Goal: Task Accomplishment & Management: Manage account settings

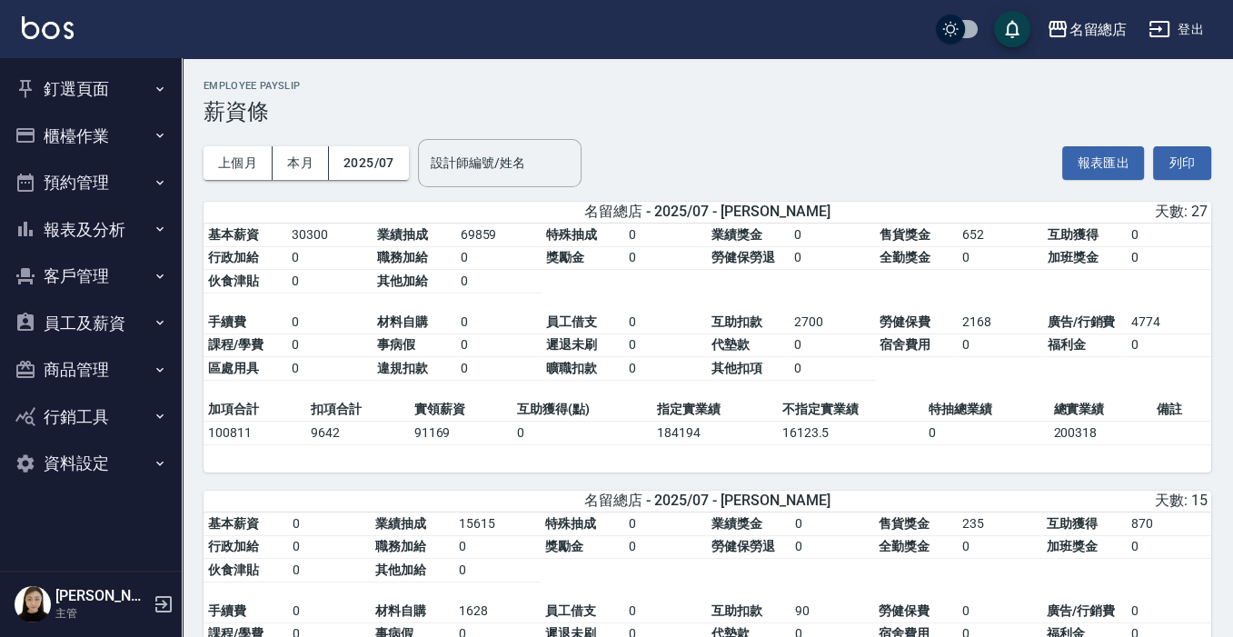
click at [104, 96] on button "釘選頁面" at bounding box center [90, 88] width 167 height 47
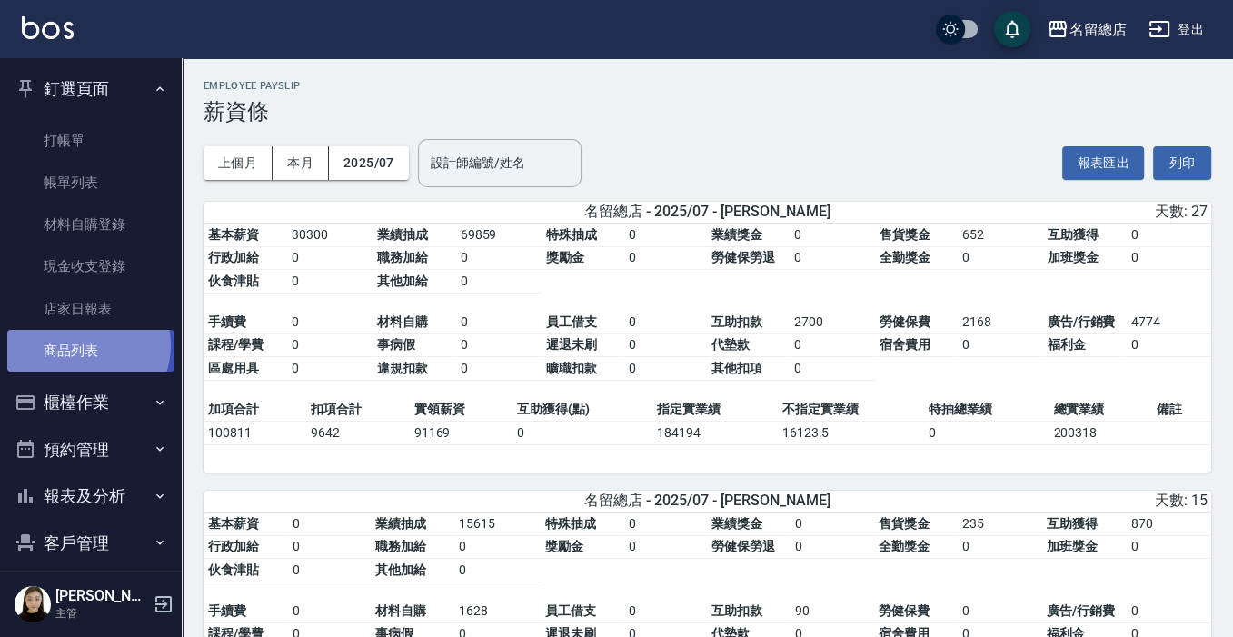
click at [85, 345] on link "商品列表" at bounding box center [90, 351] width 167 height 42
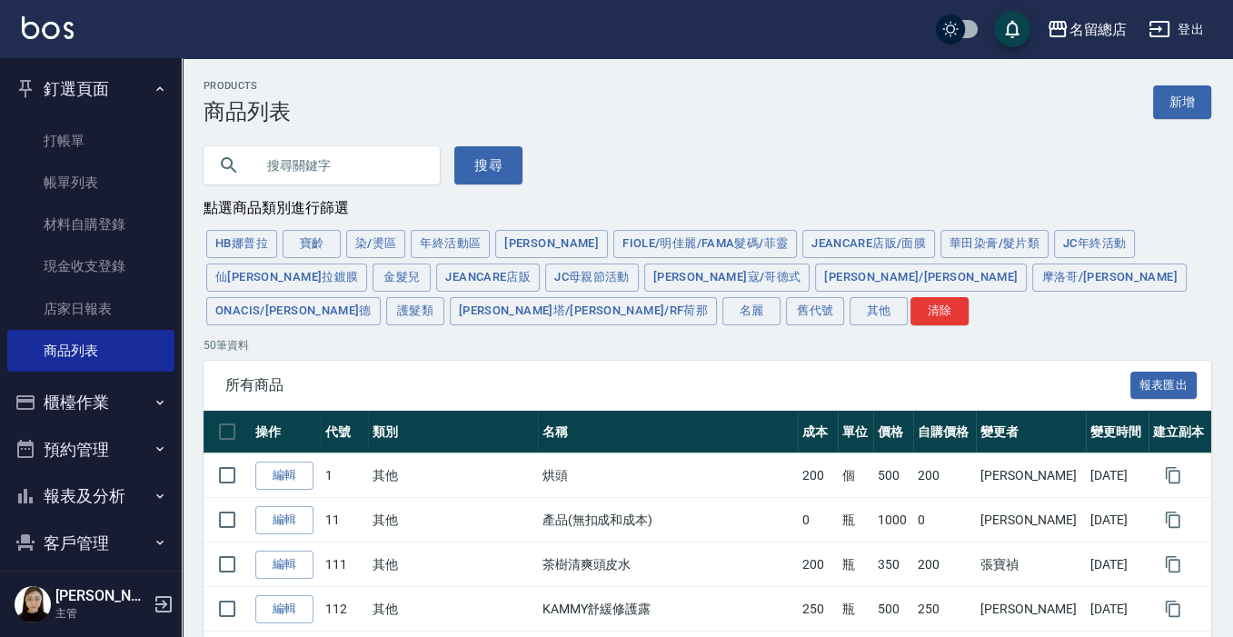
click at [352, 162] on input "text" at bounding box center [339, 165] width 171 height 49
type input "u"
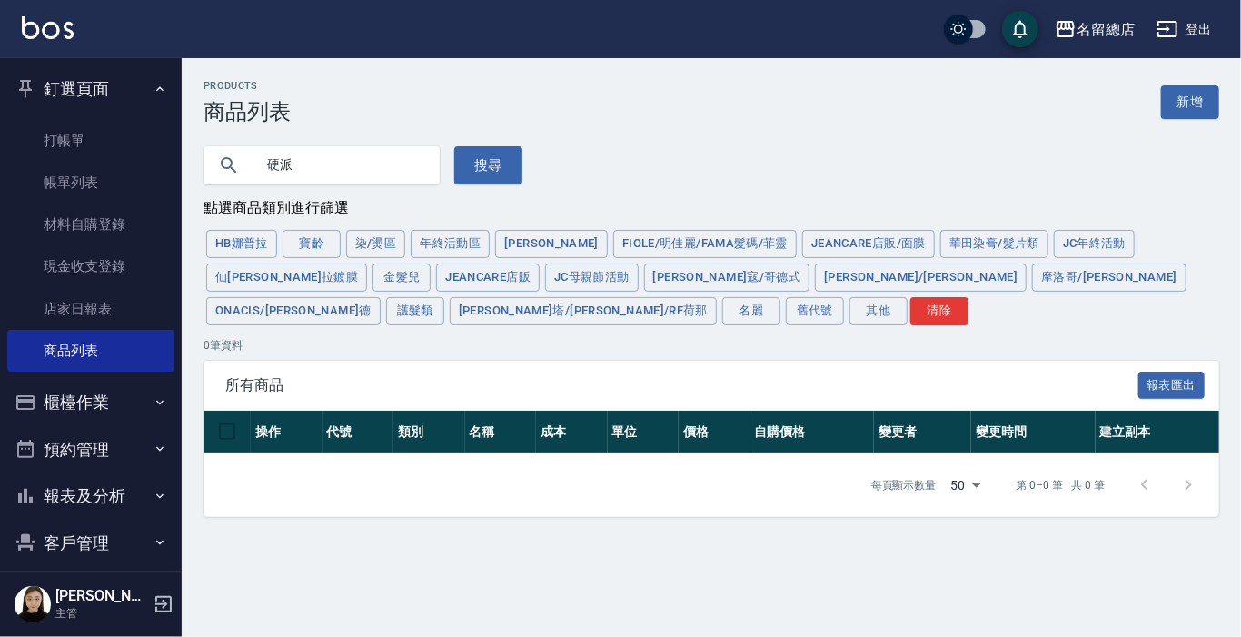
click at [337, 154] on input "硬派" at bounding box center [339, 165] width 171 height 49
type input "硬"
type input "髮膠"
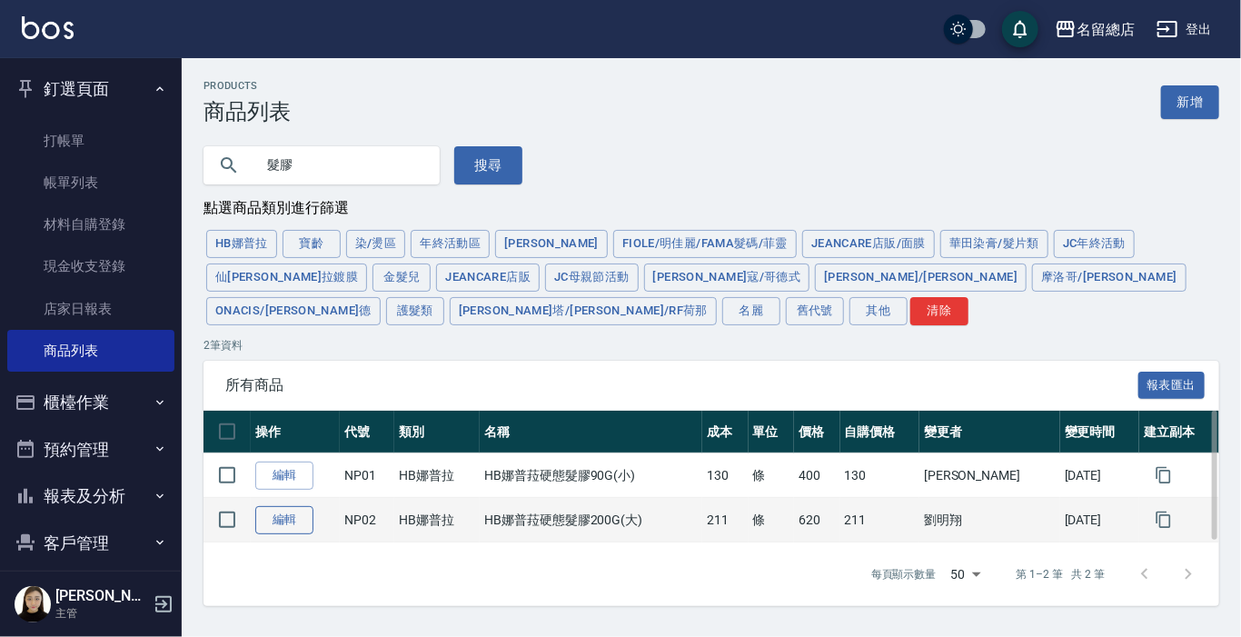
click at [298, 519] on link "編輯" at bounding box center [284, 520] width 58 height 28
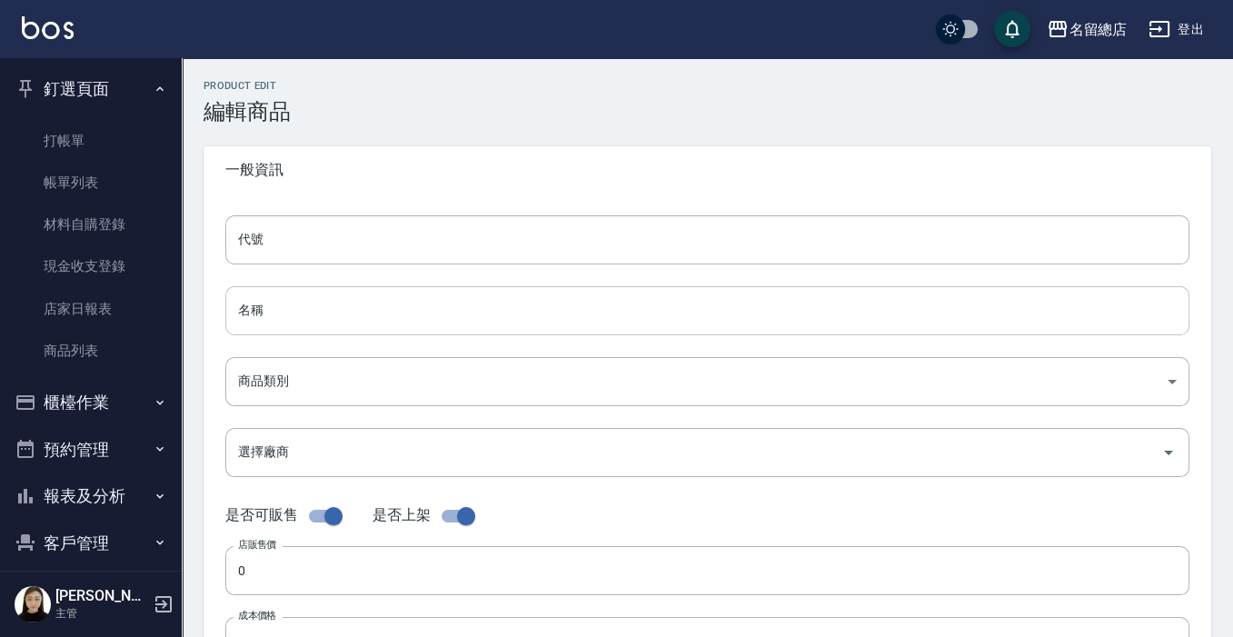
type input "NP02"
type input "HB娜普菈硬態髮膠200G(大)"
type input "527f75ab-9caf-4e63-87ab-83e5b6cd72d3"
type input "620"
type input "211"
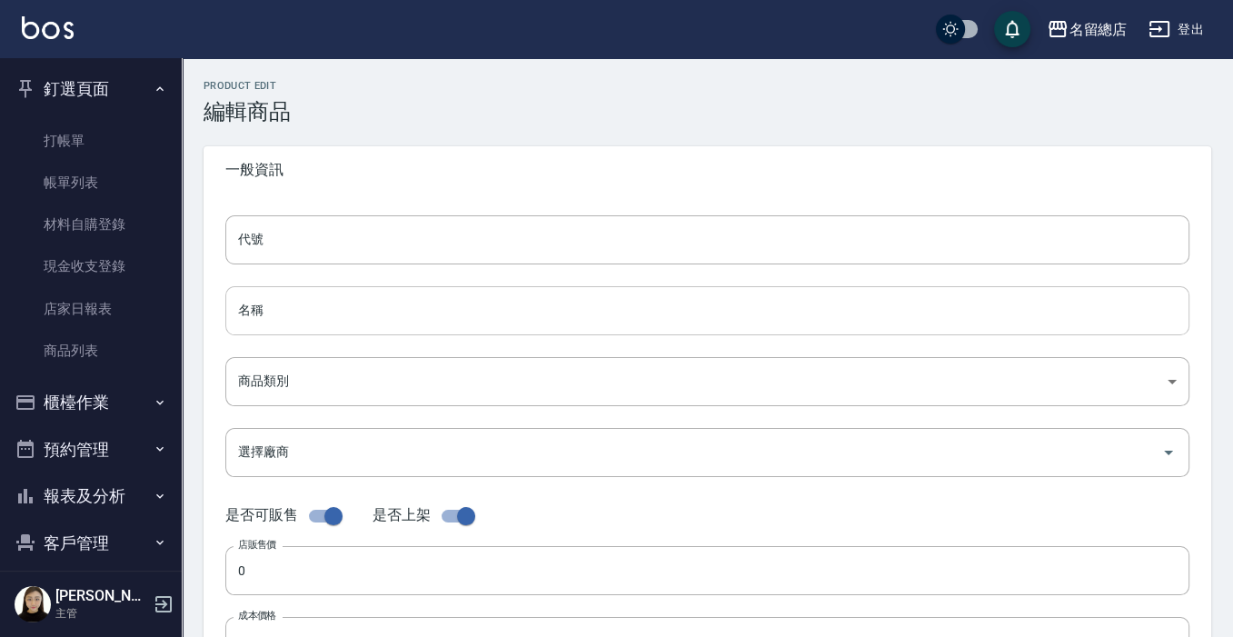
type input "211"
type input "條"
type input "FALSE"
click at [302, 310] on input "HB娜普菈硬態髮膠200G(大)" at bounding box center [707, 310] width 964 height 49
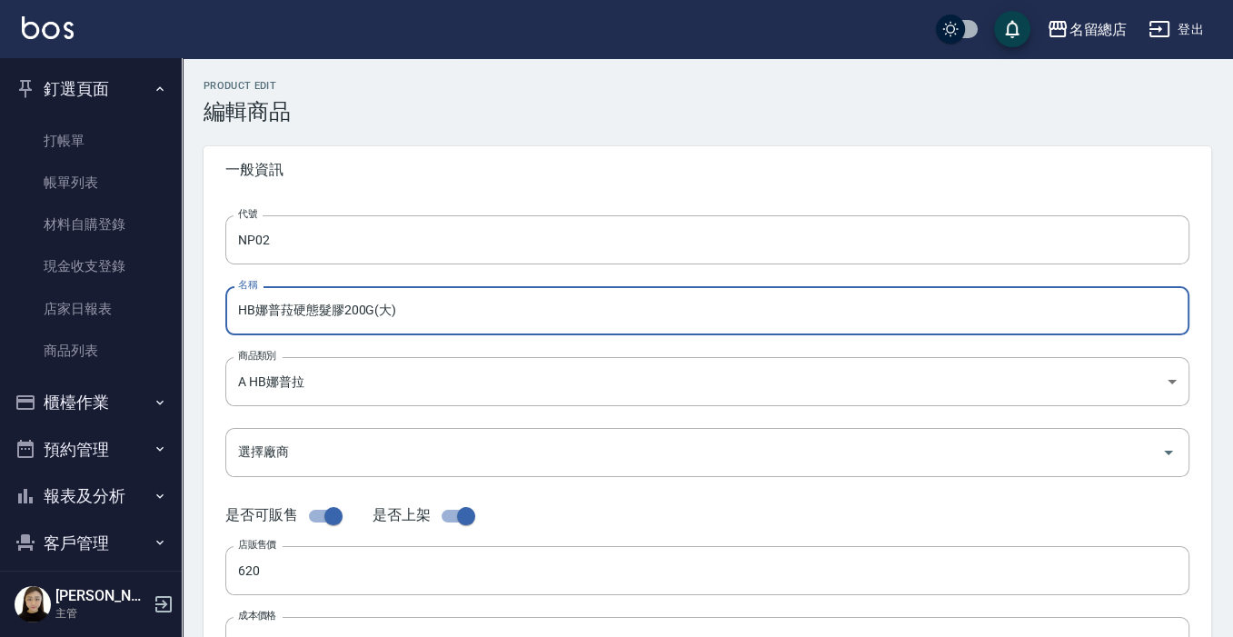
click at [314, 310] on input "HB娜普菈硬態髮膠200G(大)" at bounding box center [707, 310] width 964 height 49
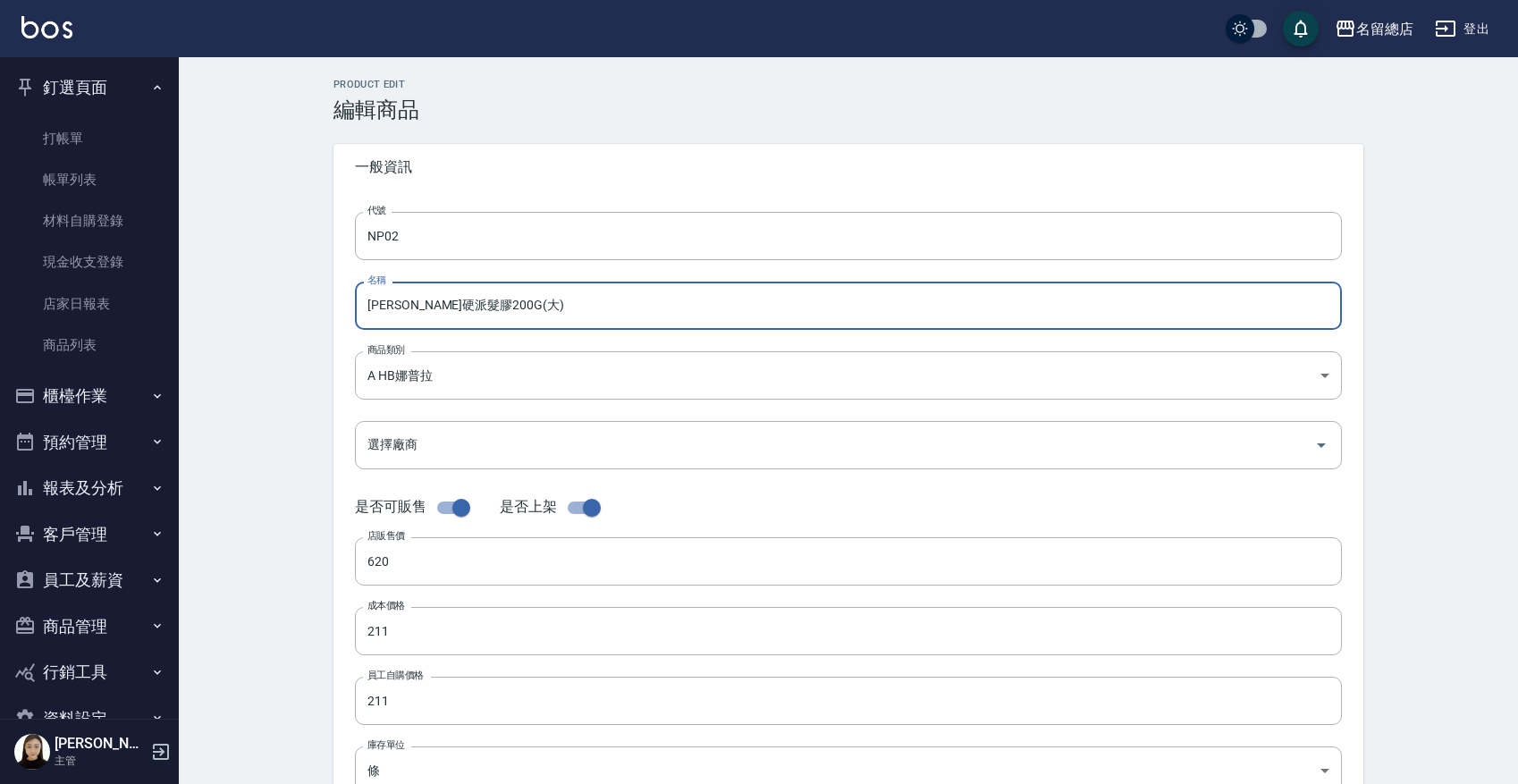
click at [591, 309] on input "[PERSON_NAME]硬派髮膠200G(大)" at bounding box center [848, 305] width 987 height 48
type input "[PERSON_NAME]硬派髮膠200G(大)"
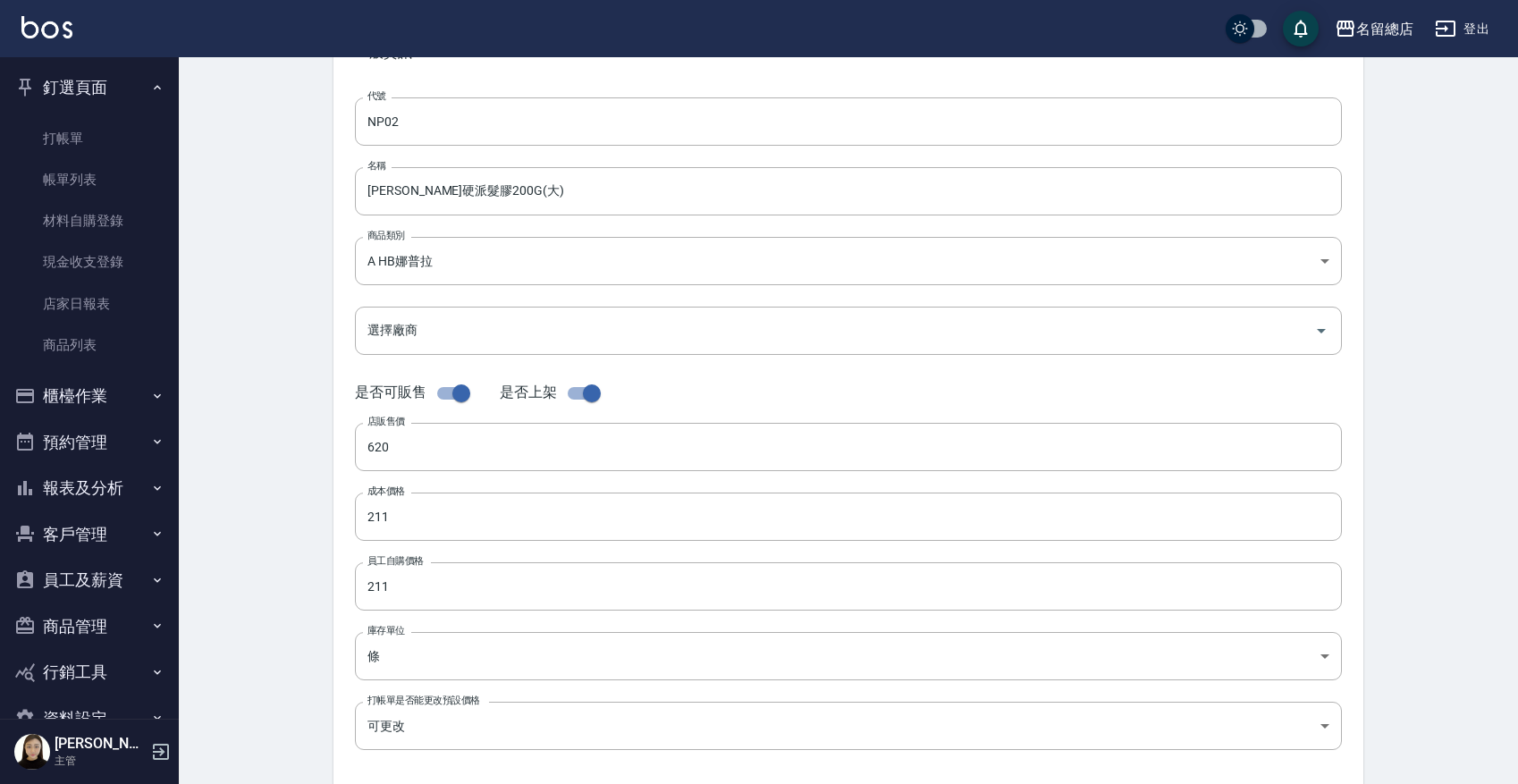
scroll to position [450, 0]
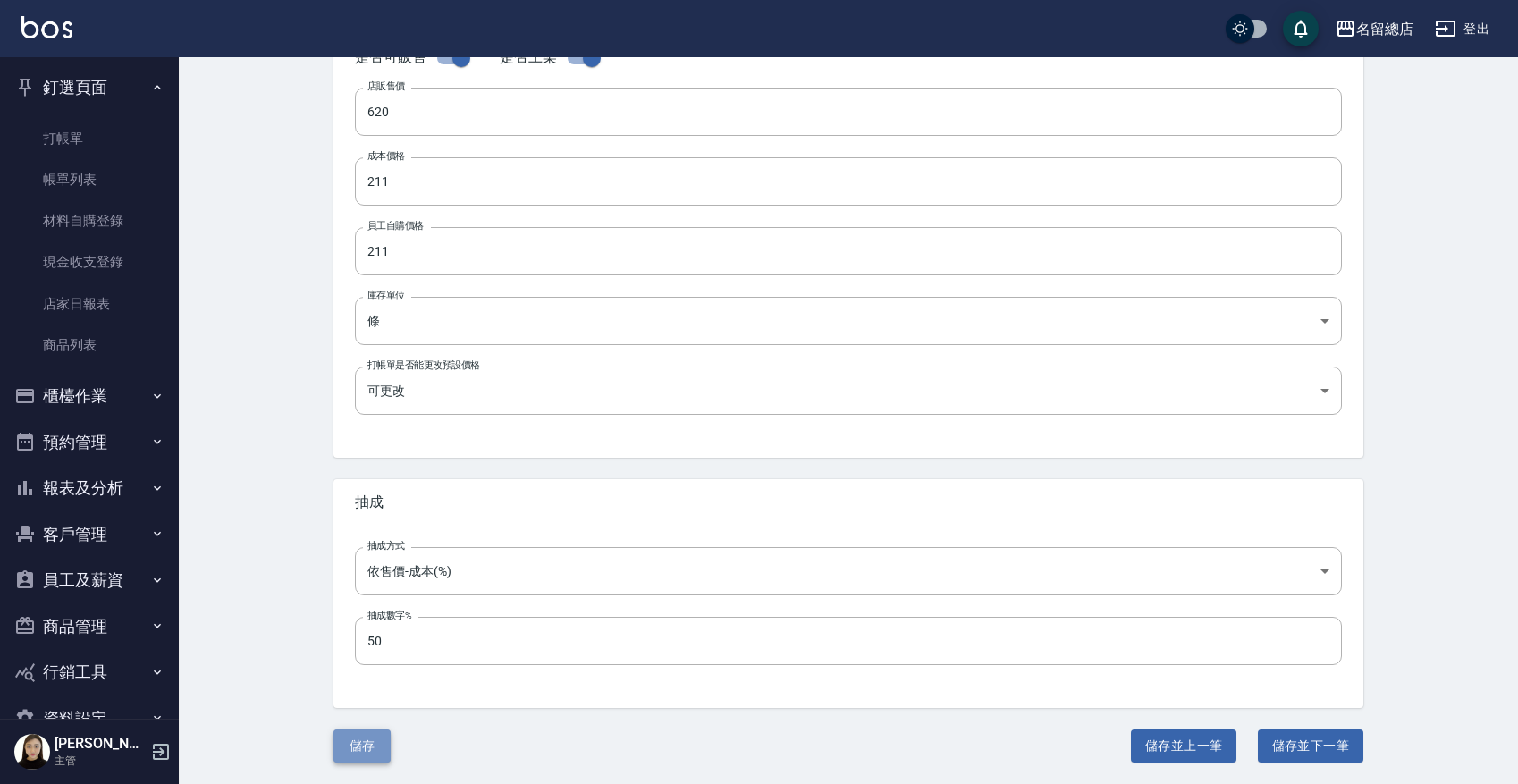
click at [352, 626] on button "儲存" at bounding box center [362, 746] width 57 height 33
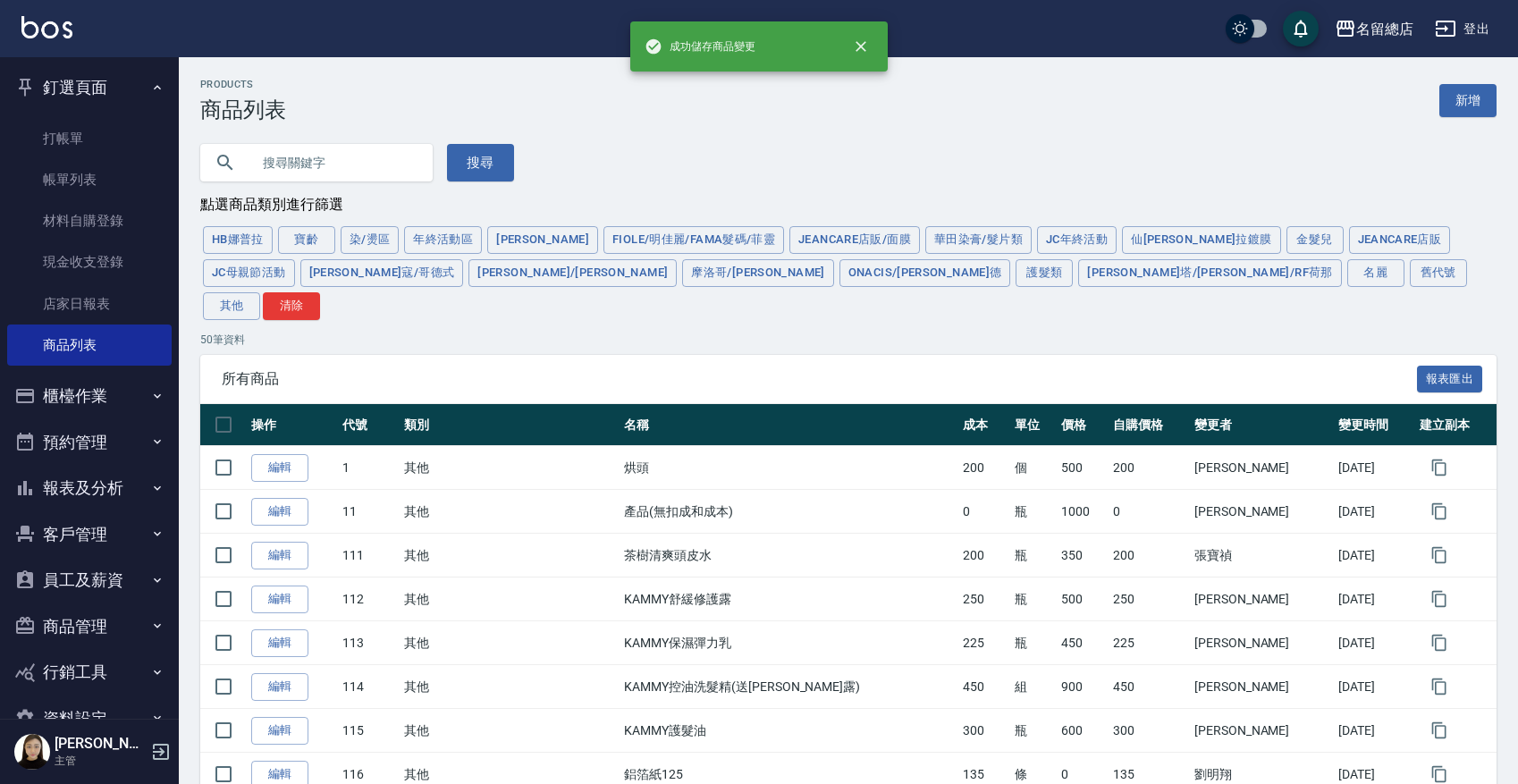
click at [326, 151] on input "text" at bounding box center [334, 162] width 168 height 48
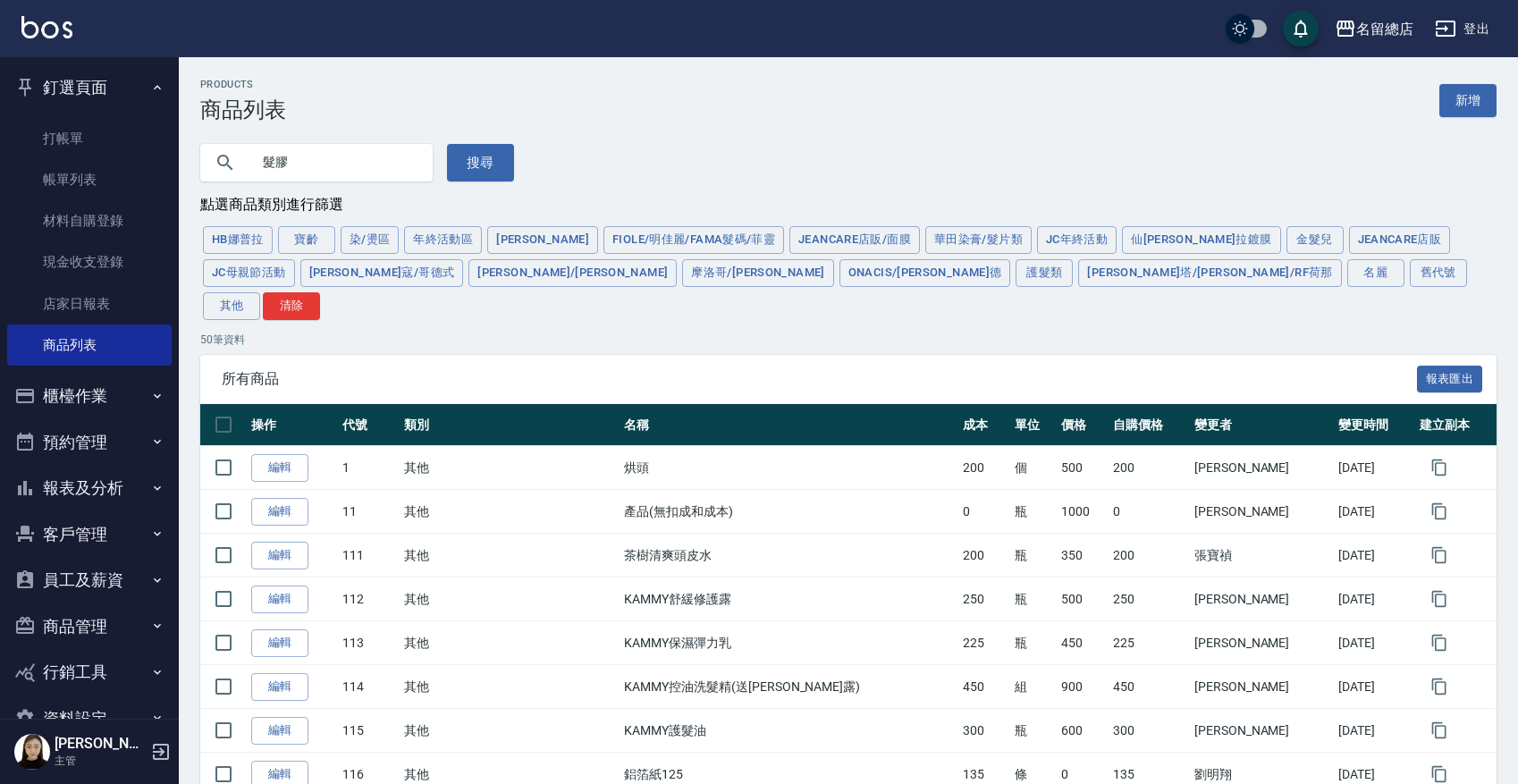
type input "髮膠"
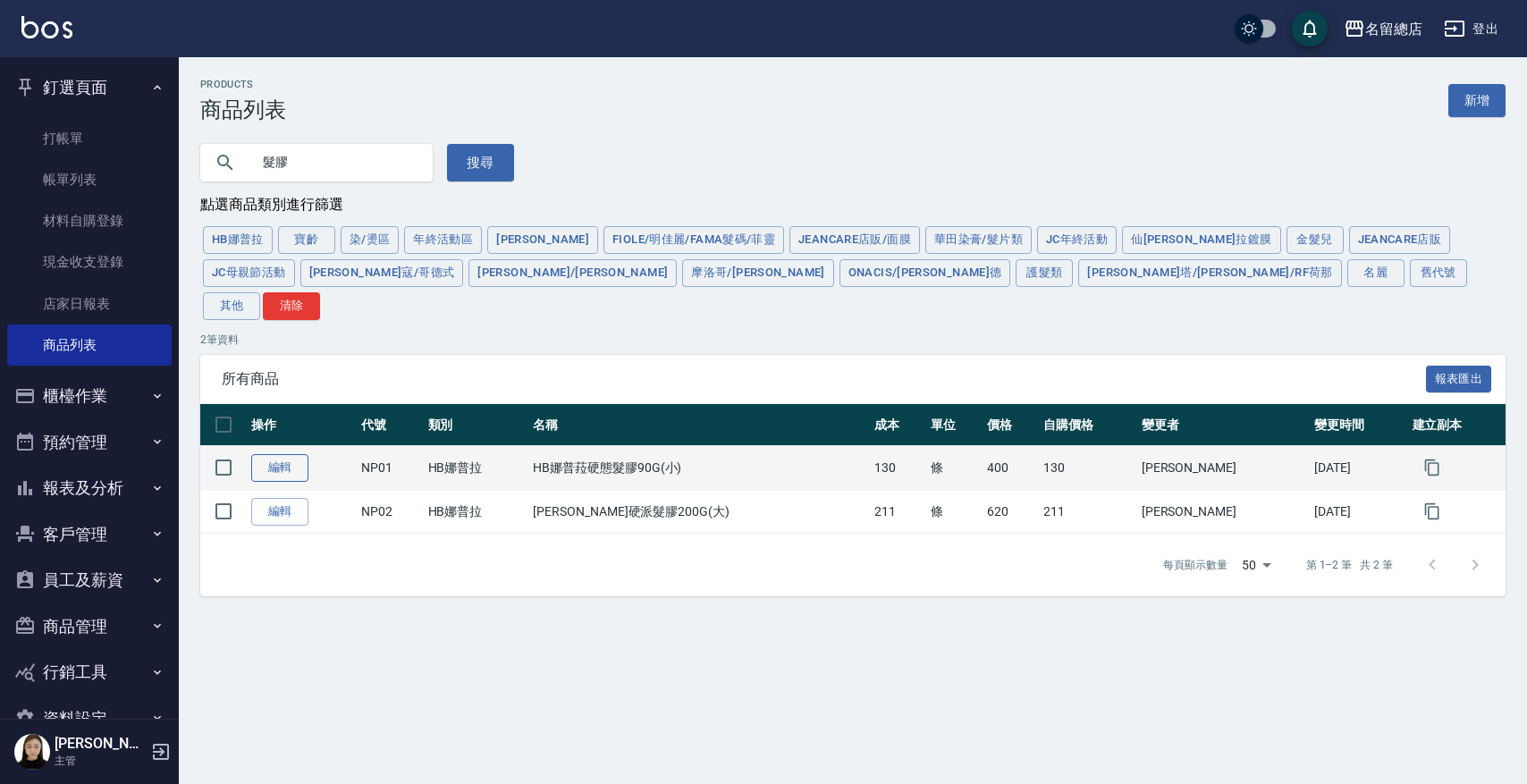
click at [260, 454] on link "編輯" at bounding box center [279, 468] width 57 height 28
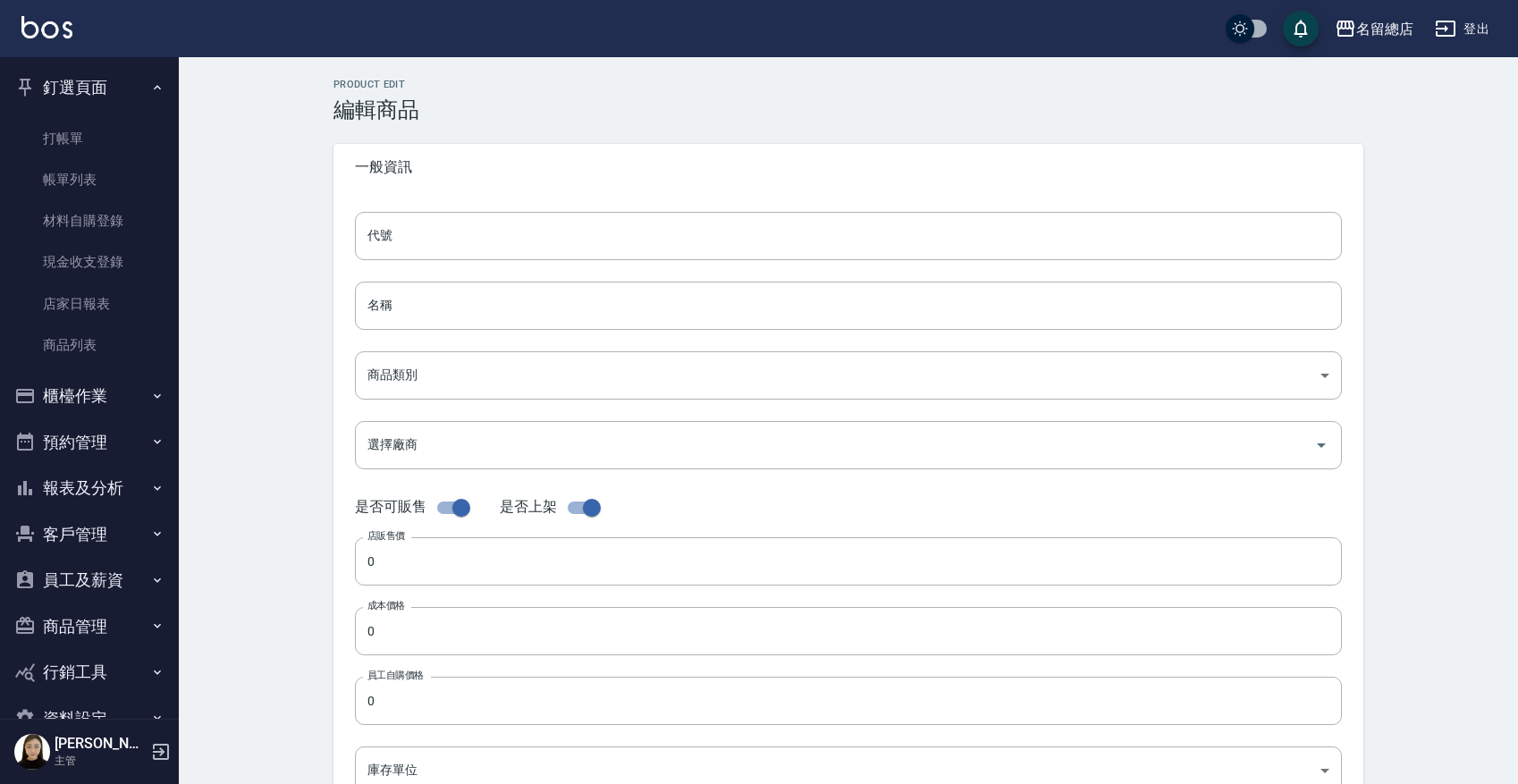
type input "NP01"
type input "HB娜普菈硬態髮膠90G(小)"
type input "527f75ab-9caf-4e63-87ab-83e5b6cd72d3"
type input "400"
type input "130"
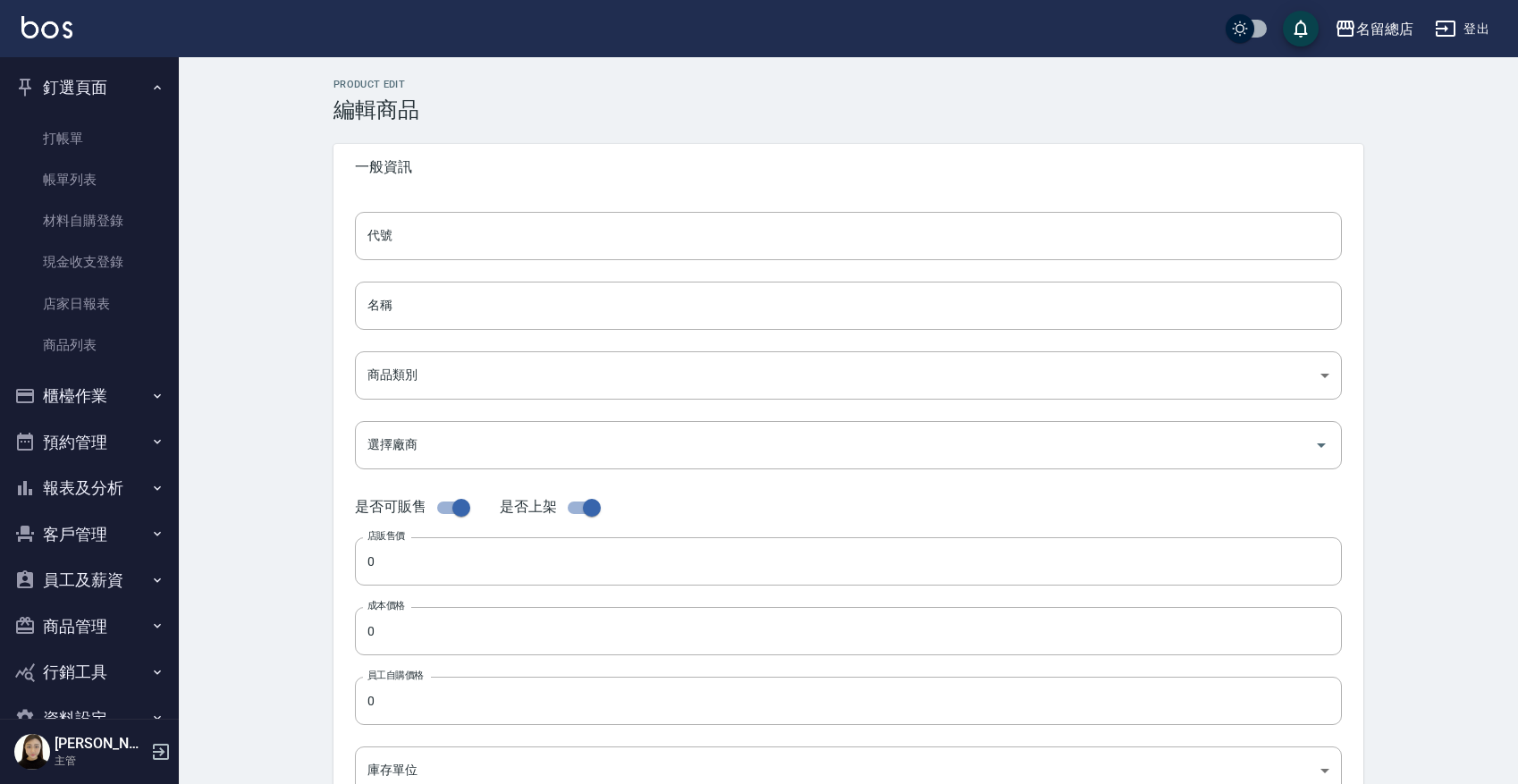
type input "130"
type input "條"
type input "FALSE"
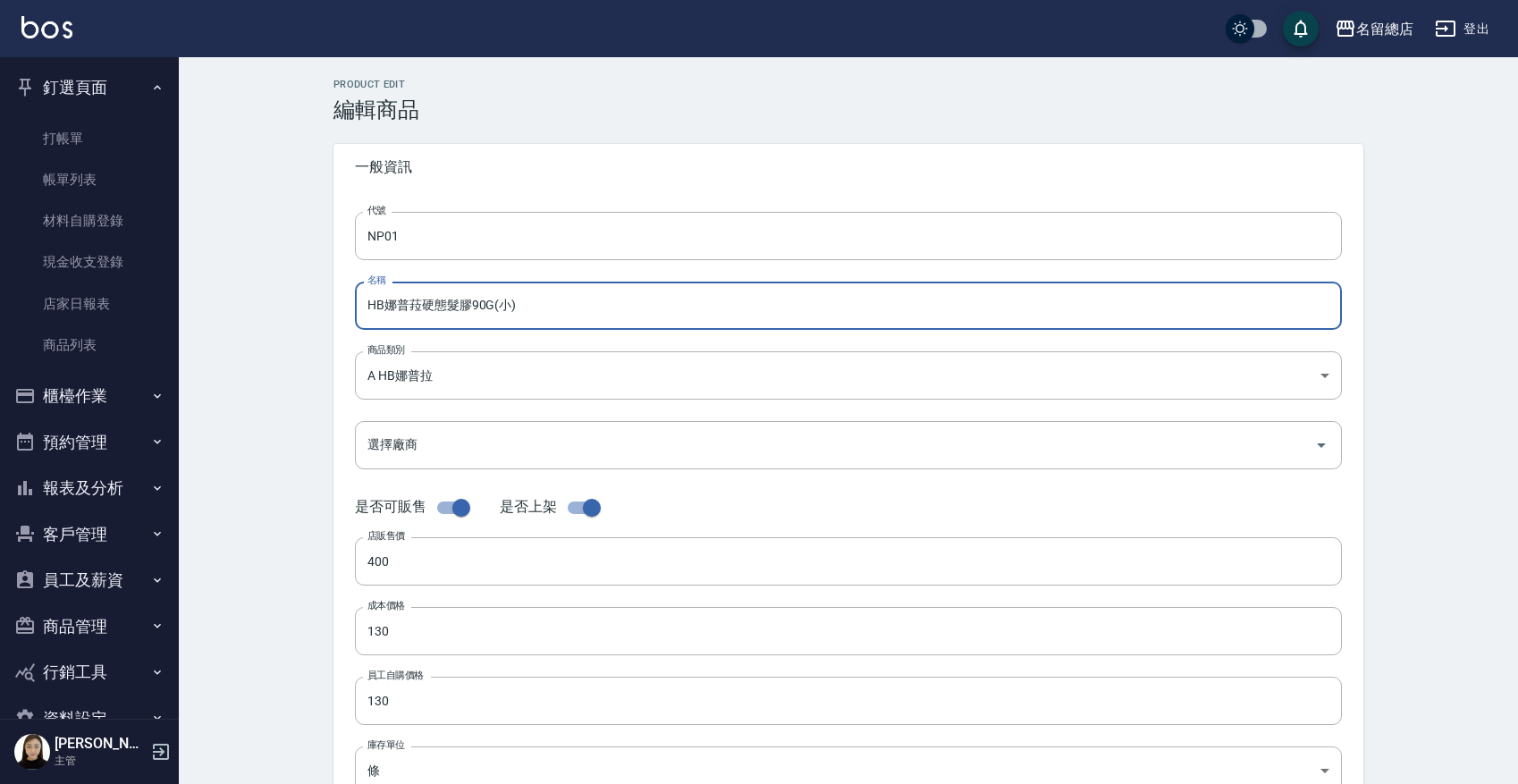
click at [445, 308] on input "HB娜普菈硬態髮膠90G(小)" at bounding box center [848, 305] width 987 height 48
type input "[PERSON_NAME]硬派髮膠90G(小)"
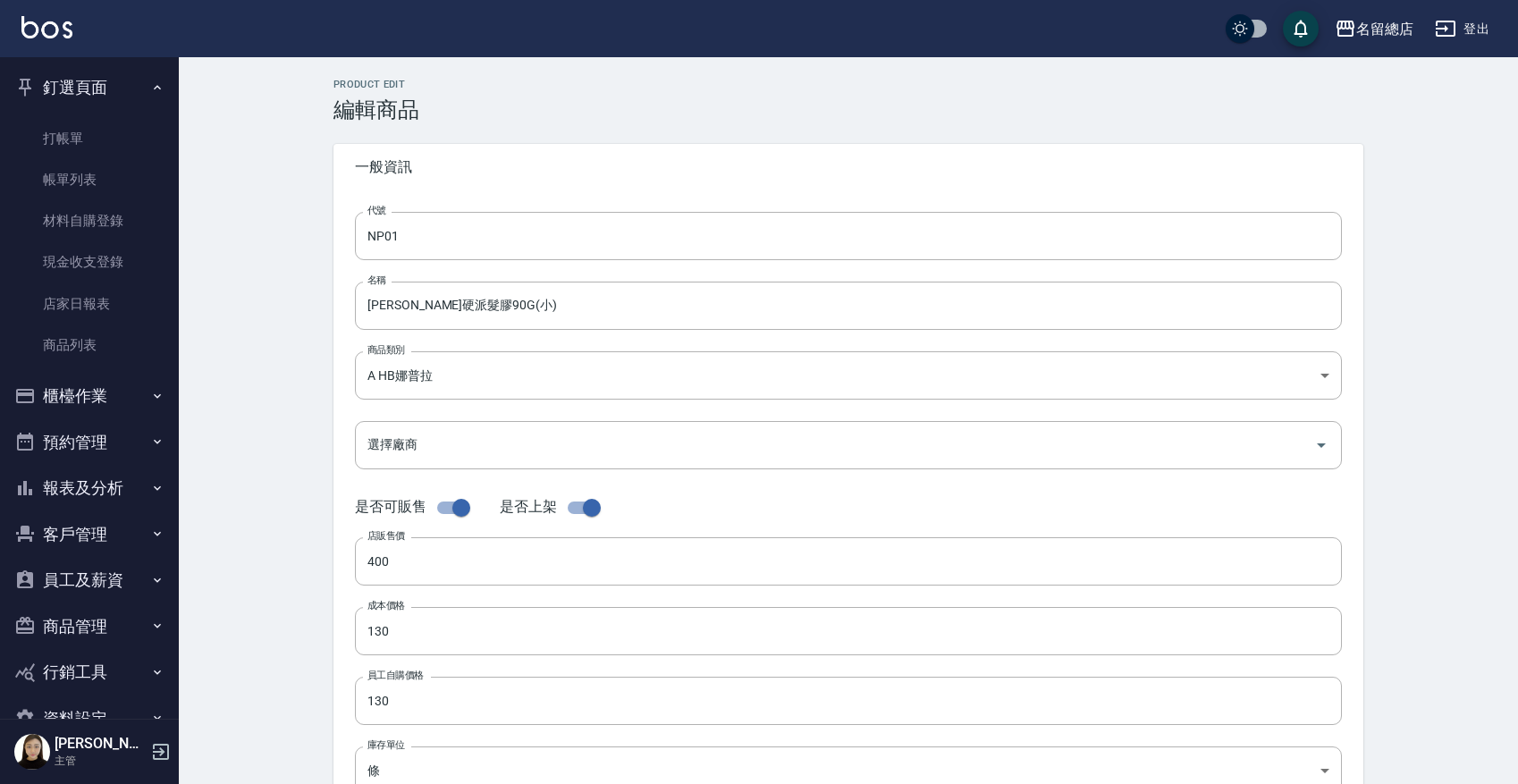
click at [272, 395] on div "Product Edit 編輯商品 一般資訊 代號 NP01 代號 名稱 HB娜普菈硬派髮膠90G(小) 名稱 商品類別 A HB娜普拉 527f75ab…" at bounding box center [848, 645] width 1339 height 1176
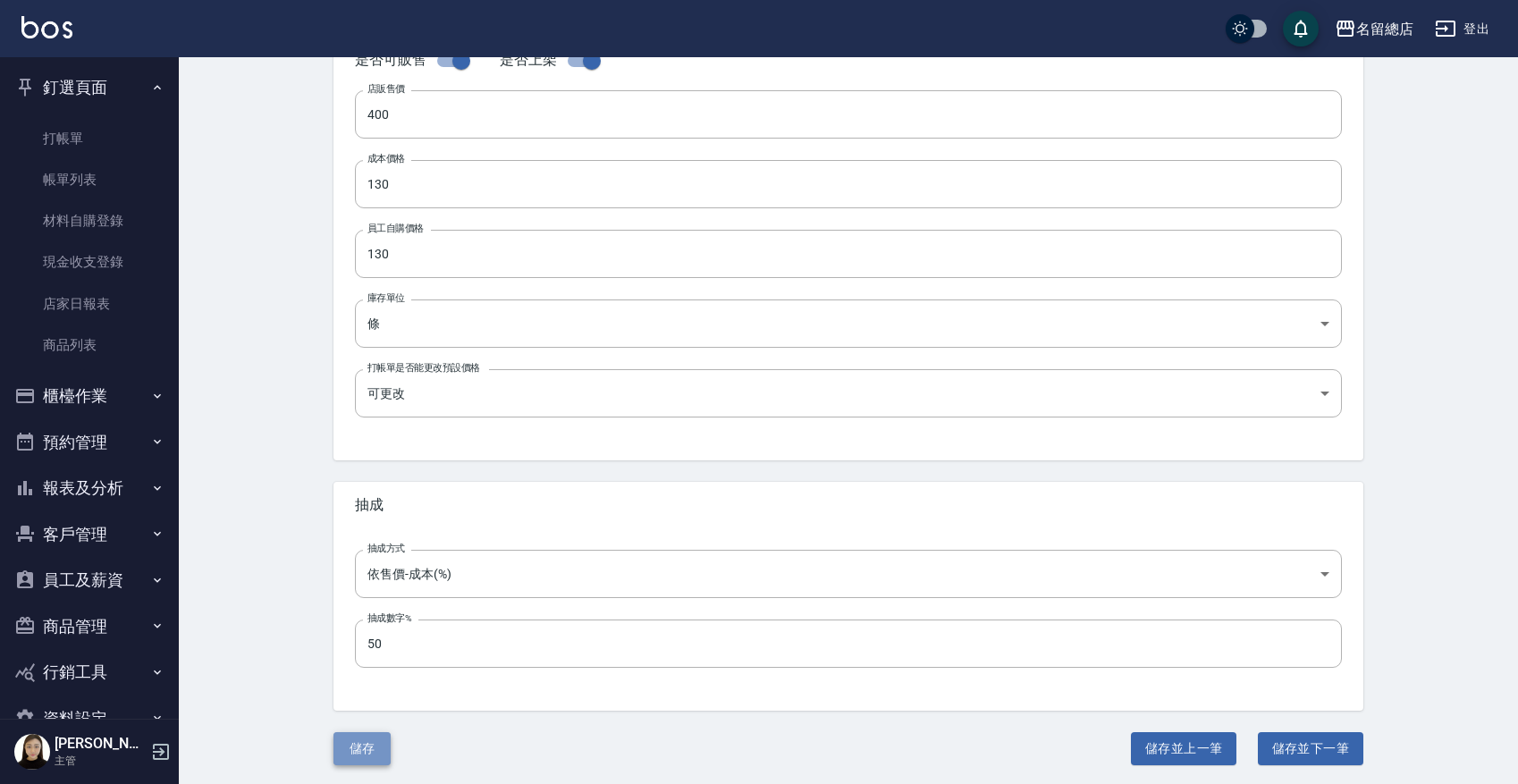
click at [368, 626] on button "儲存" at bounding box center [362, 749] width 57 height 33
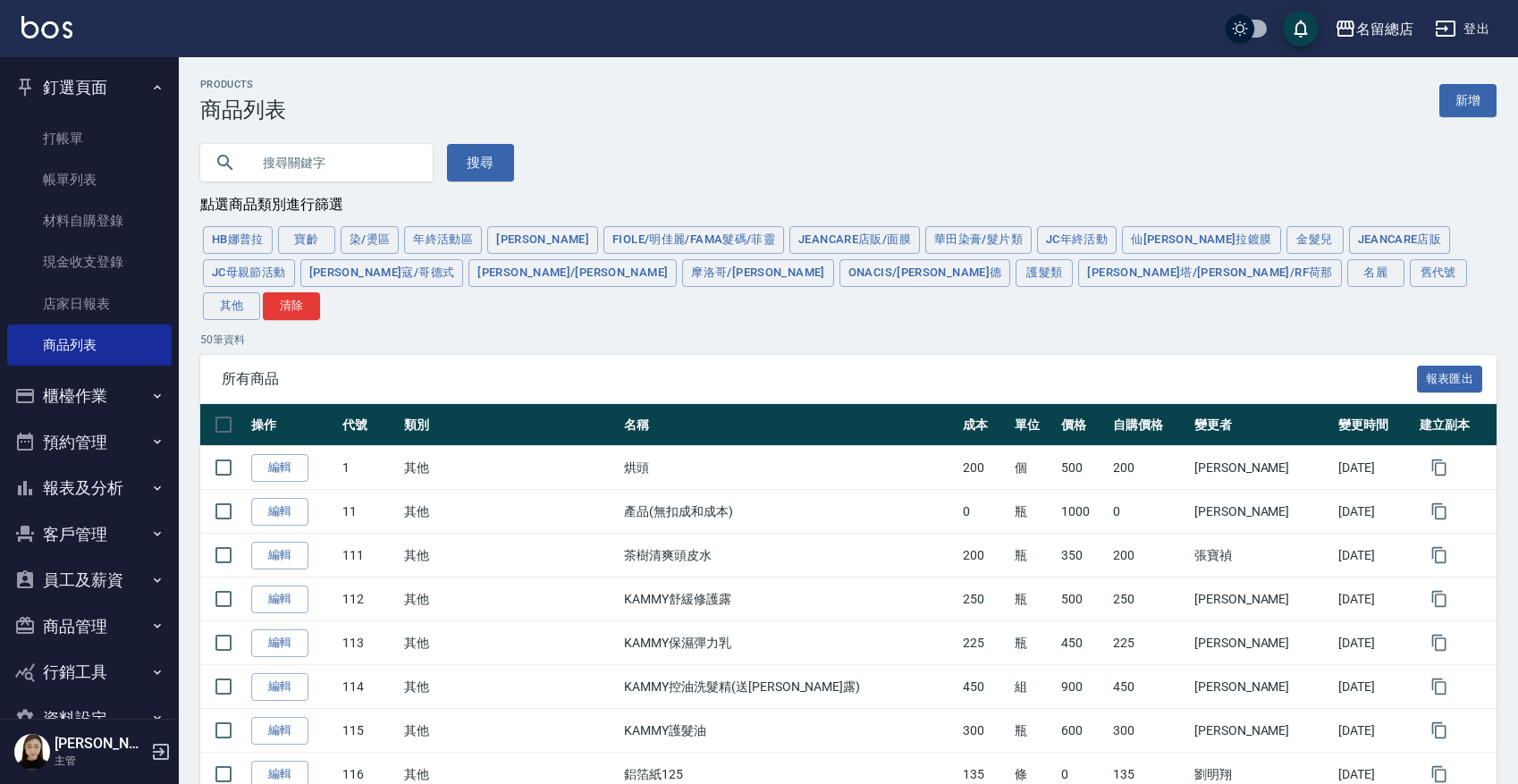
click at [333, 159] on input "text" at bounding box center [334, 162] width 168 height 48
click at [345, 169] on input "text" at bounding box center [334, 162] width 168 height 48
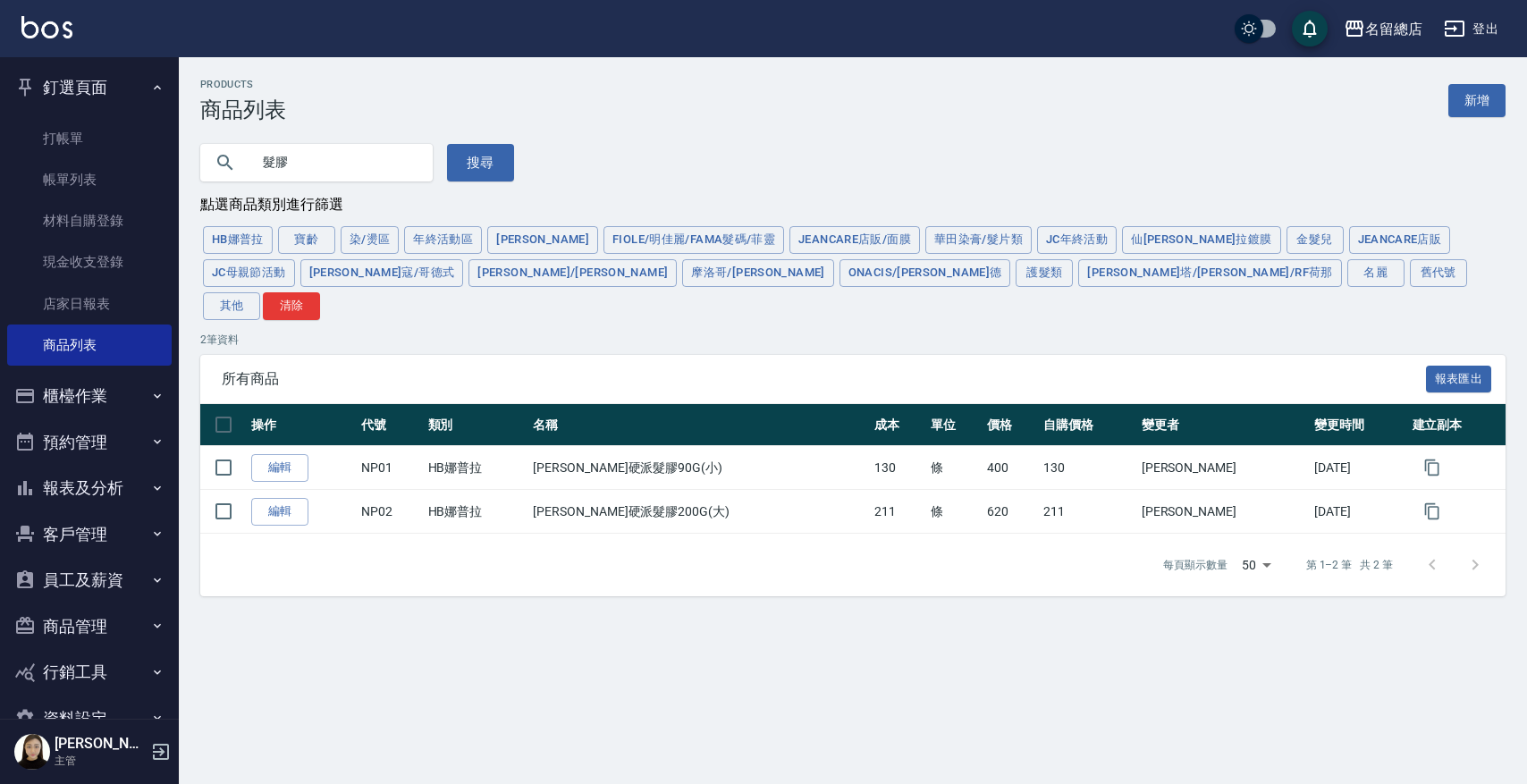
click at [347, 157] on input "髮膠" at bounding box center [334, 162] width 168 height 48
type input "髮"
type input "頭皮"
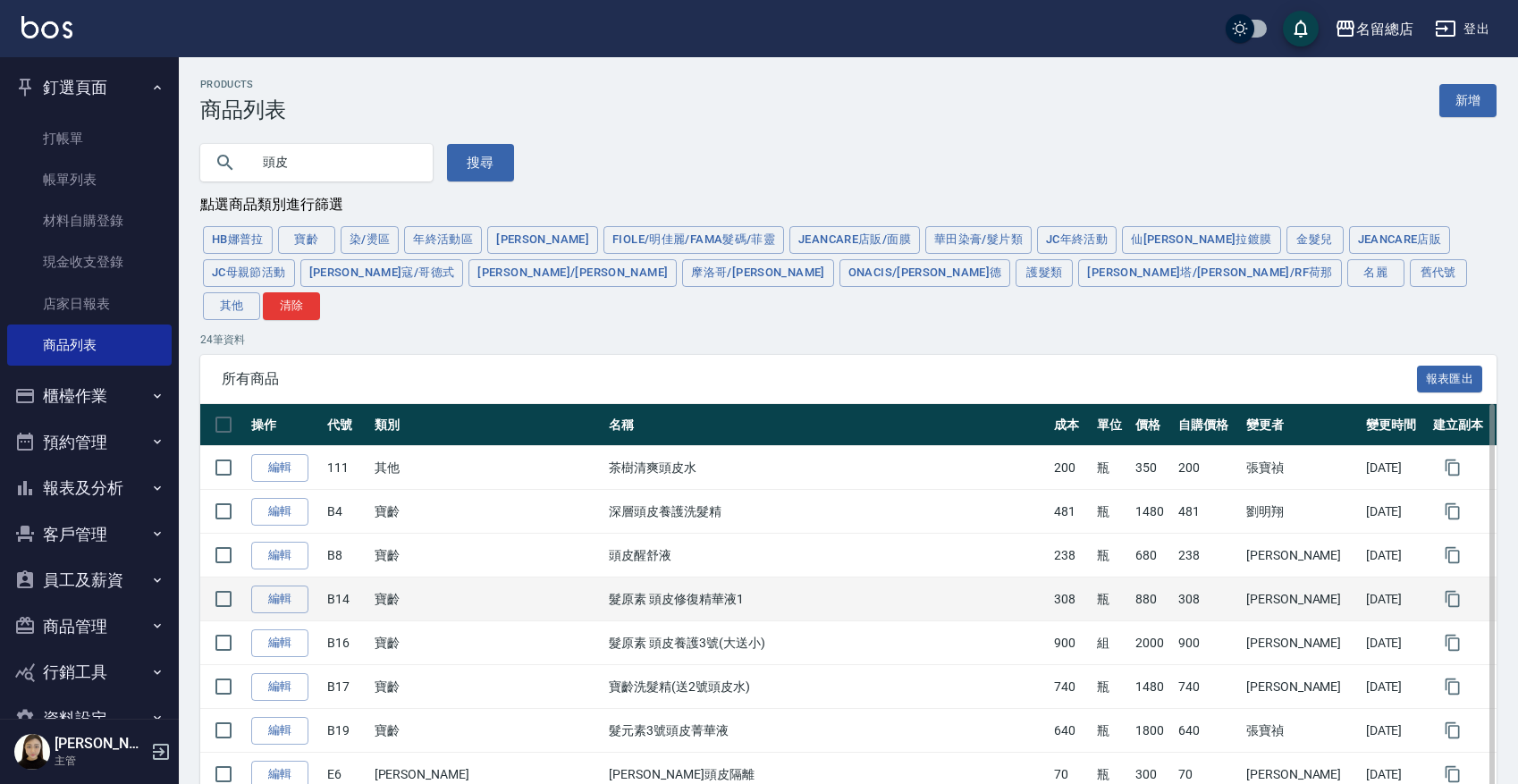
click at [744, 577] on td "髮原素 頭皮修復精華液1" at bounding box center [826, 599] width 445 height 44
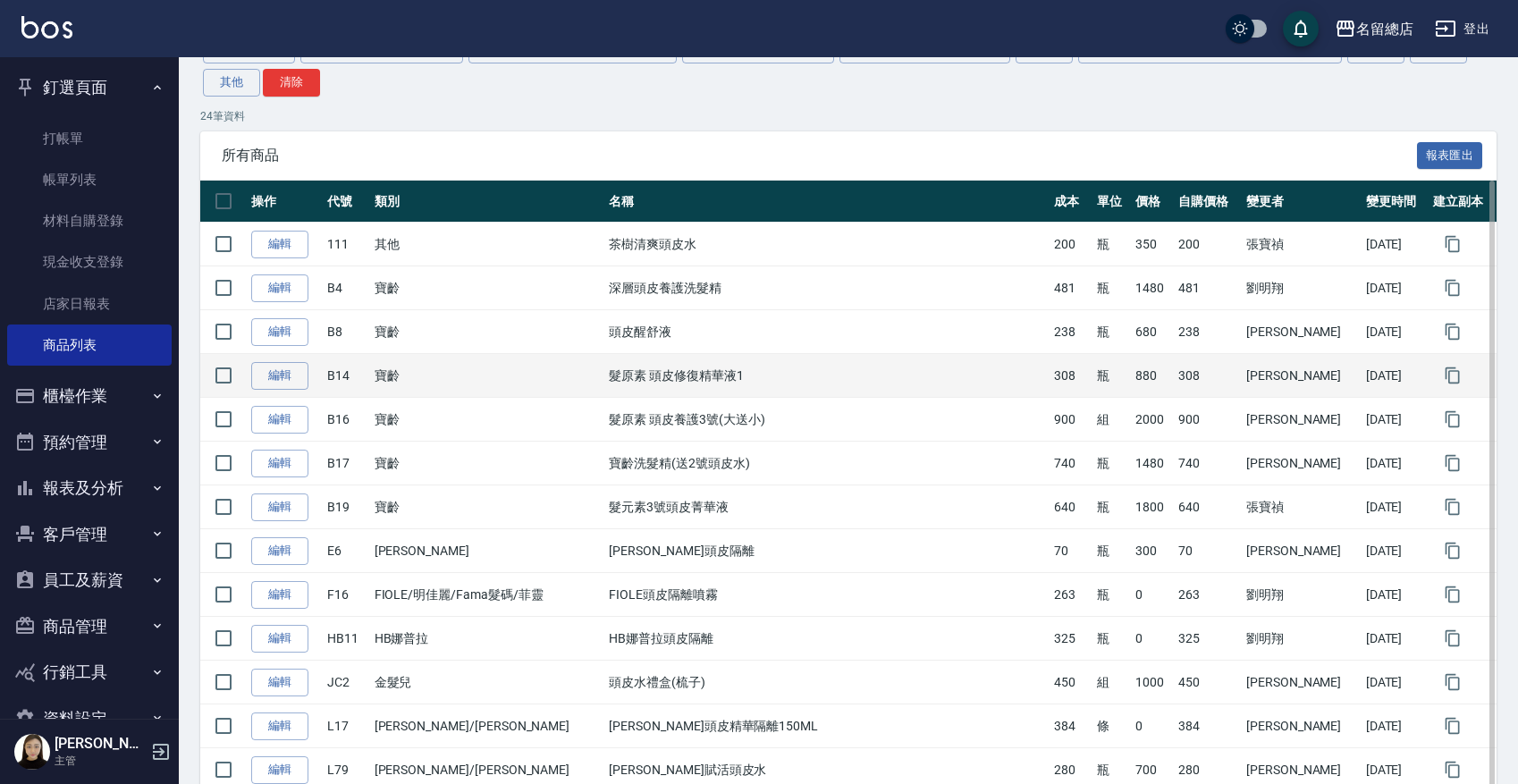
click at [801, 354] on td "髮原素 頭皮修復精華液1" at bounding box center [826, 376] width 445 height 44
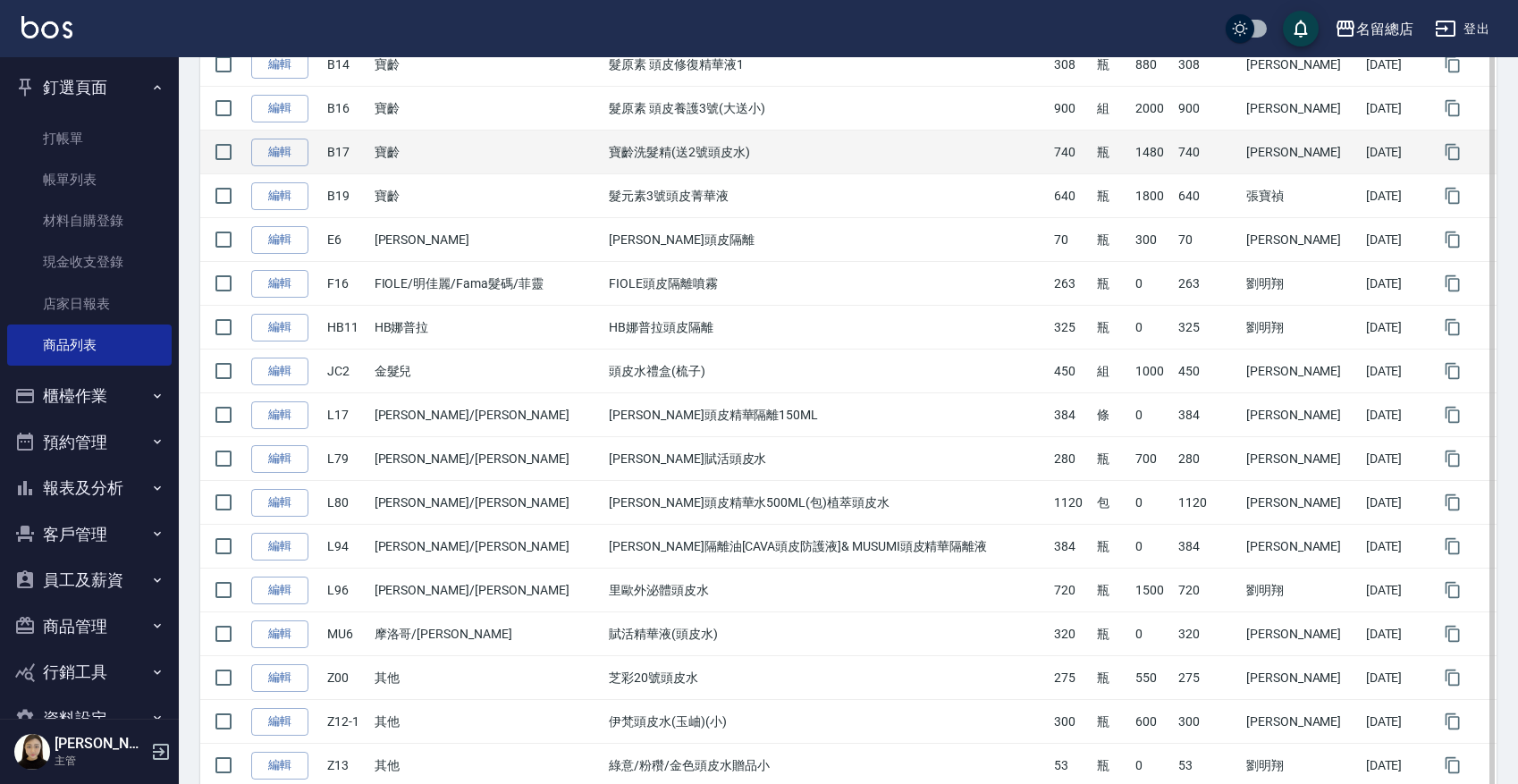
scroll to position [423, 0]
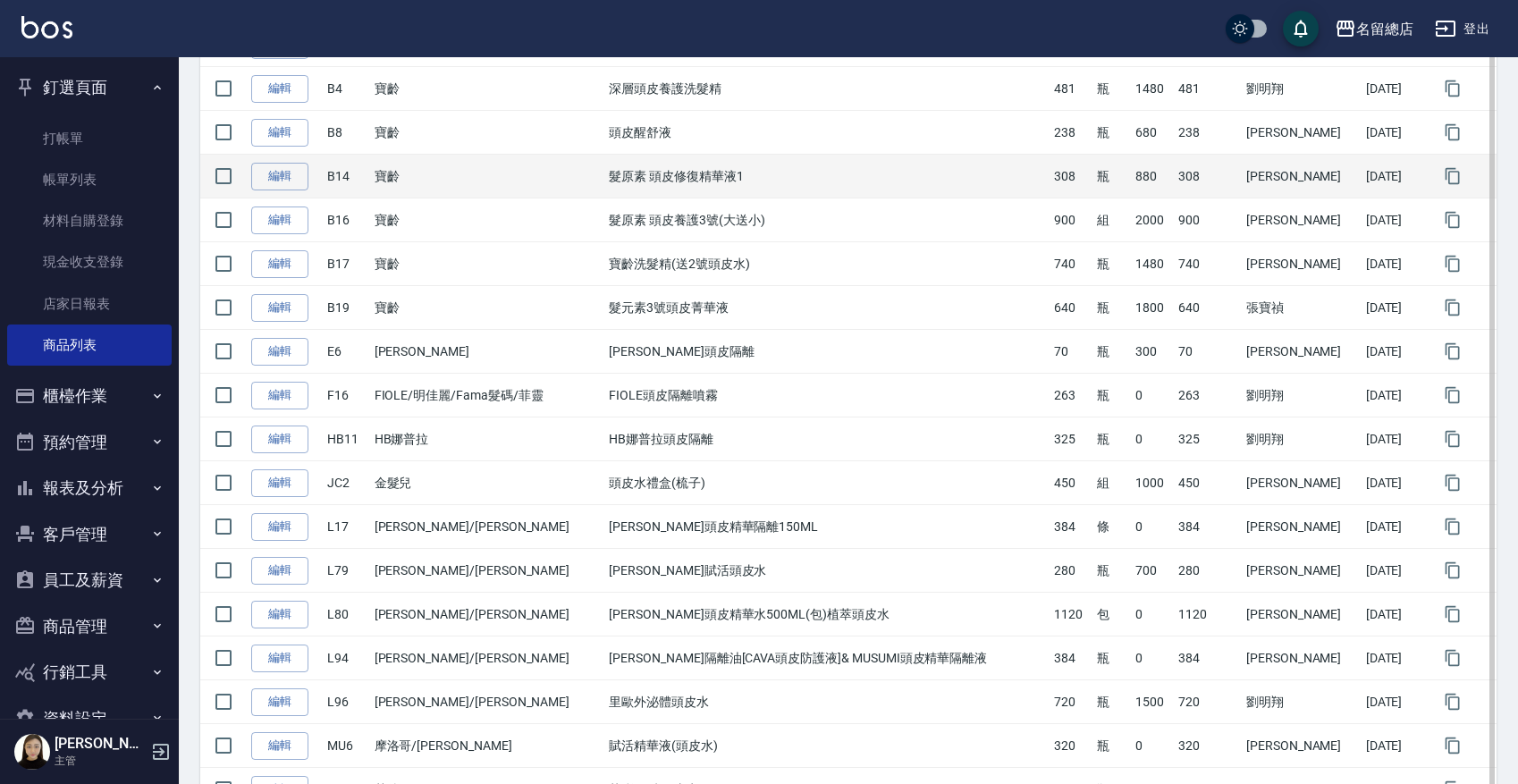
click at [763, 154] on td "髮原素 頭皮修復精華液1" at bounding box center [826, 176] width 445 height 44
click at [270, 162] on link "編輯" at bounding box center [279, 176] width 57 height 28
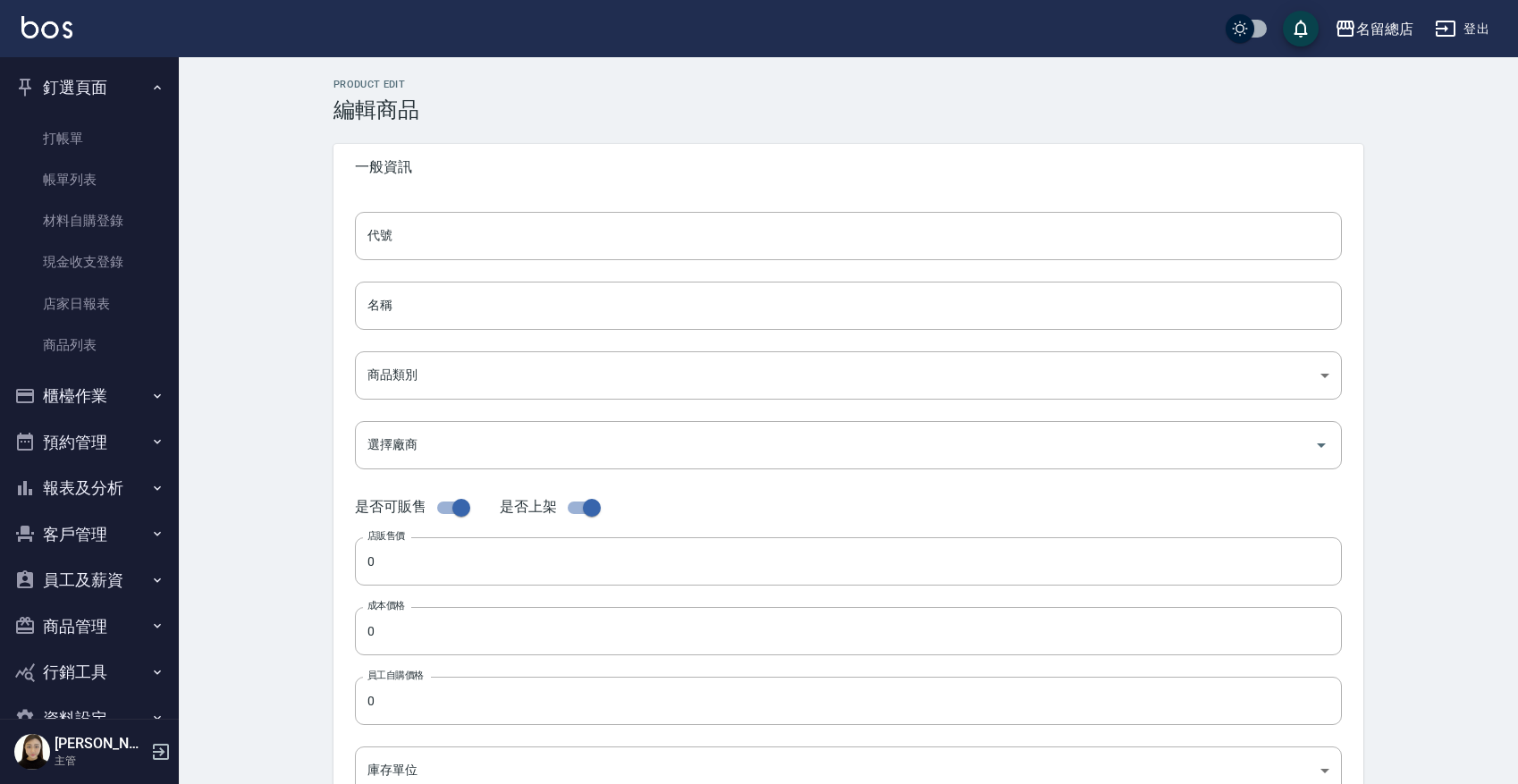
type input "B14"
type input "髮原素 頭皮修復精華液1"
type input "0baeb947-98da-4b6d-9d61-693d13a6d0ff"
type input "880"
type input "308"
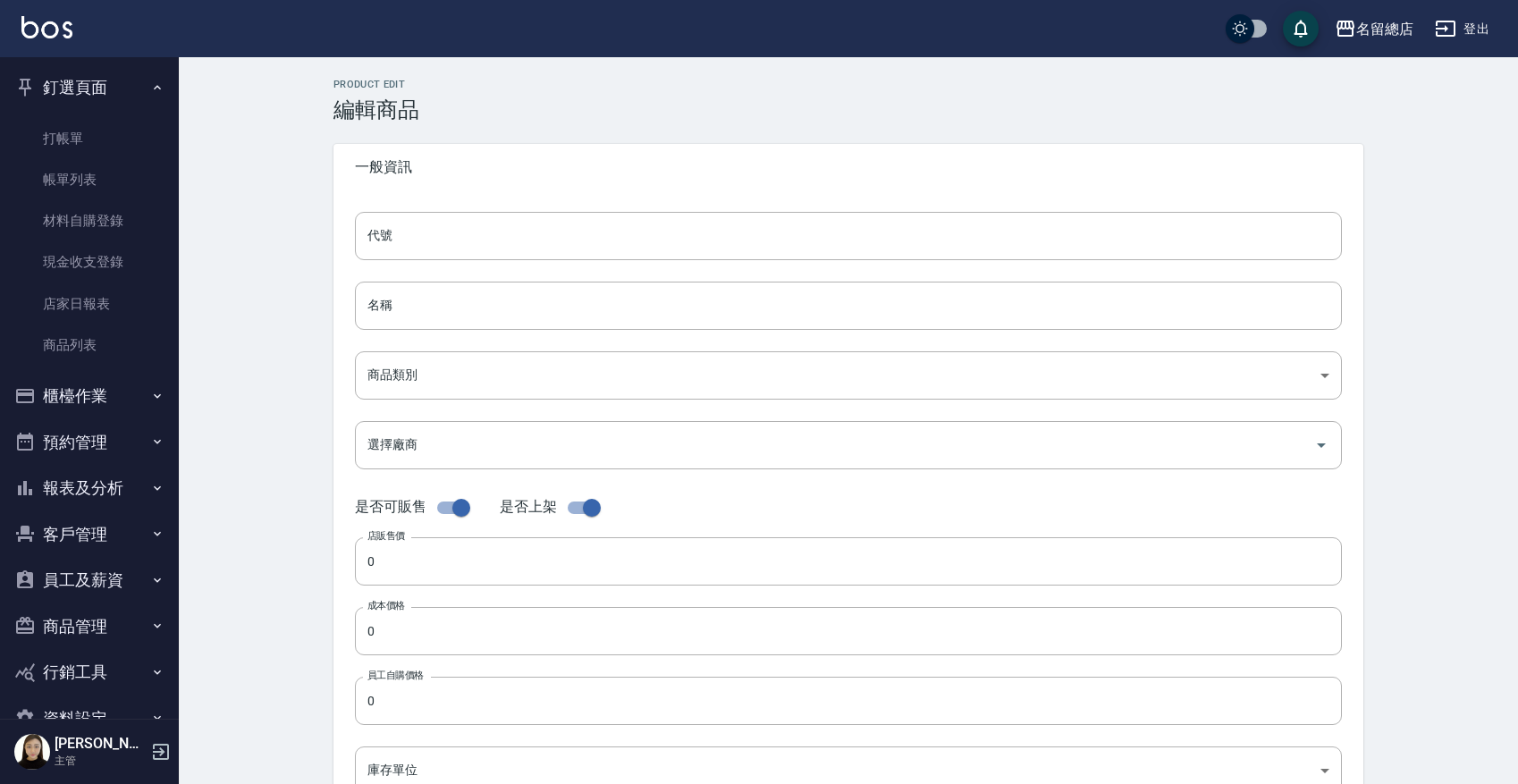
type input "308"
type input "瓶"
type input "UNSET"
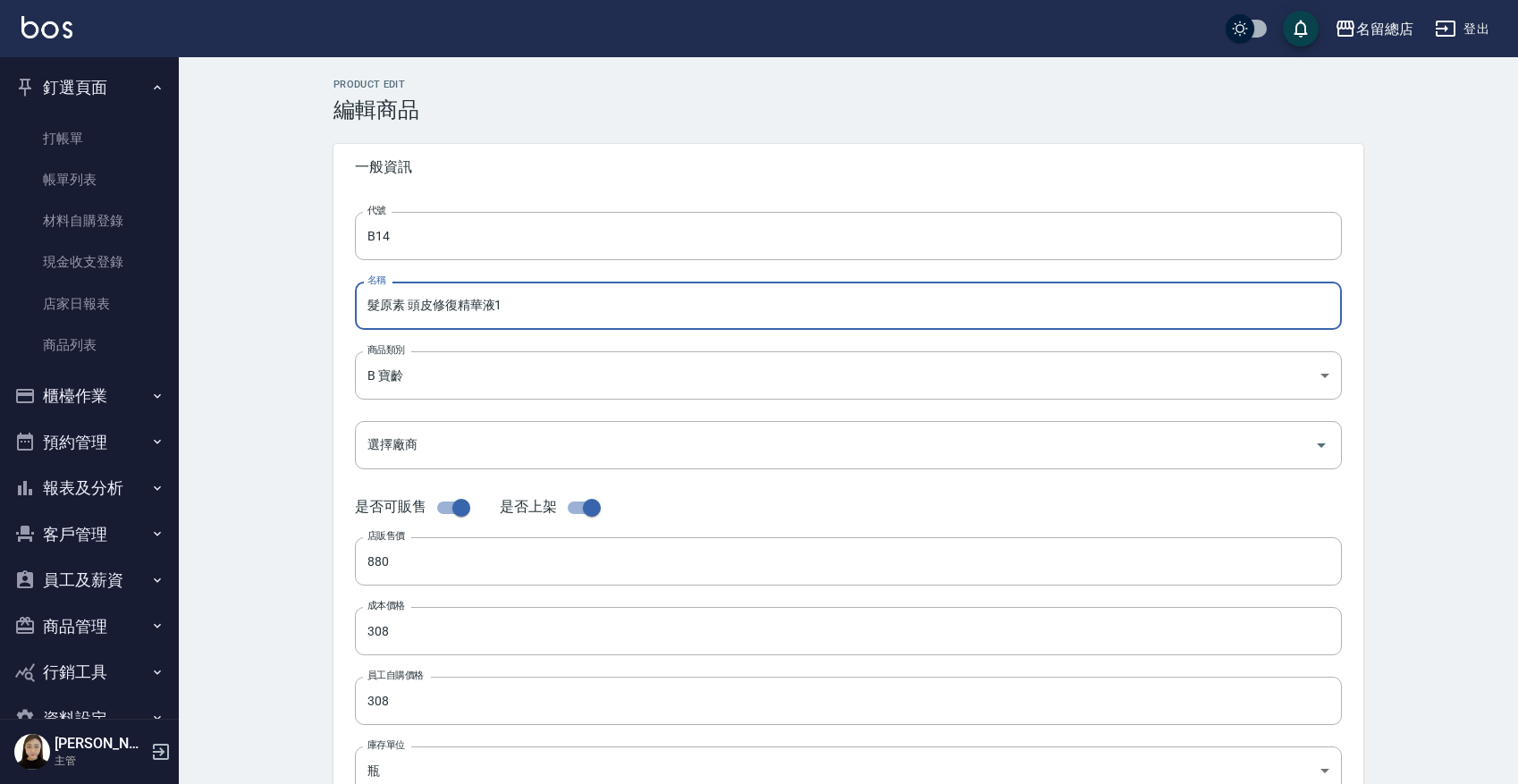
drag, startPoint x: 522, startPoint y: 313, endPoint x: 352, endPoint y: 312, distance: 170.0
click at [352, 312] on div "代號 B14 代號 名稱 髮原素 頭皮修復精華液1 名稱 商品類別 B 寶齡 0baeb947-98da-4b6d-9d61-693d13a6d0ff 商…" at bounding box center [848, 549] width 1030 height 717
click at [597, 103] on h3 "編輯商品" at bounding box center [848, 109] width 1030 height 25
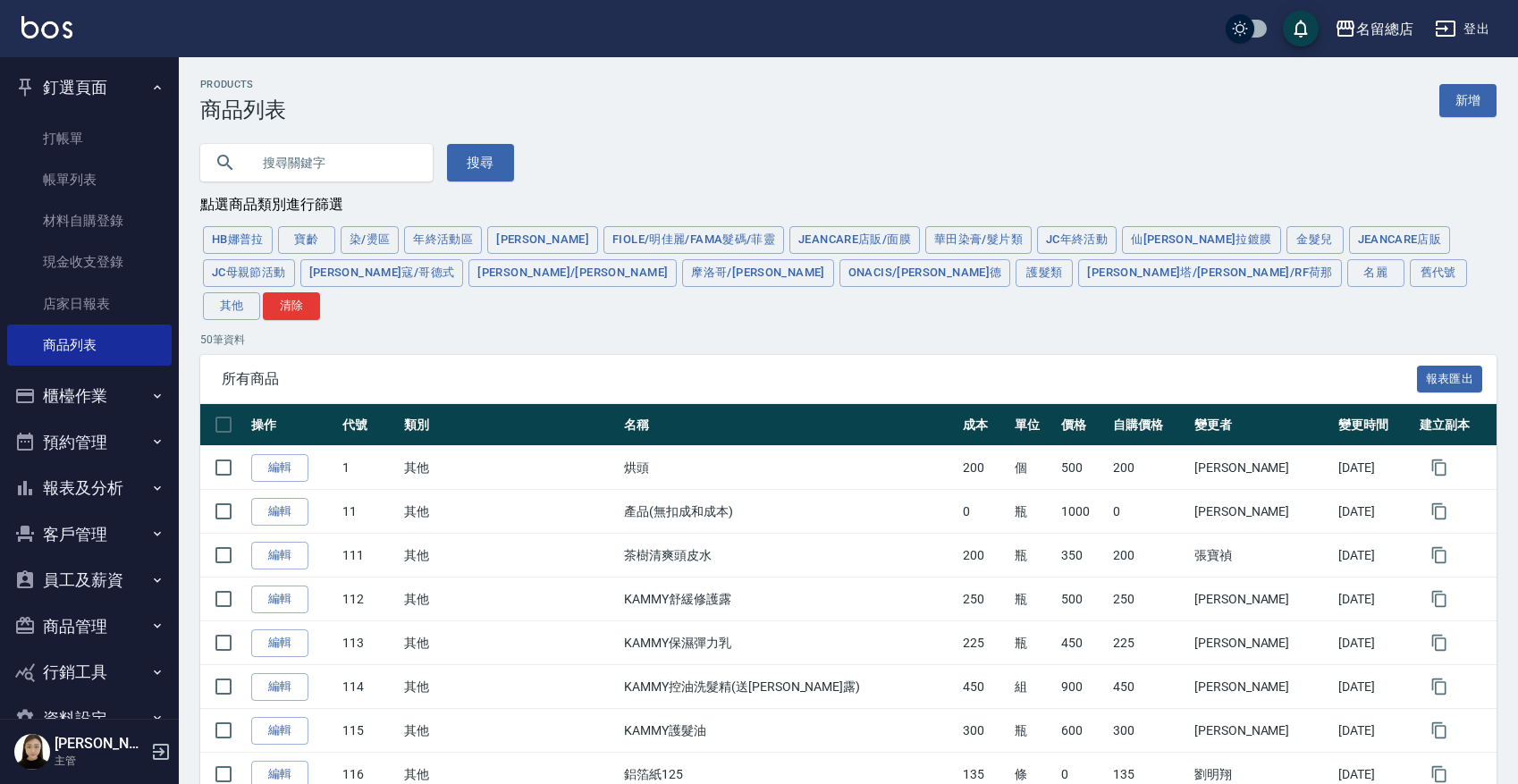
click at [328, 159] on input "text" at bounding box center [334, 162] width 168 height 48
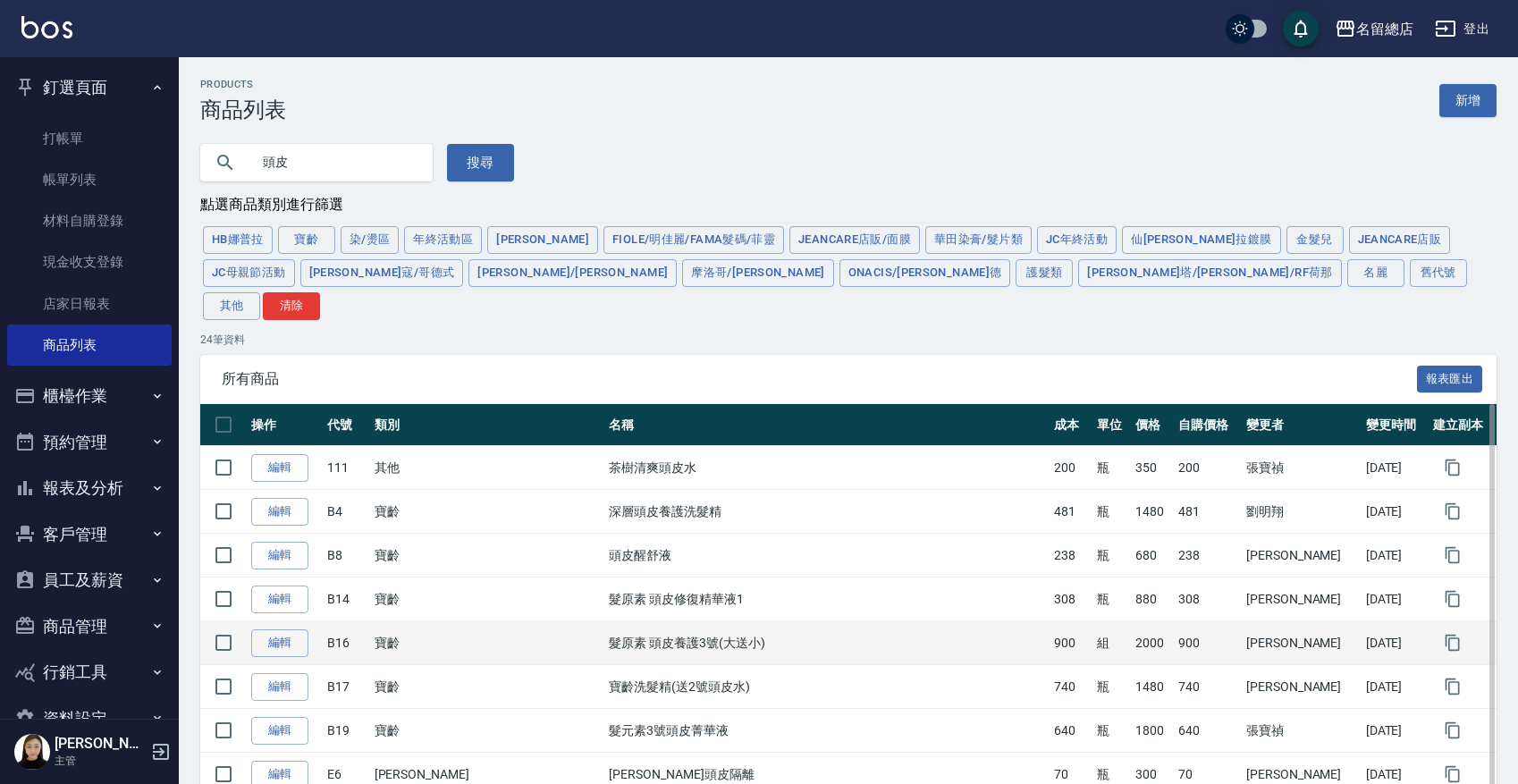
scroll to position [112, 0]
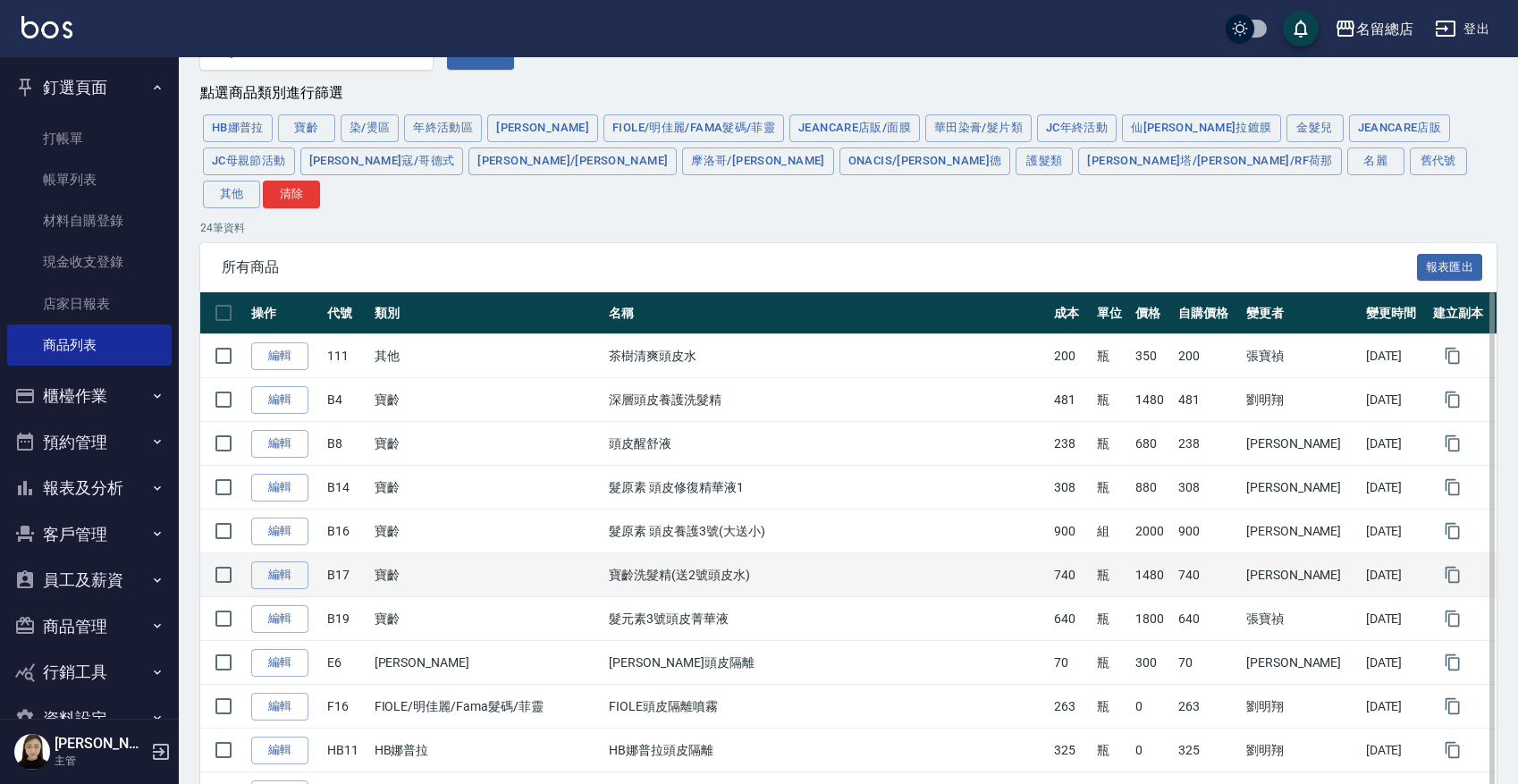
click at [473, 553] on td "寶齡" at bounding box center [487, 574] width 235 height 44
drag, startPoint x: 626, startPoint y: 536, endPoint x: 787, endPoint y: 539, distance: 161.0
click at [787, 553] on td "寶齡洗髮精(送2號頭皮水)" at bounding box center [826, 574] width 445 height 44
drag, startPoint x: 649, startPoint y: 535, endPoint x: 490, endPoint y: 522, distance: 159.5
click at [490, 553] on td "寶齡" at bounding box center [487, 574] width 235 height 44
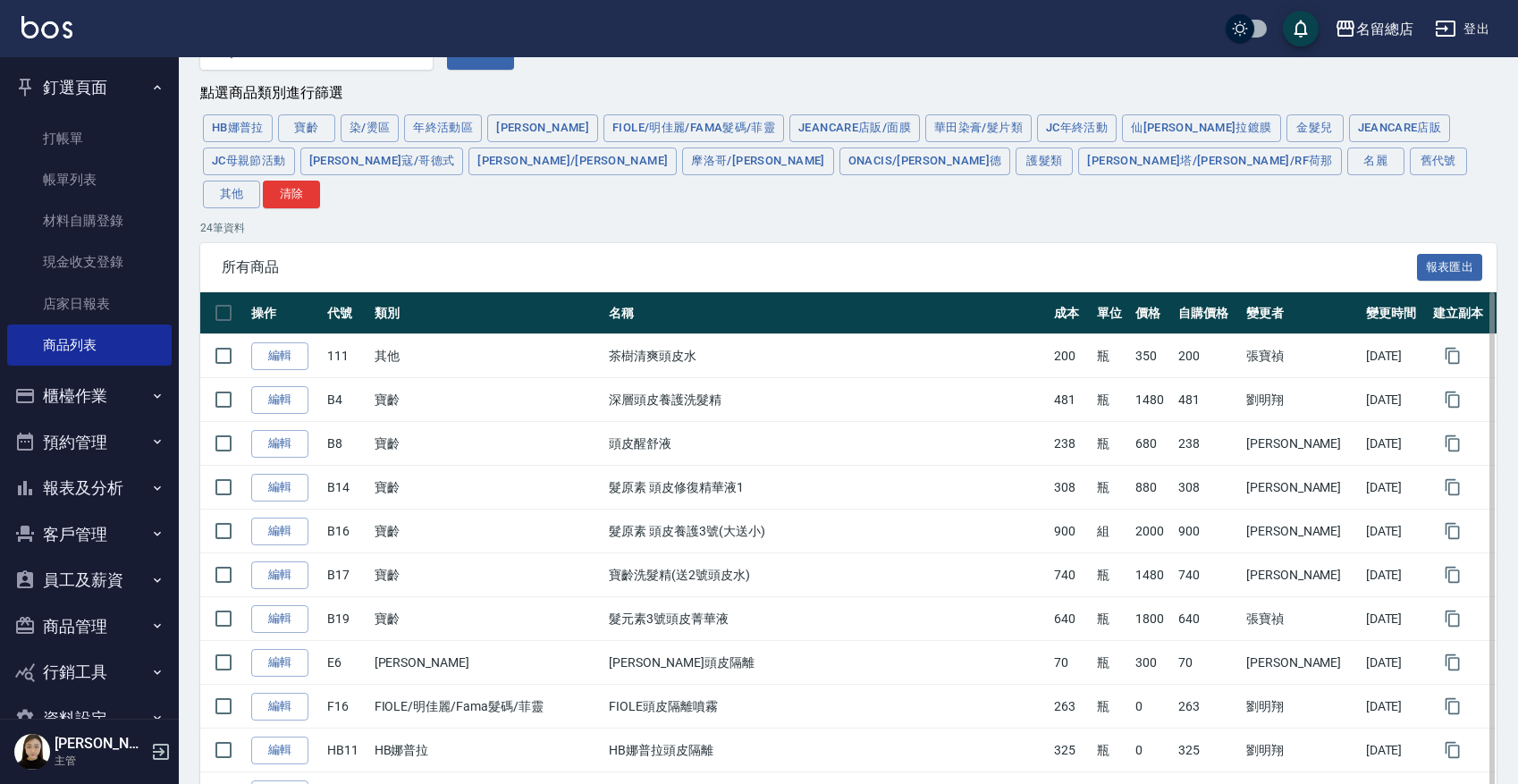
scroll to position [0, 0]
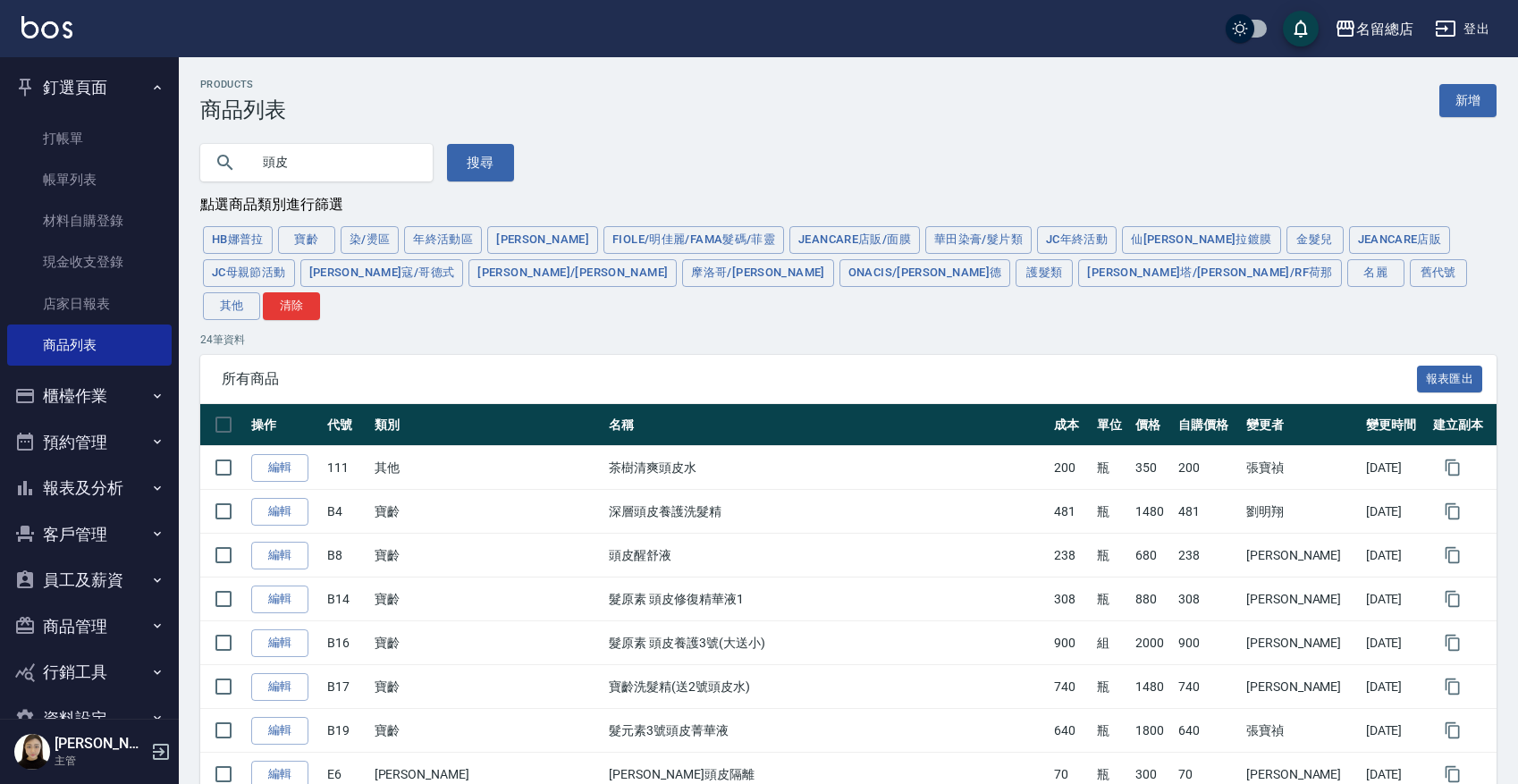
click at [324, 161] on input "頭皮" at bounding box center [334, 162] width 168 height 48
type input "頭"
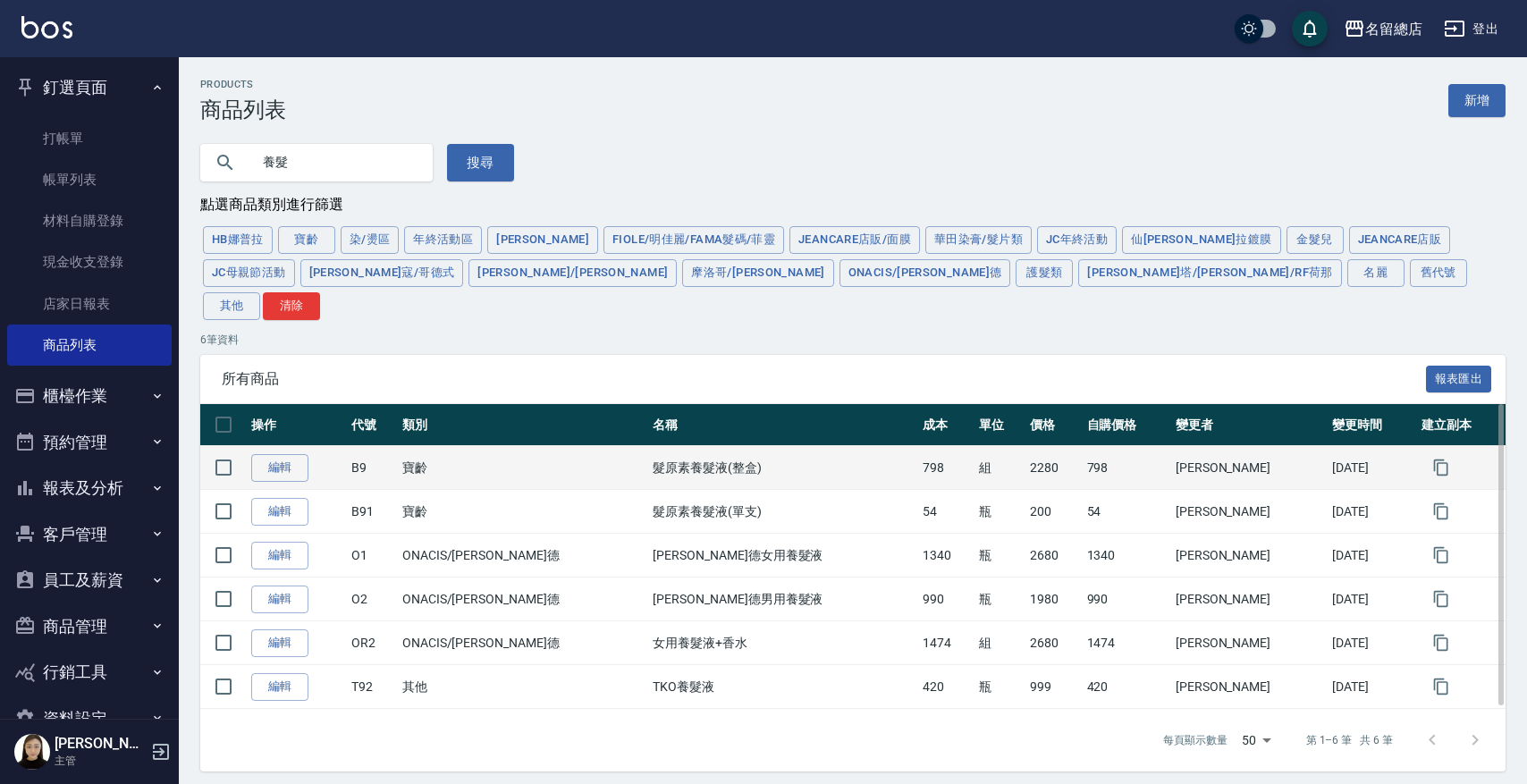
click at [648, 446] on td "髮原素養髮液(整盒)" at bounding box center [783, 467] width 270 height 44
drag, startPoint x: 633, startPoint y: 434, endPoint x: 662, endPoint y: 433, distance: 29.0
click at [662, 446] on td "髮原素養髮液(整盒)" at bounding box center [783, 467] width 270 height 44
click at [648, 446] on td "髮原素養髮液(整盒)" at bounding box center [783, 467] width 270 height 44
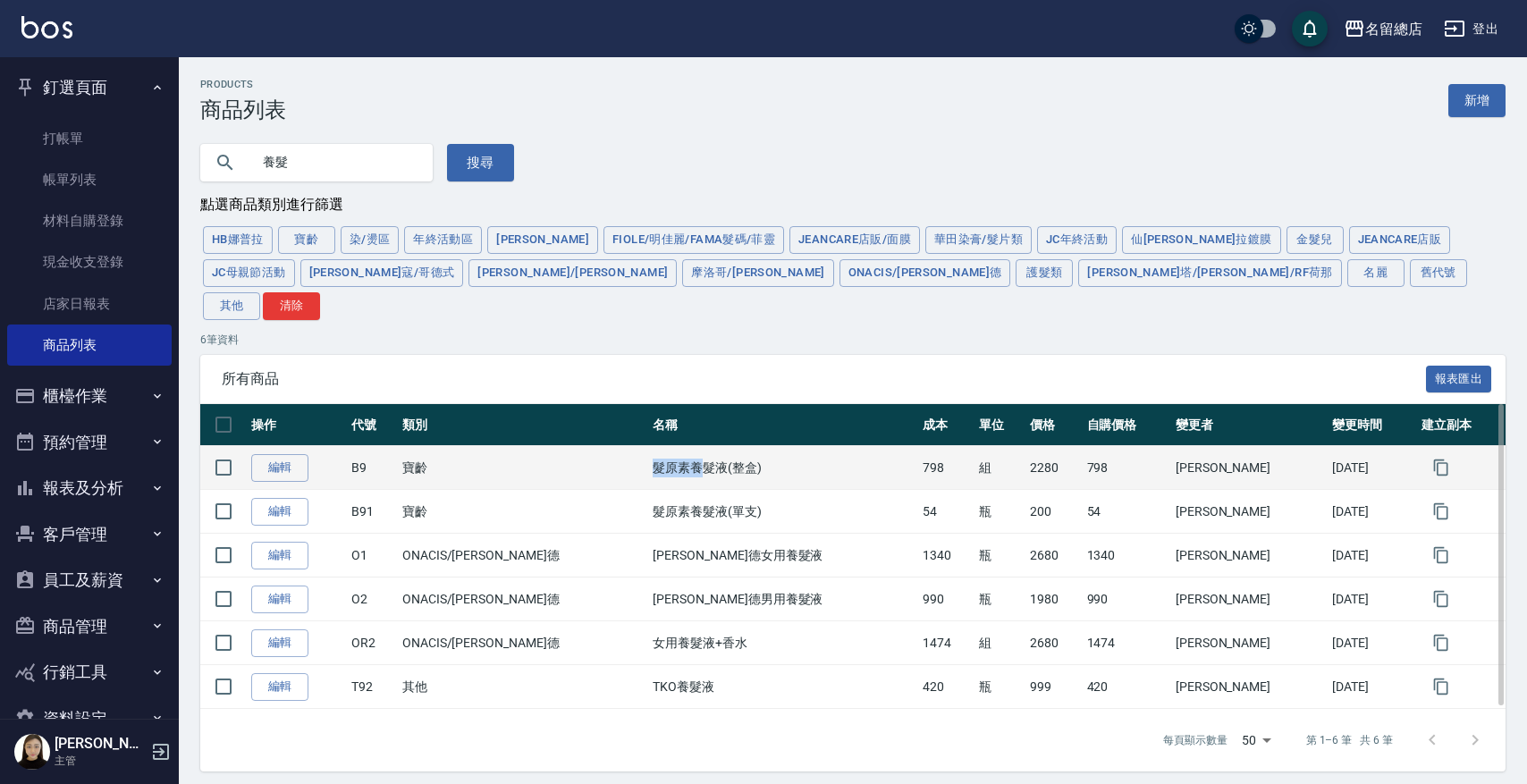
drag, startPoint x: 626, startPoint y: 435, endPoint x: 661, endPoint y: 436, distance: 35.0
click at [661, 446] on td "髮原素養髮液(整盒)" at bounding box center [783, 467] width 270 height 44
click at [658, 446] on td "髮原素養髮液(整盒)" at bounding box center [783, 467] width 270 height 44
drag, startPoint x: 659, startPoint y: 433, endPoint x: 622, endPoint y: 436, distance: 37.1
click at [591, 446] on tr "編輯 B9 寶齡 髮原素養髮液(整盒) 798 組 2280 798 [PERSON_NAME][DATE]" at bounding box center [853, 467] width 1305 height 44
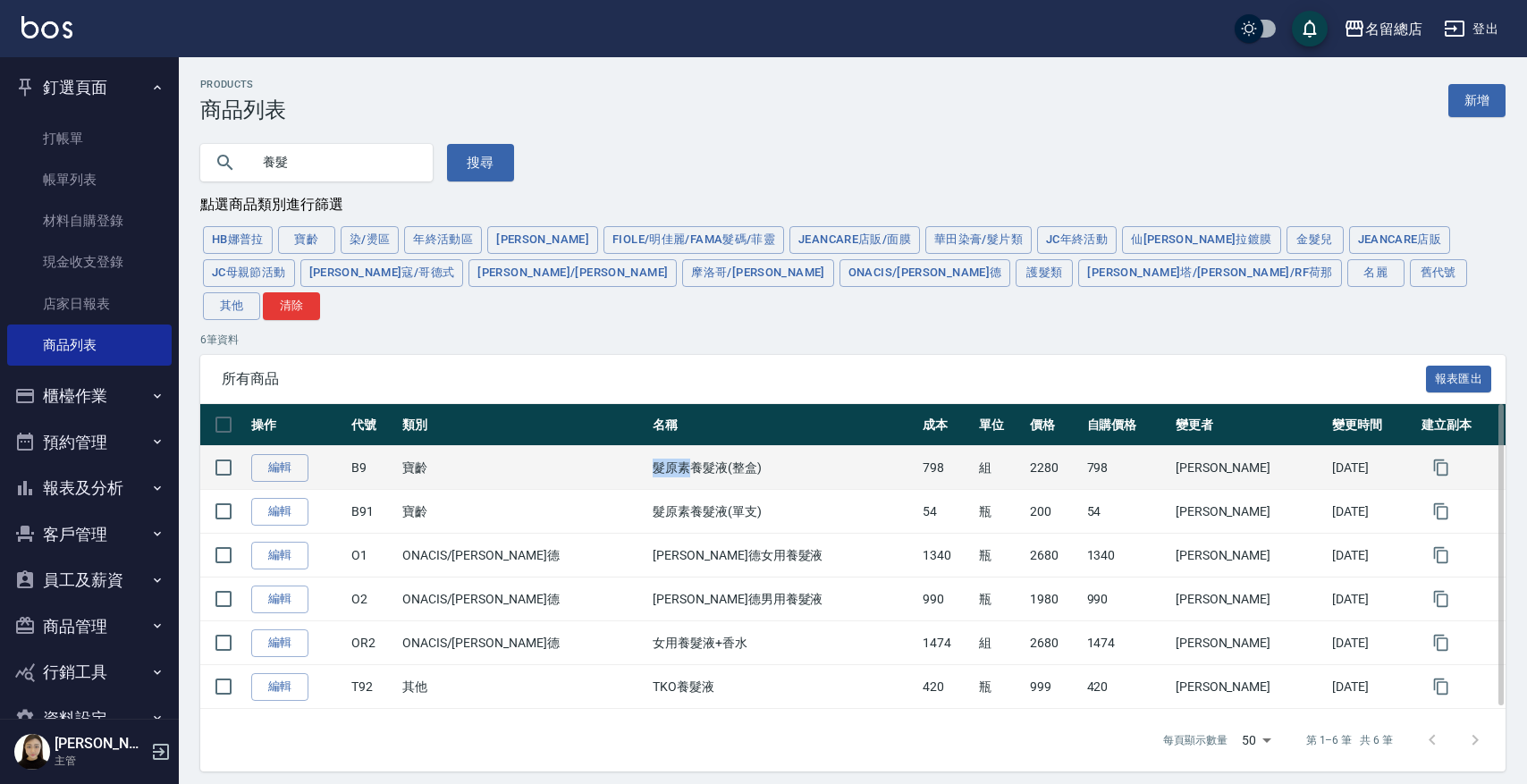
copy tr "寶齡 髮原素"
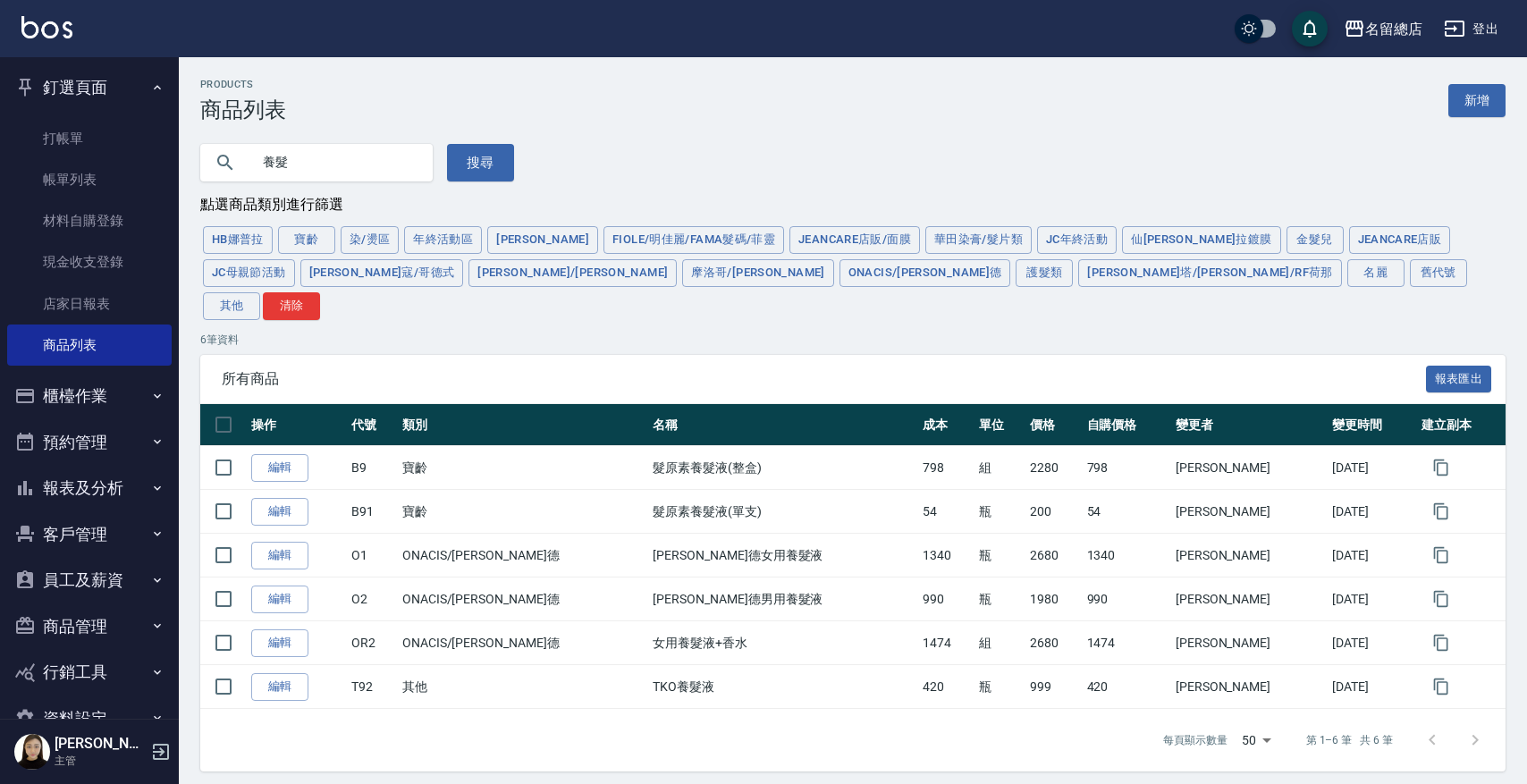
click at [379, 166] on input "養髮" at bounding box center [334, 162] width 168 height 48
type input "養"
paste input "髮原素"
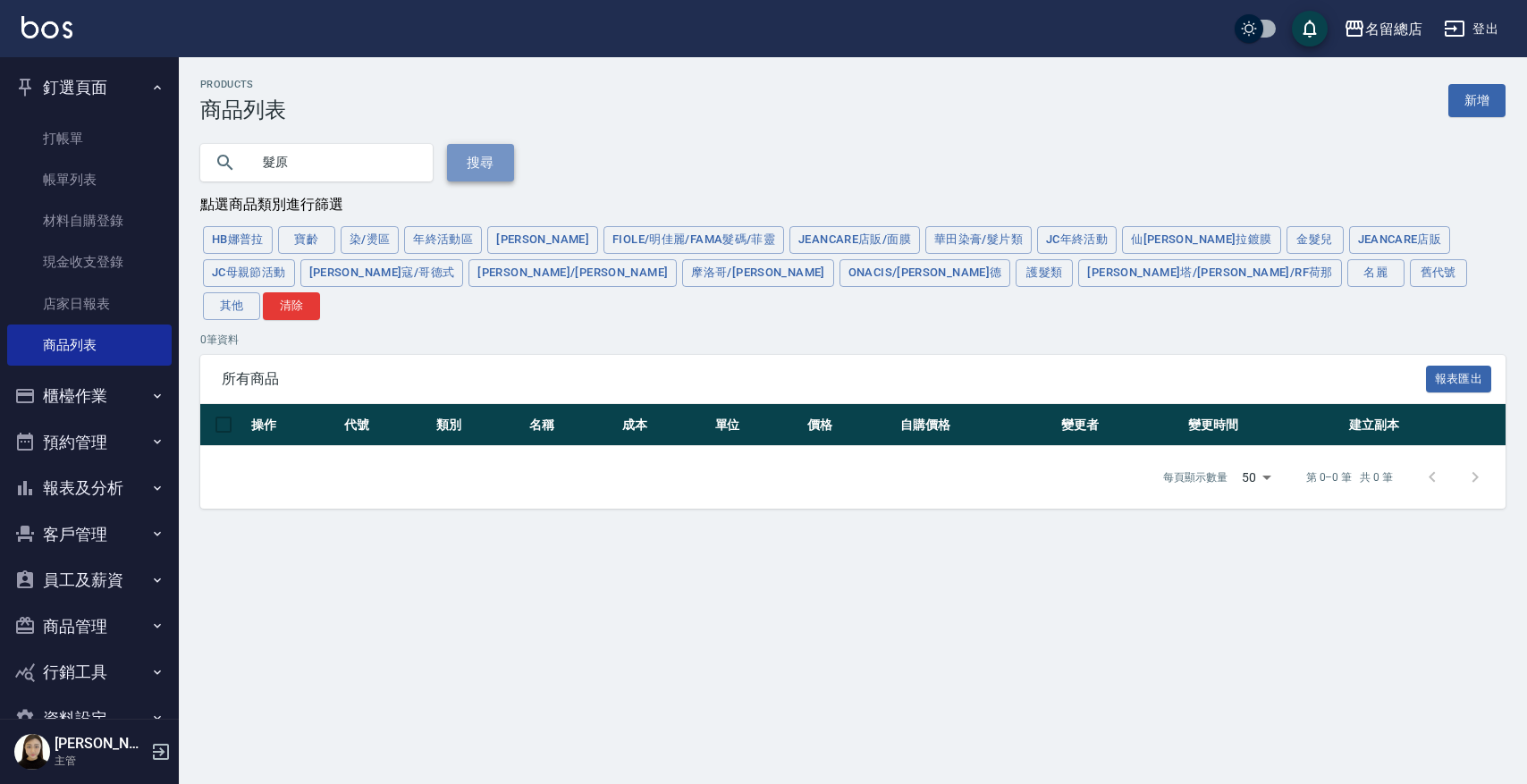
click at [457, 173] on button "搜尋" at bounding box center [480, 162] width 67 height 37
click at [330, 180] on input "髮原" at bounding box center [334, 162] width 168 height 48
type input "髮"
type input "頭皮"
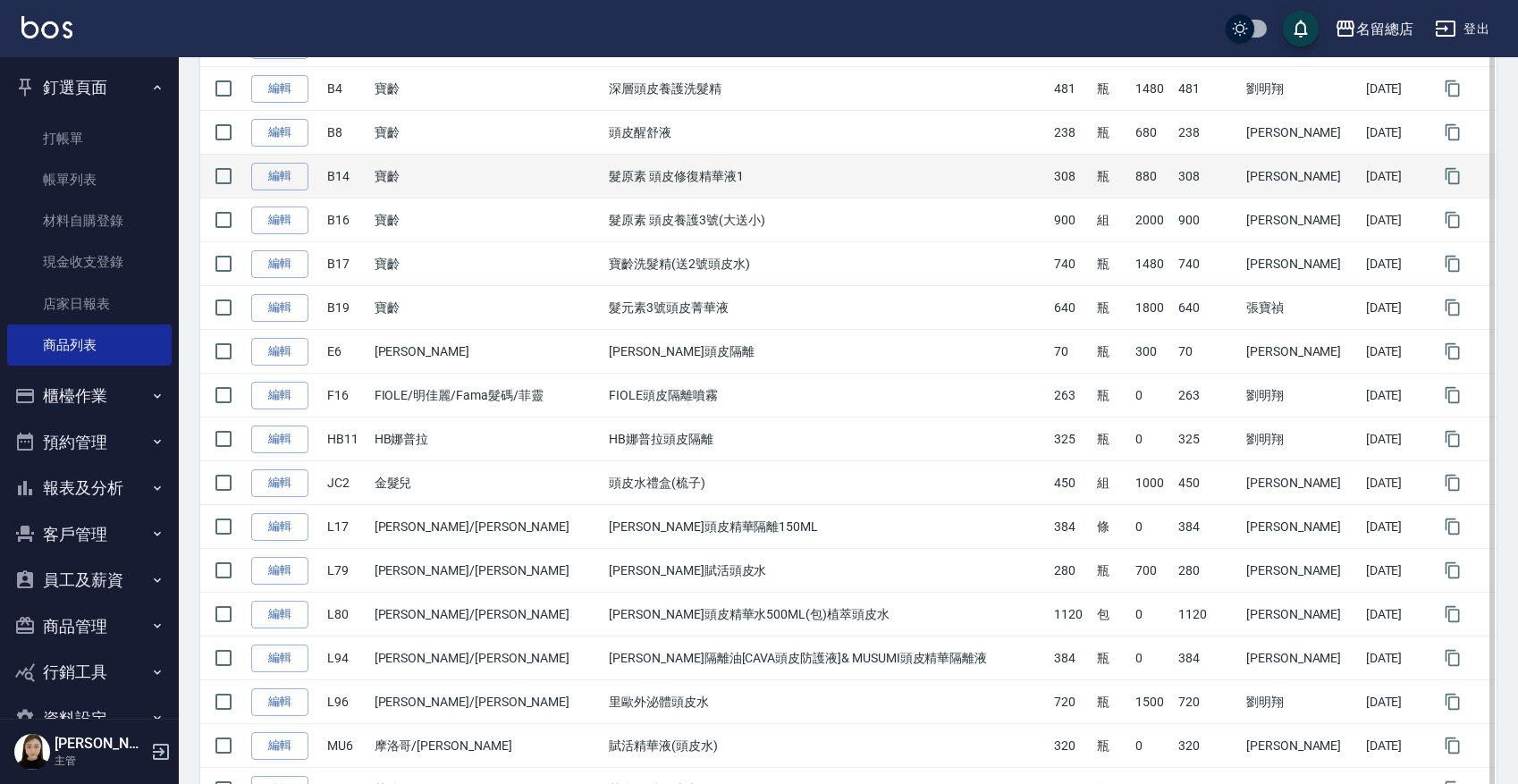
scroll to position [311, 0]
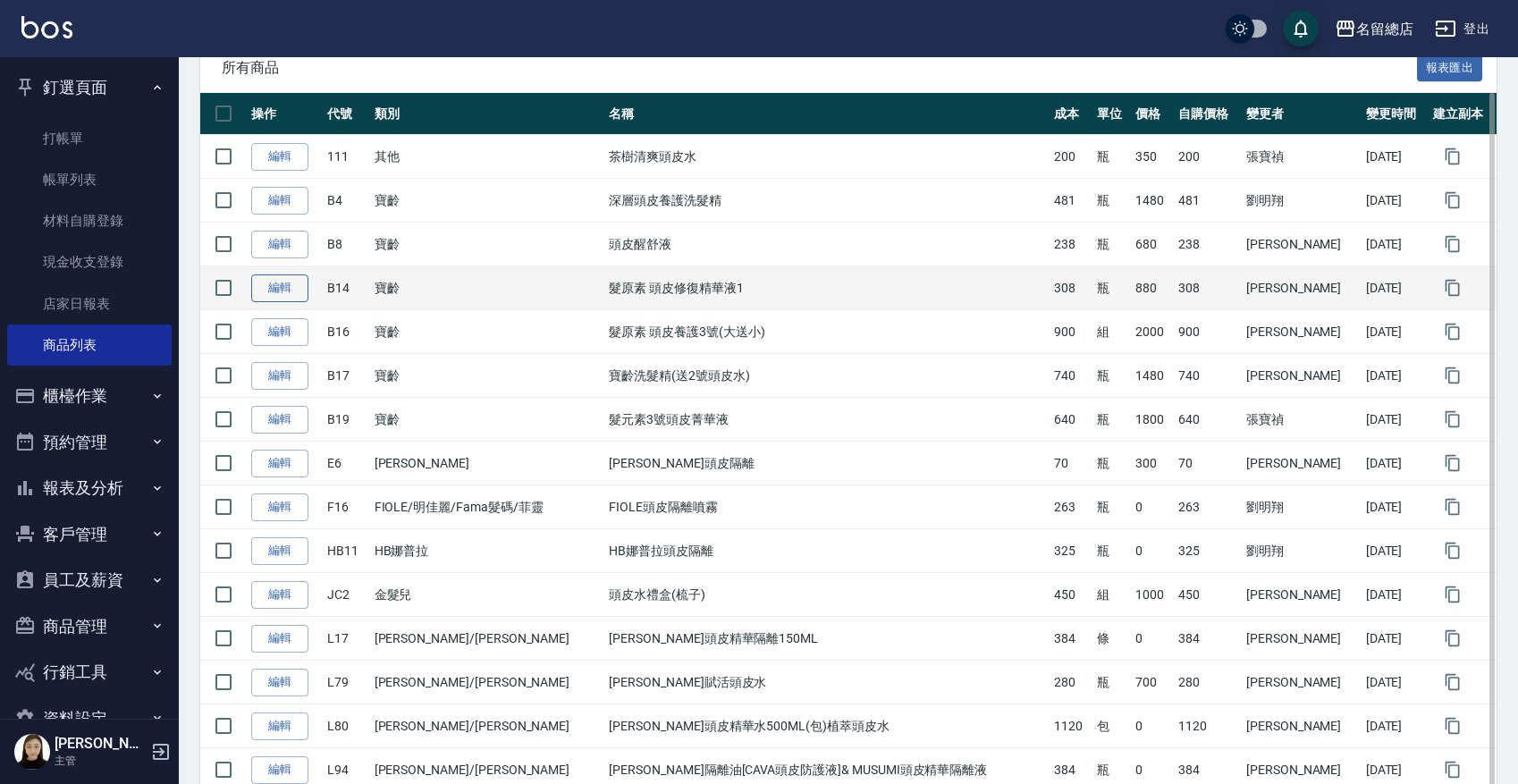
click at [270, 274] on link "編輯" at bounding box center [279, 288] width 57 height 28
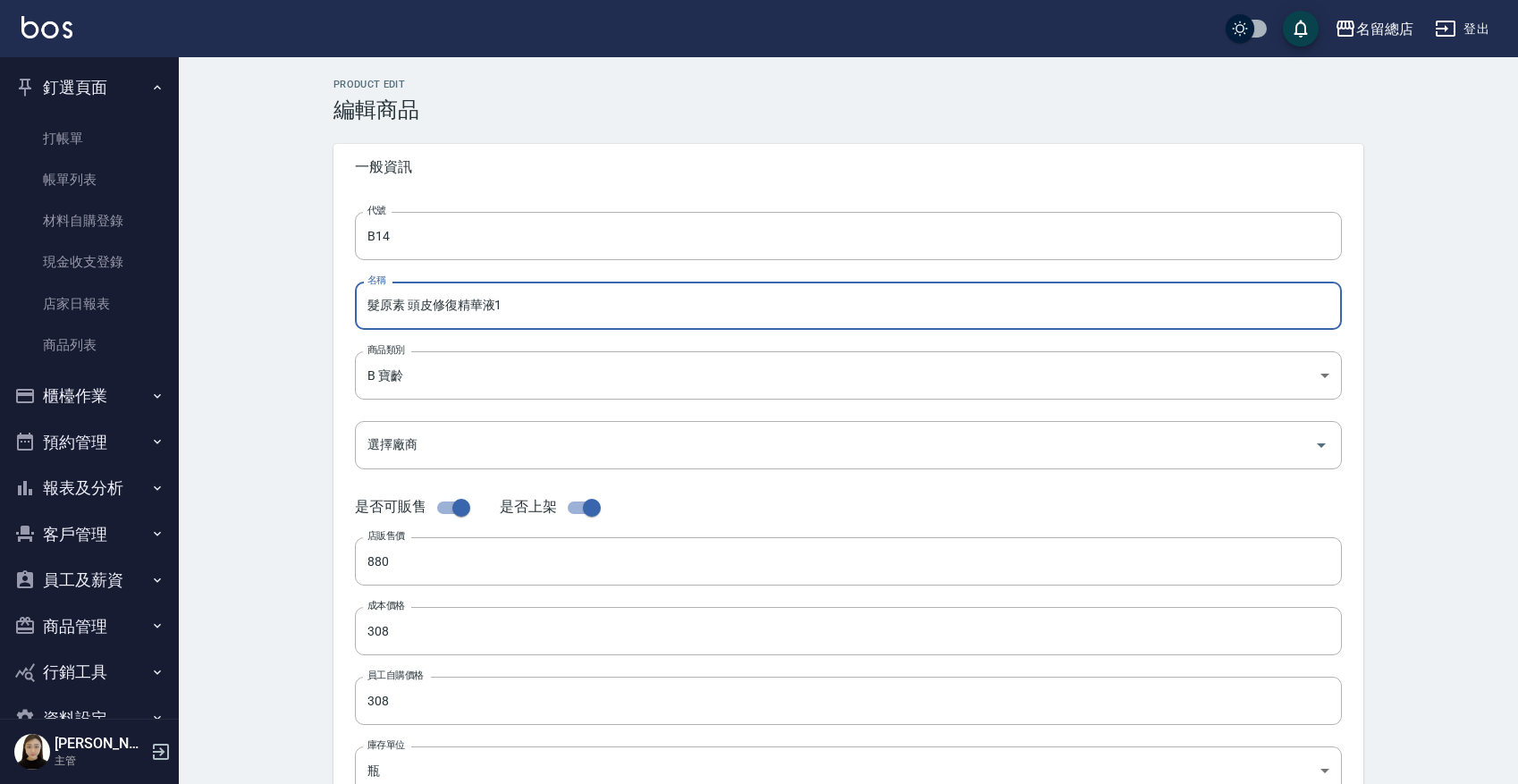
click at [569, 294] on input "髮原素 頭皮修復精華液1" at bounding box center [848, 305] width 987 height 48
type input "髮"
paste input "髮原素 頭皮修復菁華液1號(再生管理)"
type input "髮原素 頭皮修復菁華液1號(再生管理)"
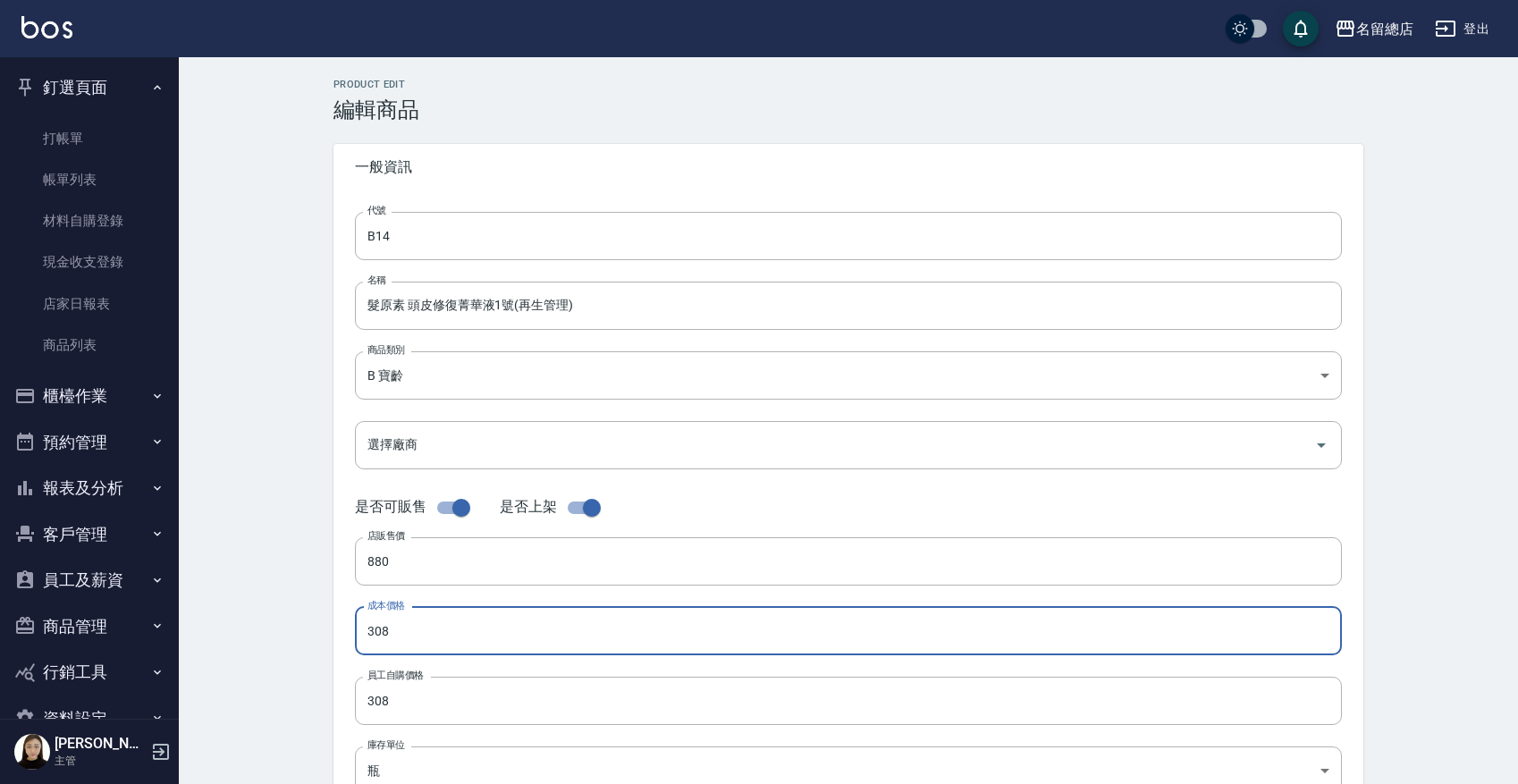
click at [440, 626] on input "308" at bounding box center [848, 631] width 987 height 48
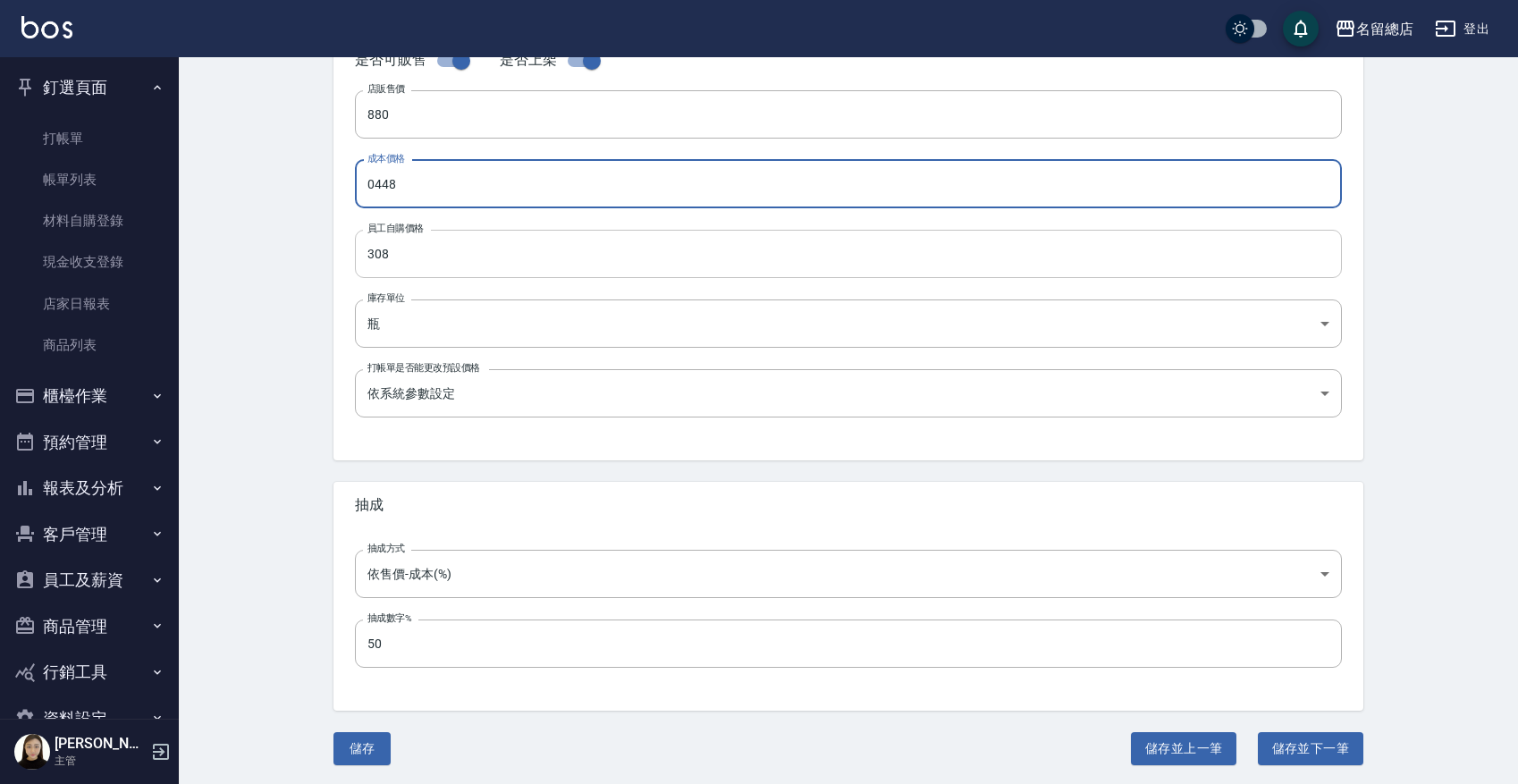
type input "0448"
click at [517, 249] on input "308" at bounding box center [848, 253] width 987 height 48
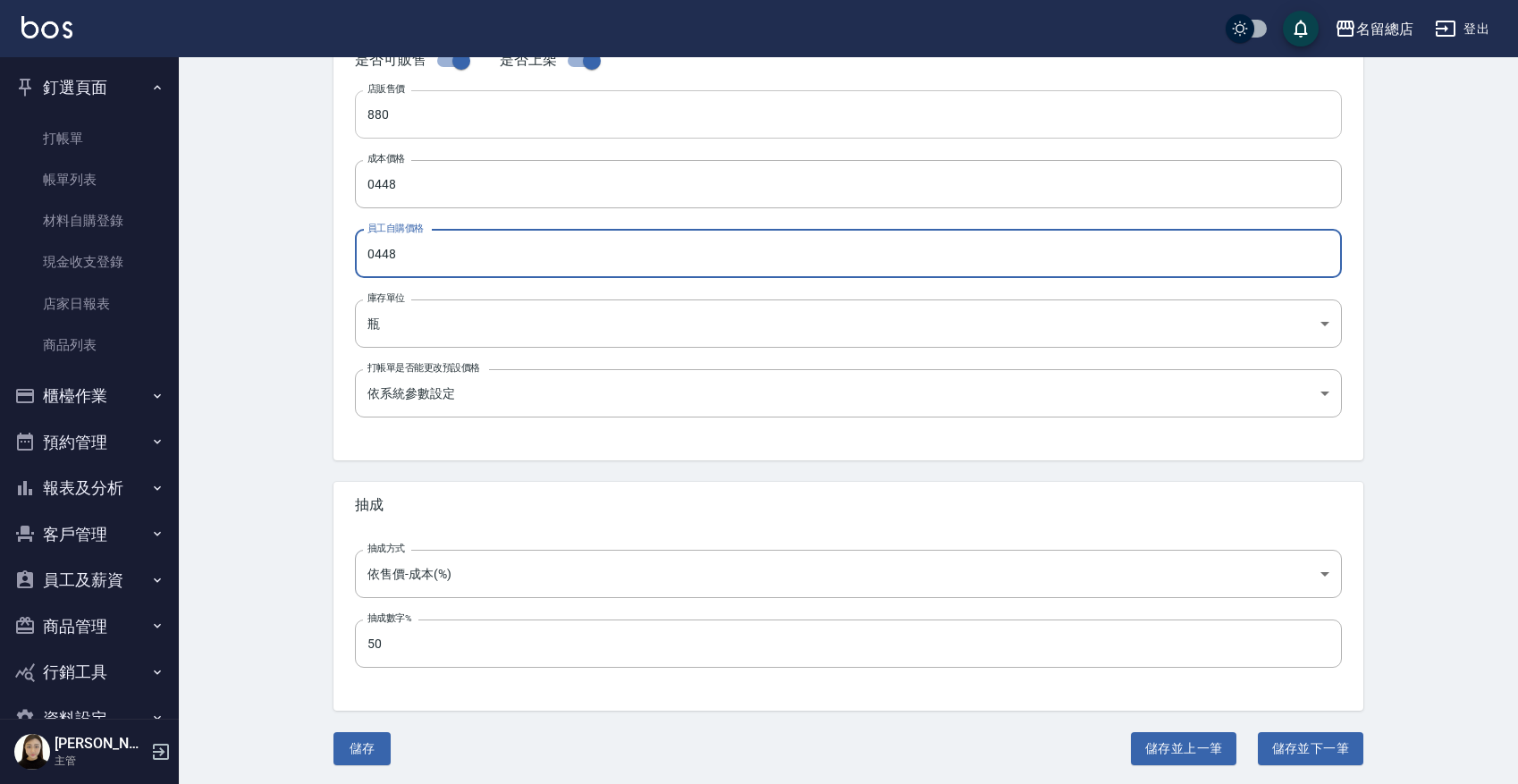
type input "0448"
click at [421, 117] on input "880" at bounding box center [848, 114] width 987 height 48
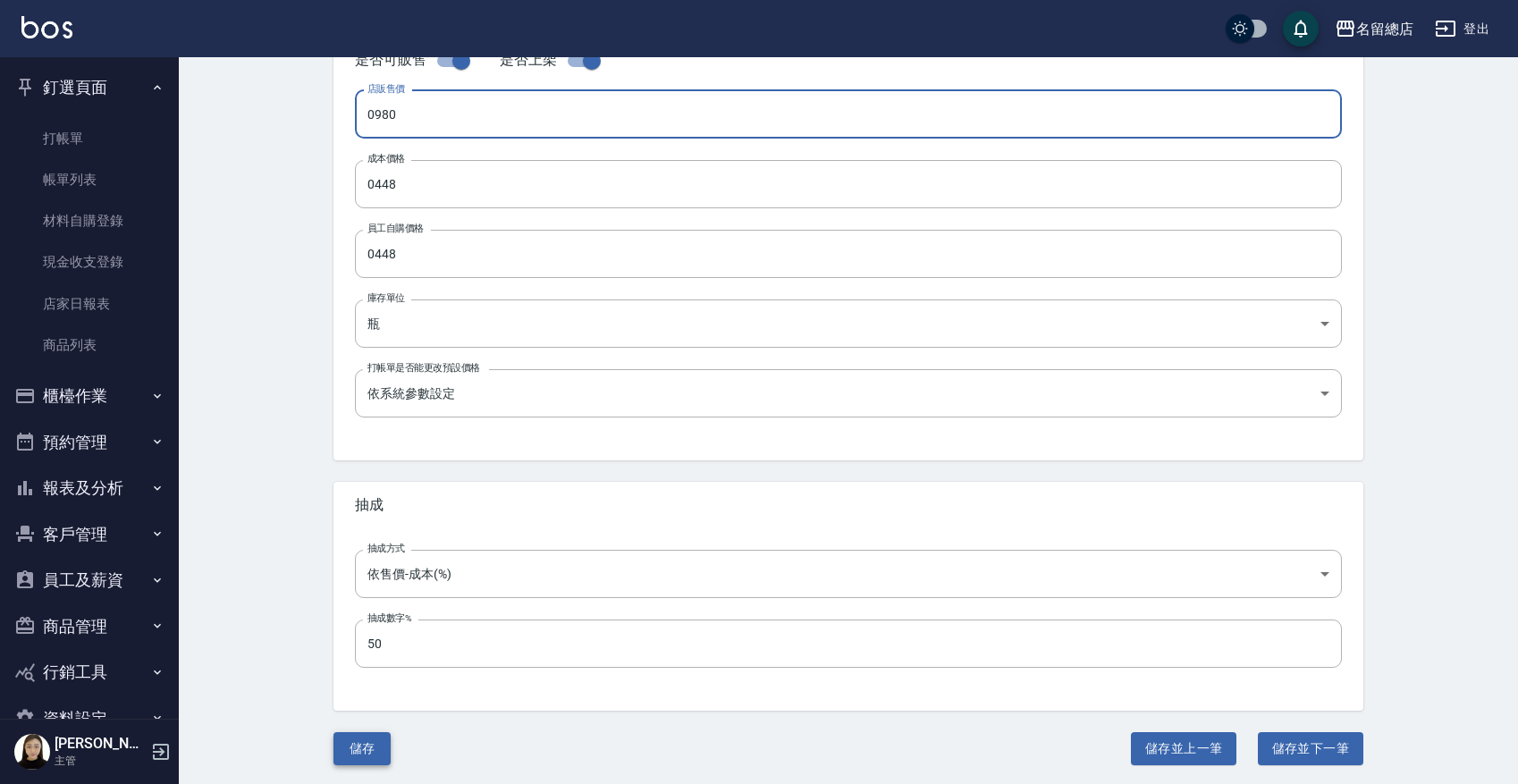
type input "0980"
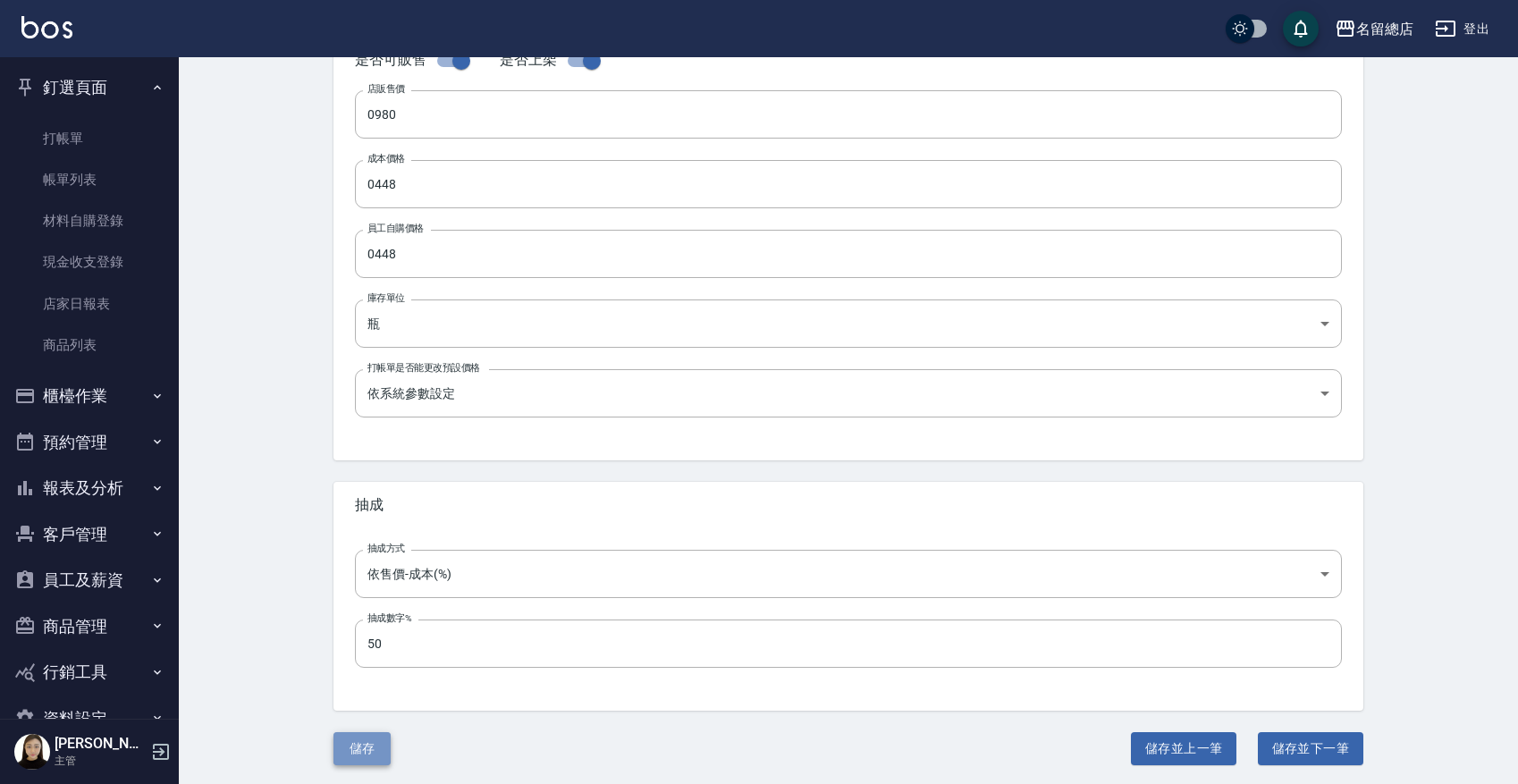
click at [363, 626] on button "儲存" at bounding box center [362, 749] width 57 height 33
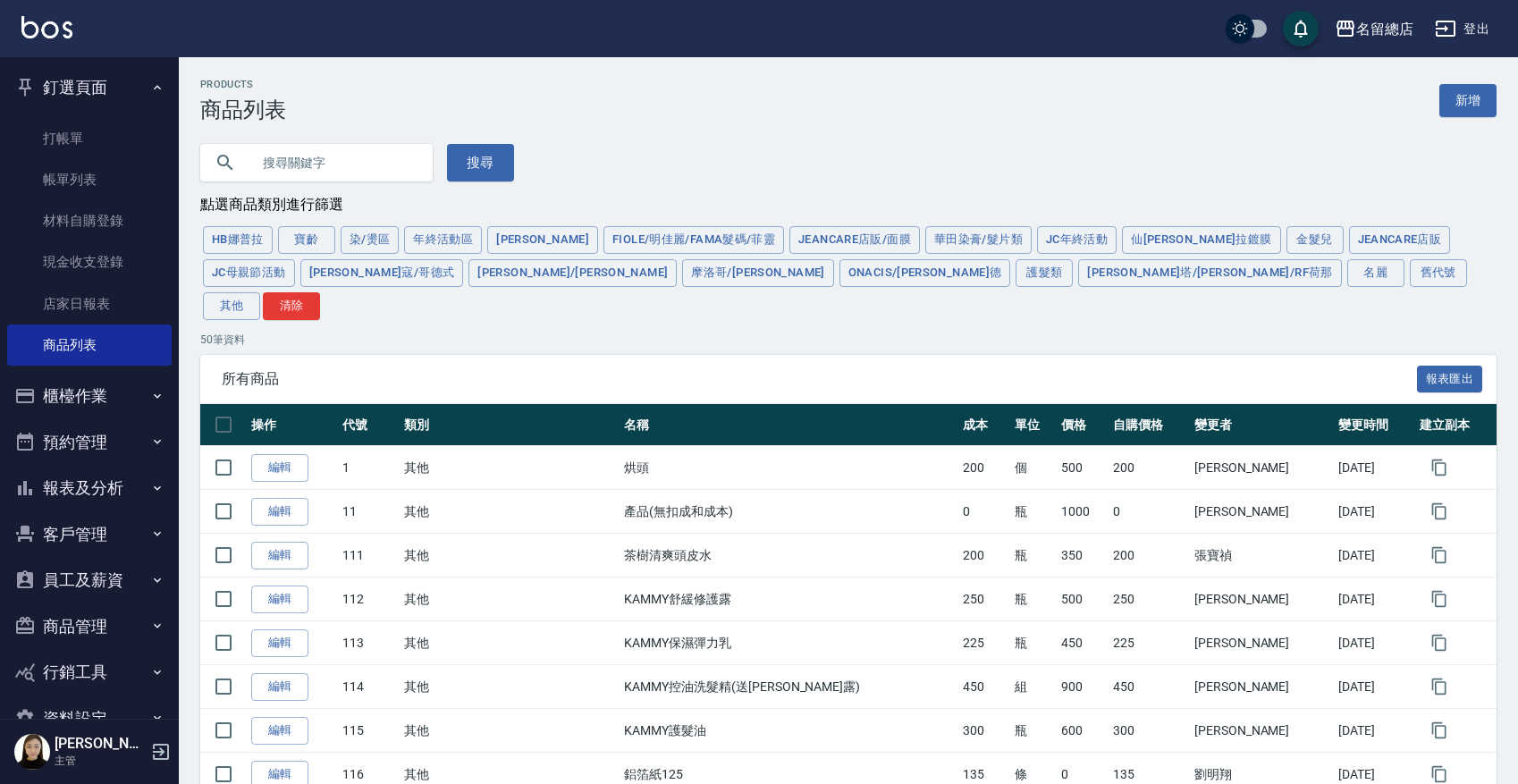
click at [332, 160] on input "text" at bounding box center [334, 162] width 168 height 48
type input "w"
type input "髮"
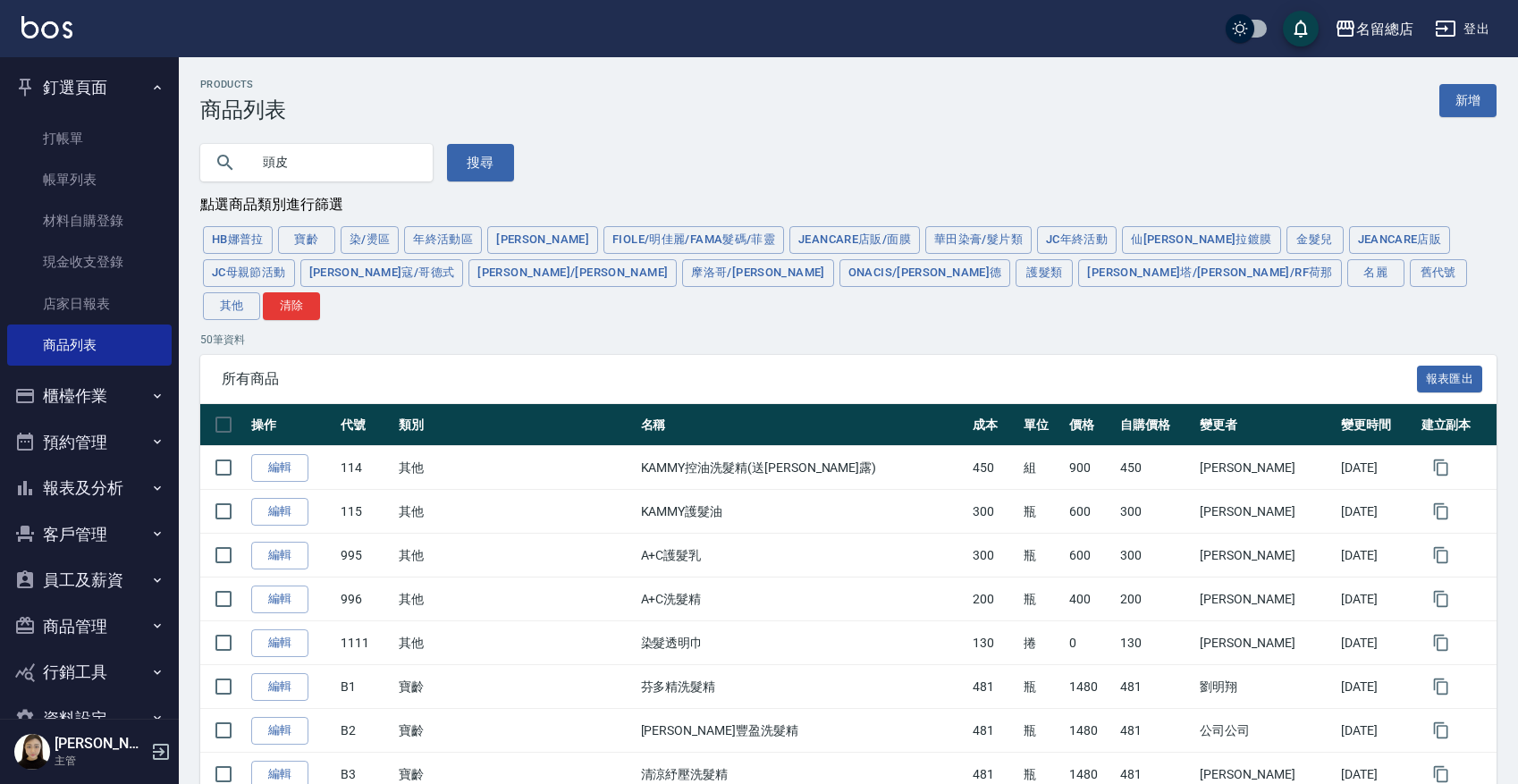
type input "頭皮"
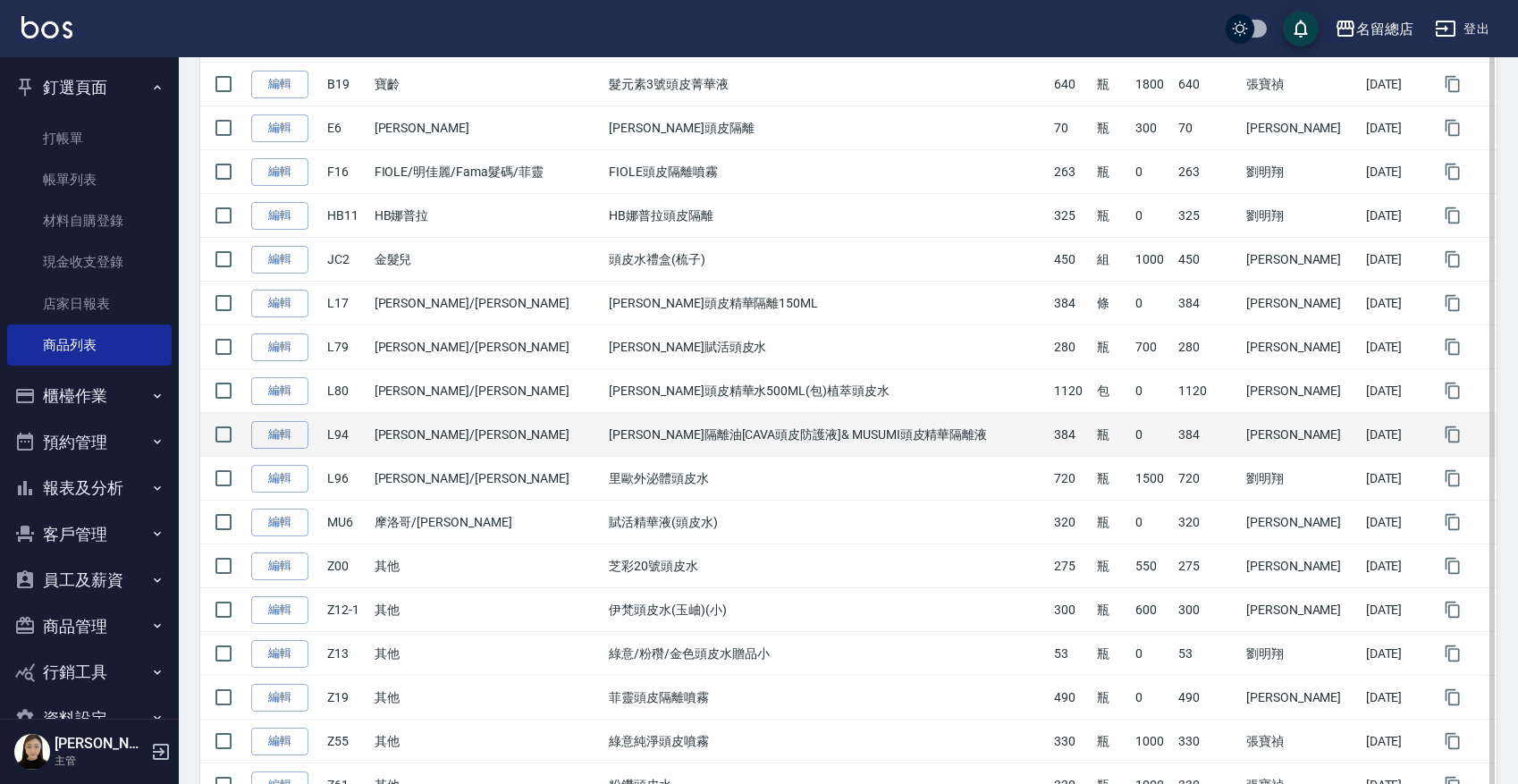
scroll to position [423, 0]
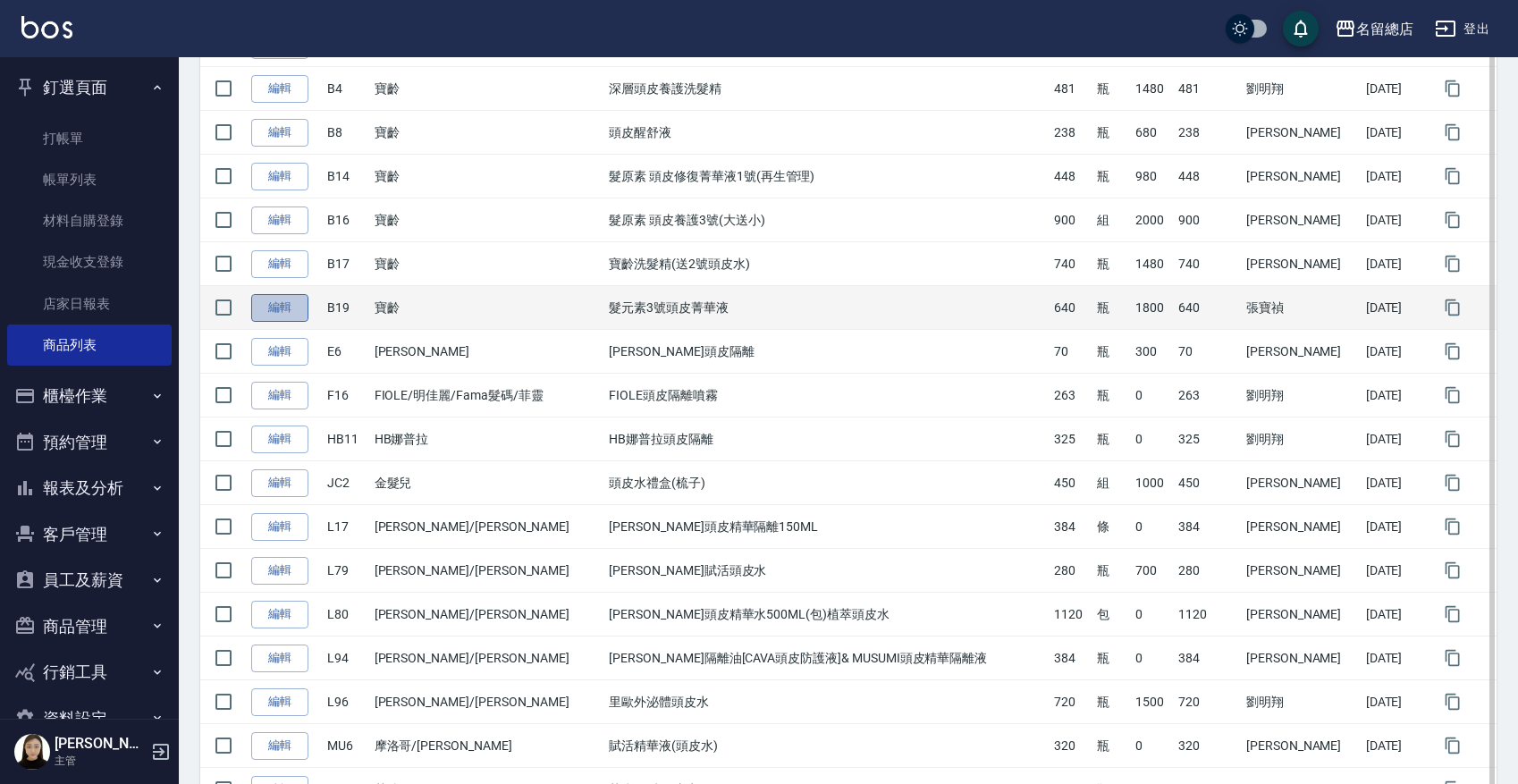
click at [286, 294] on link "編輯" at bounding box center [279, 308] width 57 height 28
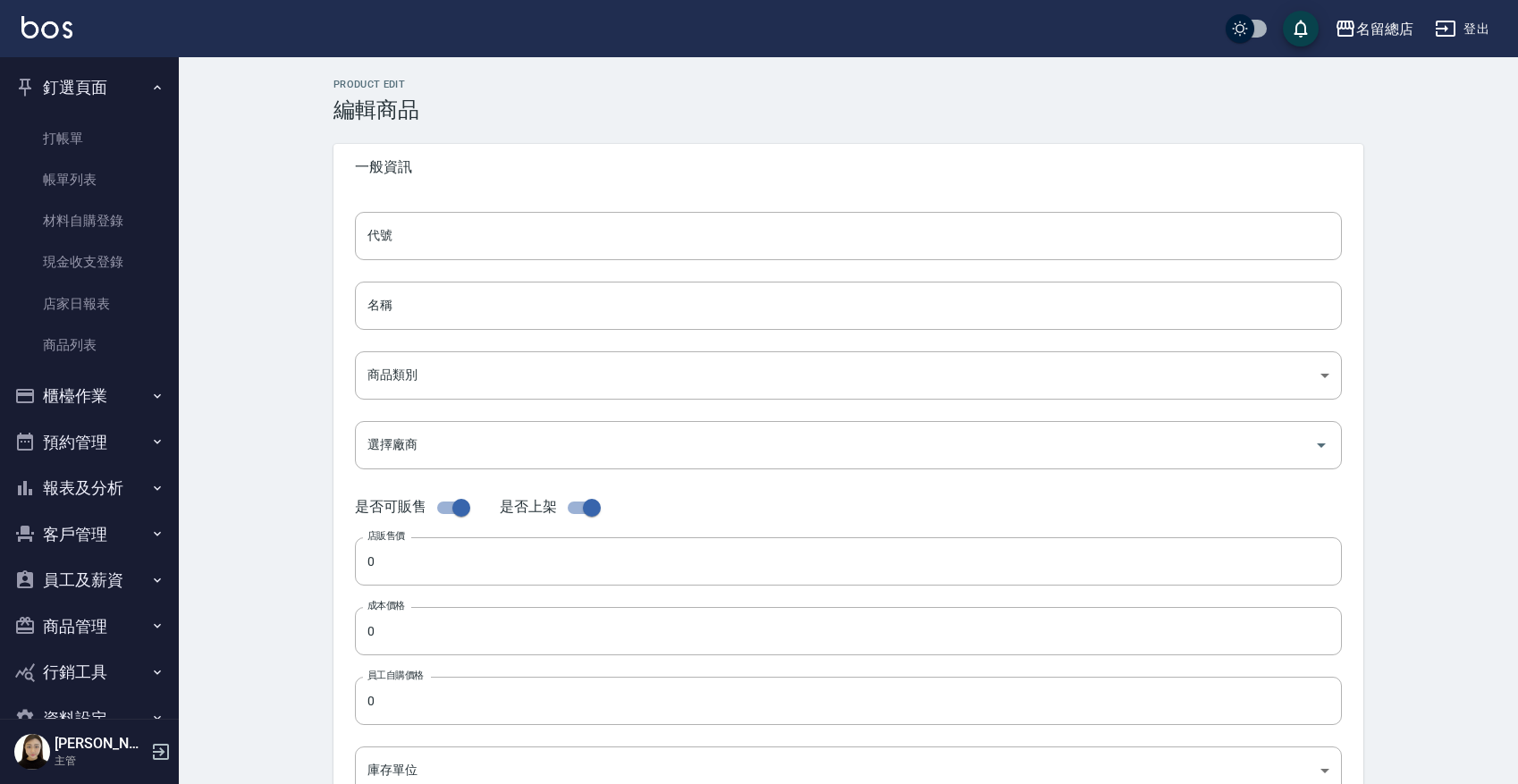
type input "B19"
type input "髮元素3號頭皮菁華液"
type input "0baeb947-98da-4b6d-9d61-693d13a6d0ff"
type input "1800"
type input "640"
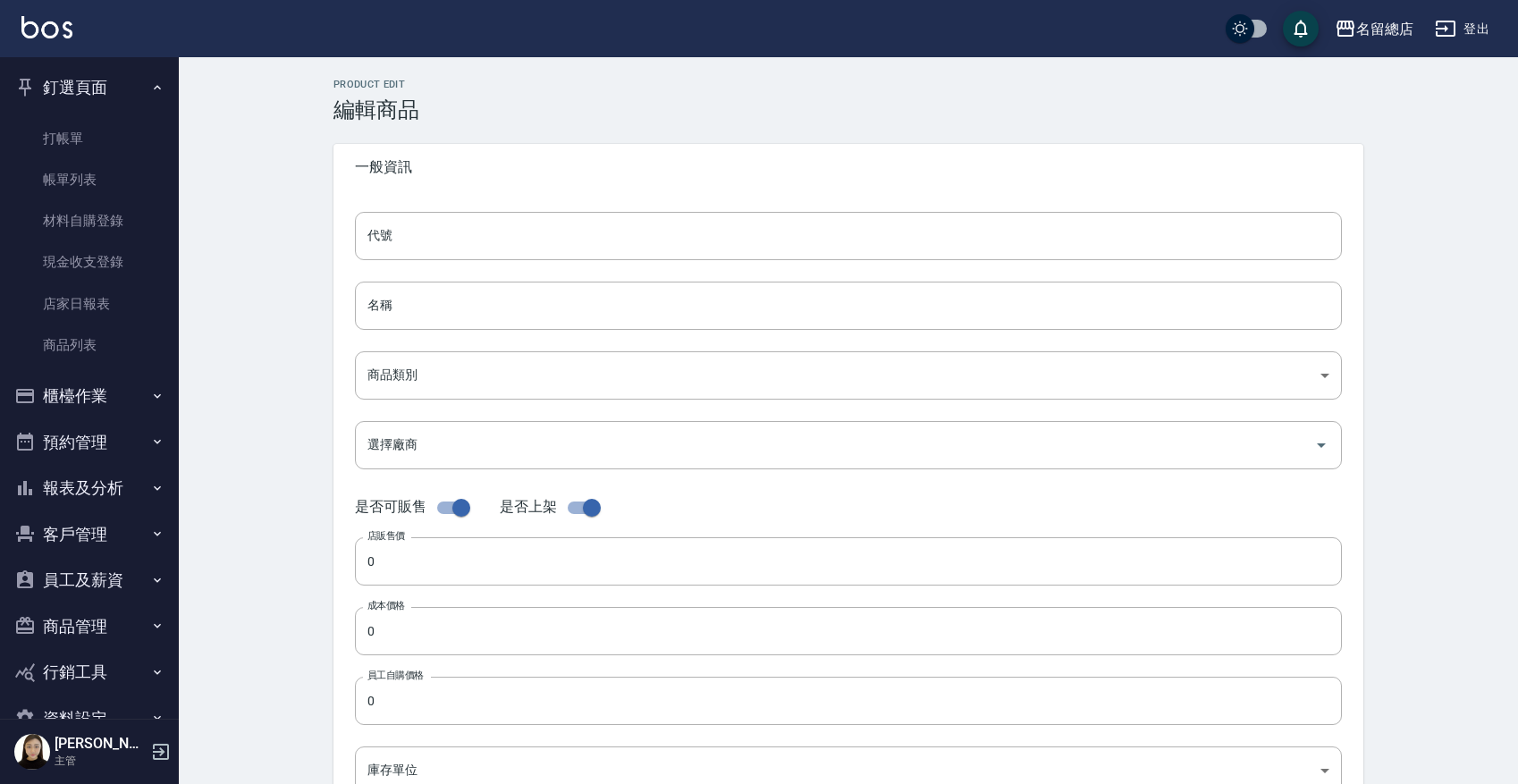
type input "640"
type input "瓶"
type input "UNSET"
click at [366, 308] on input "髮元素3號頭皮菁華液" at bounding box center [848, 305] width 987 height 48
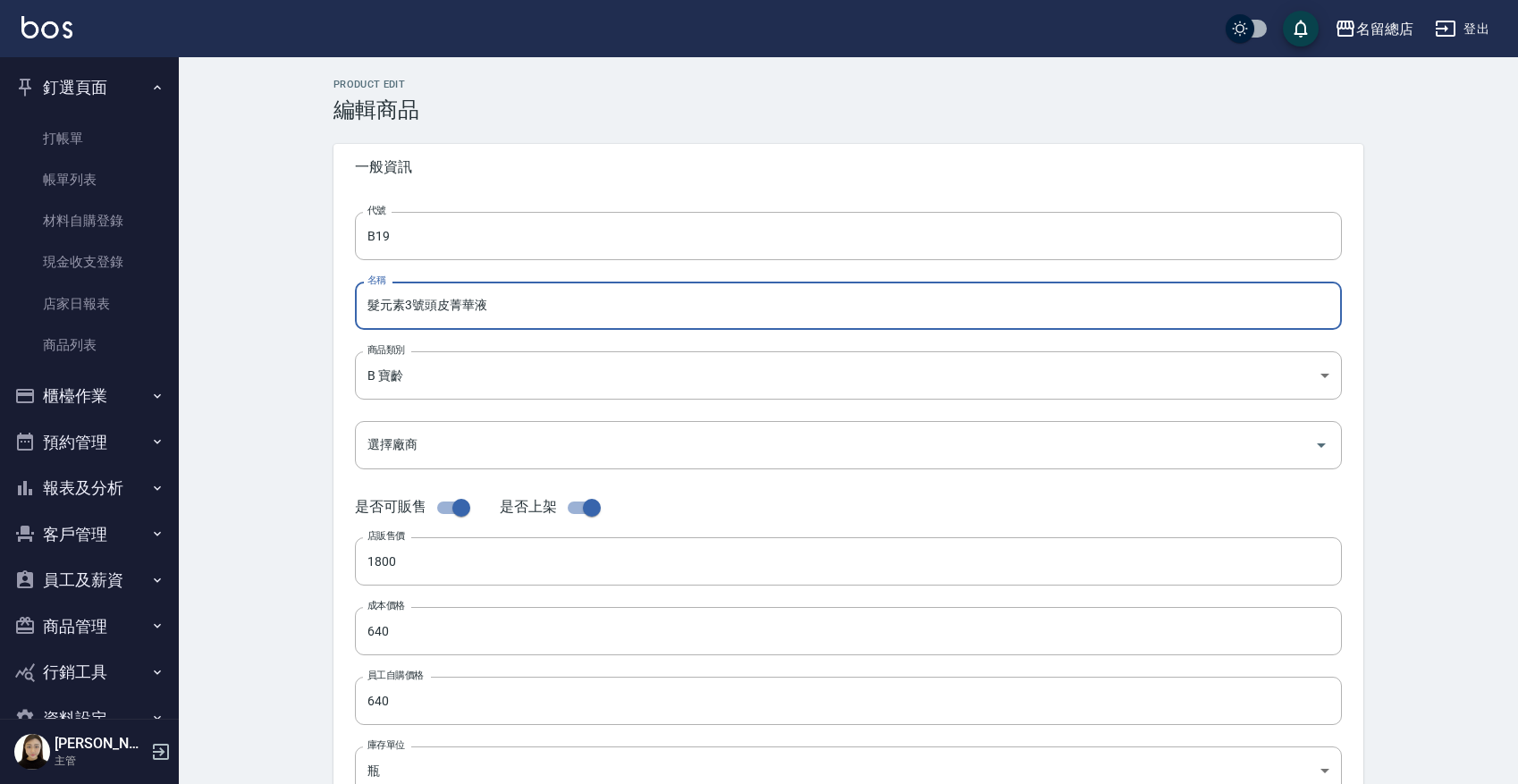
paste input "髮原素 黑樣賦活菁華液2號"
click at [516, 307] on input "髮原素 黑樣賦活菁華液2號髮元素3號頭皮菁華液" at bounding box center [848, 305] width 987 height 48
drag, startPoint x: 676, startPoint y: 315, endPoint x: 520, endPoint y: 314, distance: 156.0
click at [520, 314] on input "髮原素 黑樣賦活菁華液2號/髮元素3號頭皮菁華液" at bounding box center [848, 305] width 987 height 48
paste input "髮原素 豐盈滋養菁華液3號"
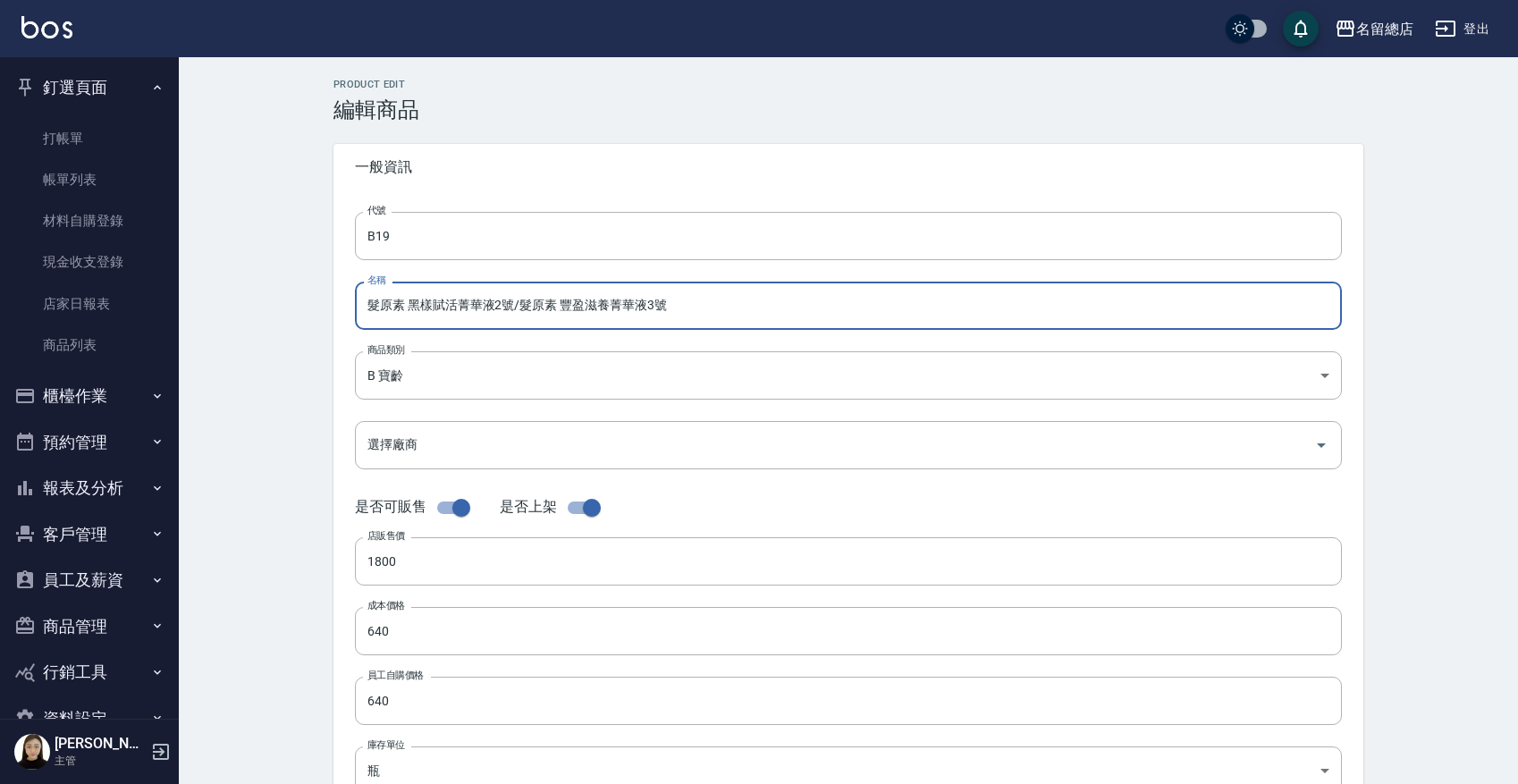
click at [687, 309] on input "髮原素 黑樣賦活菁華液2號/髮原素 豐盈滋養菁華液3號" at bounding box center [848, 305] width 987 height 48
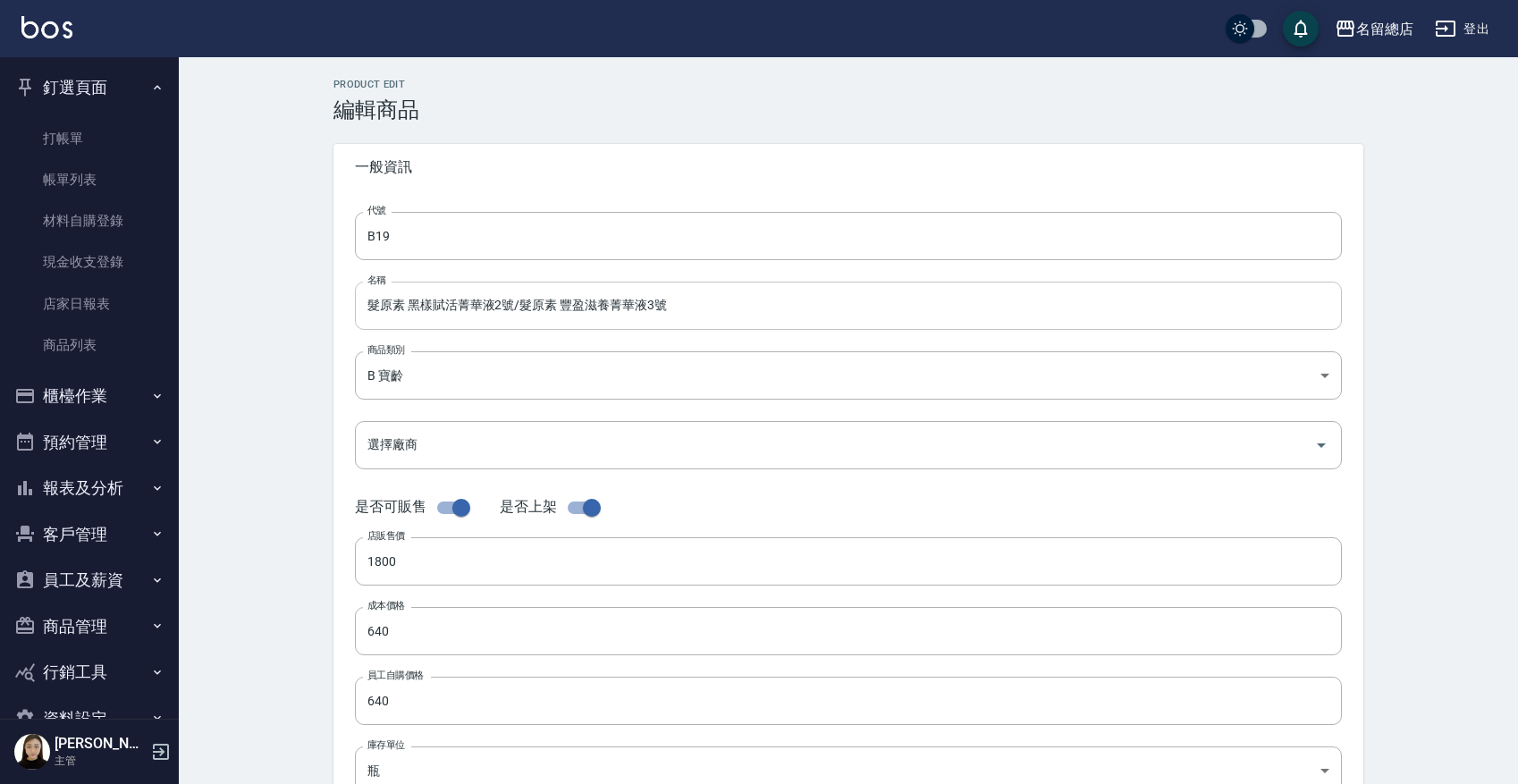
click at [716, 300] on input "髮原素 黑樣賦活菁華液2號/髮原素 豐盈滋養菁華液3號" at bounding box center [848, 305] width 987 height 48
click at [245, 164] on div "Product Edit 編輯商品 一般資訊 代號 B19 代號 名稱 髮原素 黑樣賦活菁華液2號/髮原素 豐盈滋養菁華液3號 名稱 商品類別 B 寶齡 …" at bounding box center [848, 645] width 1339 height 1176
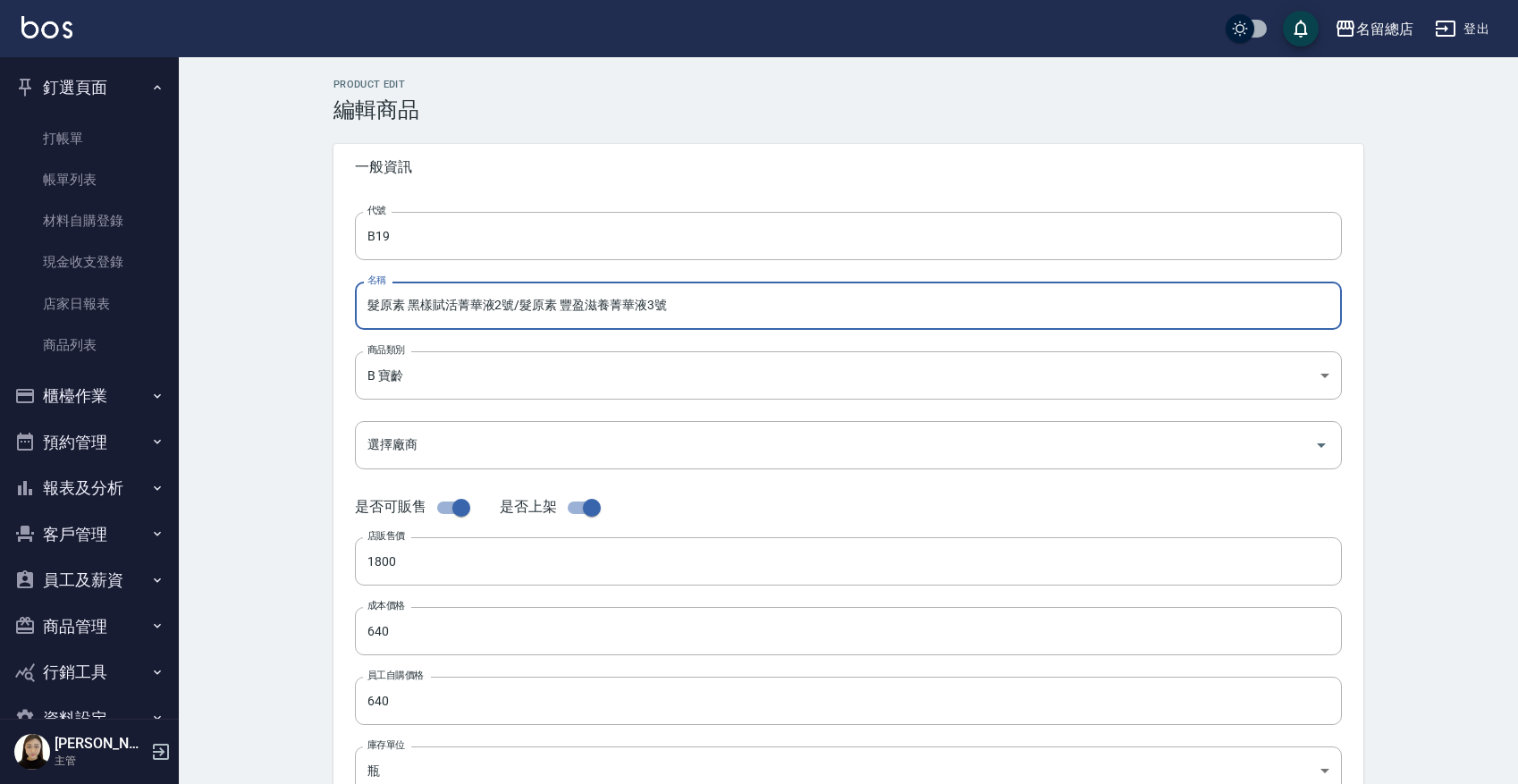
click at [758, 302] on input "髮原素 黑樣賦活菁華液2號/髮原素 豐盈滋養菁華液3號" at bounding box center [848, 305] width 987 height 48
click at [740, 306] on input "髮原素 黑樣賦活菁華液2號/髮原素 豐盈滋養菁華液3號(無" at bounding box center [848, 305] width 987 height 48
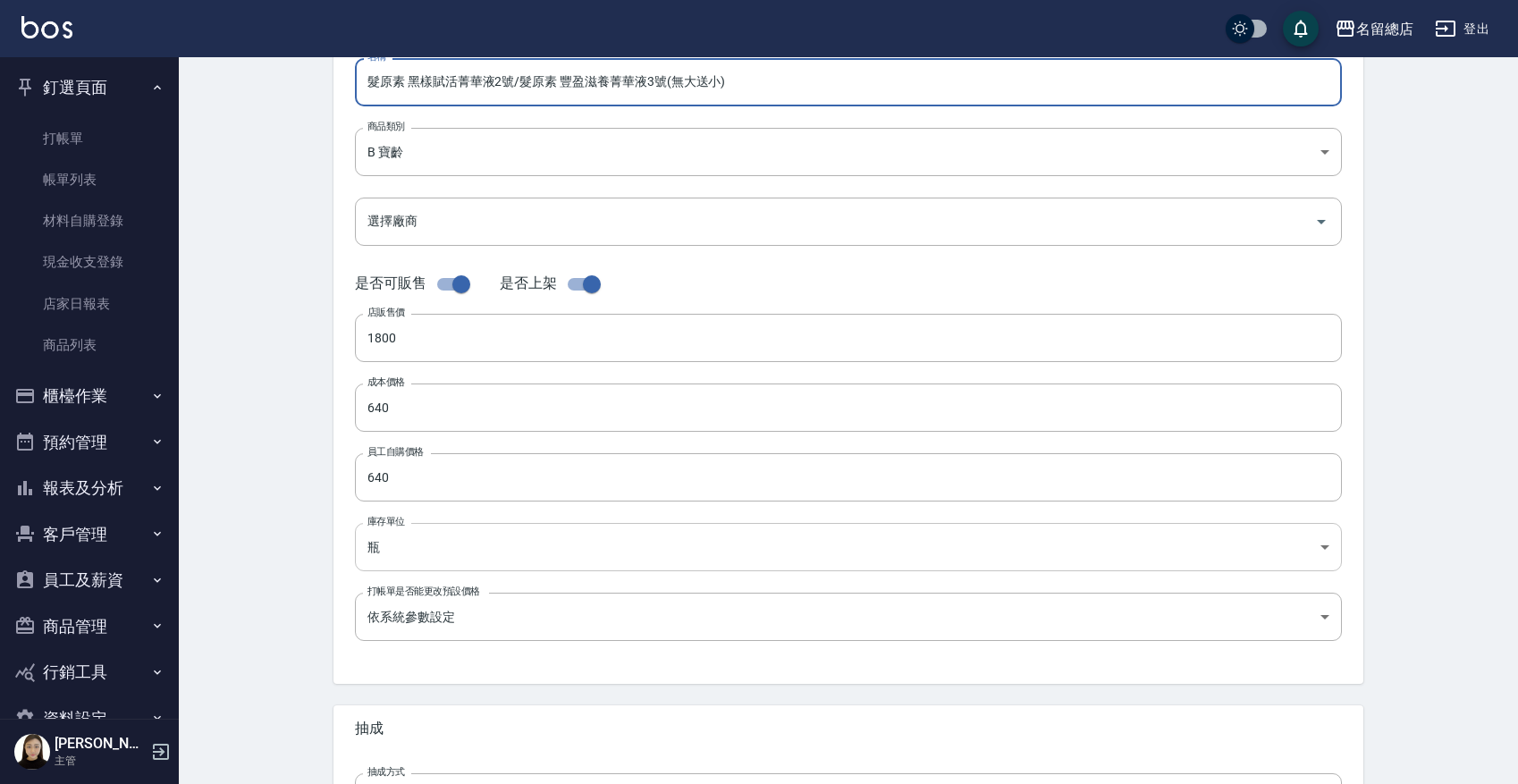
scroll to position [450, 0]
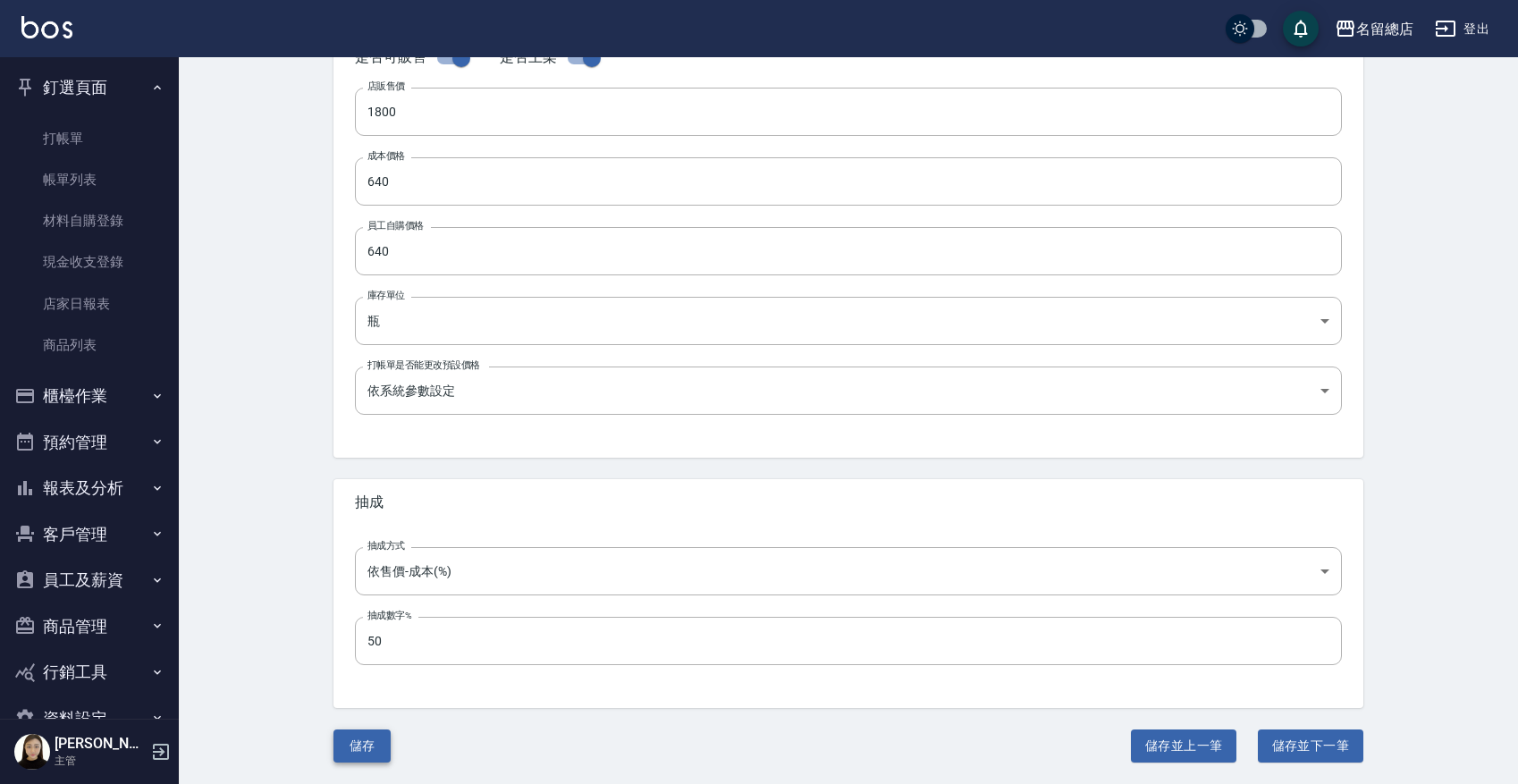
type input "髮原素 黑樣賦活菁華液2號/髮原素 豐盈滋養菁華液3號(無大送小)"
click at [344, 626] on button "儲存" at bounding box center [362, 746] width 57 height 33
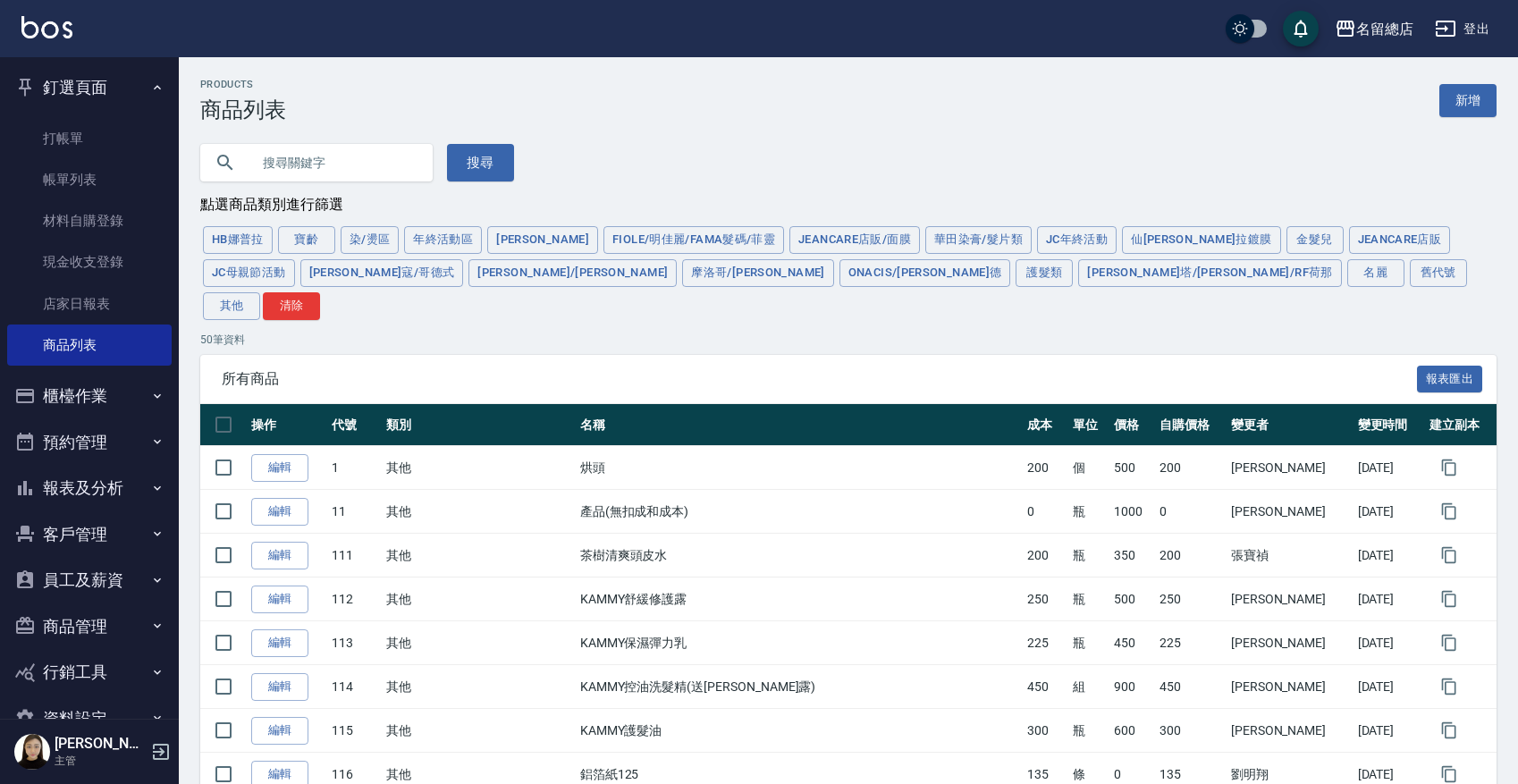
click at [360, 176] on input "text" at bounding box center [334, 162] width 168 height 48
type input "頭皮"
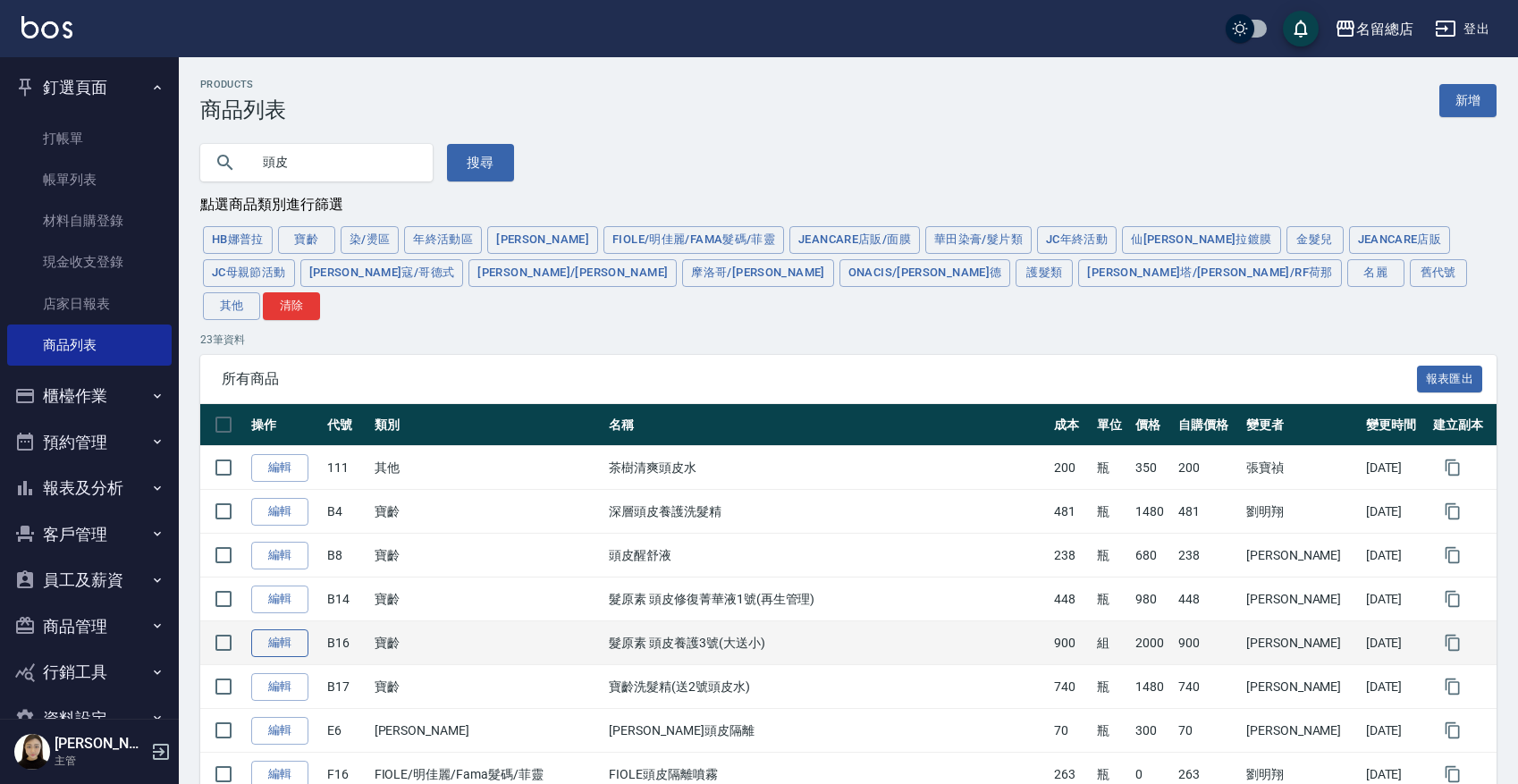
scroll to position [112, 0]
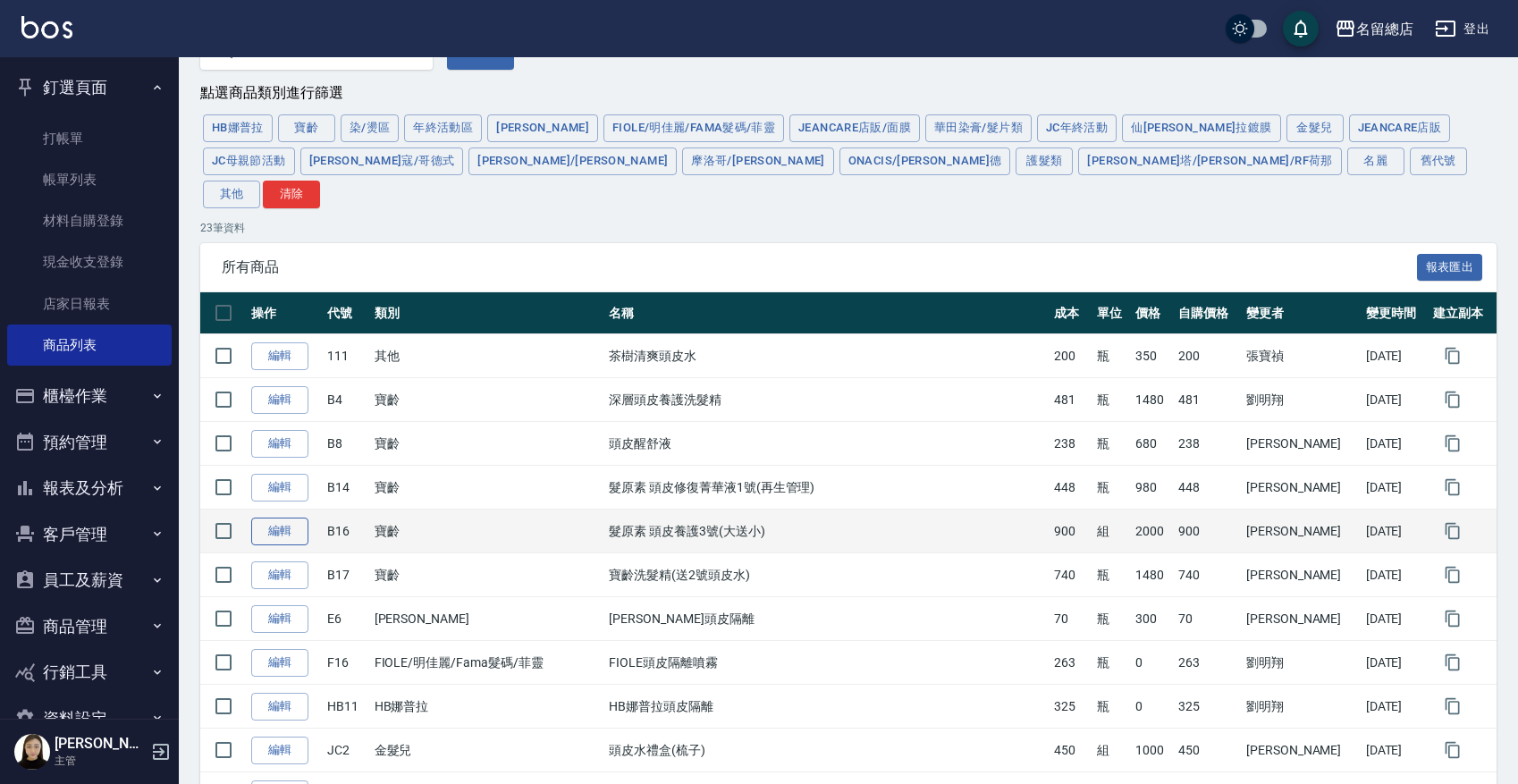
click at [277, 517] on link "編輯" at bounding box center [279, 531] width 57 height 28
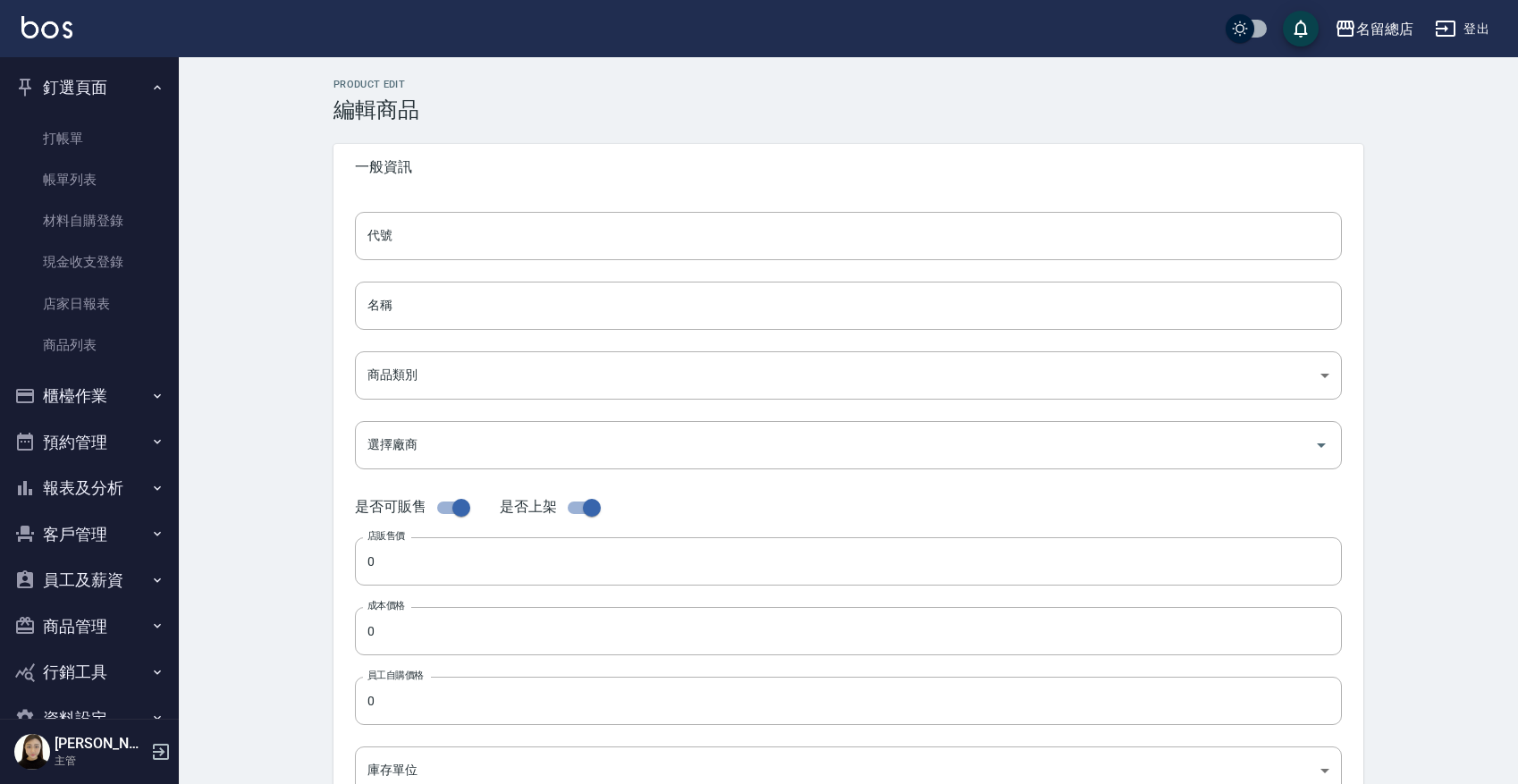
type input "B16"
type input "髮原素 頭皮養護3號(大送小)"
type input "0baeb947-98da-4b6d-9d61-693d13a6d0ff"
type input "2000"
type input "900"
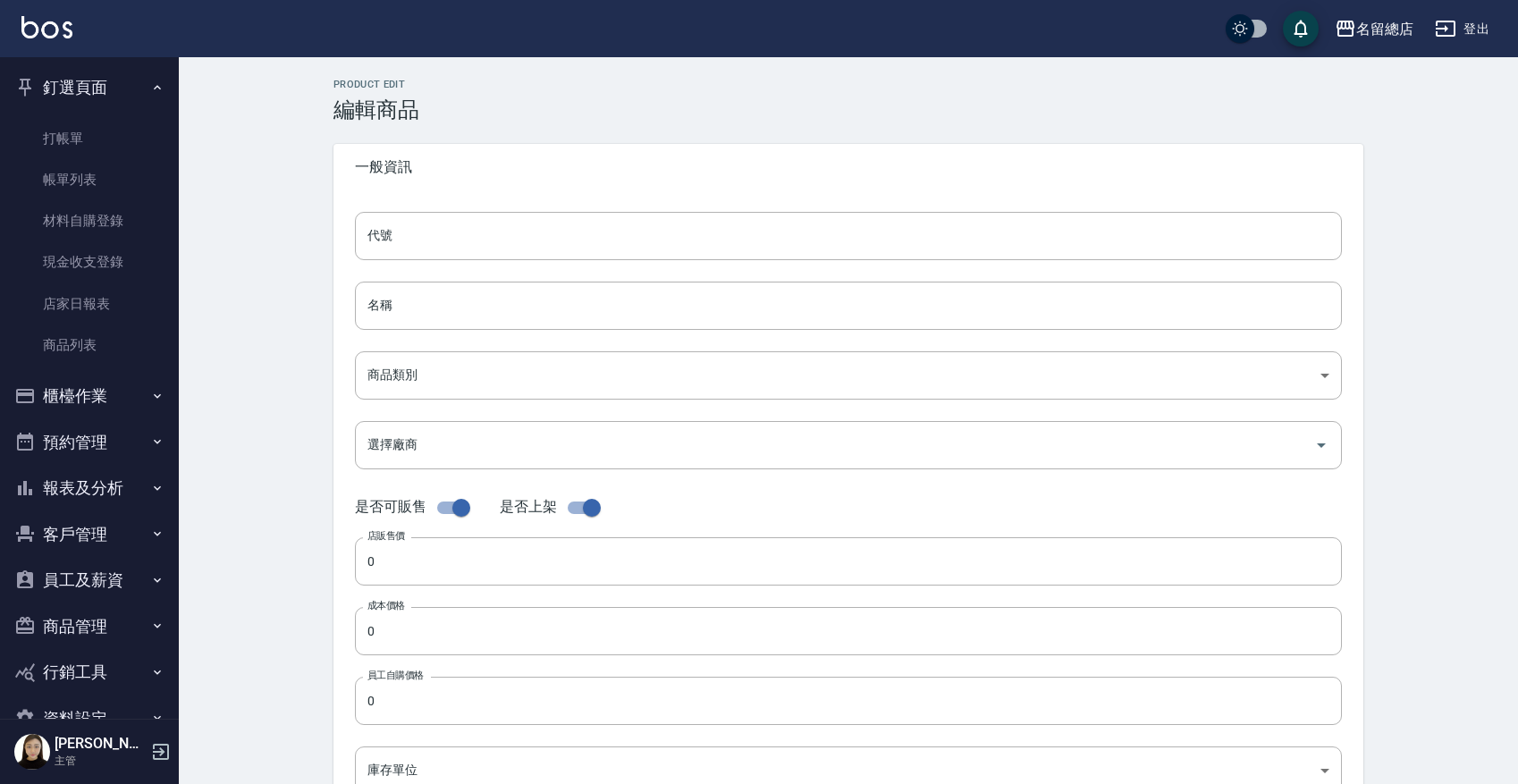
type input "900"
type input "組"
type input "UNSET"
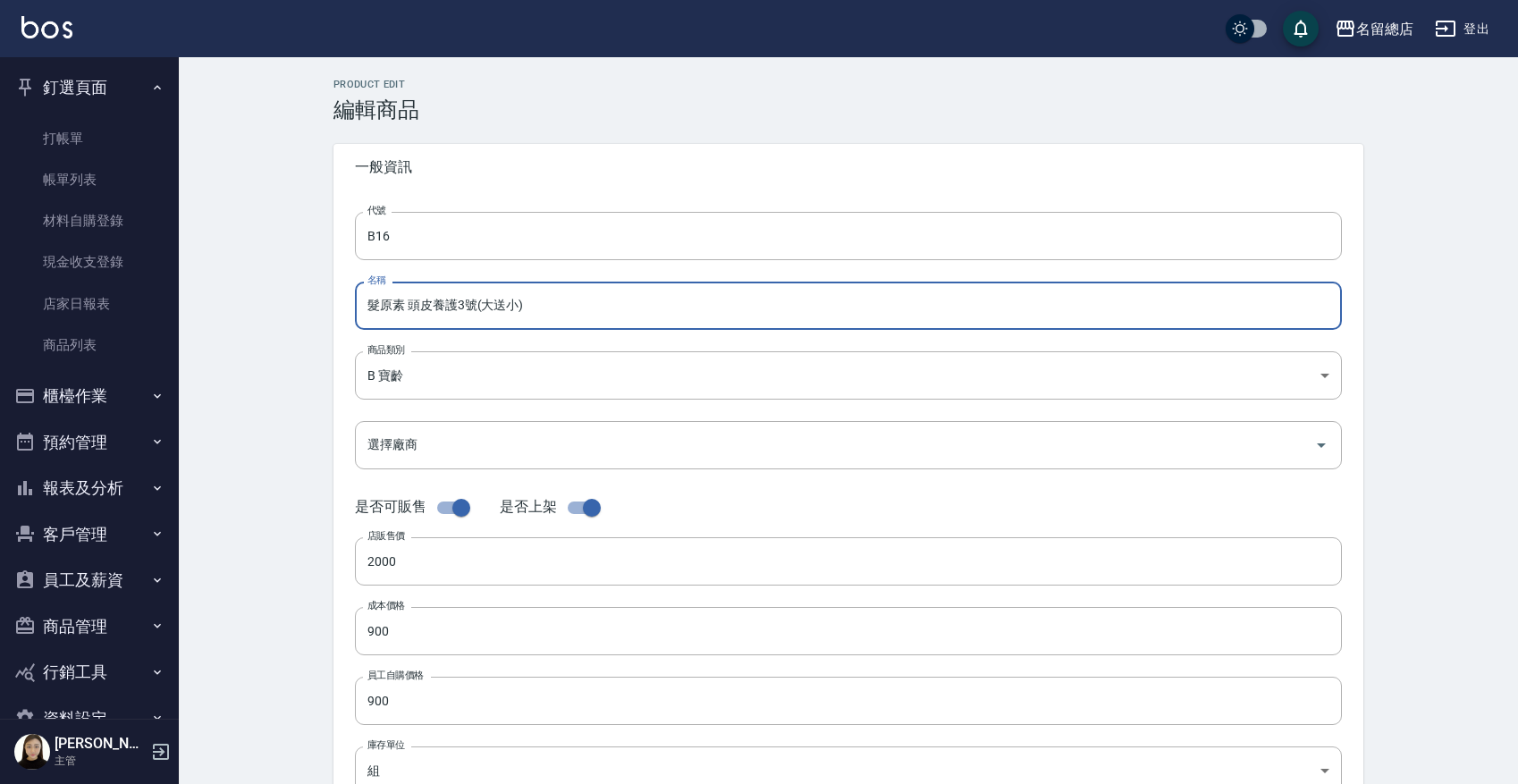
click at [473, 306] on input "髮原素 頭皮養護3號(大送小)" at bounding box center [848, 305] width 987 height 48
click at [455, 306] on input "髮原素 頭皮養護3號(大送小)" at bounding box center [848, 305] width 987 height 48
drag, startPoint x: 453, startPoint y: 306, endPoint x: 436, endPoint y: 308, distance: 17.1
click at [436, 308] on input "髮原素 頭皮養護3號(大送小)" at bounding box center [848, 305] width 987 height 48
click at [542, 303] on input "髮原素 頭皮養護3號(大送小)" at bounding box center [848, 305] width 987 height 48
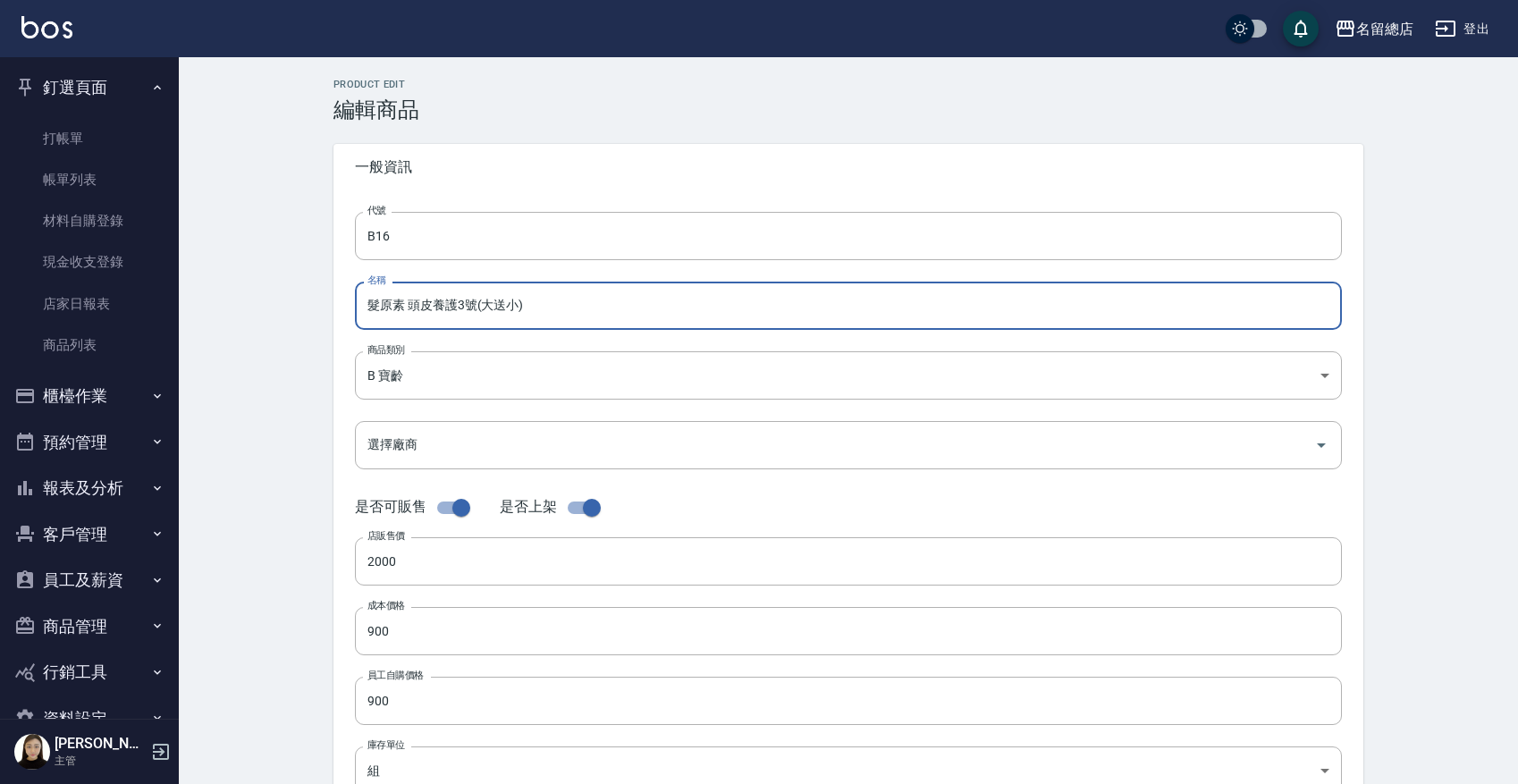
paste input "髮原素 豐盈滋養菁華液3號"
click at [438, 306] on input "髮原素 頭皮養護3號(大送小) 髮原素 豐盈滋養菁華液3號" at bounding box center [848, 305] width 987 height 48
click at [455, 306] on input "髮原素 頭皮養護3號(大送小) 髮原素 豐盈滋養菁華液3號" at bounding box center [848, 305] width 987 height 48
drag, startPoint x: 592, startPoint y: 308, endPoint x: 630, endPoint y: 311, distance: 38.1
click at [630, 311] on input "髮原素 頭皮3號(大送小) 髮原素 豐盈滋養菁華液3號" at bounding box center [848, 305] width 987 height 48
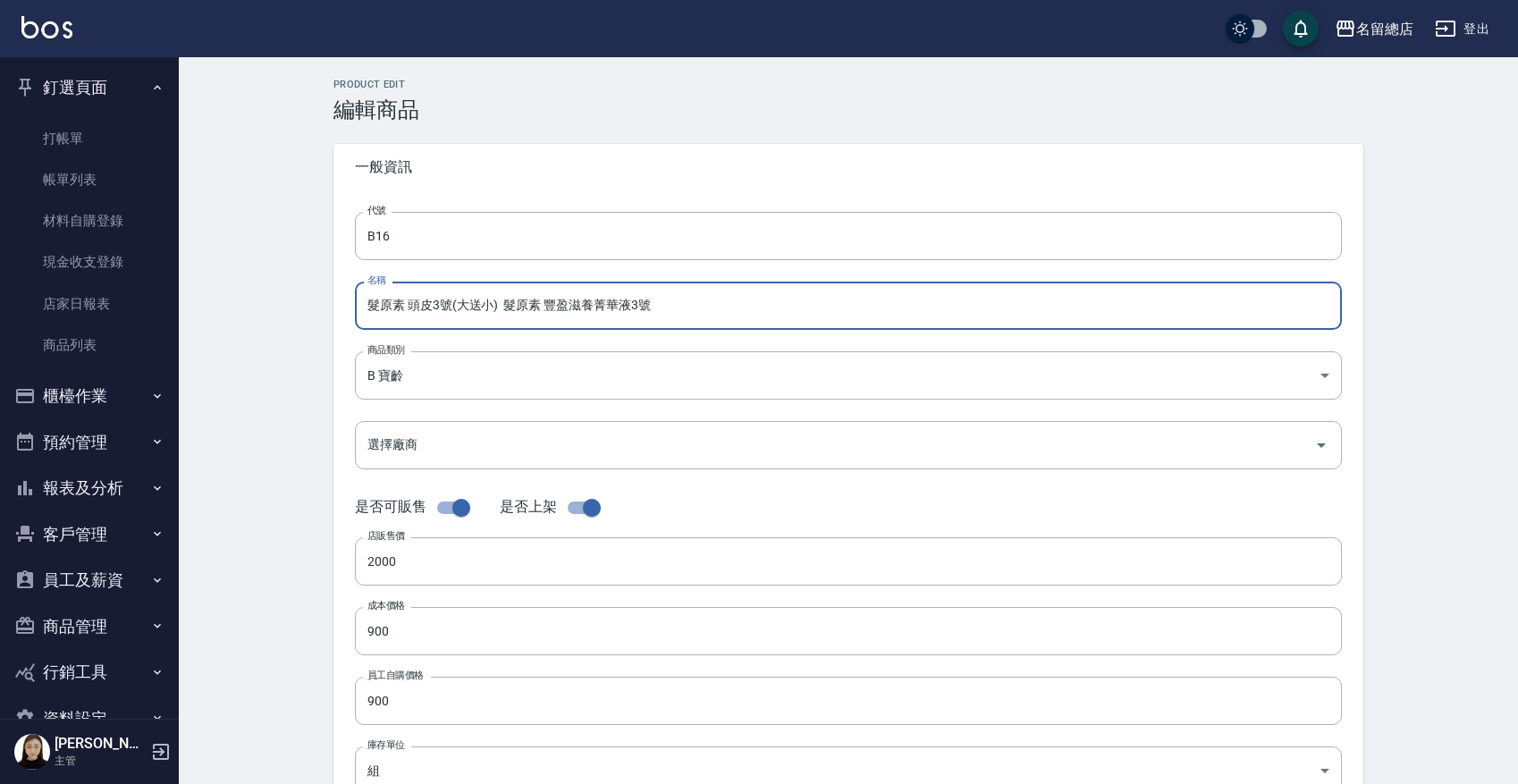
click at [431, 304] on input "髮原素 頭皮3號(大送小) 髮原素 豐盈滋養菁華液3號" at bounding box center [848, 305] width 987 height 48
paste input "菁華液"
drag, startPoint x: 542, startPoint y: 306, endPoint x: 726, endPoint y: 319, distance: 184.5
click at [726, 319] on input "髮原素 頭皮菁華液3號(大送小) 髮原素 豐盈滋養菁華液3號" at bounding box center [848, 305] width 987 height 48
click at [467, 306] on input "髮原素 頭皮菁華液3號(大送小)" at bounding box center [848, 305] width 987 height 48
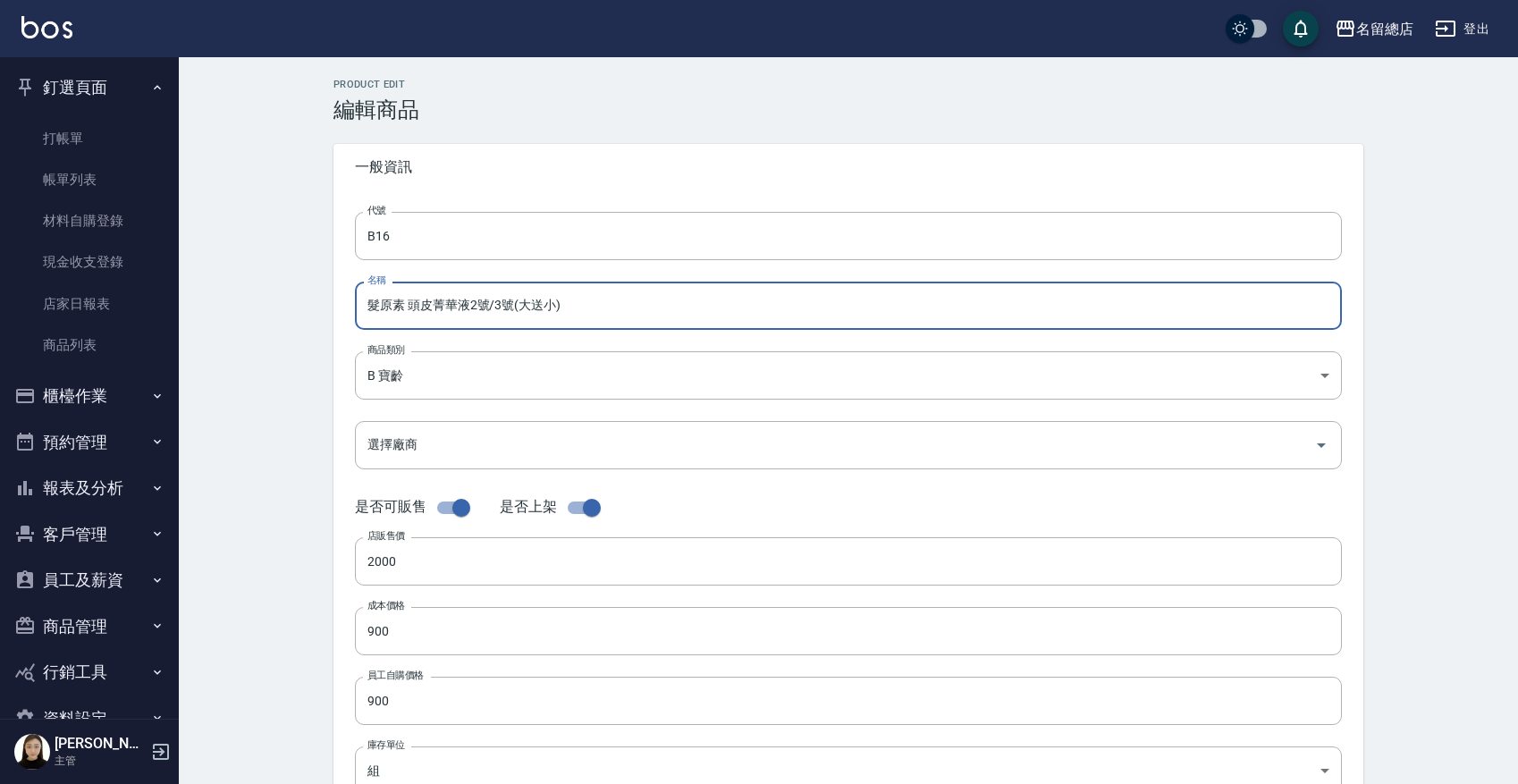
click at [513, 308] on input "髮原素 頭皮菁華液2號/3號(大送小)" at bounding box center [848, 305] width 987 height 48
click at [608, 315] on input "髮原素 頭皮菁華液2號/3號(大送小)" at bounding box center [848, 305] width 987 height 48
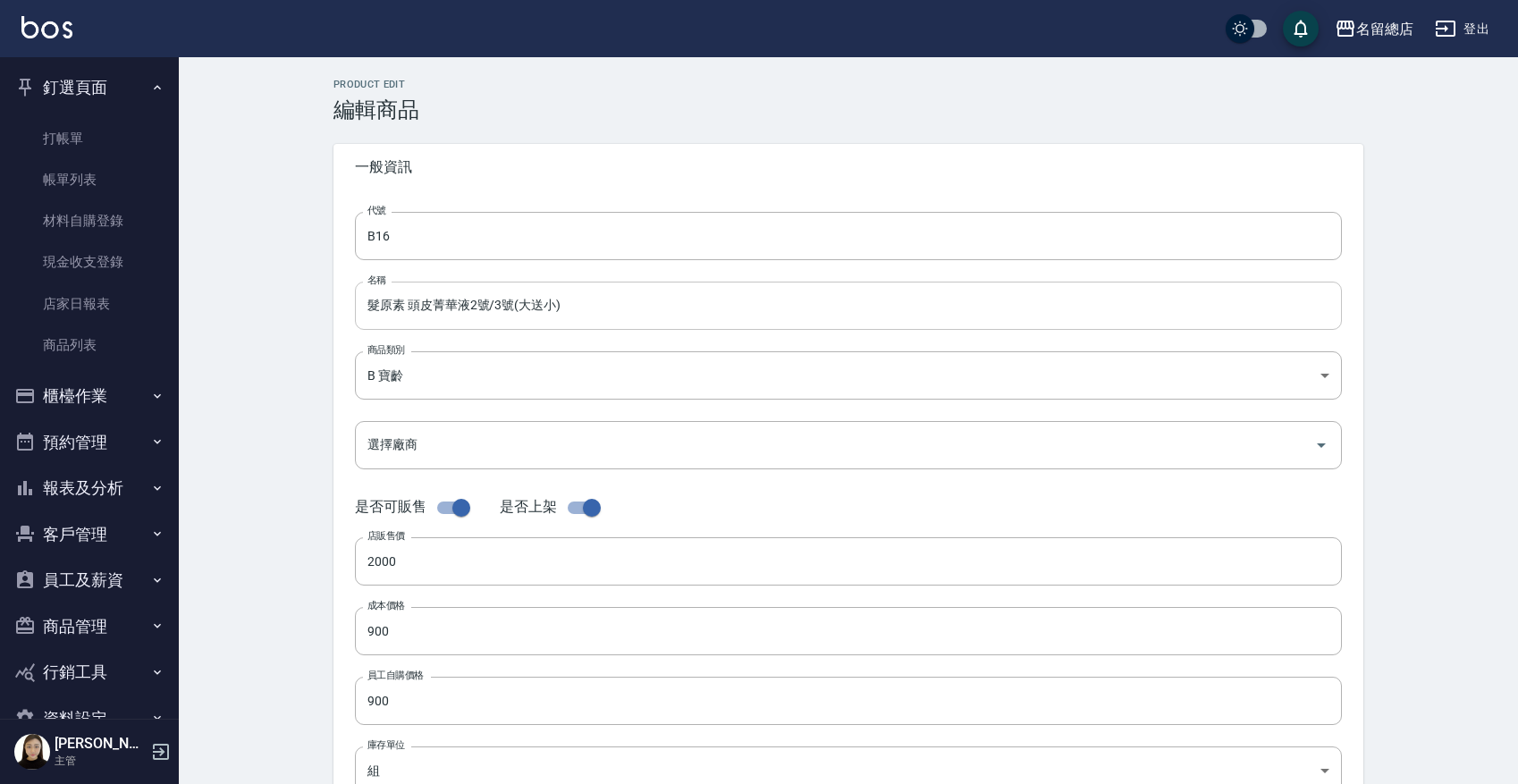
click at [513, 308] on input "髮原素 頭皮菁華液2號/3號(大送小)" at bounding box center [848, 305] width 987 height 48
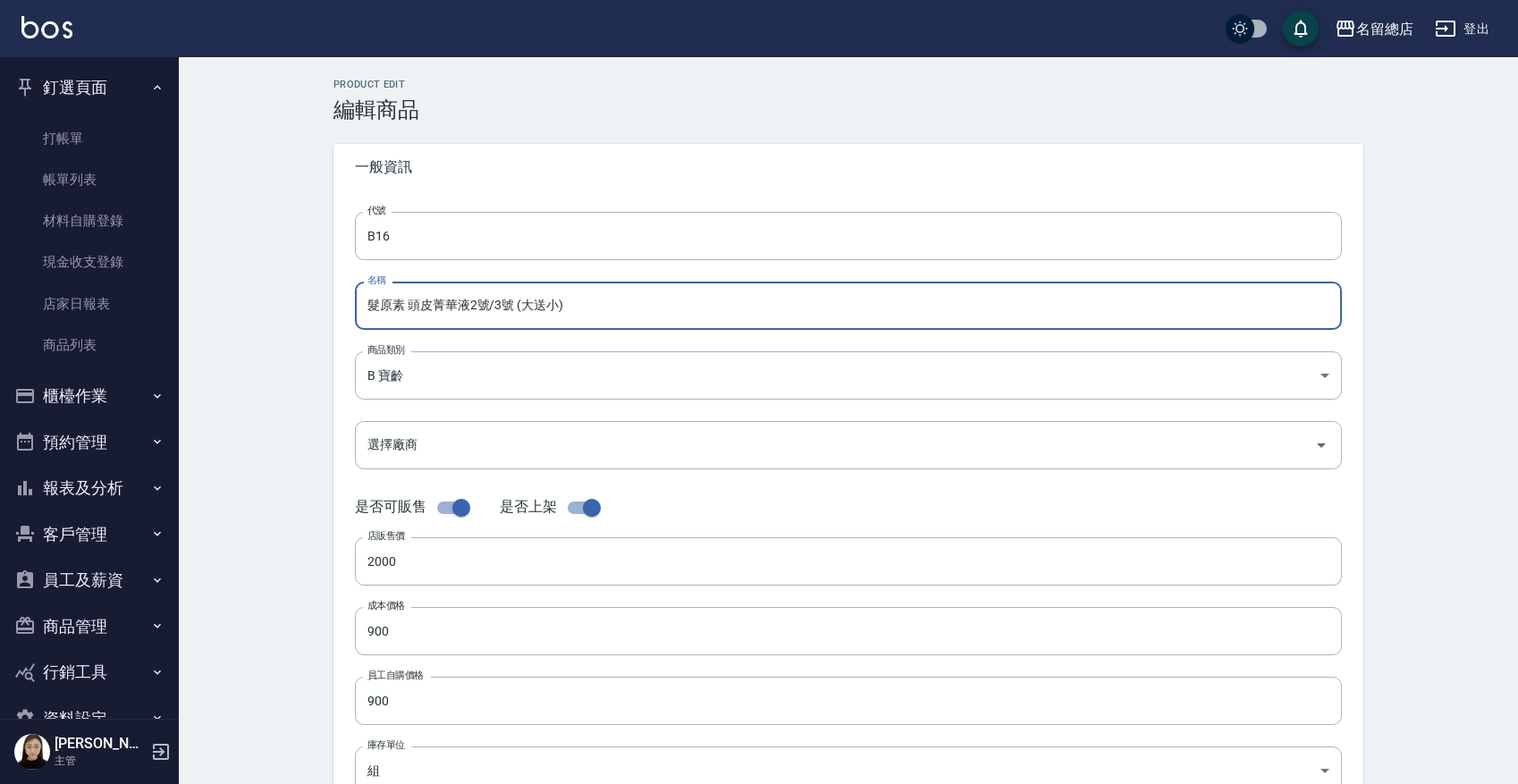
click at [563, 302] on input "髮原素 頭皮菁華液2號/3號 (大送小)" at bounding box center [848, 305] width 987 height 48
type input "髮原素 頭皮菁華液2號/3號 (大送小)"
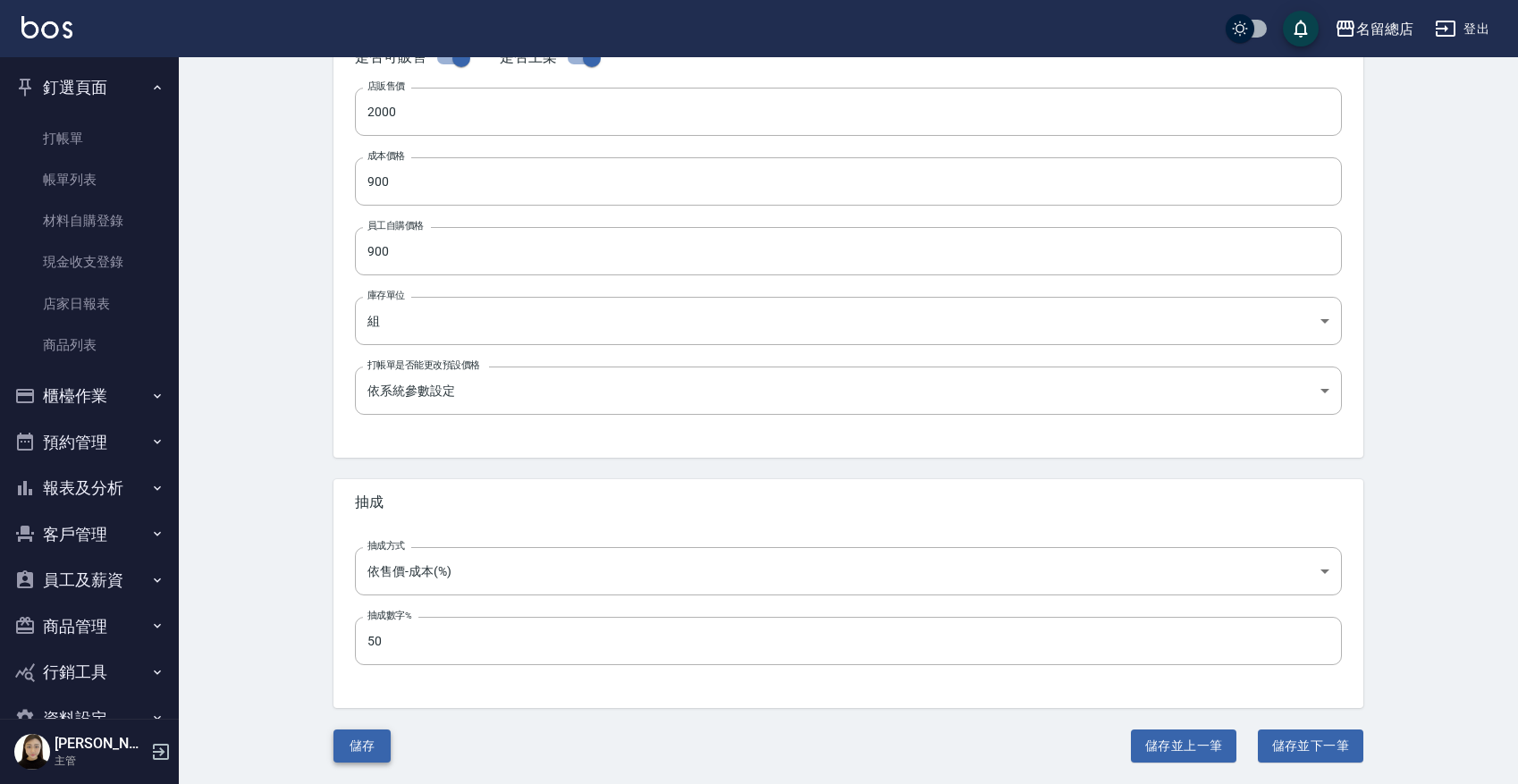
click at [356, 626] on button "儲存" at bounding box center [362, 746] width 57 height 33
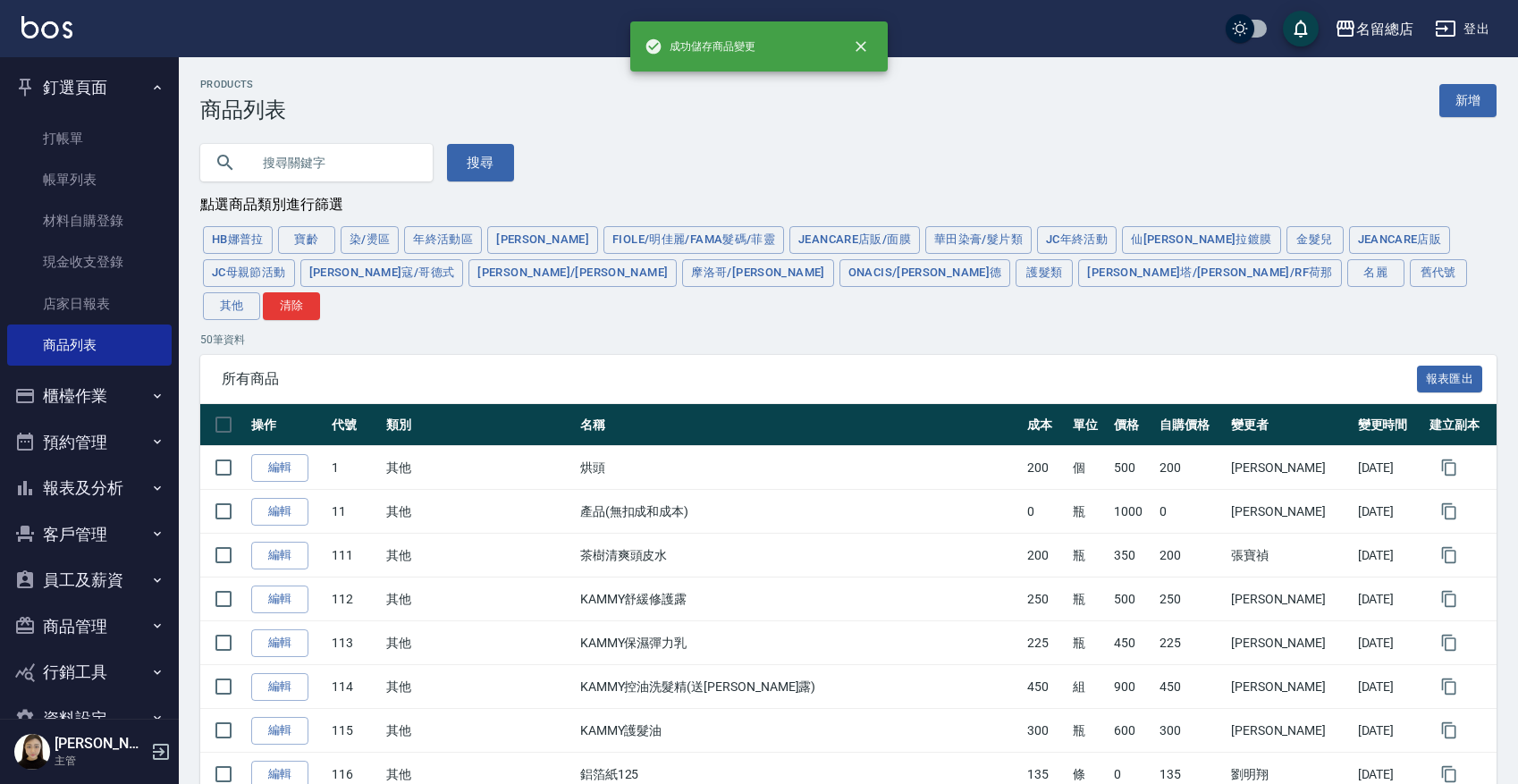
click at [294, 171] on input "text" at bounding box center [334, 162] width 168 height 48
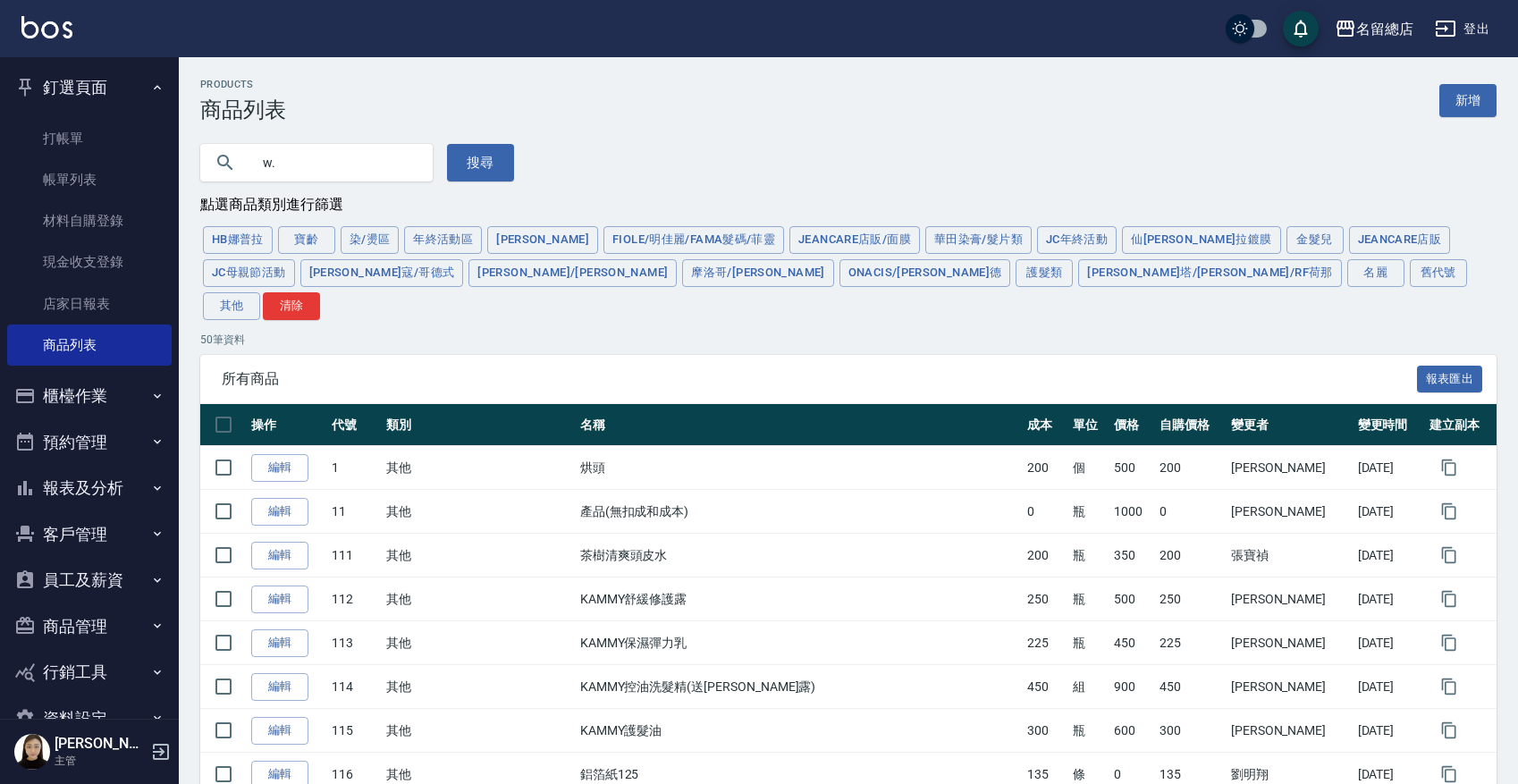
type input "w"
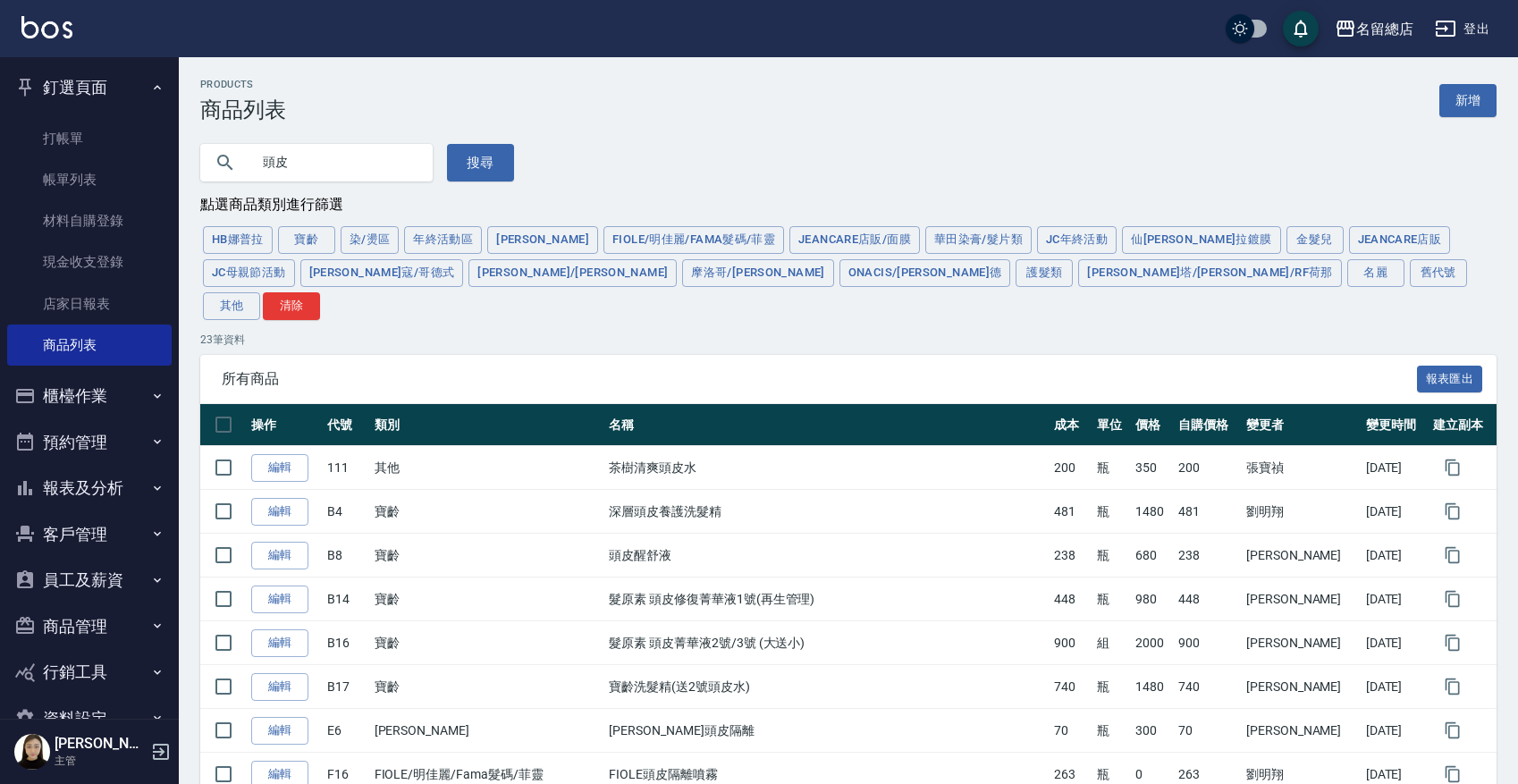
click at [306, 158] on input "頭皮" at bounding box center [334, 162] width 168 height 48
type input "頭"
type input "髮"
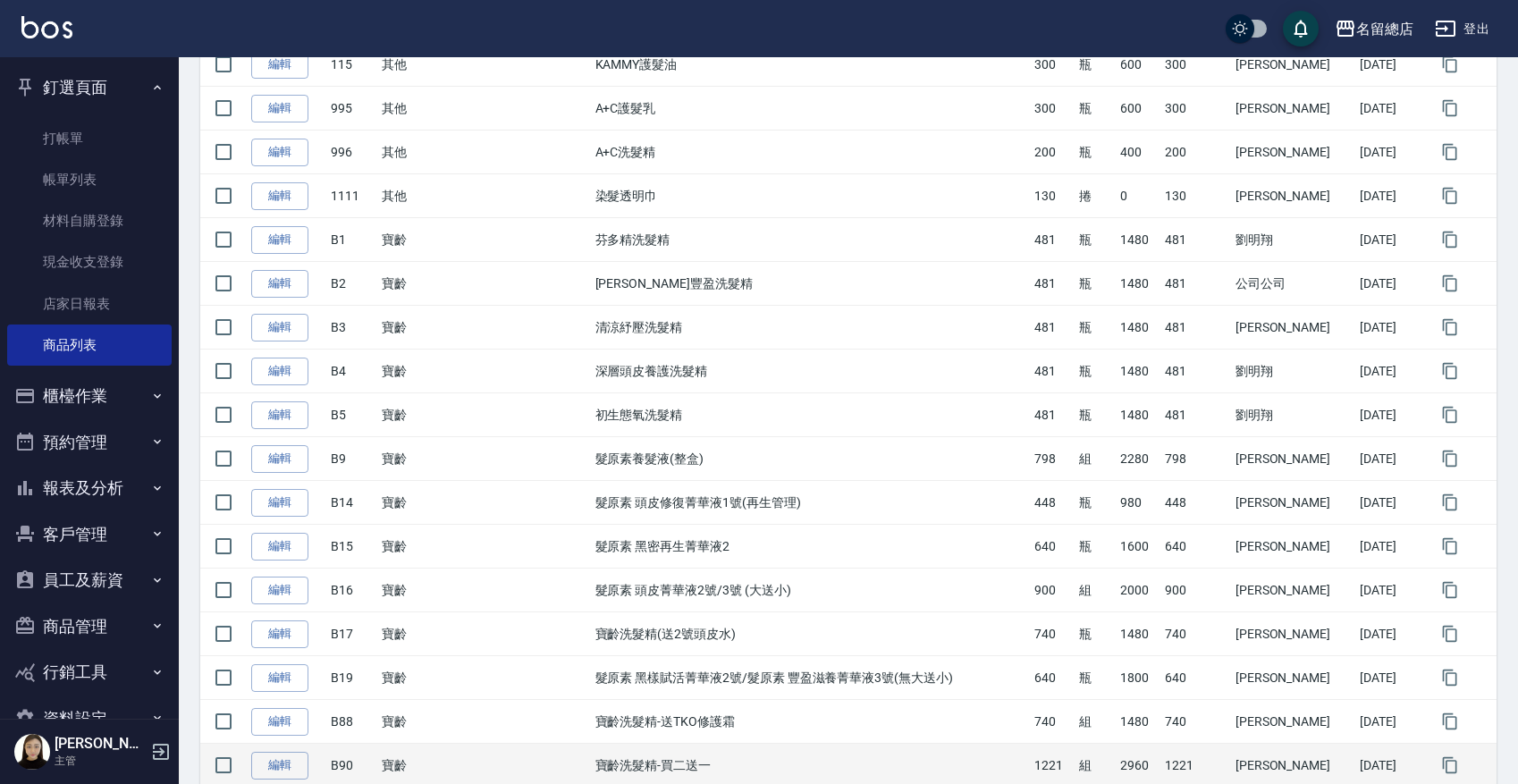
scroll to position [559, 0]
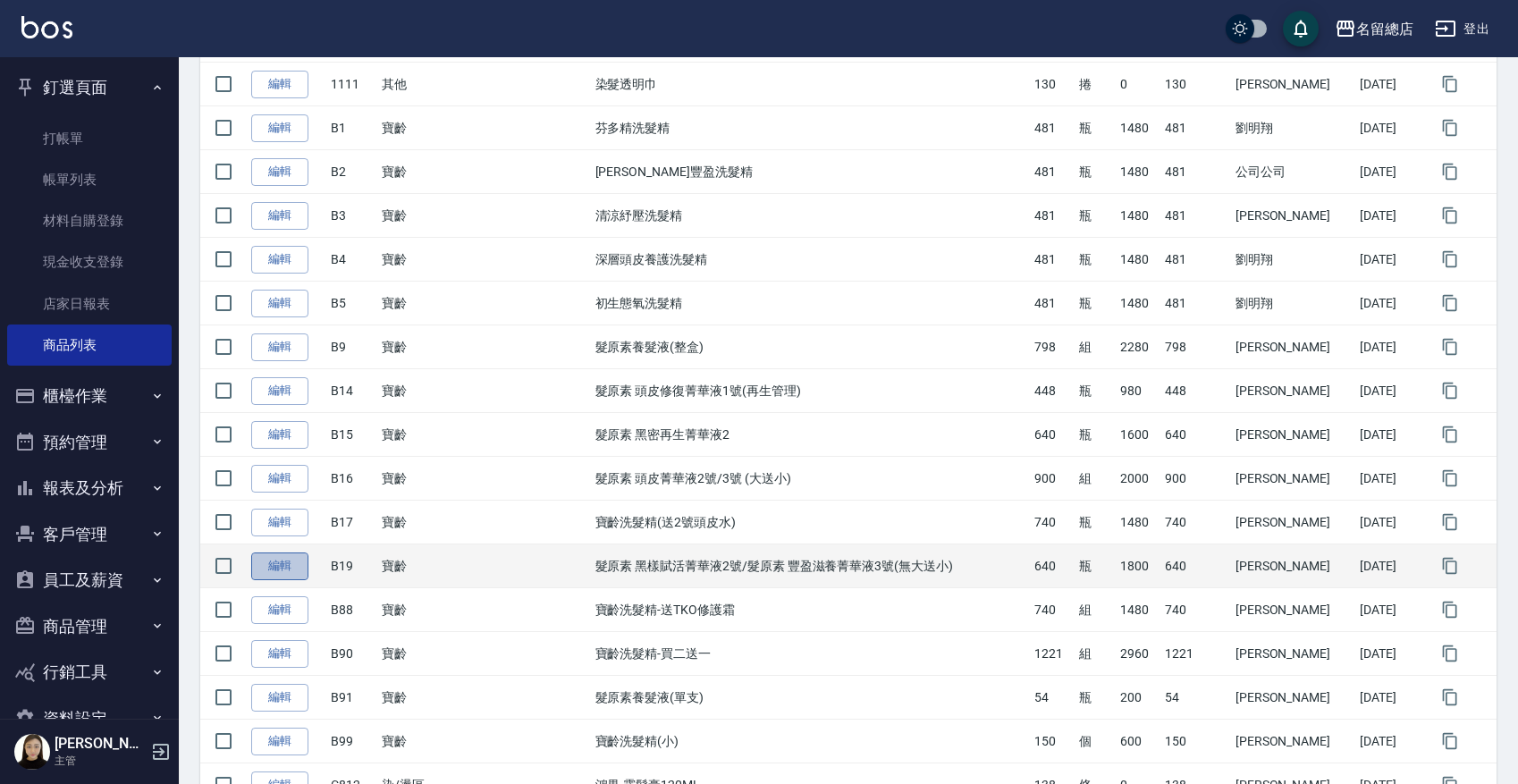
click at [284, 552] on link "編輯" at bounding box center [279, 566] width 57 height 28
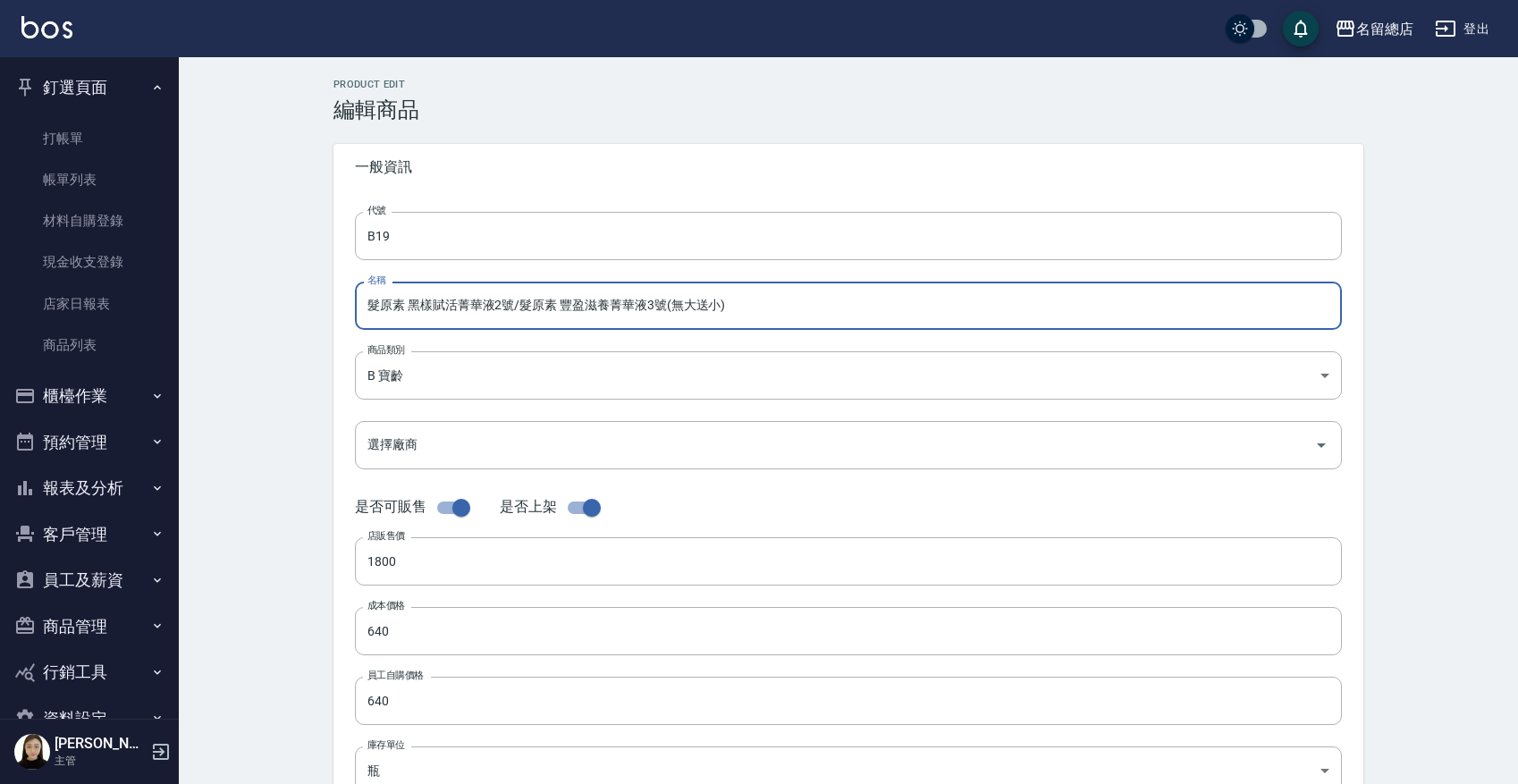
click at [407, 307] on input "髮原素 黑樣賦活菁華液2號/髮原素 豐盈滋養菁華液3號(無大送小)" at bounding box center [848, 305] width 987 height 48
type input "髮原素頭皮 黑樣賦活菁華液2號/髮原素 豐盈滋養菁華液3號(無大送小)"
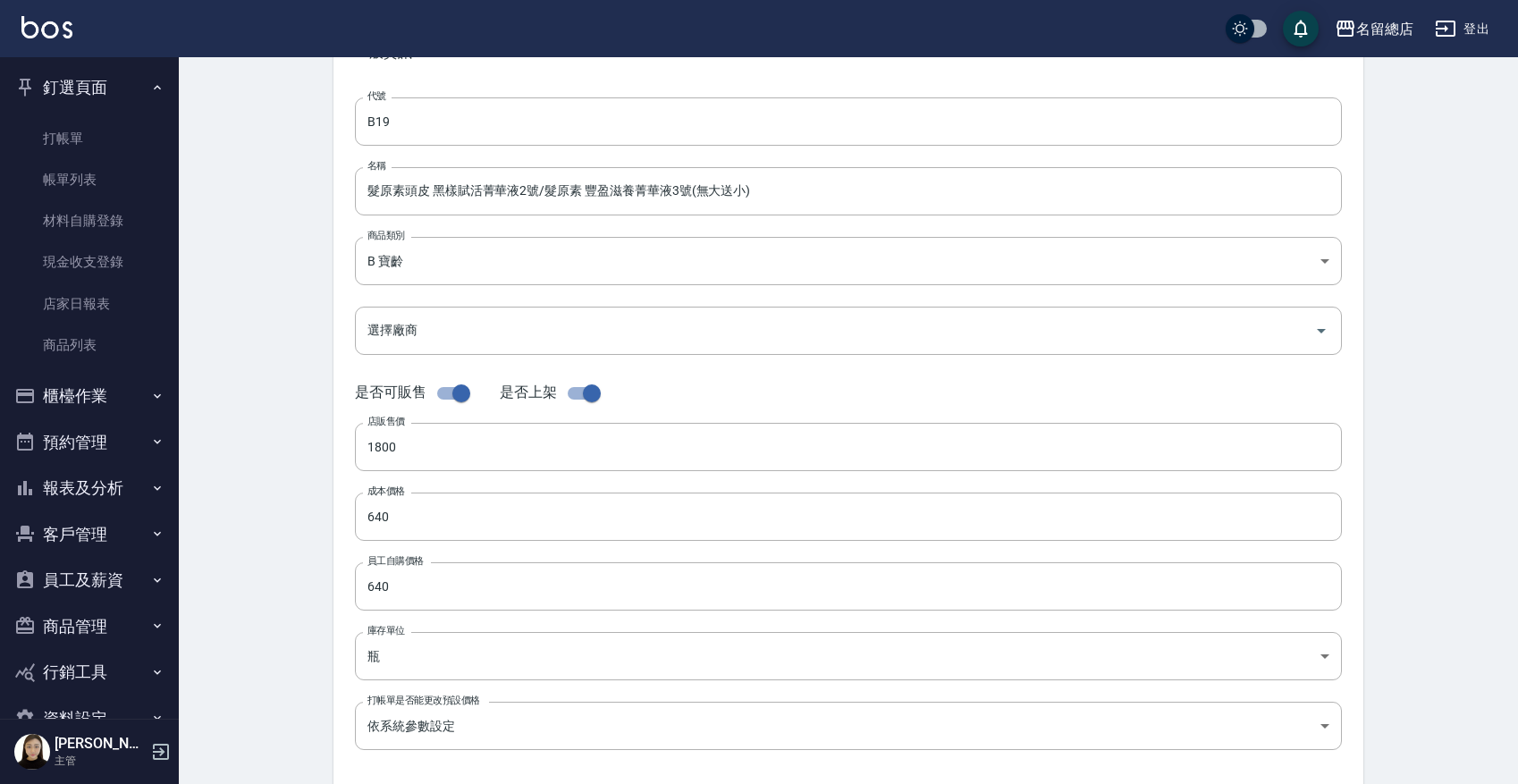
scroll to position [450, 0]
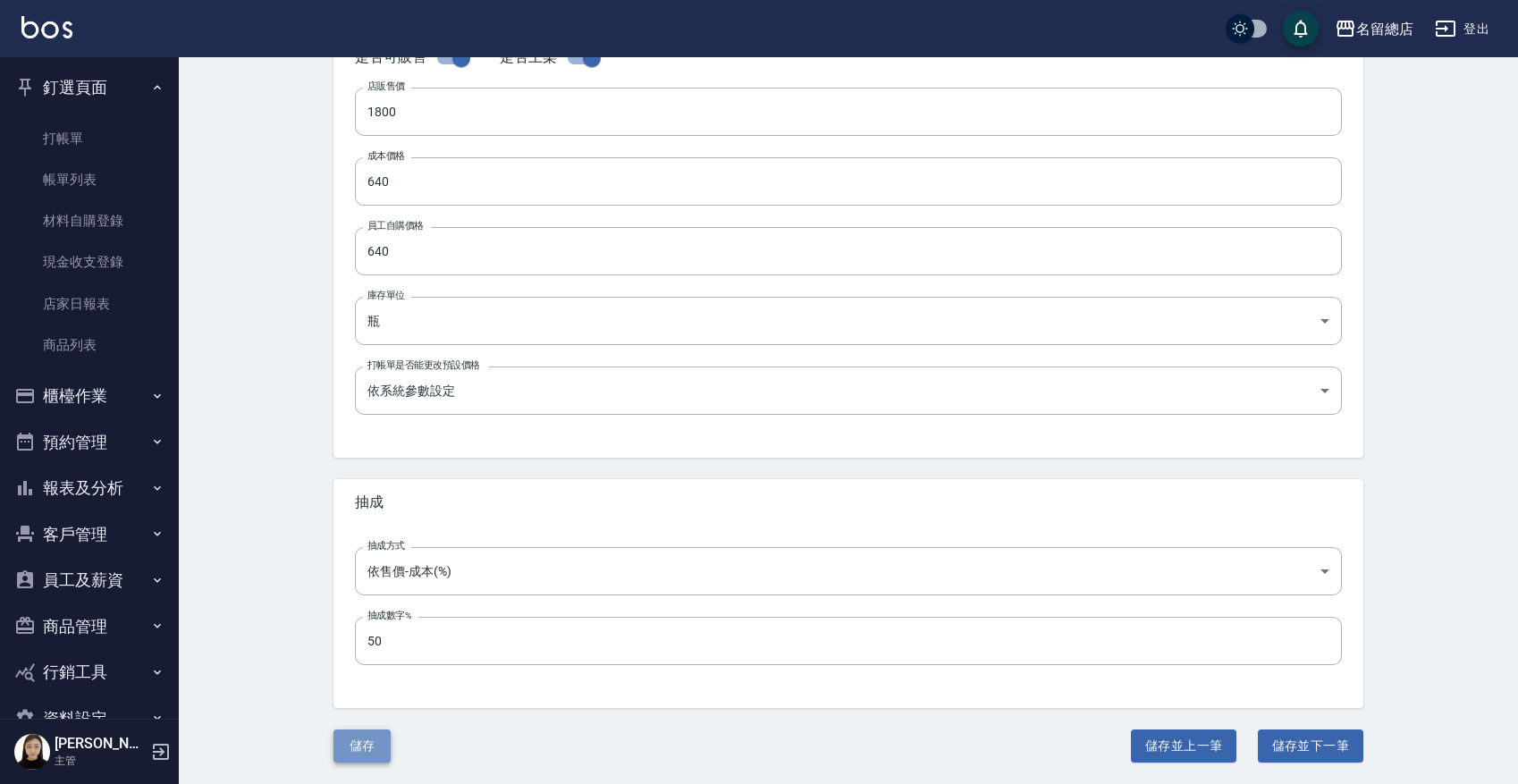
click at [376, 626] on button "儲存" at bounding box center [362, 746] width 57 height 33
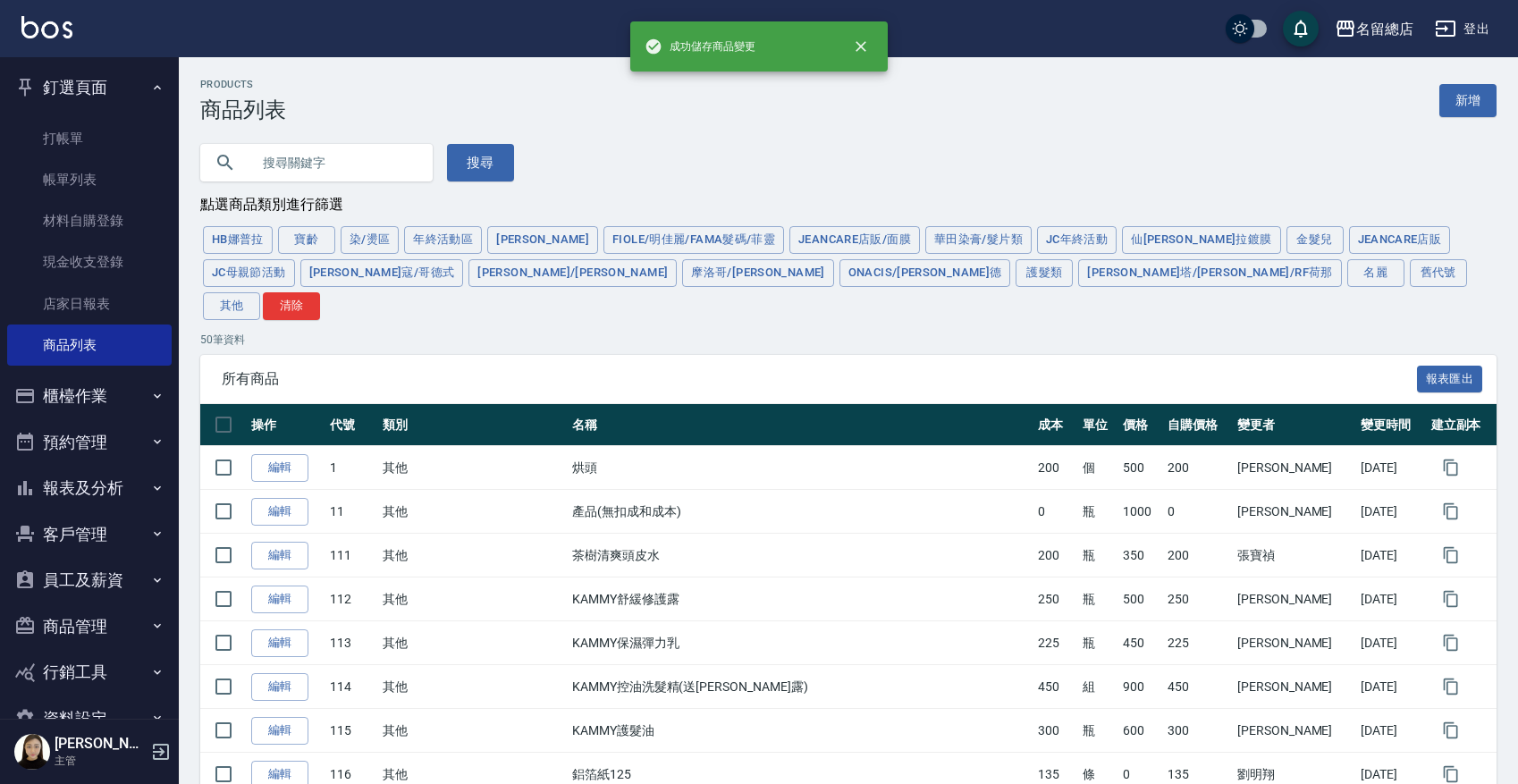
click at [280, 171] on input "text" at bounding box center [334, 162] width 168 height 48
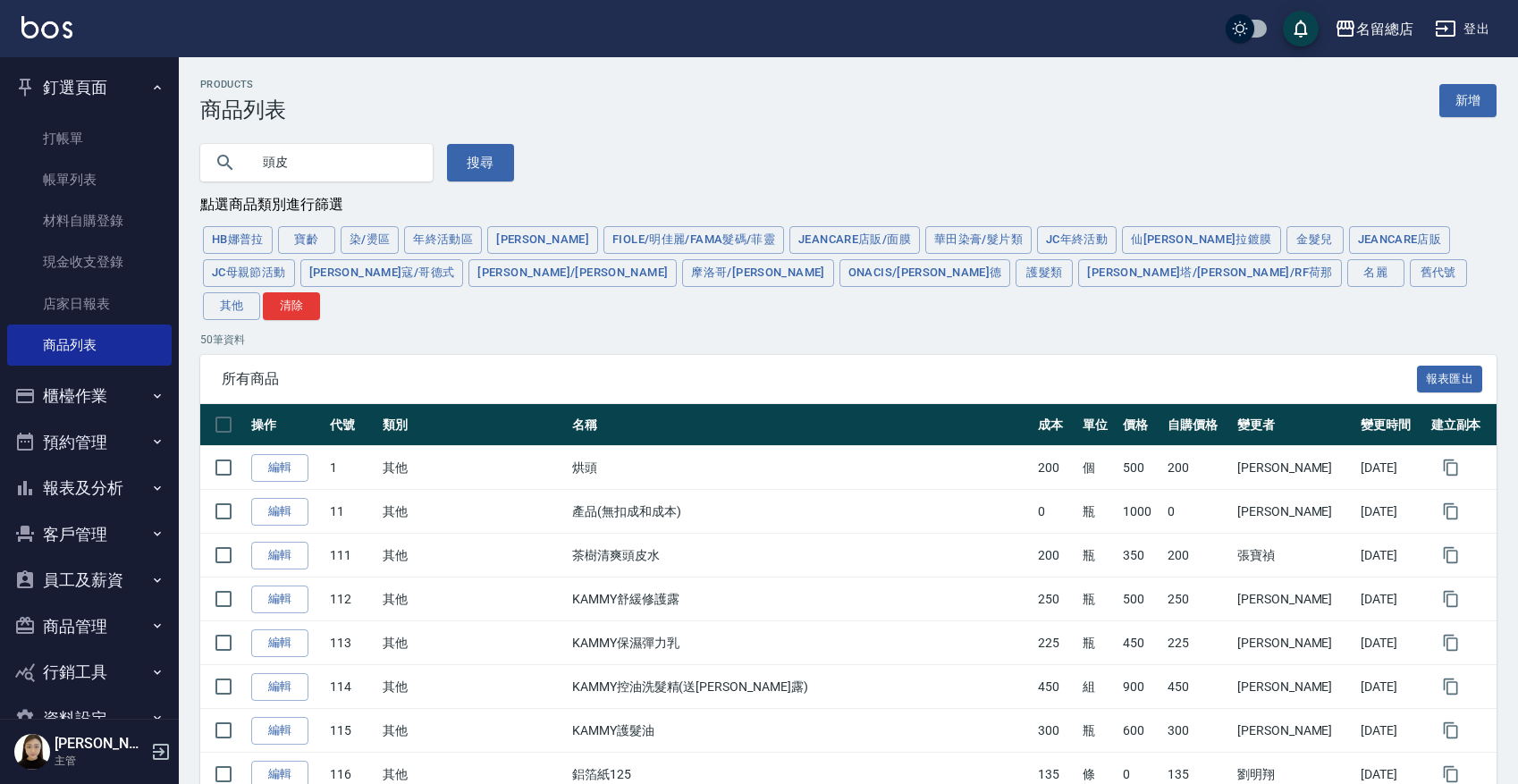
type input "頭皮"
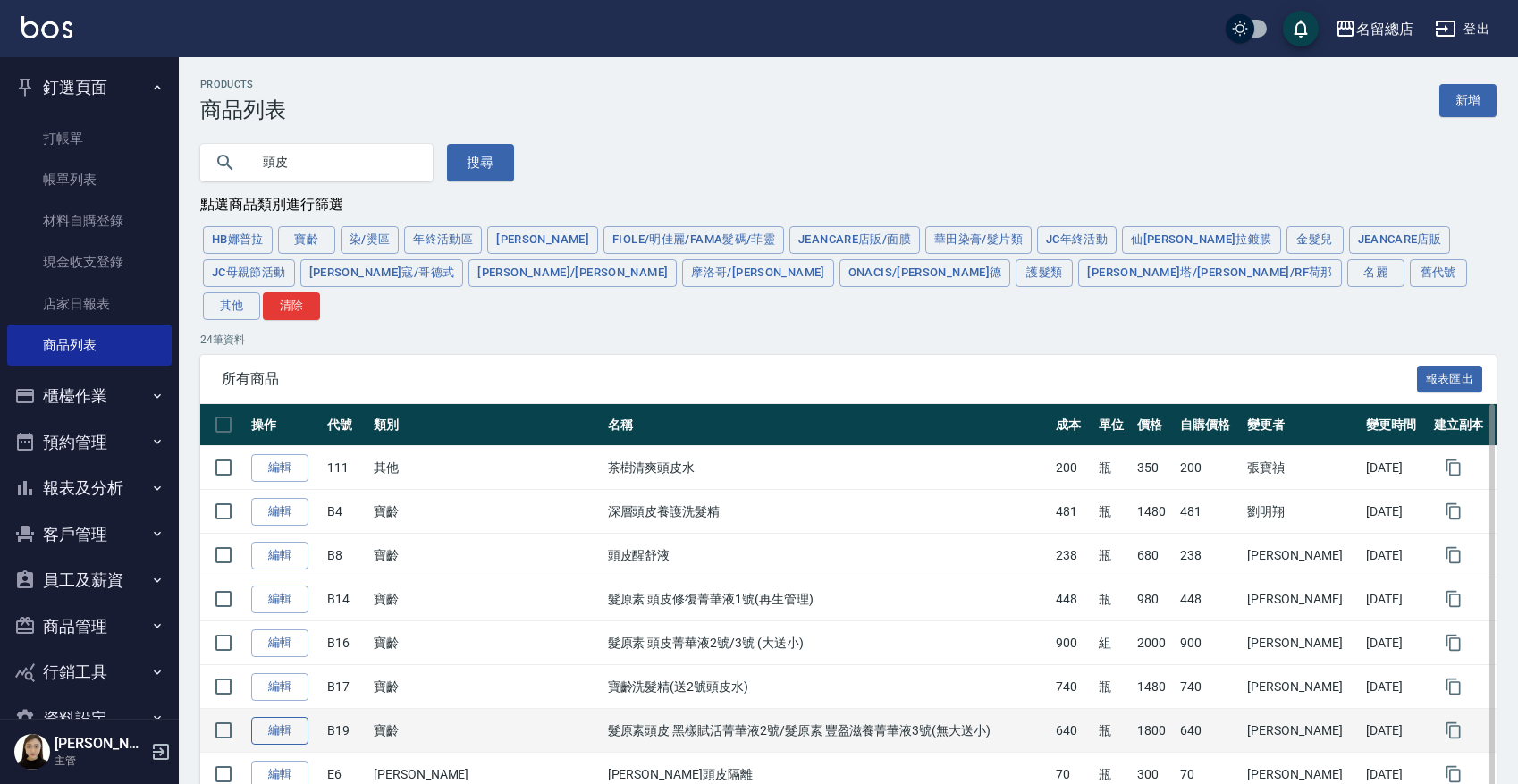
click at [285, 626] on link "編輯" at bounding box center [279, 731] width 57 height 28
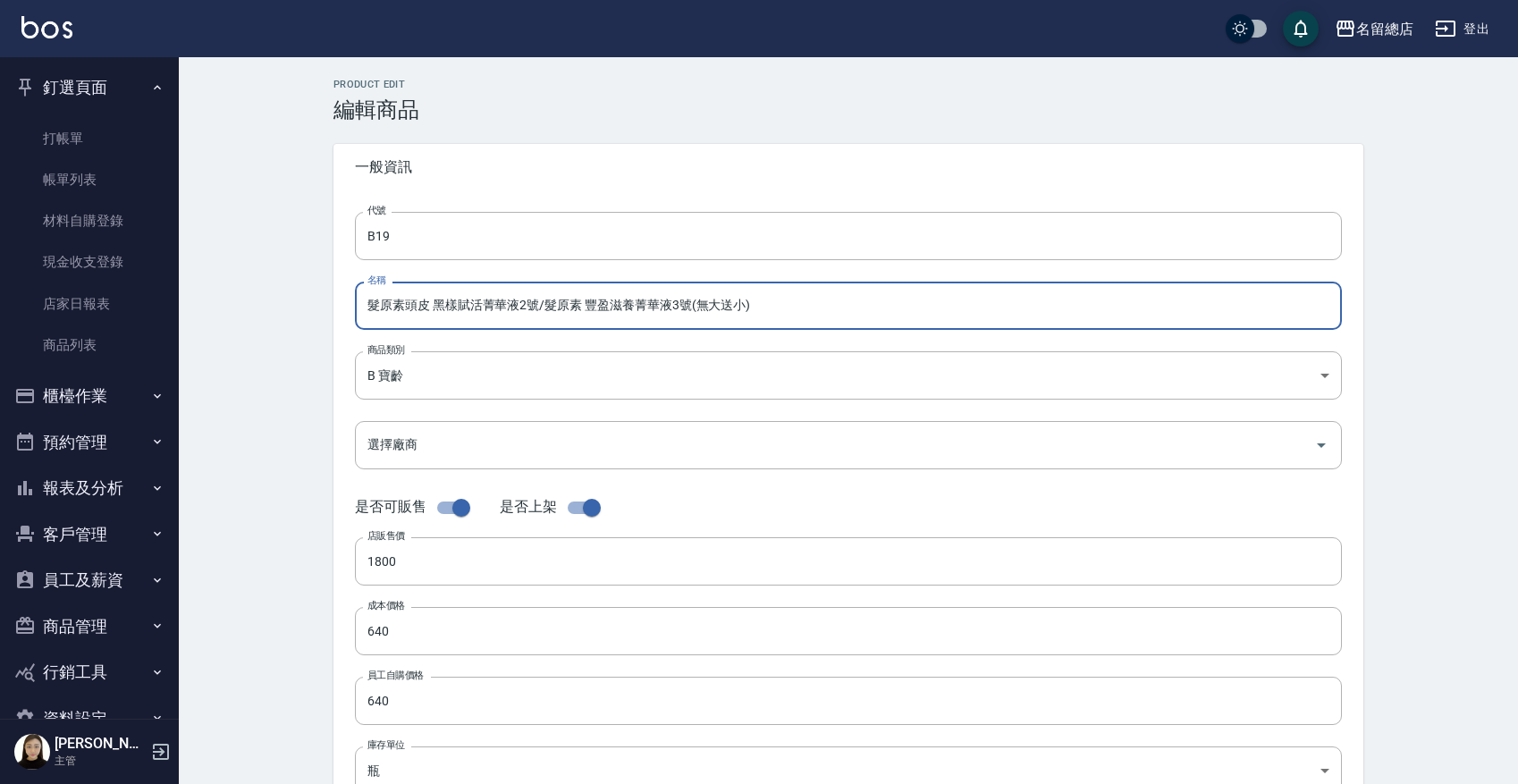
drag, startPoint x: 584, startPoint y: 305, endPoint x: 551, endPoint y: 308, distance: 33.1
click at [551, 308] on input "髮原素頭皮 黑樣賦活菁華液2號/髮原素 豐盈滋養菁華液3號(無大送小)" at bounding box center [848, 305] width 987 height 48
click at [428, 308] on input "髮原素頭皮 黑樣賦活菁華液2號/豐盈滋養菁華液3號(無大送小)" at bounding box center [848, 305] width 987 height 48
drag, startPoint x: 517, startPoint y: 308, endPoint x: 485, endPoint y: 305, distance: 32.1
click at [485, 305] on input "髮原素頭皮 黑樣賦活菁華液2號/豐盈滋養菁華液3號(無大送小)" at bounding box center [848, 305] width 987 height 48
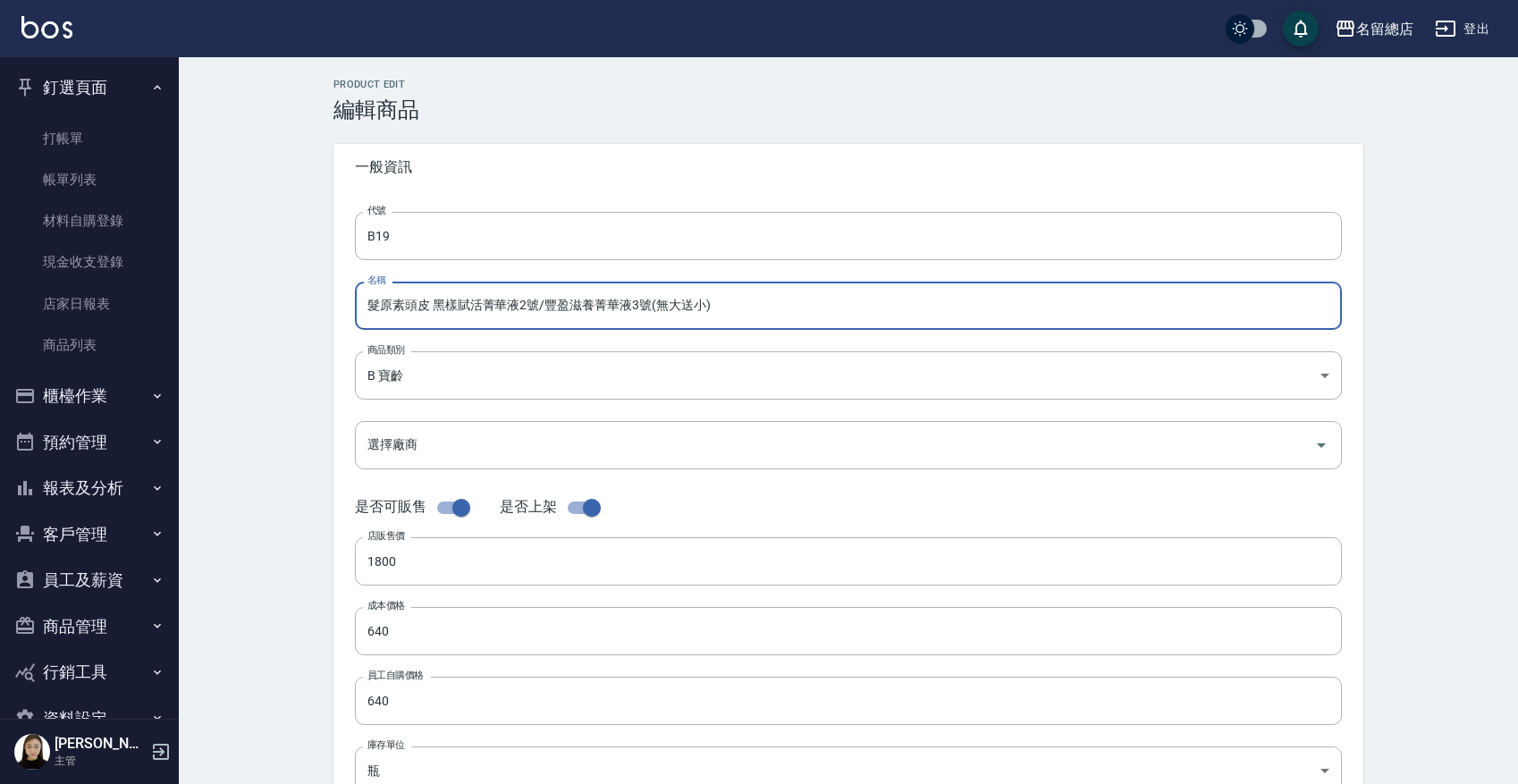
click at [747, 313] on input "髮原素頭皮 黑樣賦活菁華液2號/豐盈滋養菁華液3號(無大送小)" at bounding box center [848, 305] width 987 height 48
click at [650, 309] on input "髮原素頭皮 黑樣賦活菁華液2號/豐盈滋養菁華液3號(無大送小)" at bounding box center [848, 305] width 987 height 48
type input "髮原素頭皮 黑樣賦活菁華液2號/豐盈滋養菁華液3號 (無大送小)"
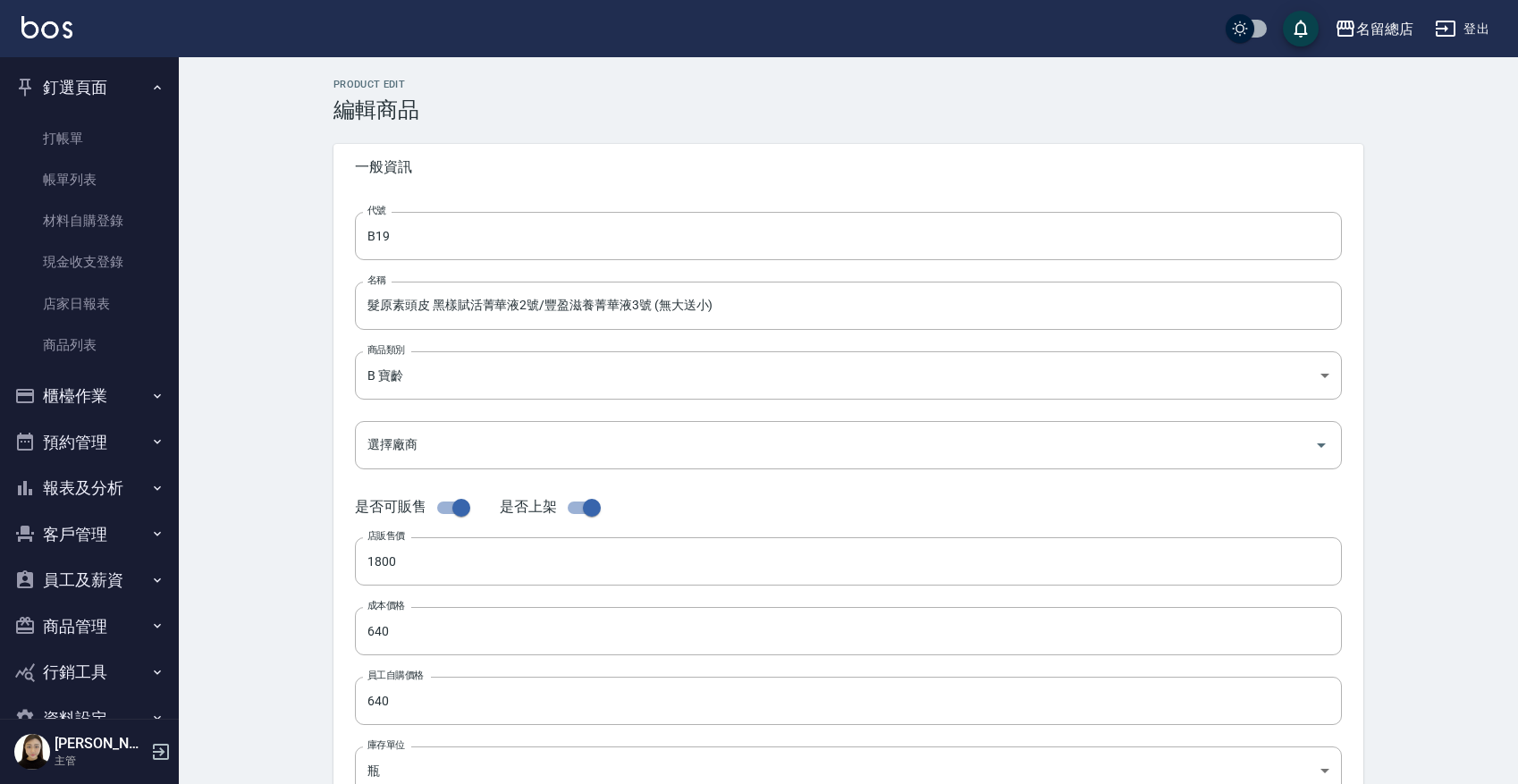
scroll to position [450, 0]
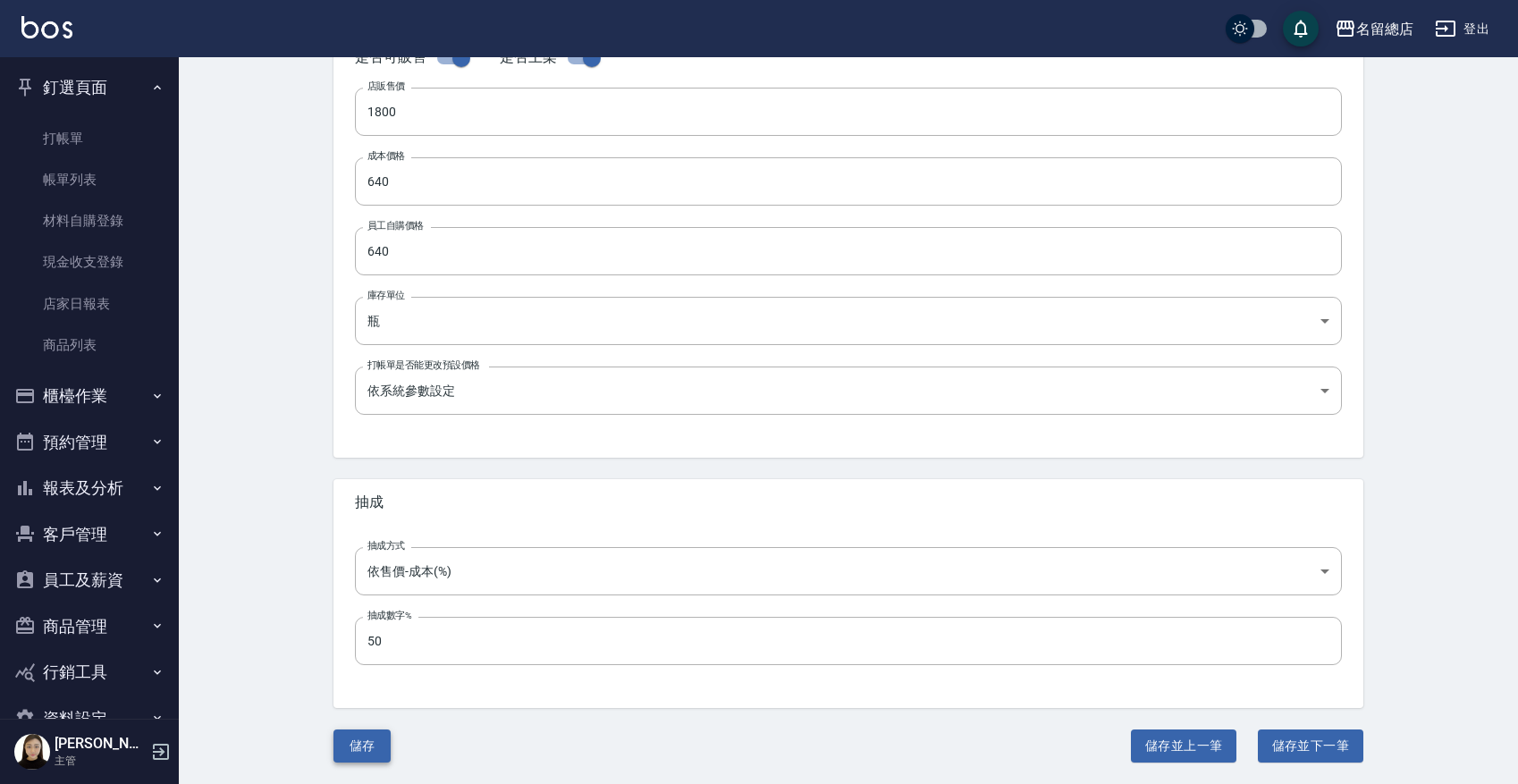
click at [360, 626] on button "儲存" at bounding box center [362, 746] width 57 height 33
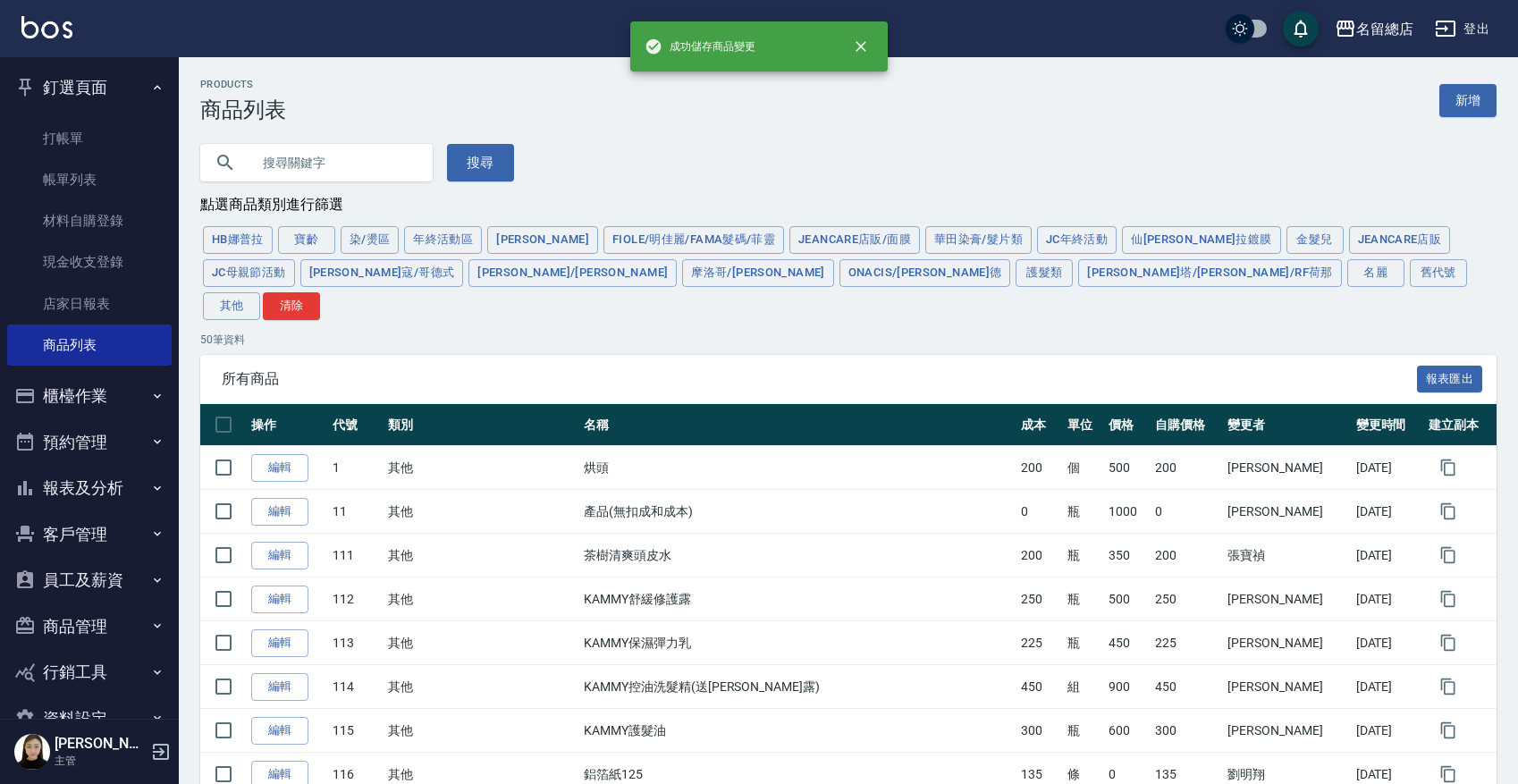
click at [306, 156] on input "text" at bounding box center [334, 162] width 168 height 48
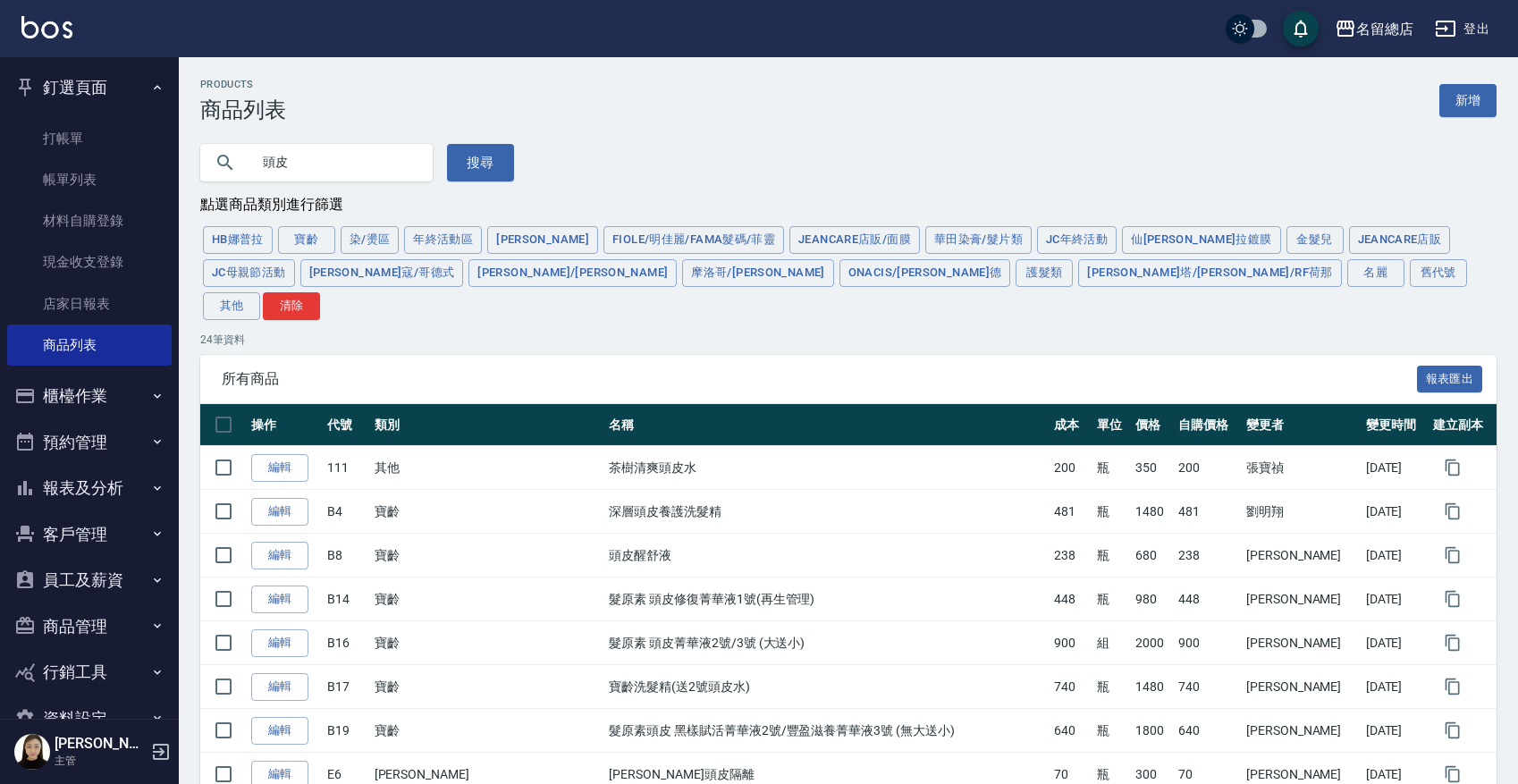
click at [300, 181] on input "頭皮" at bounding box center [334, 162] width 168 height 48
type input "頭"
type input "1"
type input "補色"
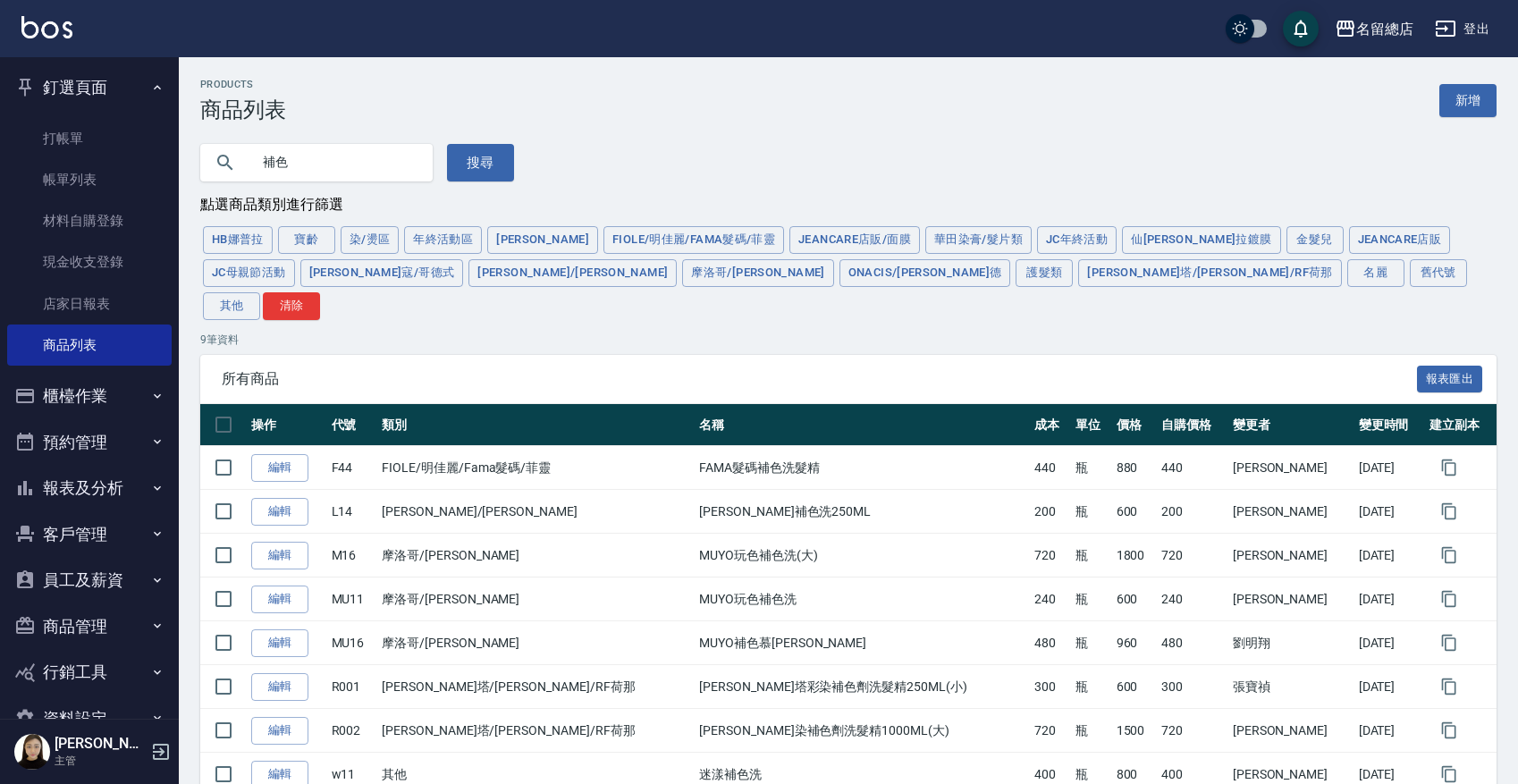
scroll to position [105, 0]
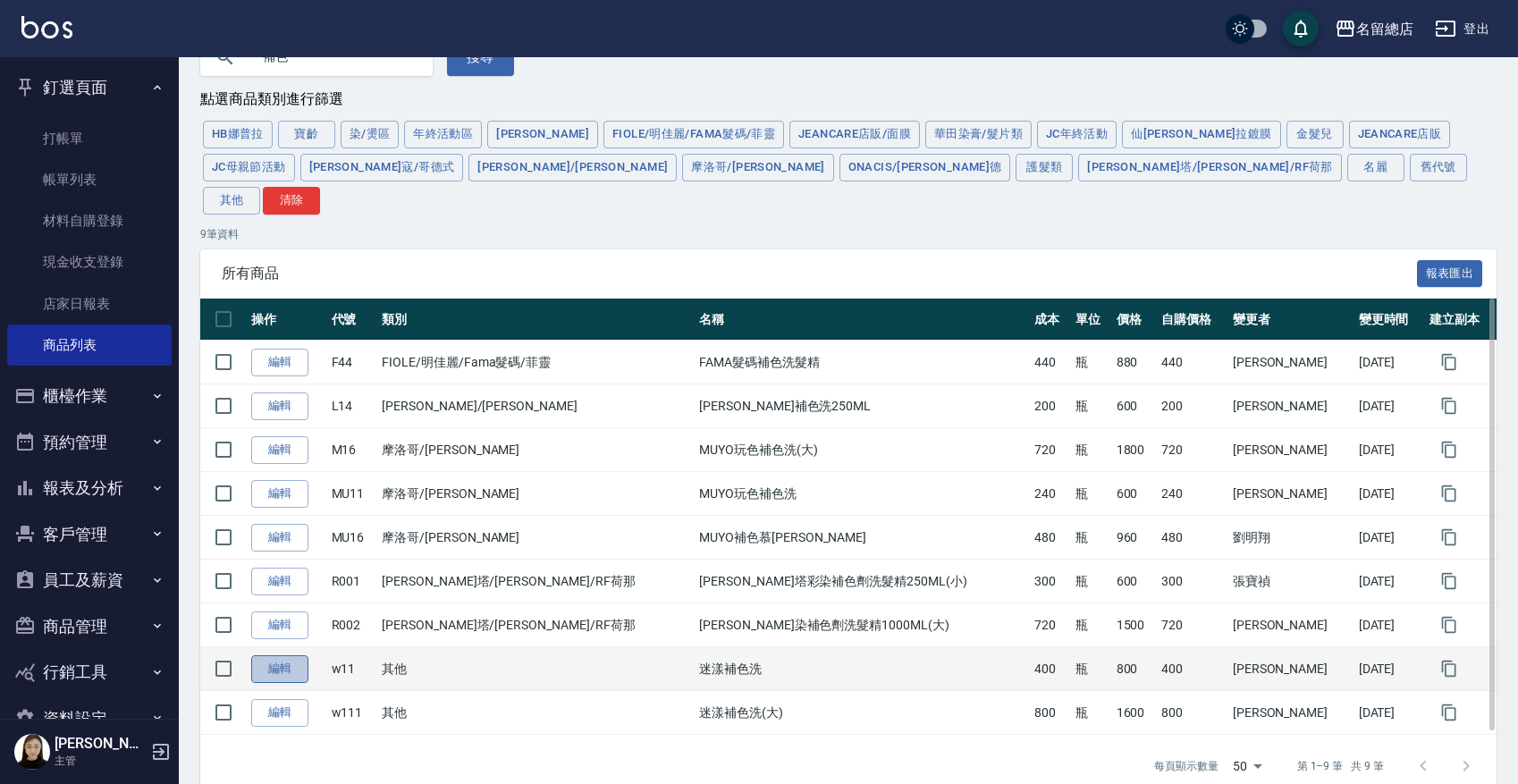
click at [290, 626] on link "編輯" at bounding box center [279, 669] width 57 height 28
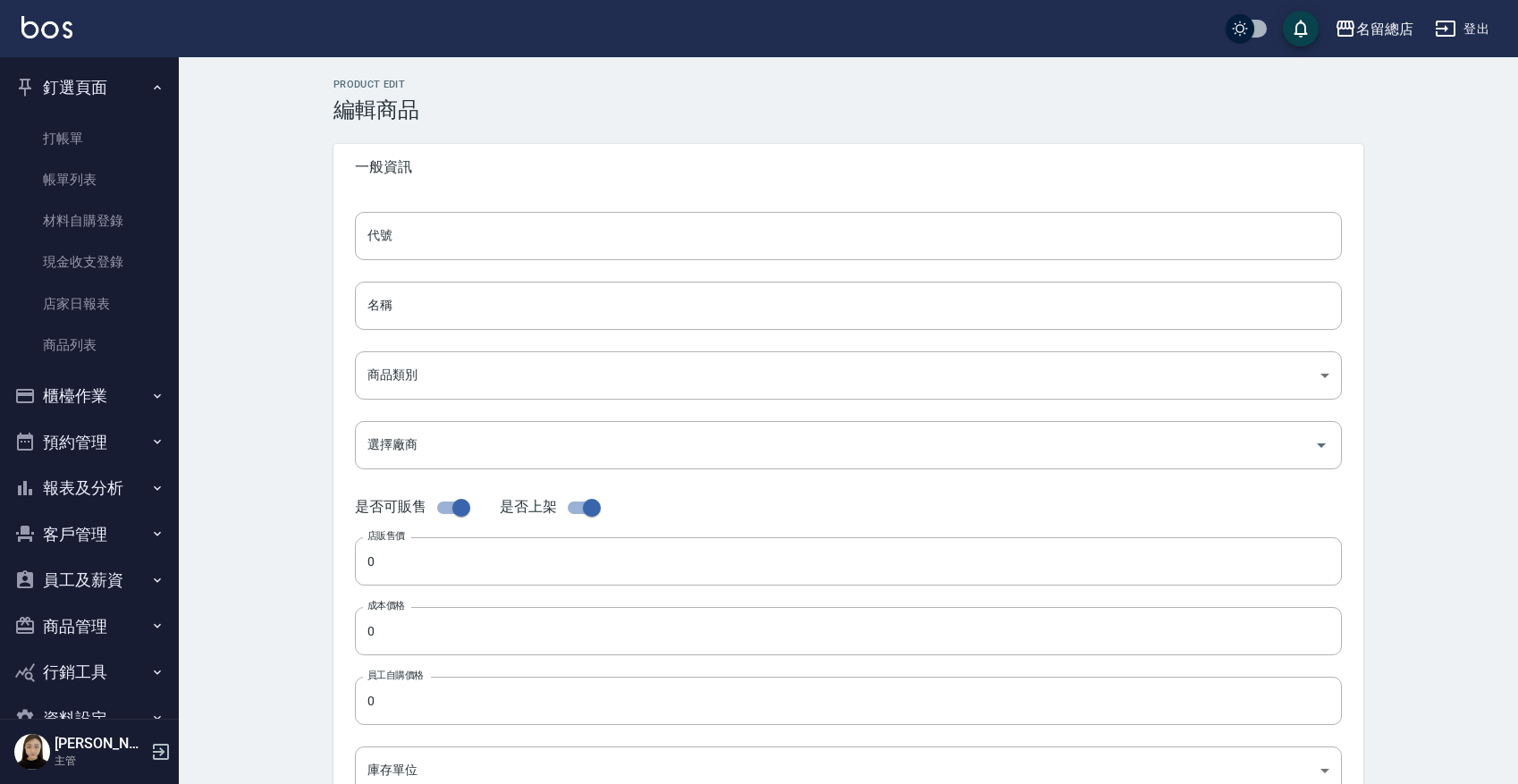
type input "w11"
type input "迷漾補色洗"
type input "b075eb9c-4000-42cd-967b-09b745fc0326"
type input "800"
type input "400"
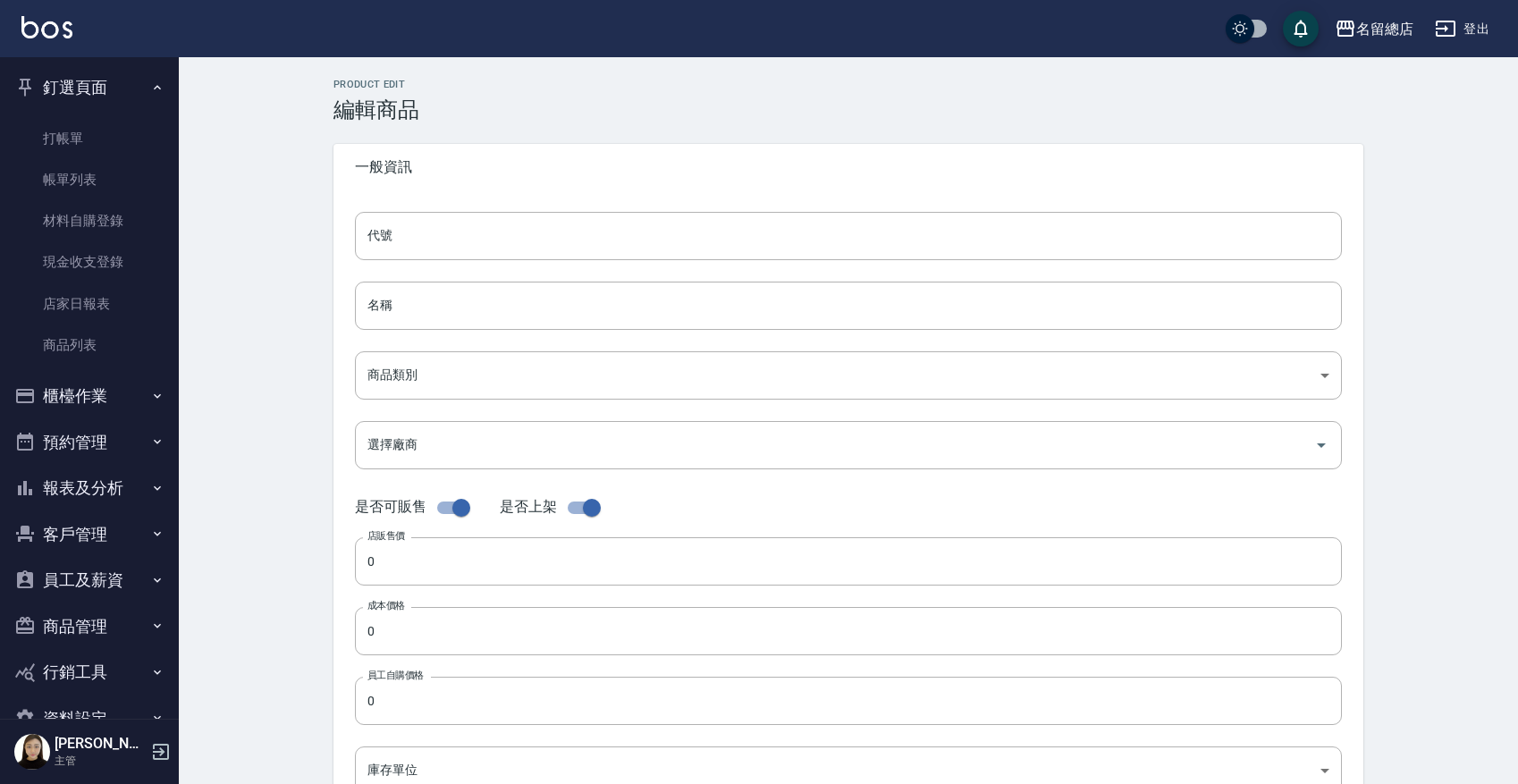
type input "400"
type input "瓶"
type input "UNSET"
click at [432, 379] on body "名留總店 登出 釘選頁面 打帳單 帳單列表 材料自購登錄 現金收支登錄 店家日報表 商品列表 櫃檯作業 打帳單 帳單列表 掛單列表 營業儀表板 現金收支登錄 …" at bounding box center [759, 617] width 1518 height 1234
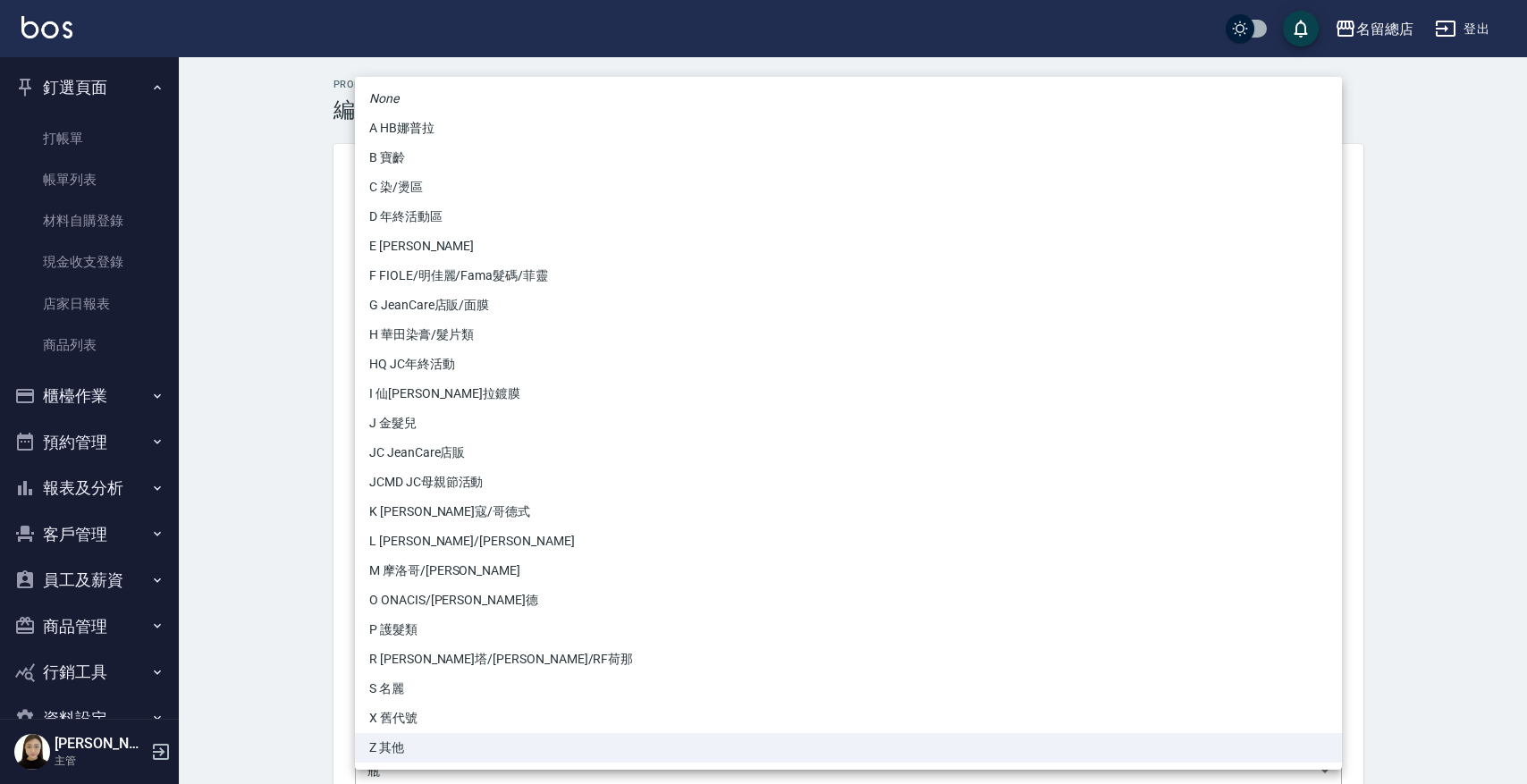
click at [269, 611] on div at bounding box center [764, 392] width 1527 height 784
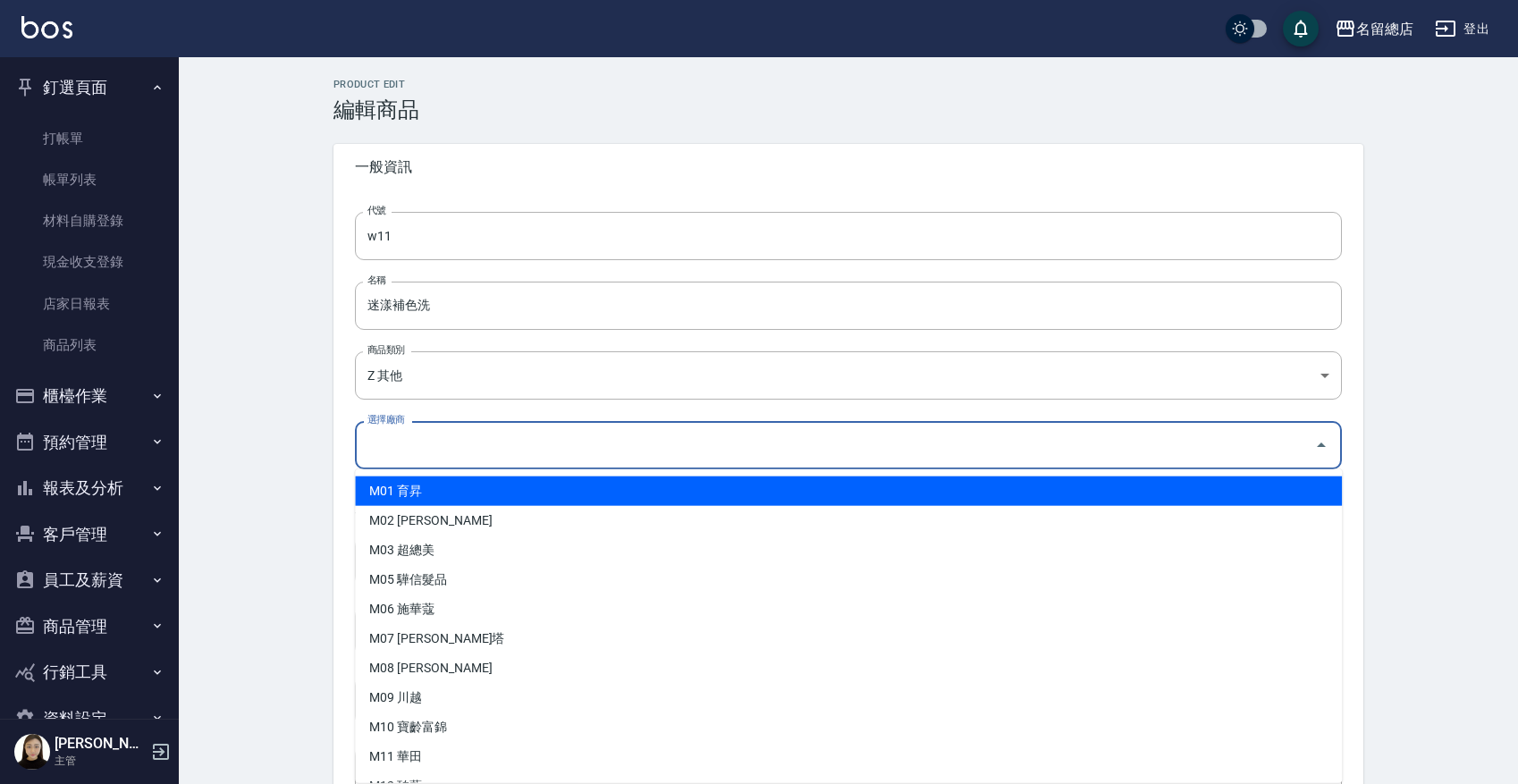
click at [428, 435] on input "選擇廠商" at bounding box center [834, 445] width 943 height 31
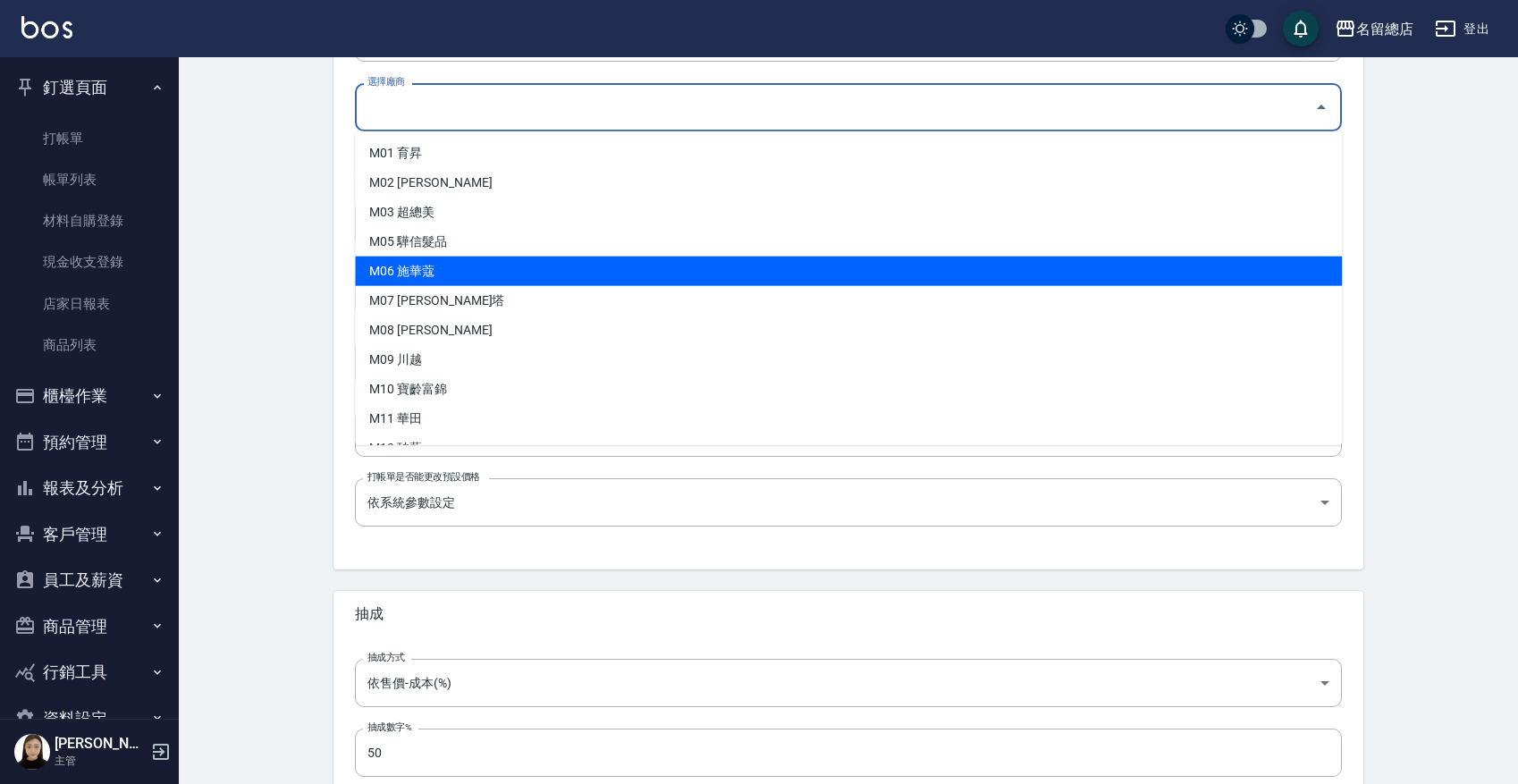
scroll to position [226, 0]
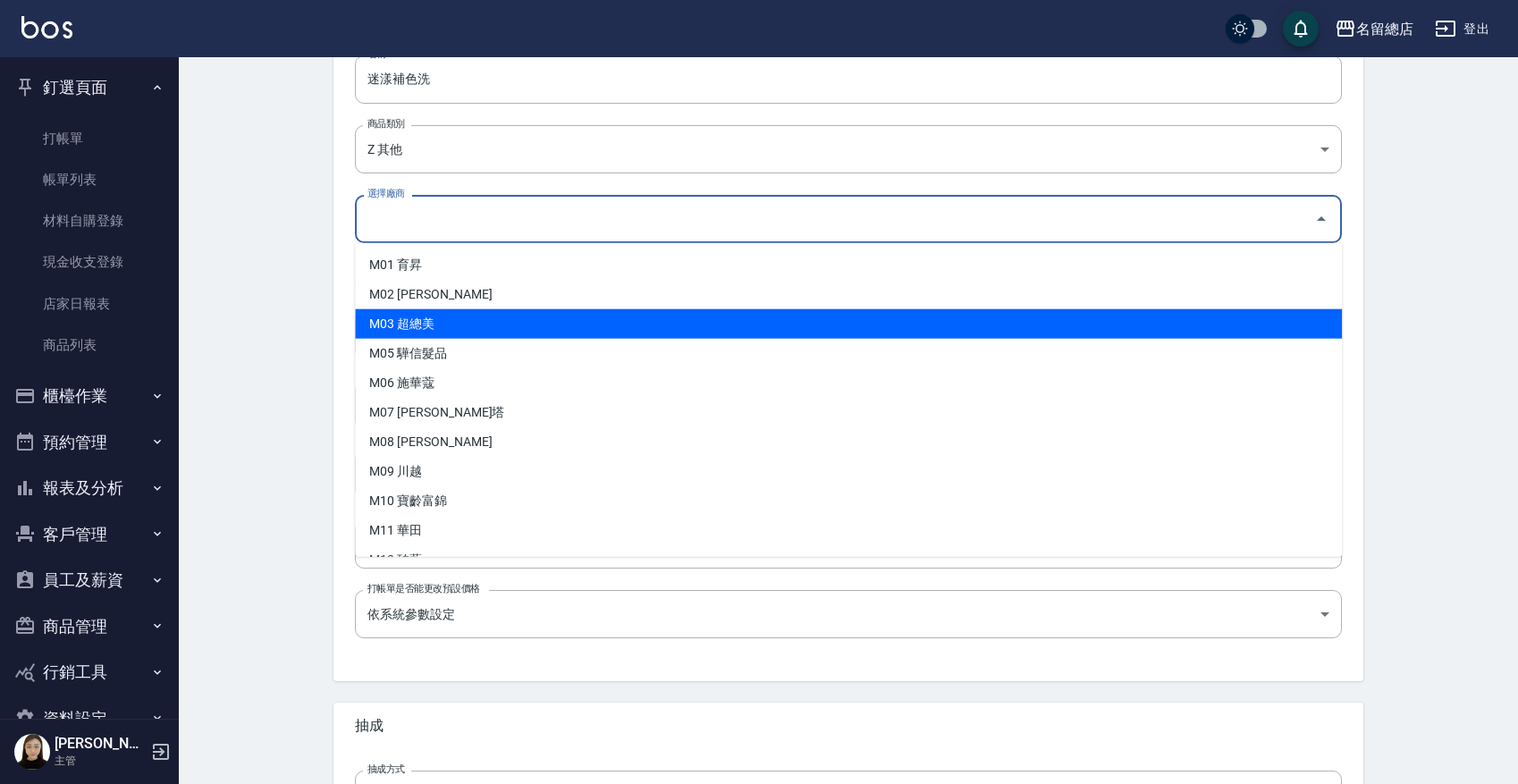
click at [303, 321] on div "Product Edit 編輯商品 一般資訊 代號 w11 代號 名稱 迷漾補色洗 名稱 商品類別 Z 其他 b075eb9c-4000-42cd-967…" at bounding box center [848, 419] width 1339 height 1176
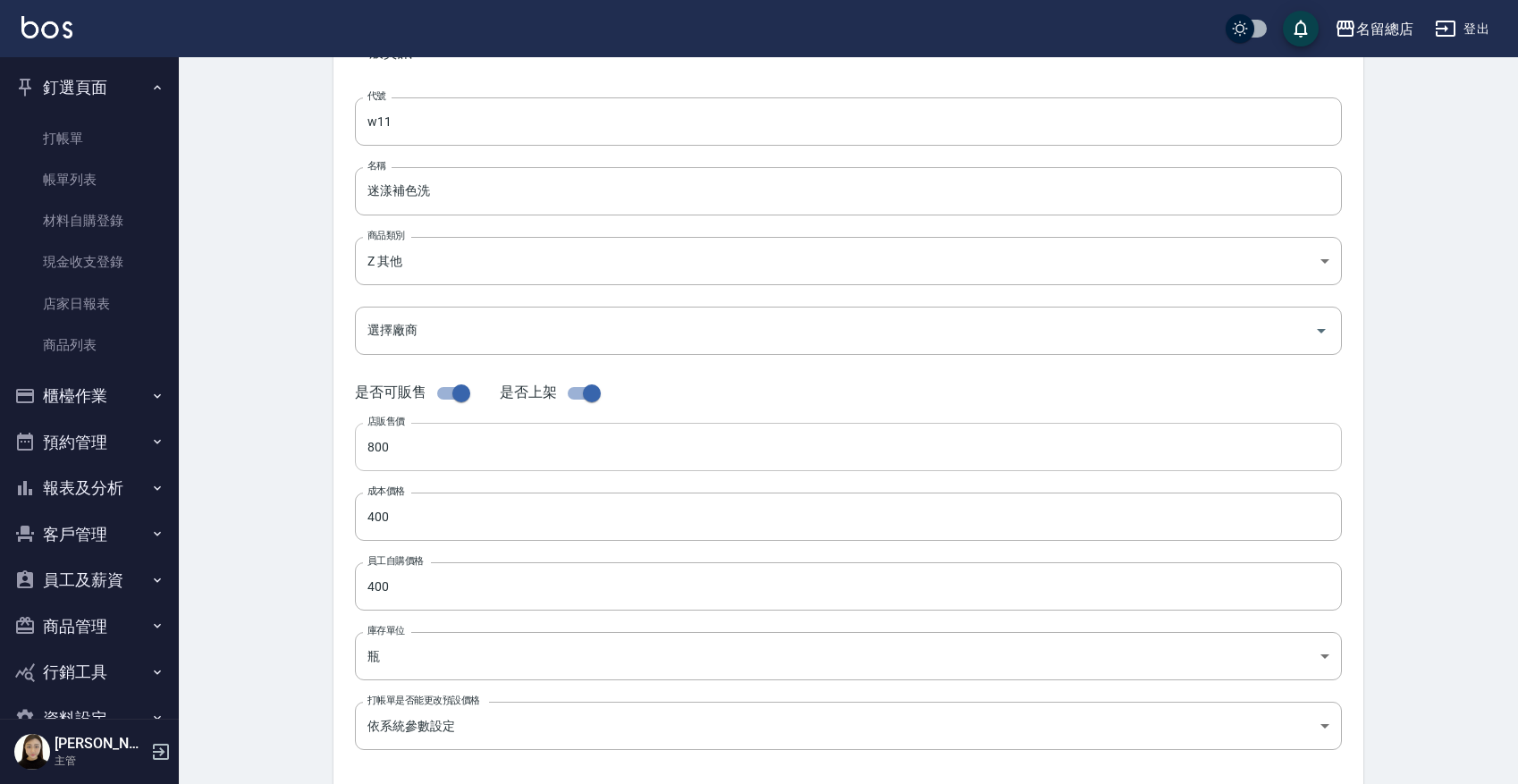
scroll to position [0, 0]
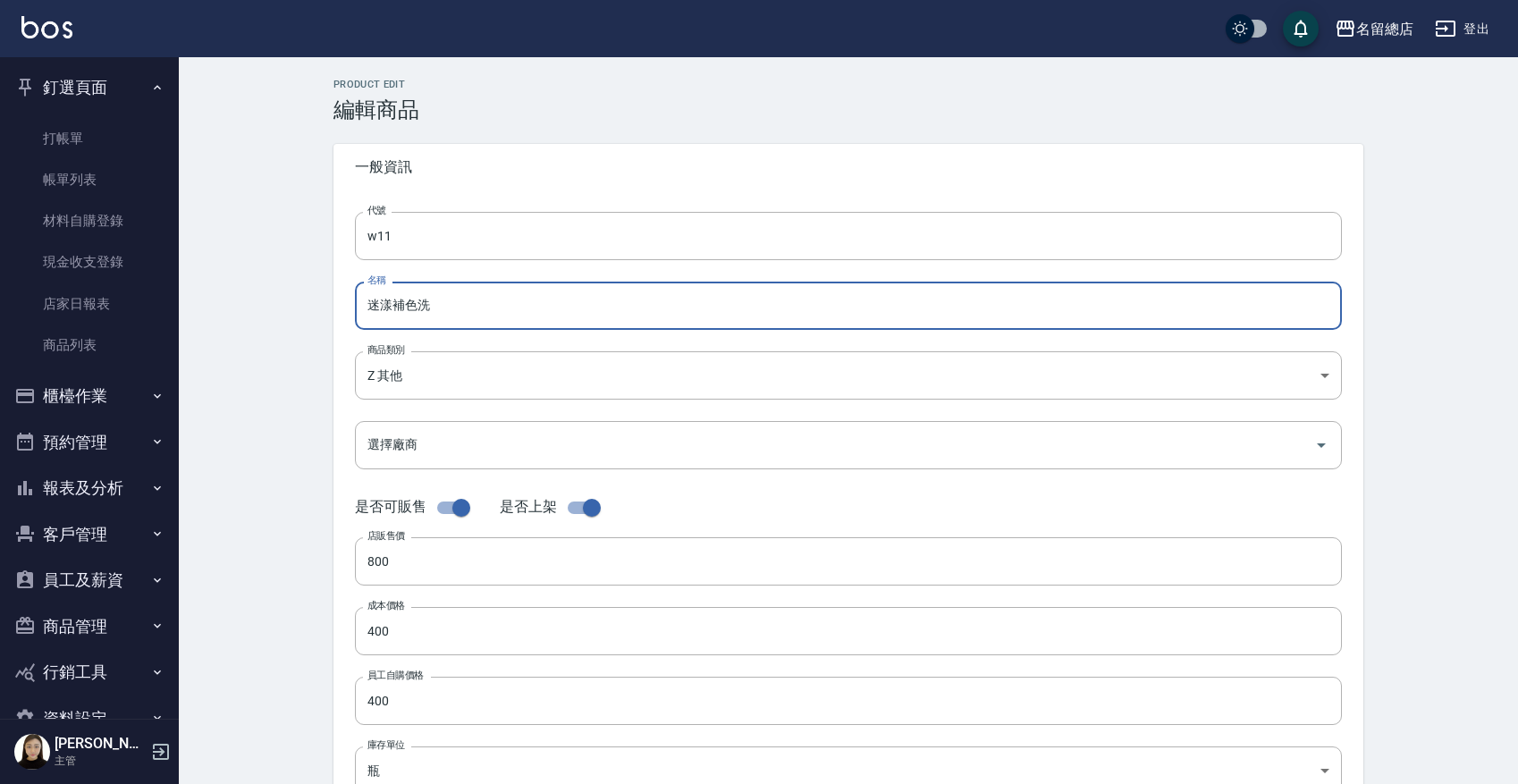
drag, startPoint x: 484, startPoint y: 302, endPoint x: 343, endPoint y: 302, distance: 141.0
click at [343, 302] on div "代號 w11 代號 名稱 迷漾補色洗 名稱 商品類別 Z 其他 b075eb9c-4000-42cd-967b-09b745fc0326 商品類別 選擇廠…" at bounding box center [848, 549] width 1030 height 717
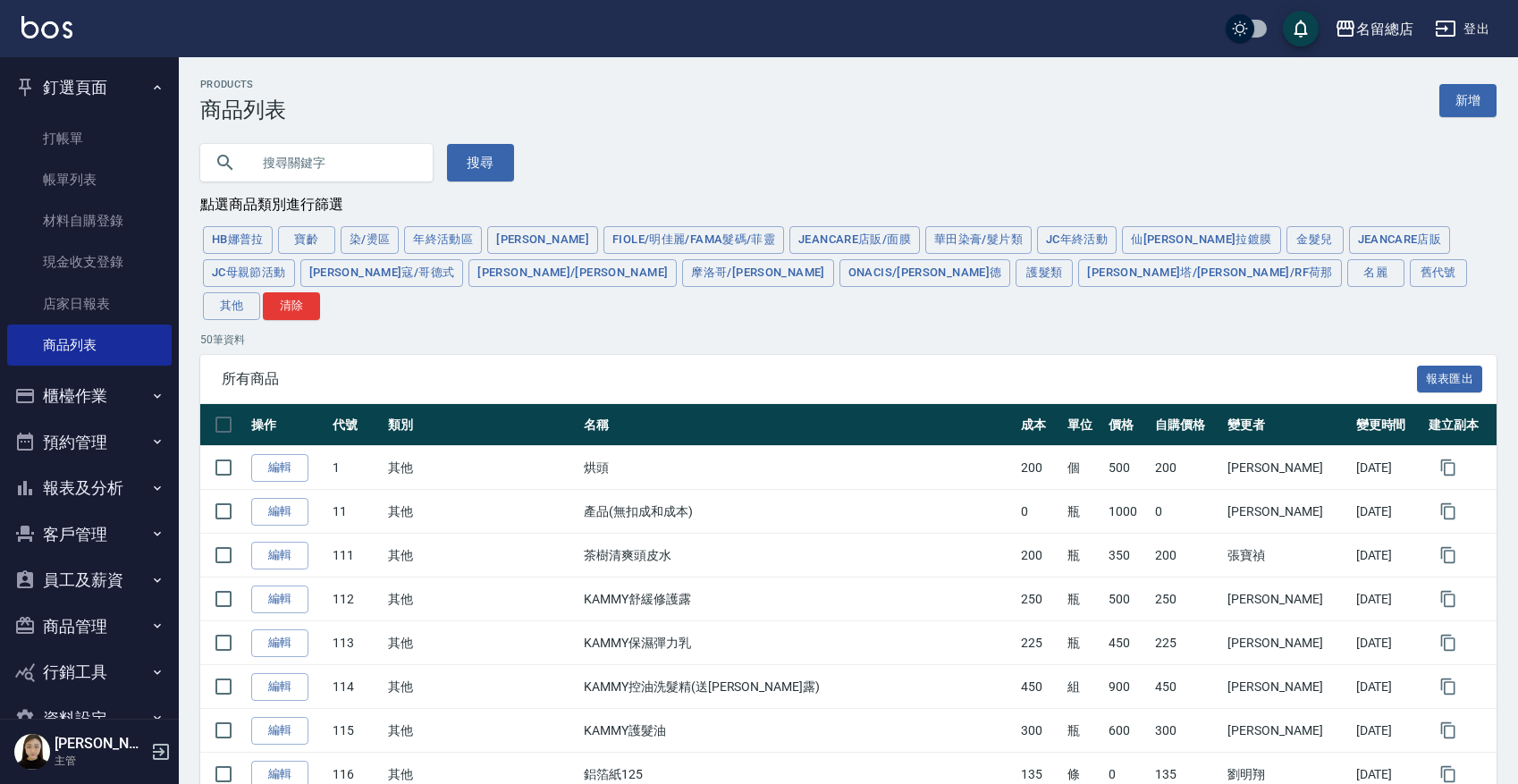
click at [284, 168] on input "text" at bounding box center [334, 162] width 168 height 48
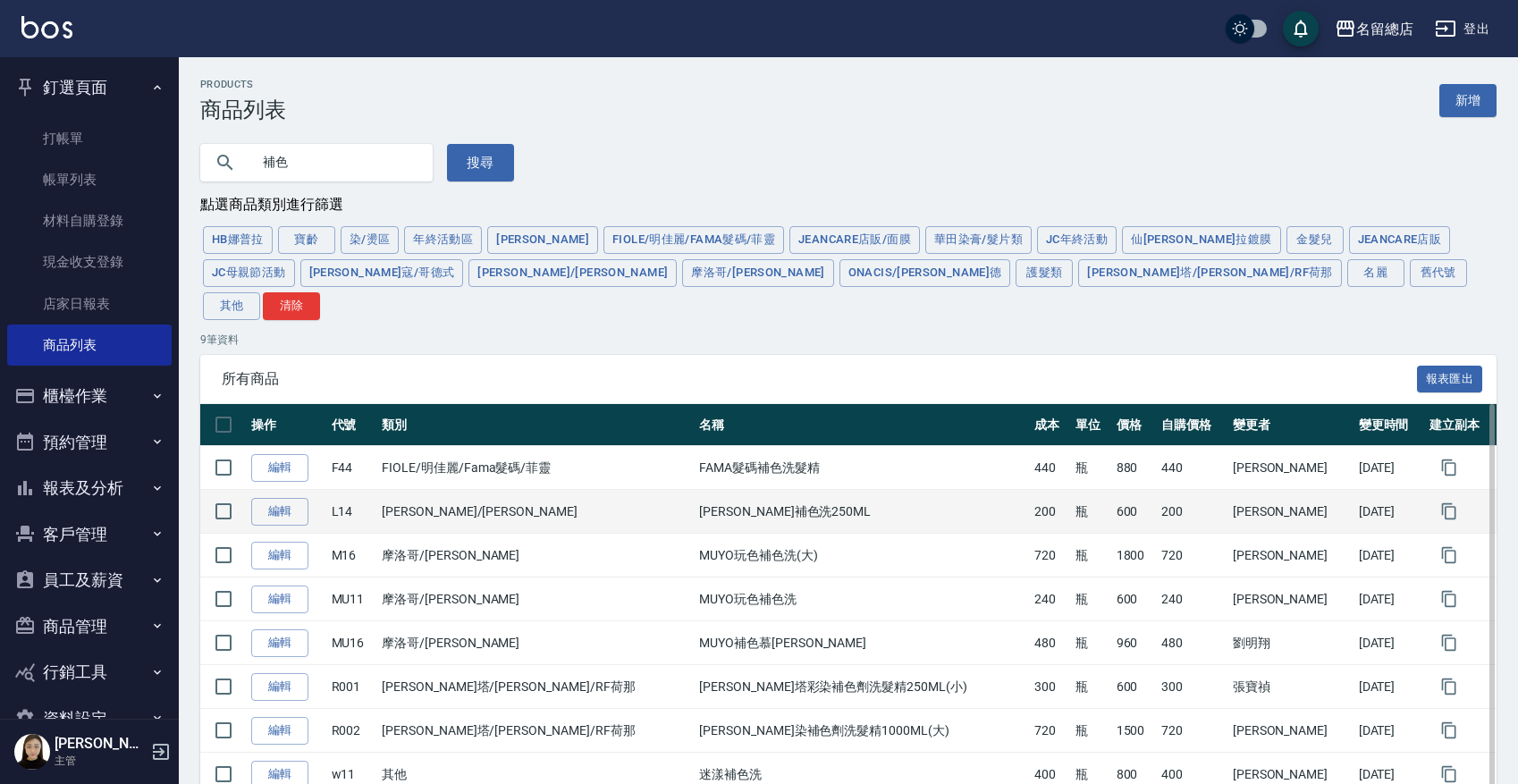
scroll to position [105, 0]
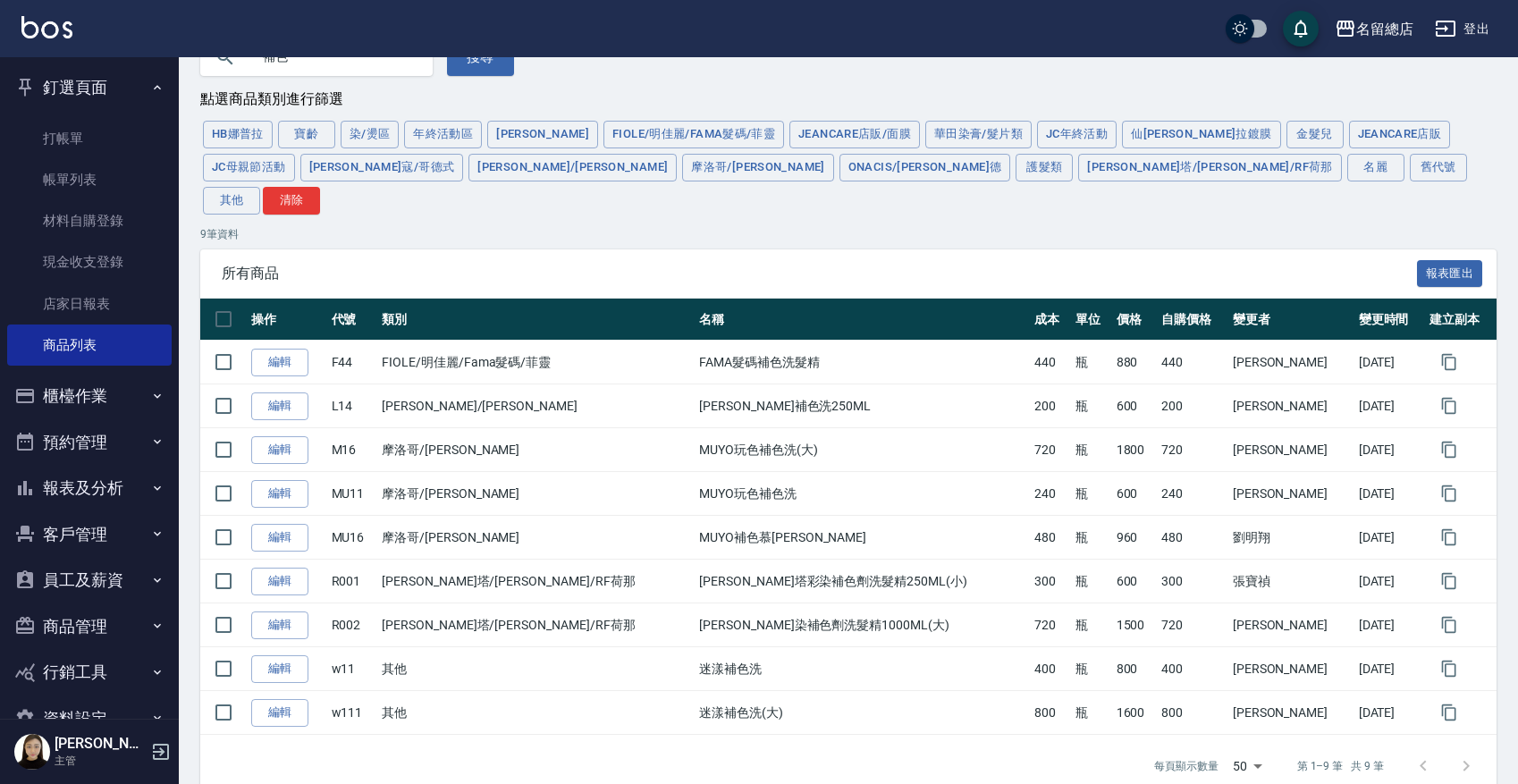
click at [395, 92] on div "點選商品類別進行篩選" at bounding box center [848, 99] width 1296 height 19
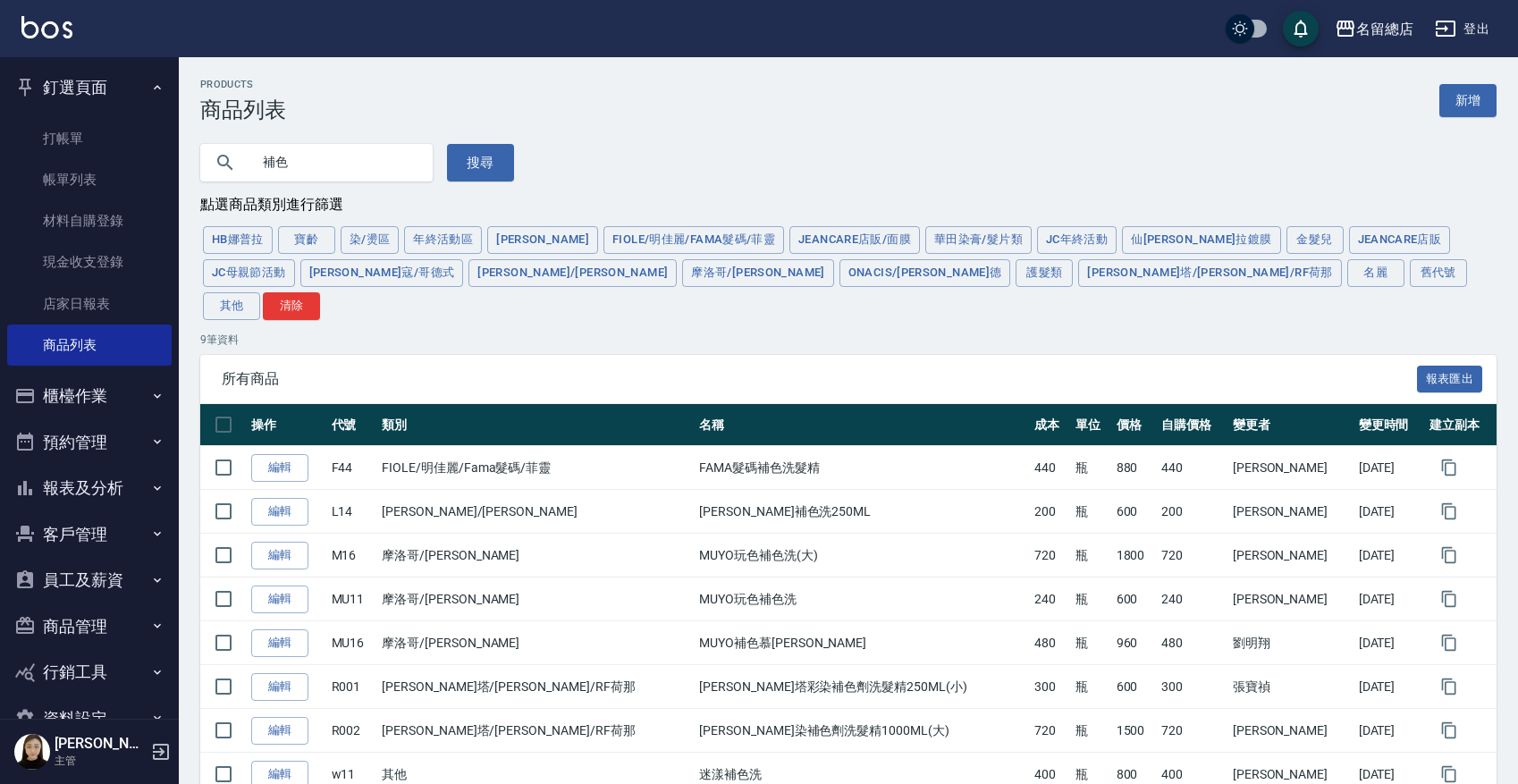
click at [326, 155] on input "補色" at bounding box center [334, 162] width 168 height 48
click at [354, 151] on input "補色" at bounding box center [334, 162] width 168 height 48
type input "補"
type input "ㄔ"
type input "TKO"
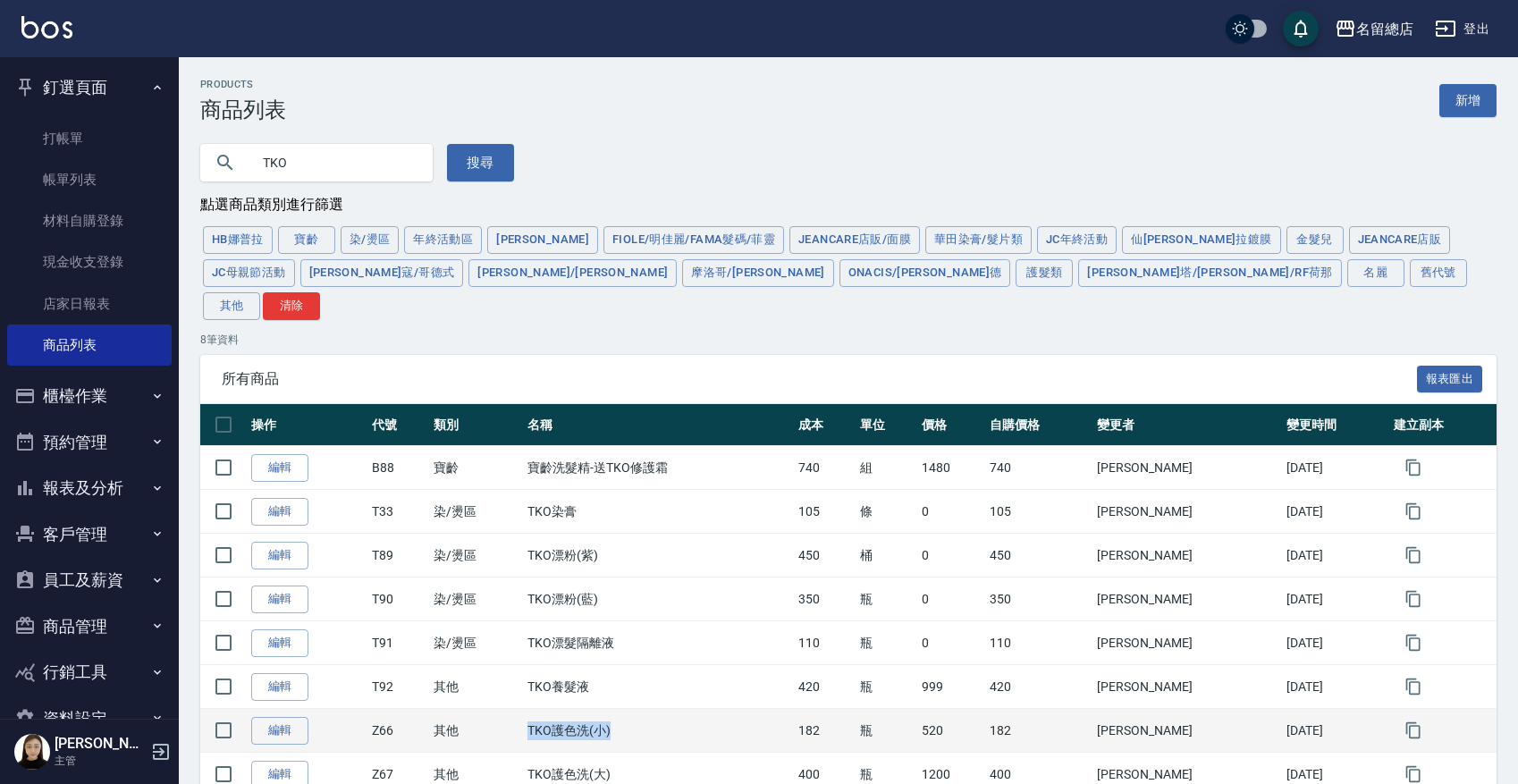
drag, startPoint x: 661, startPoint y: 695, endPoint x: 547, endPoint y: 695, distance: 114.0
click at [547, 626] on td "TKO護色洗(小)" at bounding box center [657, 730] width 271 height 44
copy td "TKO護色洗(小)"
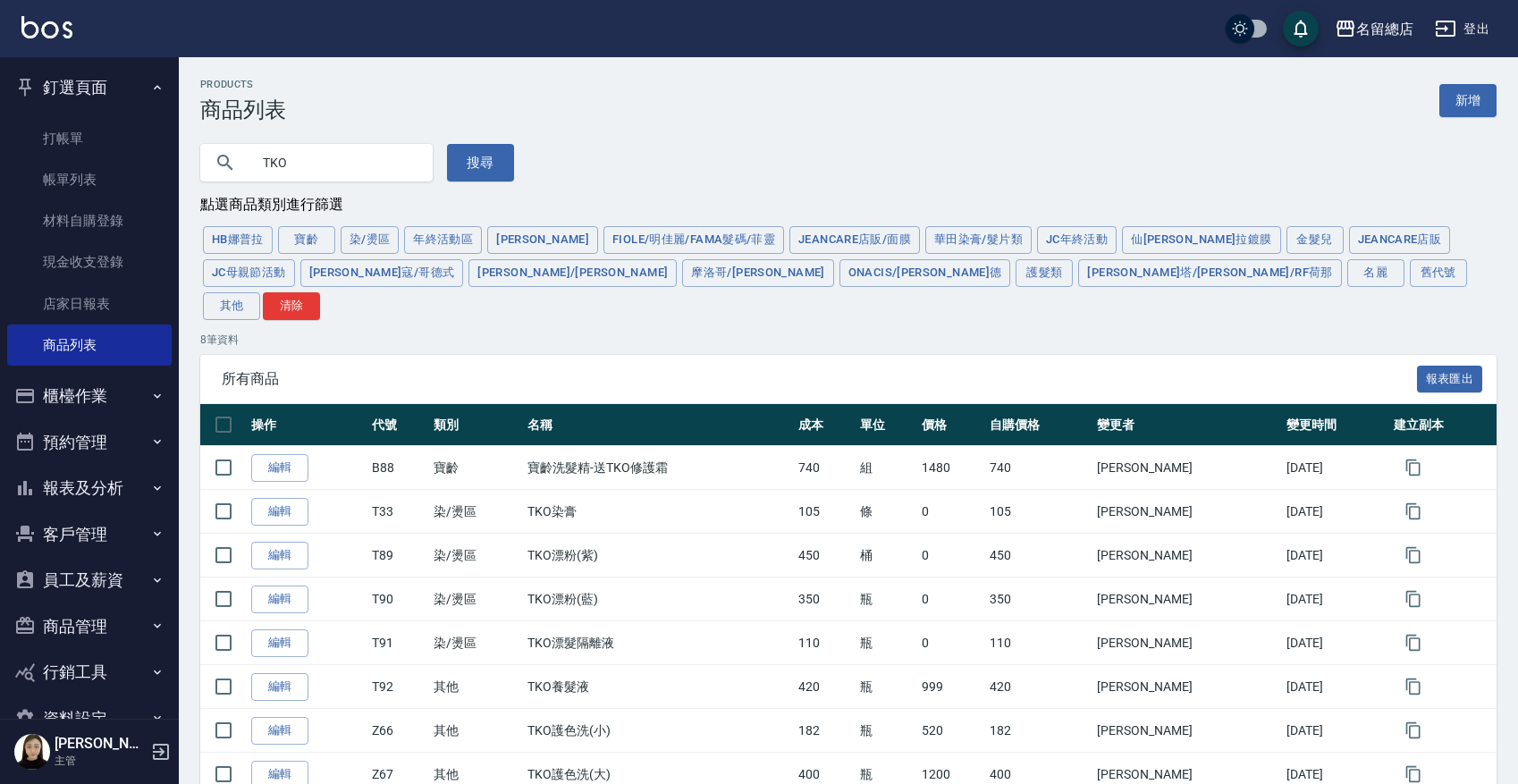
click at [247, 332] on p "8 筆資料" at bounding box center [848, 339] width 1296 height 16
click at [326, 164] on input "TKO" at bounding box center [334, 162] width 168 height 48
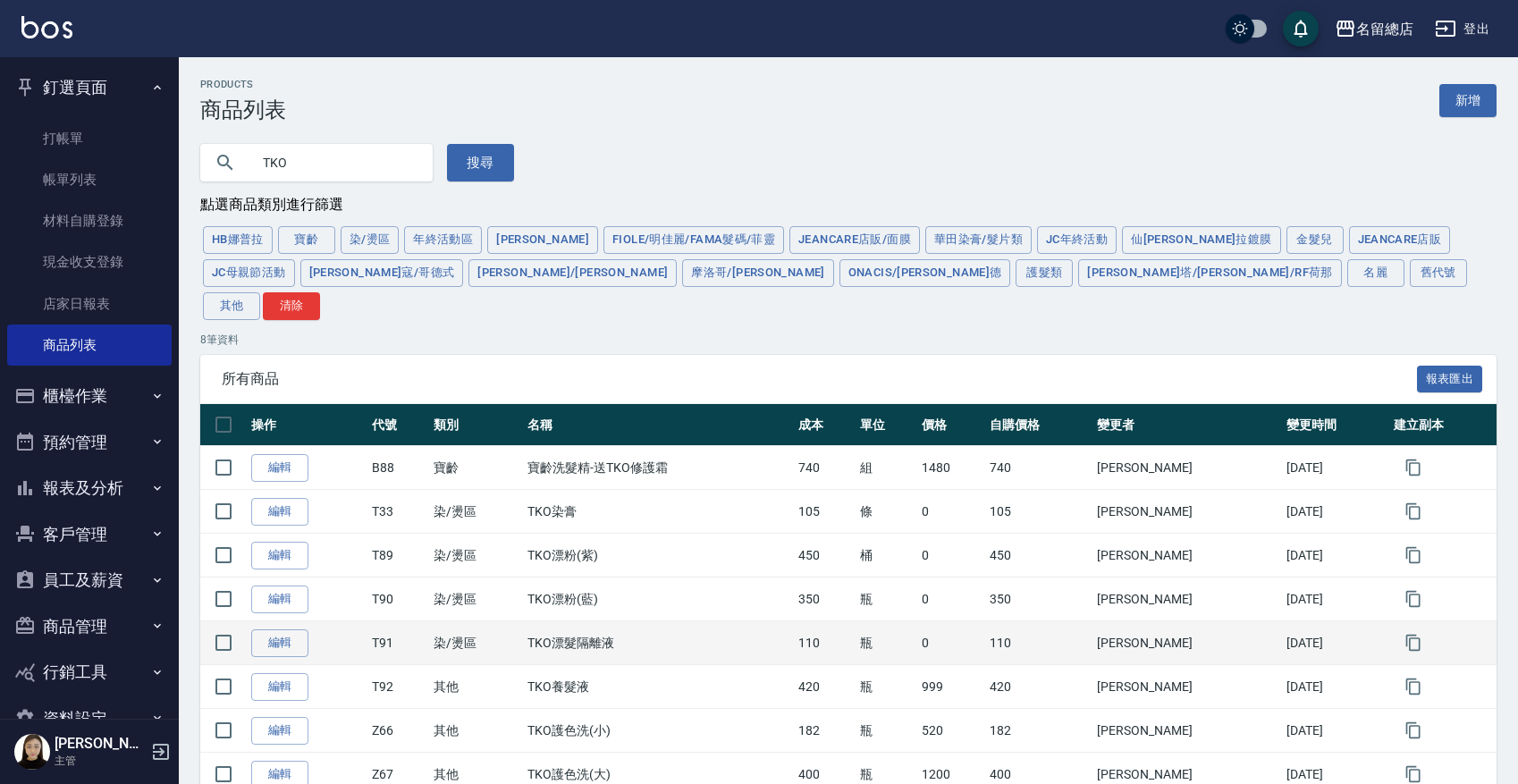
scroll to position [62, 0]
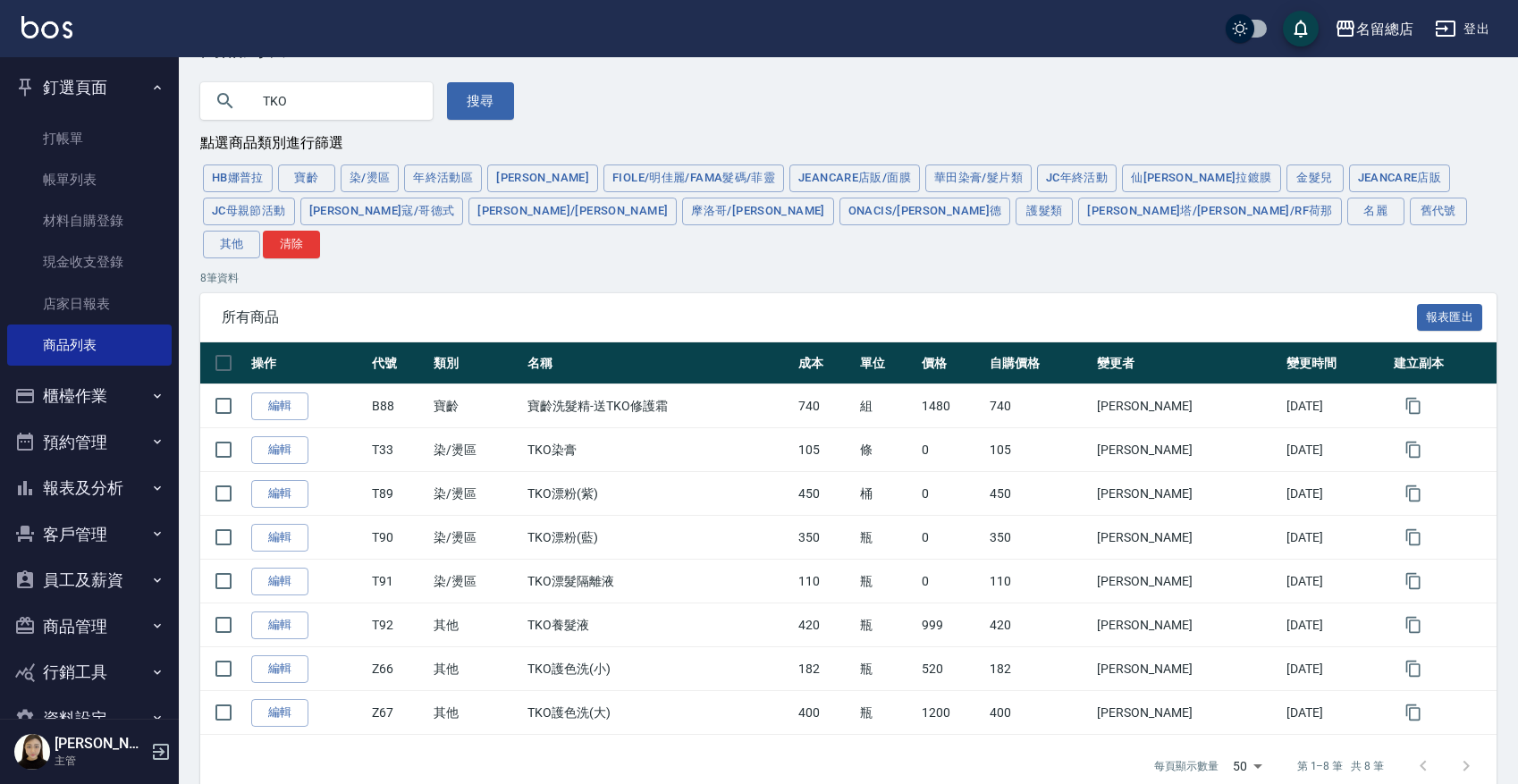
click at [810, 45] on div "名留總店 登出" at bounding box center [759, 29] width 1518 height 57
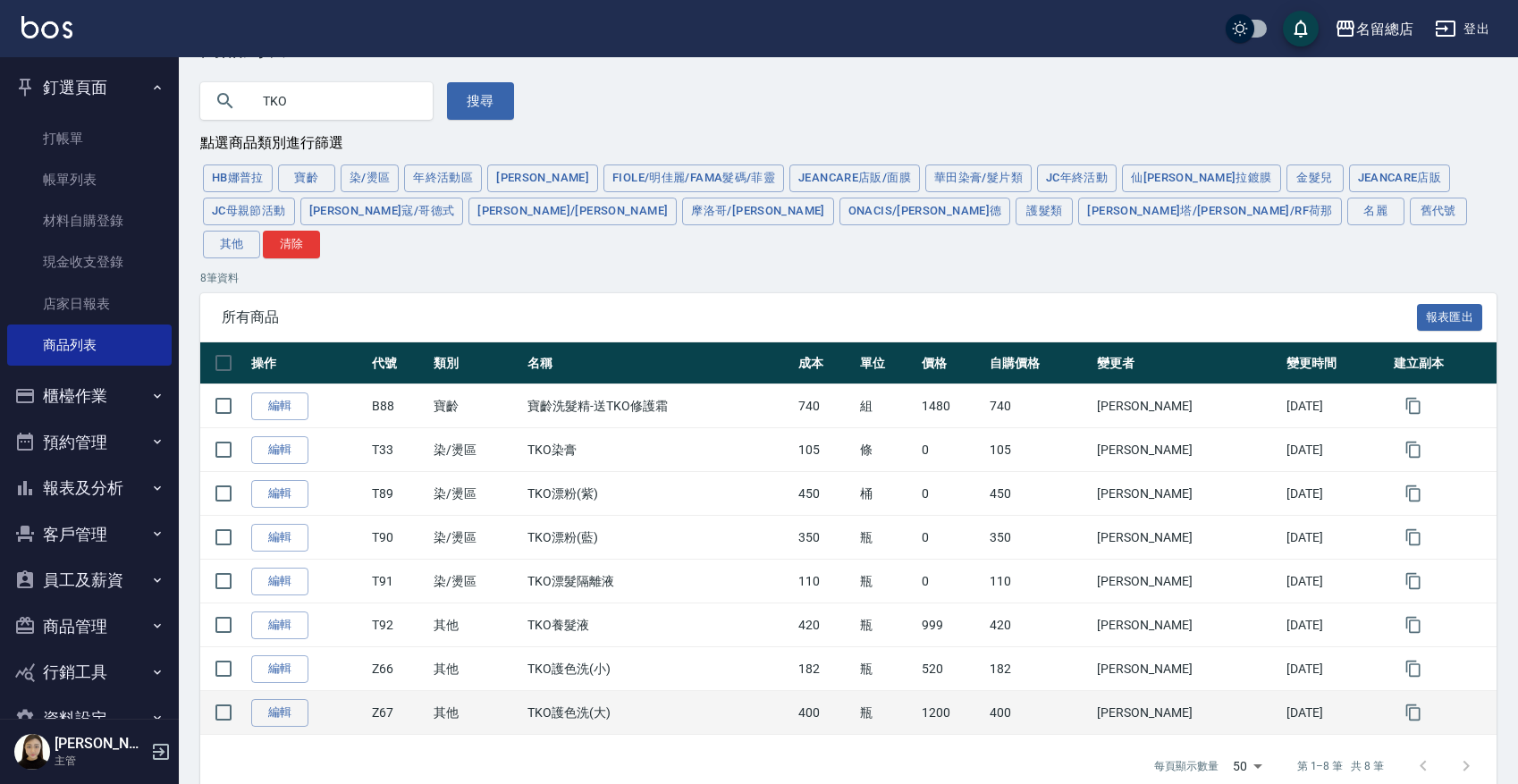
click at [1049, 626] on td "400" at bounding box center [1038, 712] width 107 height 44
click at [286, 626] on link "編輯" at bounding box center [279, 712] width 57 height 28
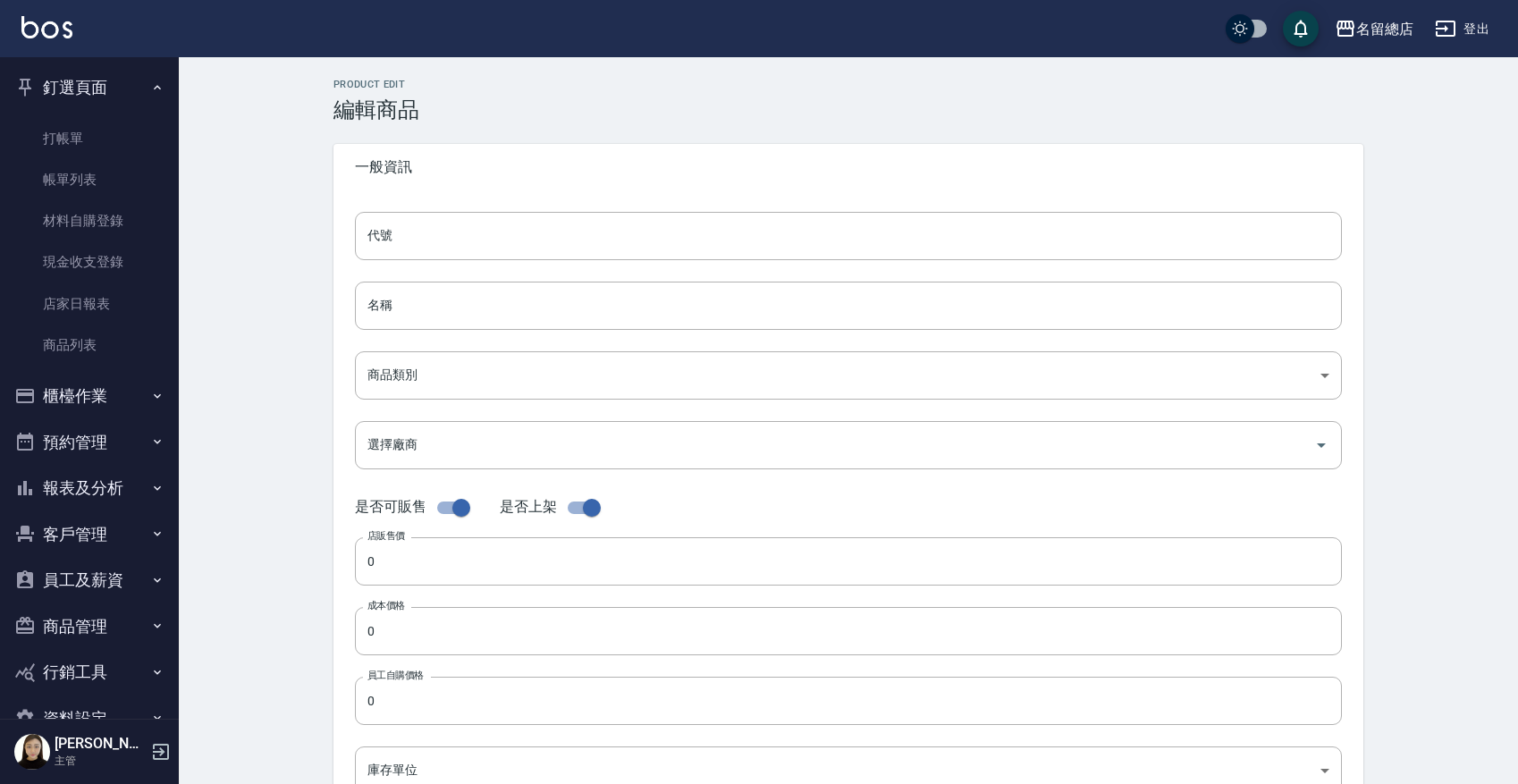
type input "Z67"
type input "TKO護色洗(大)"
type input "b075eb9c-4000-42cd-967b-09b745fc0326"
type input "1200"
type input "400"
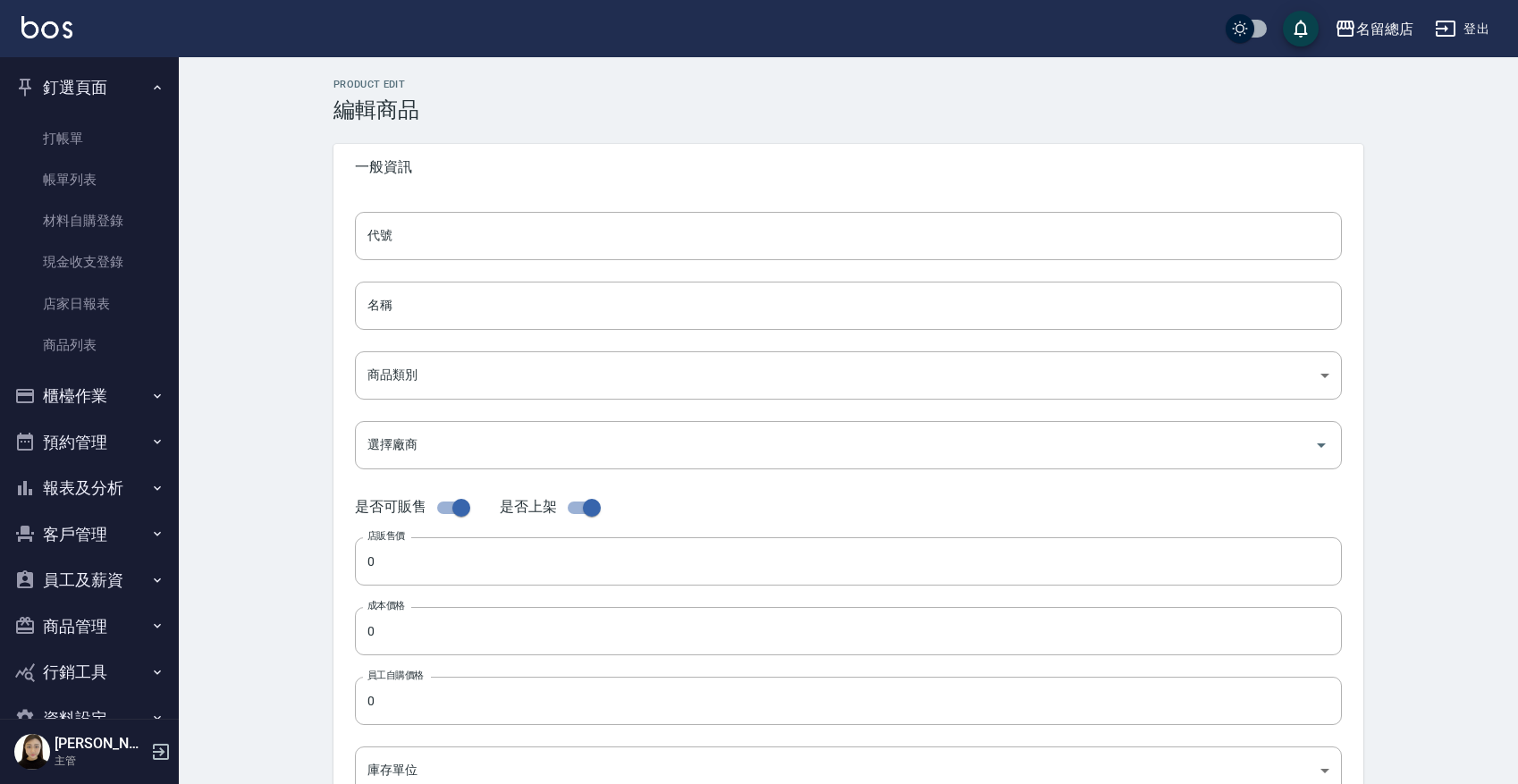
type input "400"
type input "瓶"
type input "FALSE"
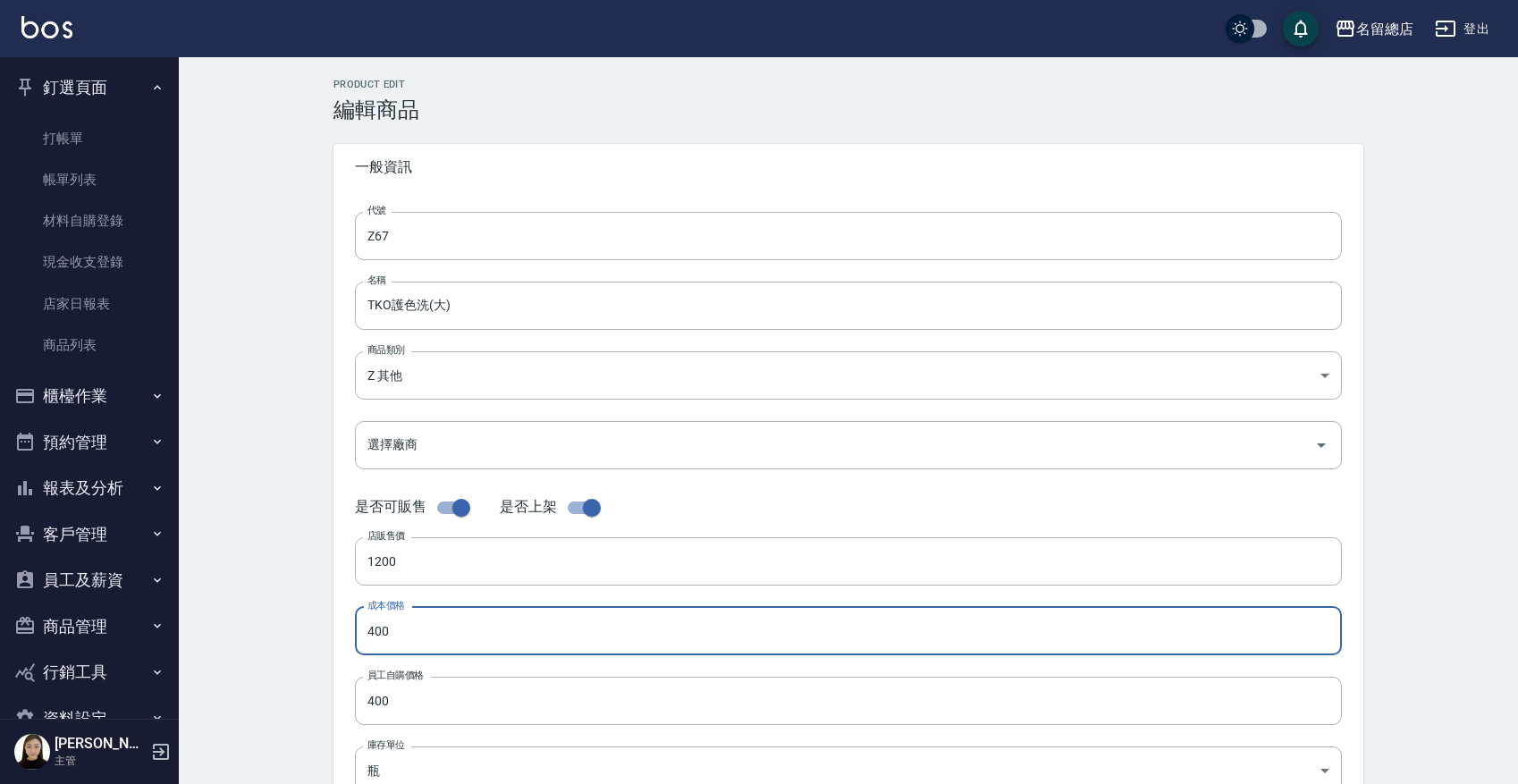
drag, startPoint x: 427, startPoint y: 636, endPoint x: 346, endPoint y: 634, distance: 81.0
click at [346, 626] on div "代號 Z67 代號 名稱 TKO護色洗(大) 名稱 商品類別 Z 其他 b075eb9c-4000-42cd-967b-09b745fc0326 商品類別…" at bounding box center [848, 549] width 1030 height 717
type input "0420"
click at [473, 626] on input "400" at bounding box center [848, 700] width 987 height 48
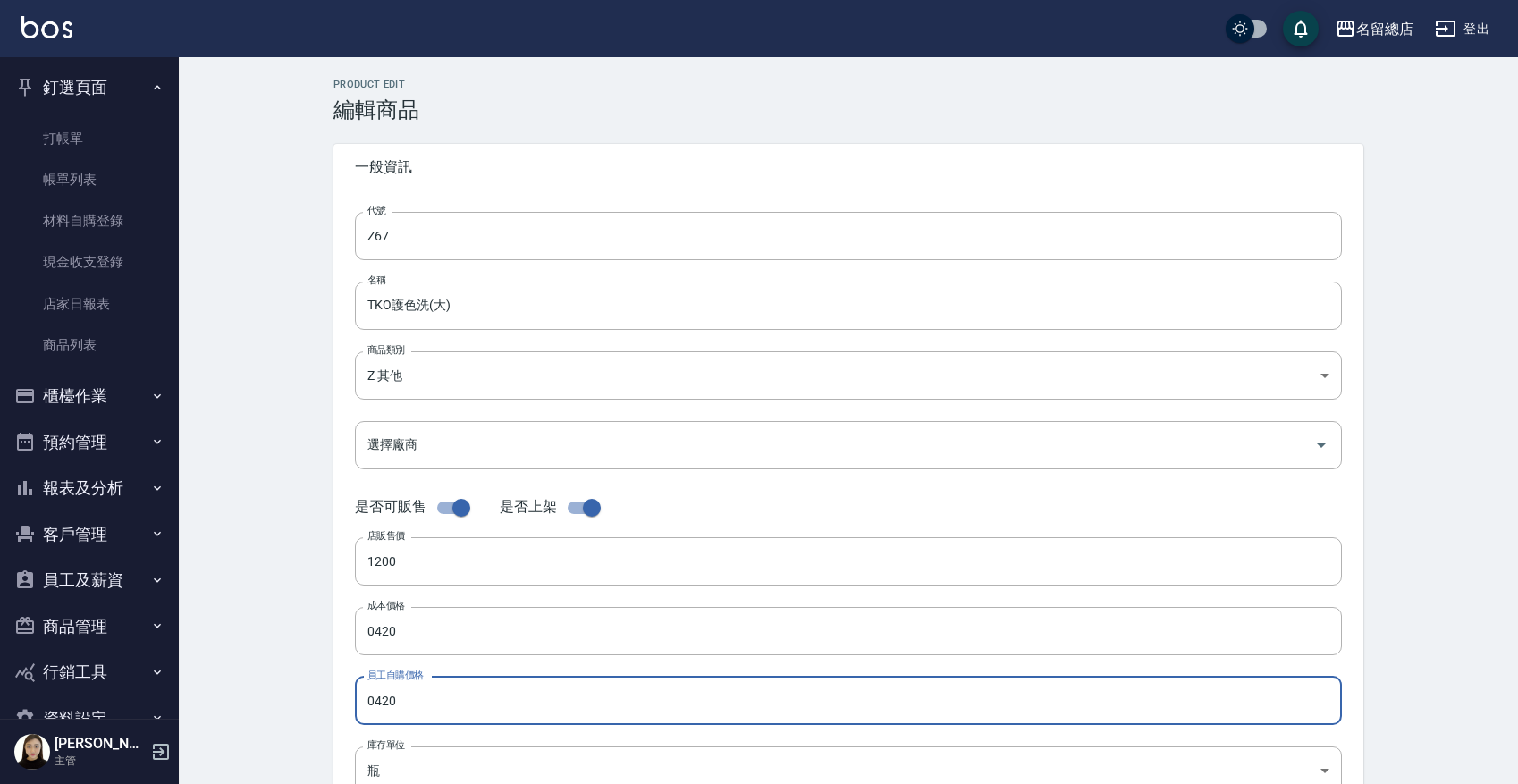
type input "0420"
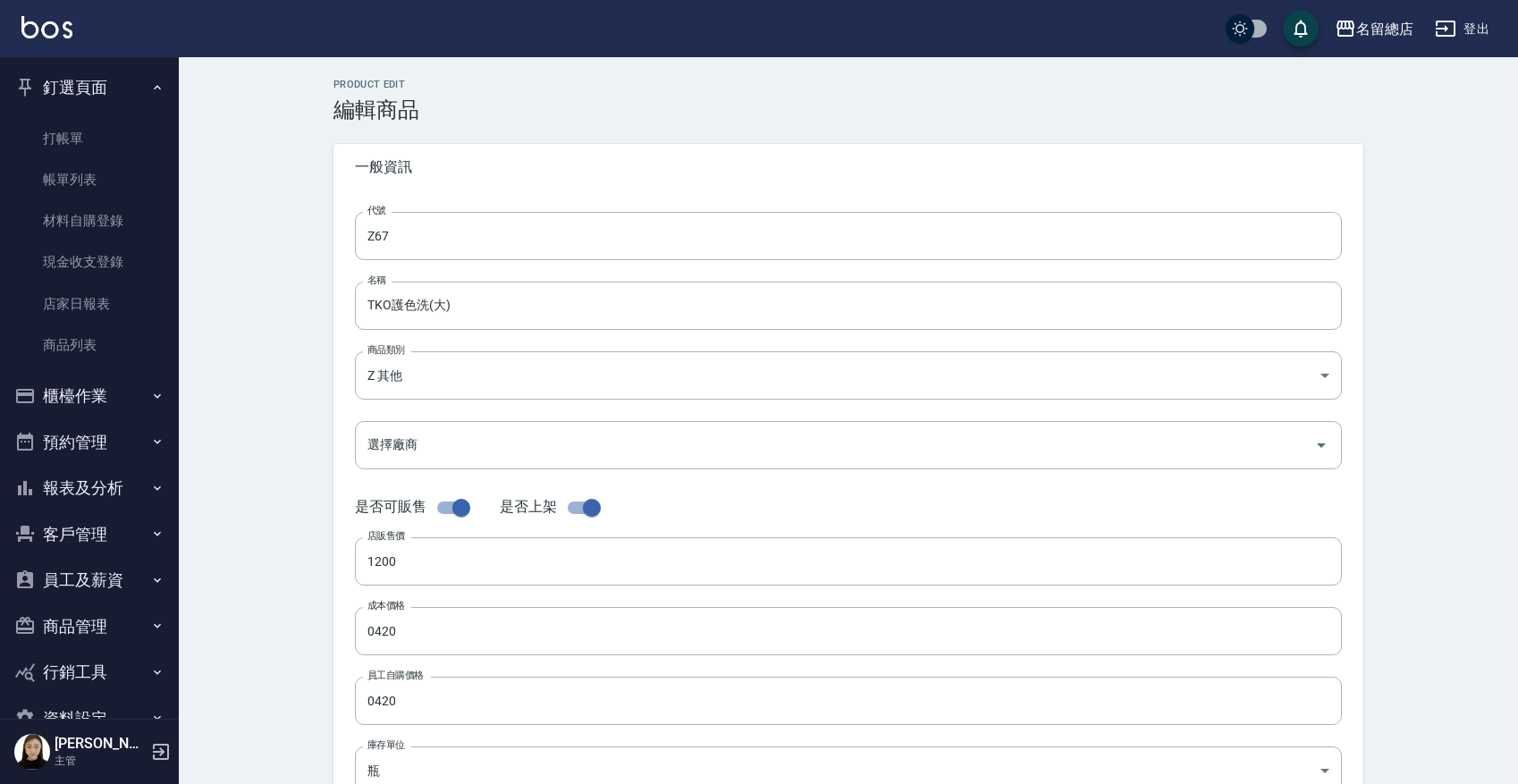
click at [269, 626] on div "Product Edit 編輯商品 一般資訊 代號 Z67 代號 名稱 TKO護色洗(大) 名稱 商品類別 Z 其他 b075eb9c-4000-42cd…" at bounding box center [848, 645] width 1339 height 1176
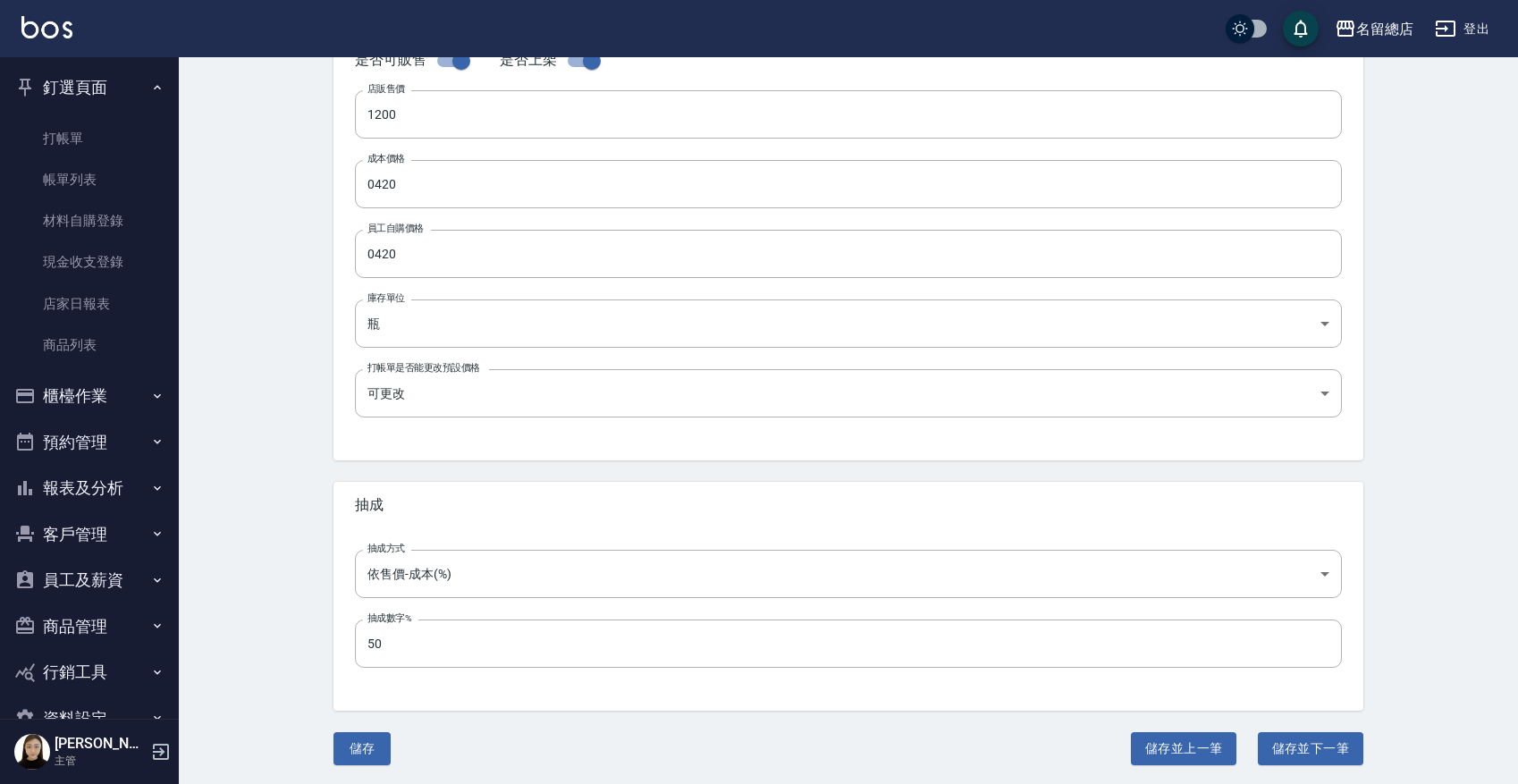
scroll to position [335, 0]
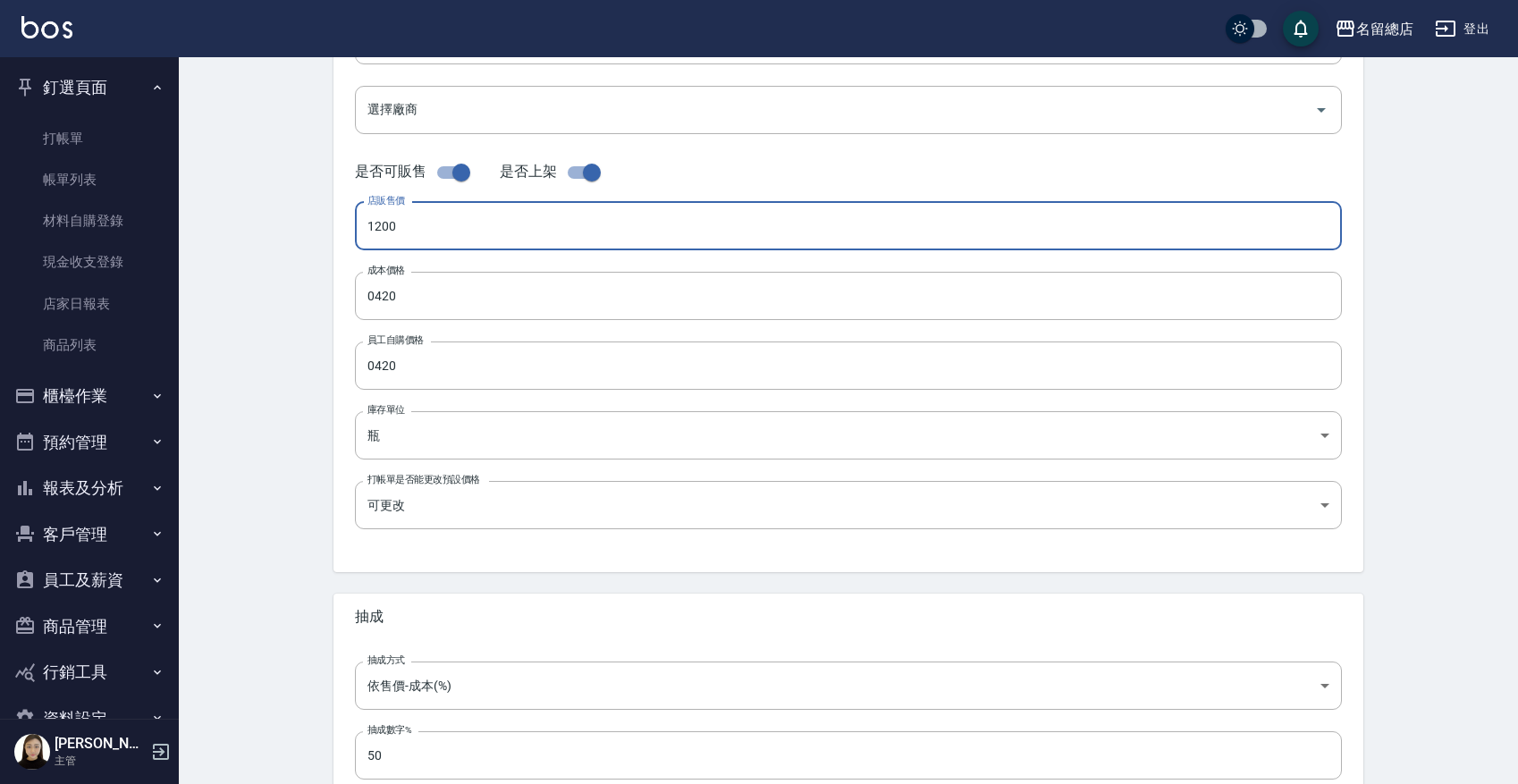
click at [452, 219] on input "1200" at bounding box center [848, 225] width 987 height 48
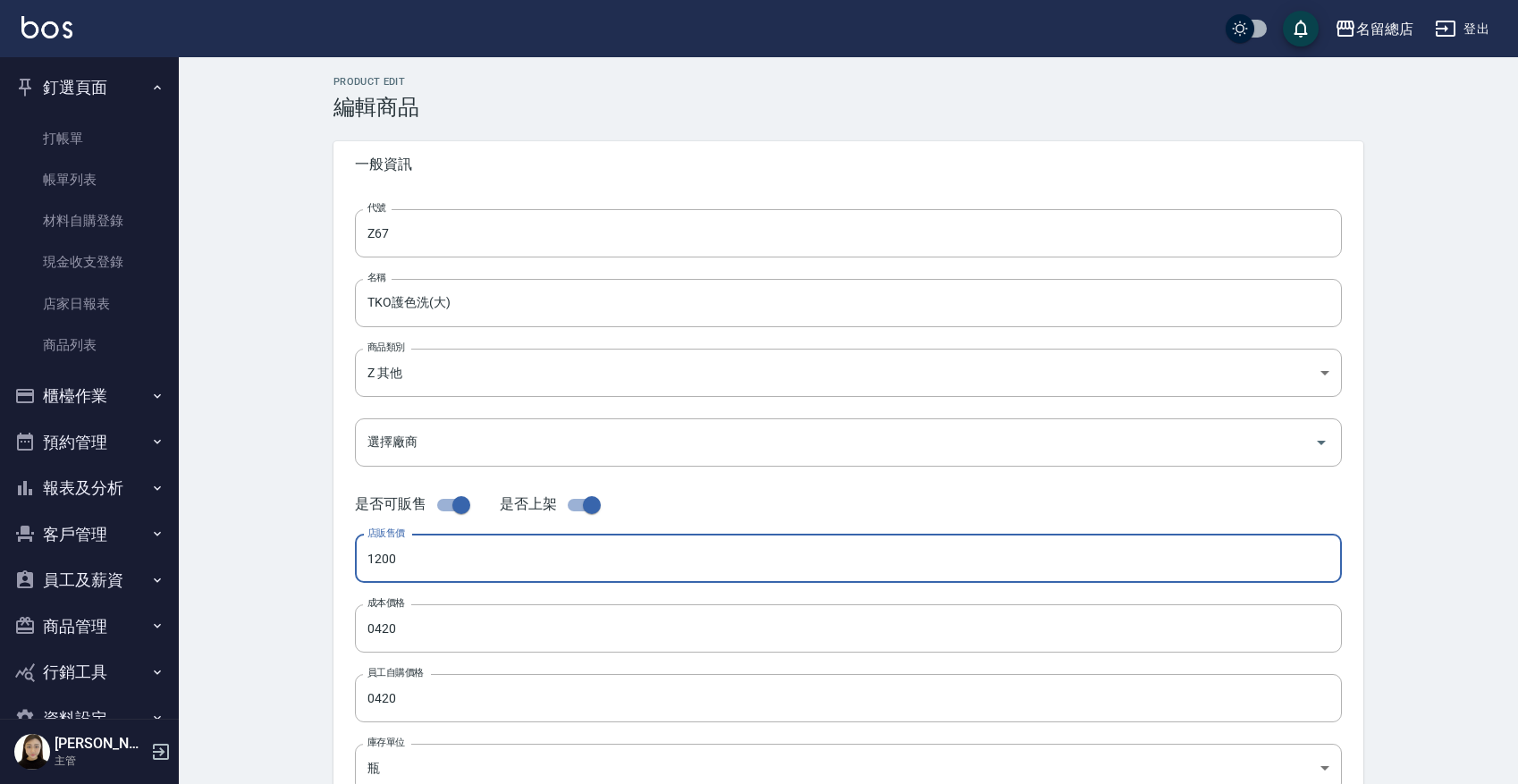
scroll to position [450, 0]
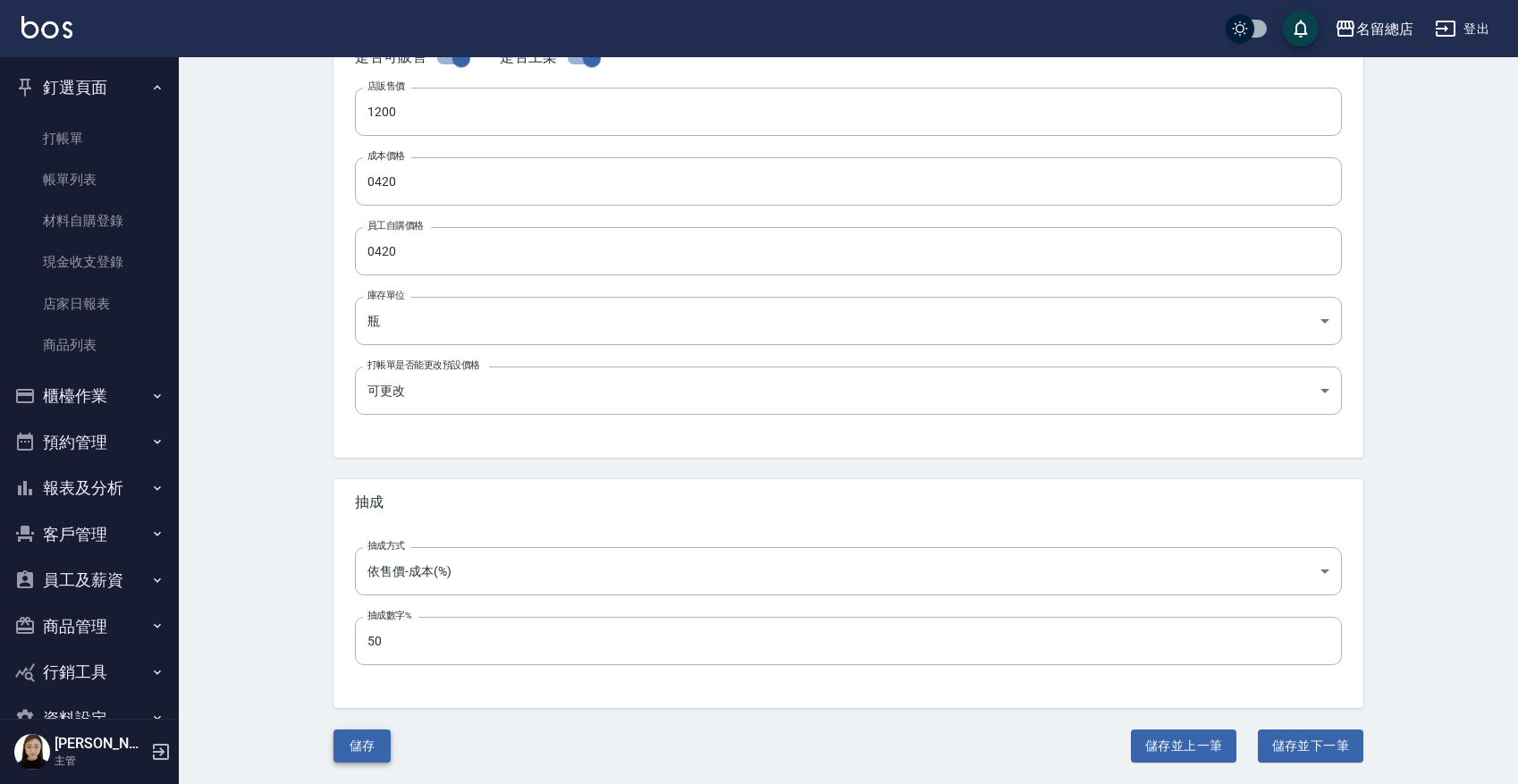
click at [389, 626] on button "儲存" at bounding box center [362, 746] width 57 height 33
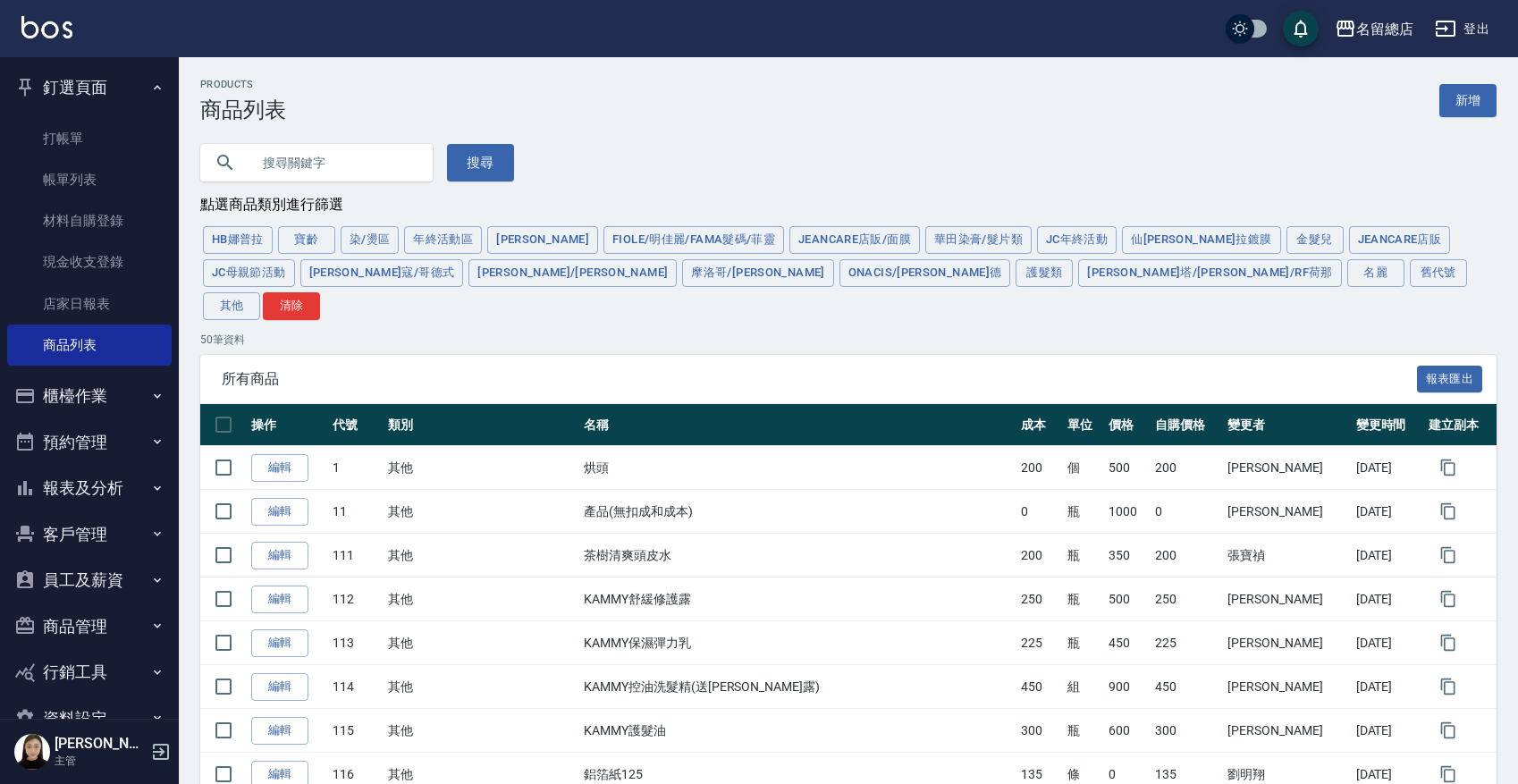
click at [315, 170] on input "text" at bounding box center [334, 162] width 168 height 48
type input "TKO"
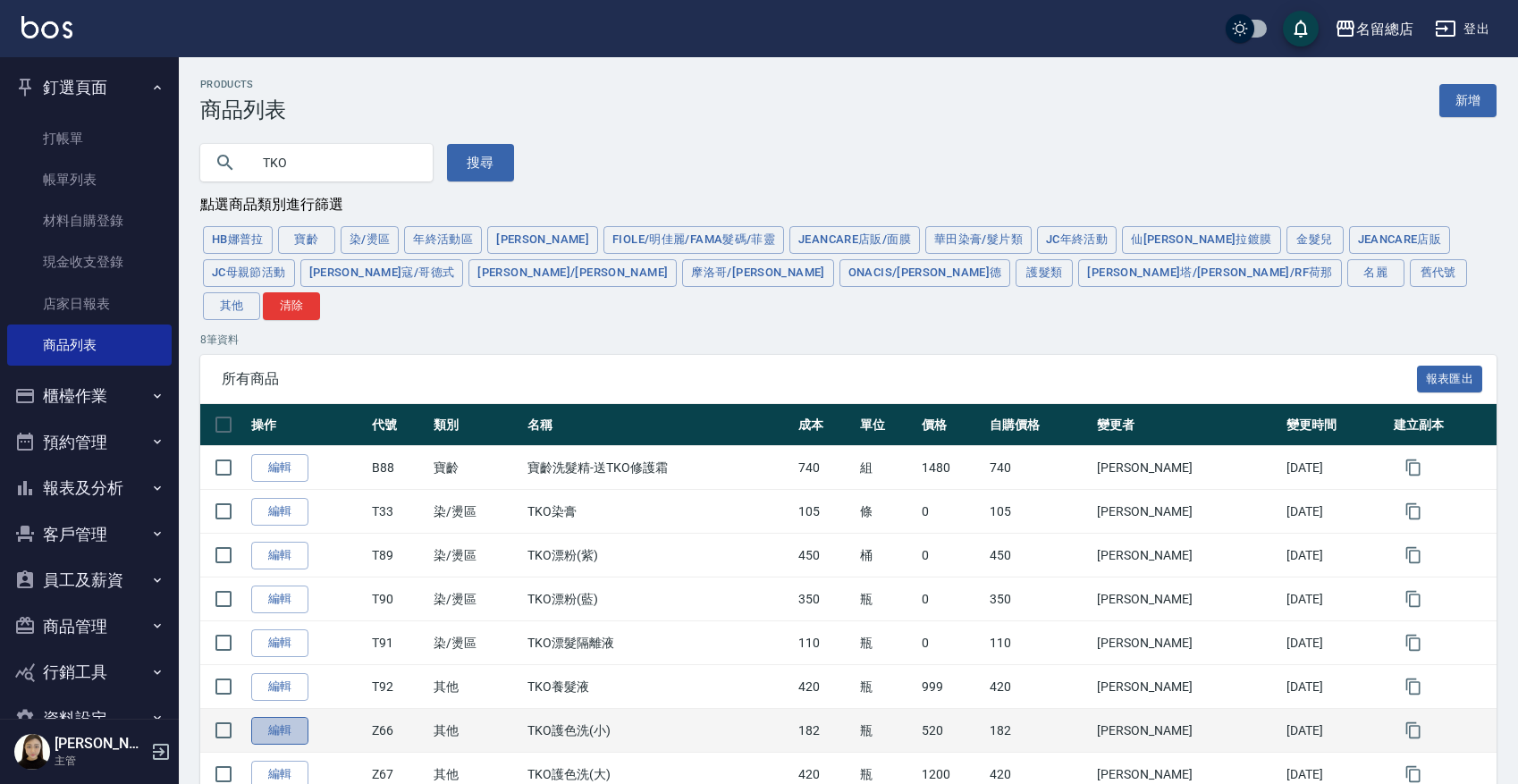
click at [277, 626] on link "編輯" at bounding box center [279, 731] width 57 height 28
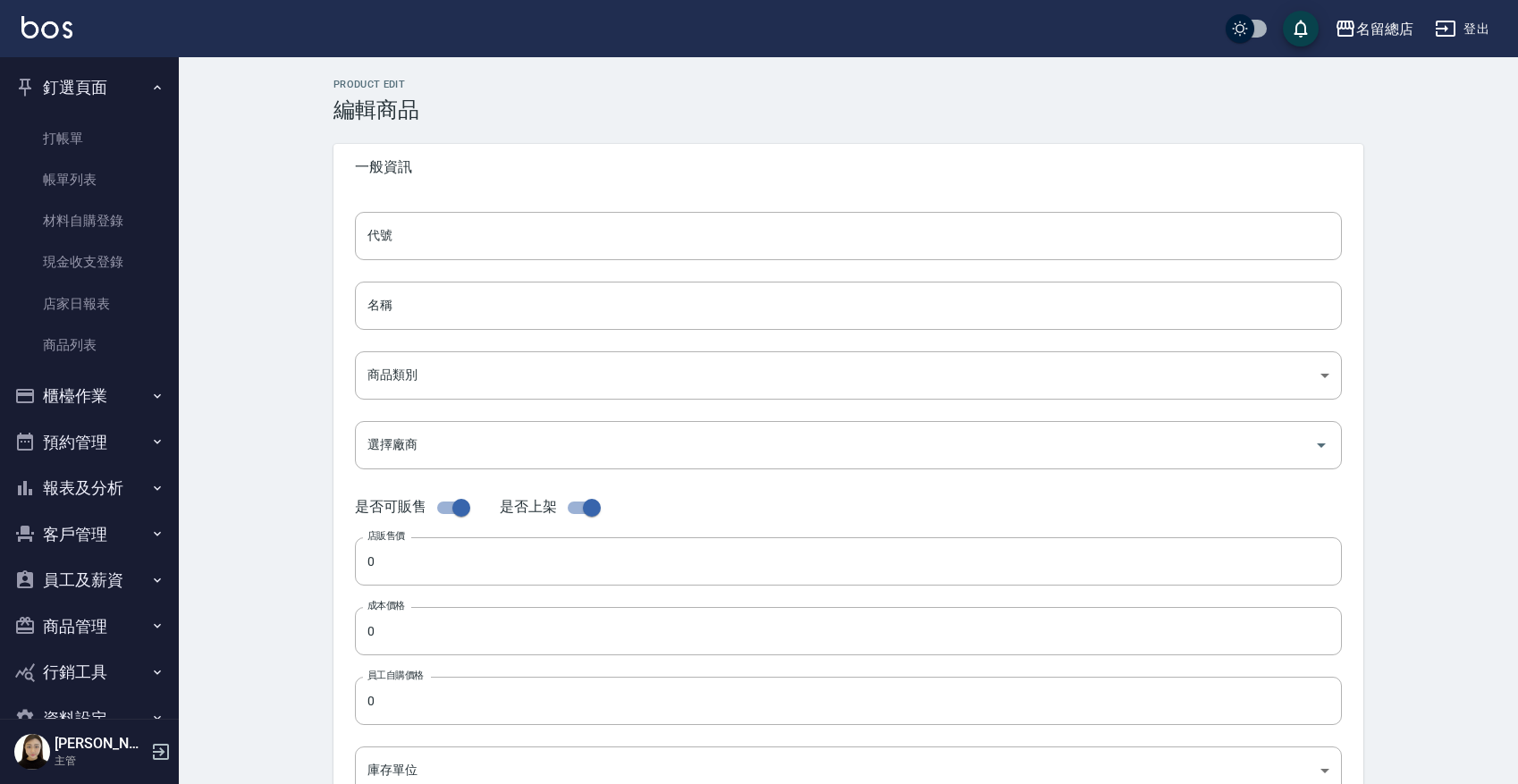
type input "Z66"
type input "TKO護色洗(小)"
type input "b075eb9c-4000-42cd-967b-09b745fc0326"
type input "520"
type input "182"
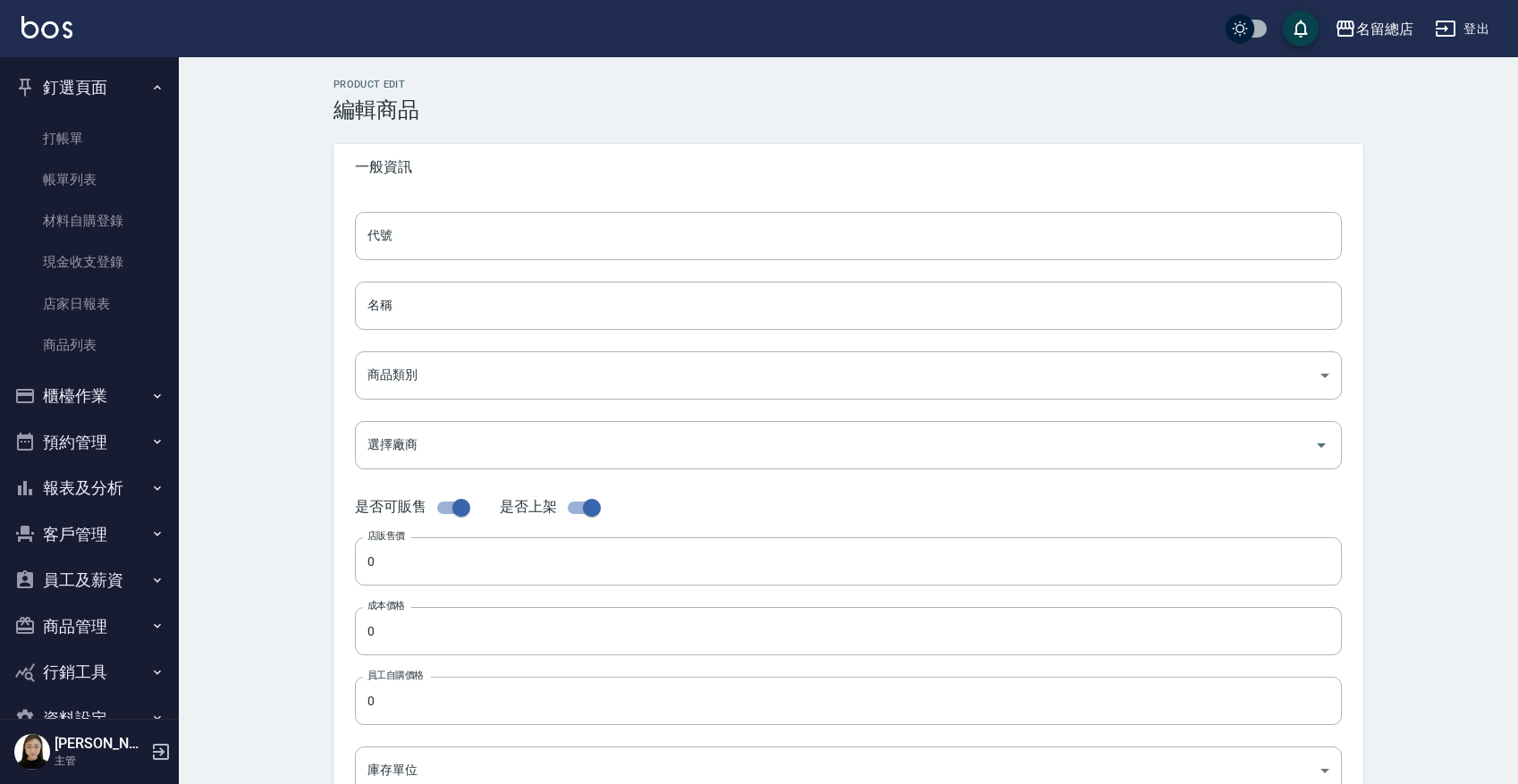
type input "182"
type input "瓶"
type input "FALSE"
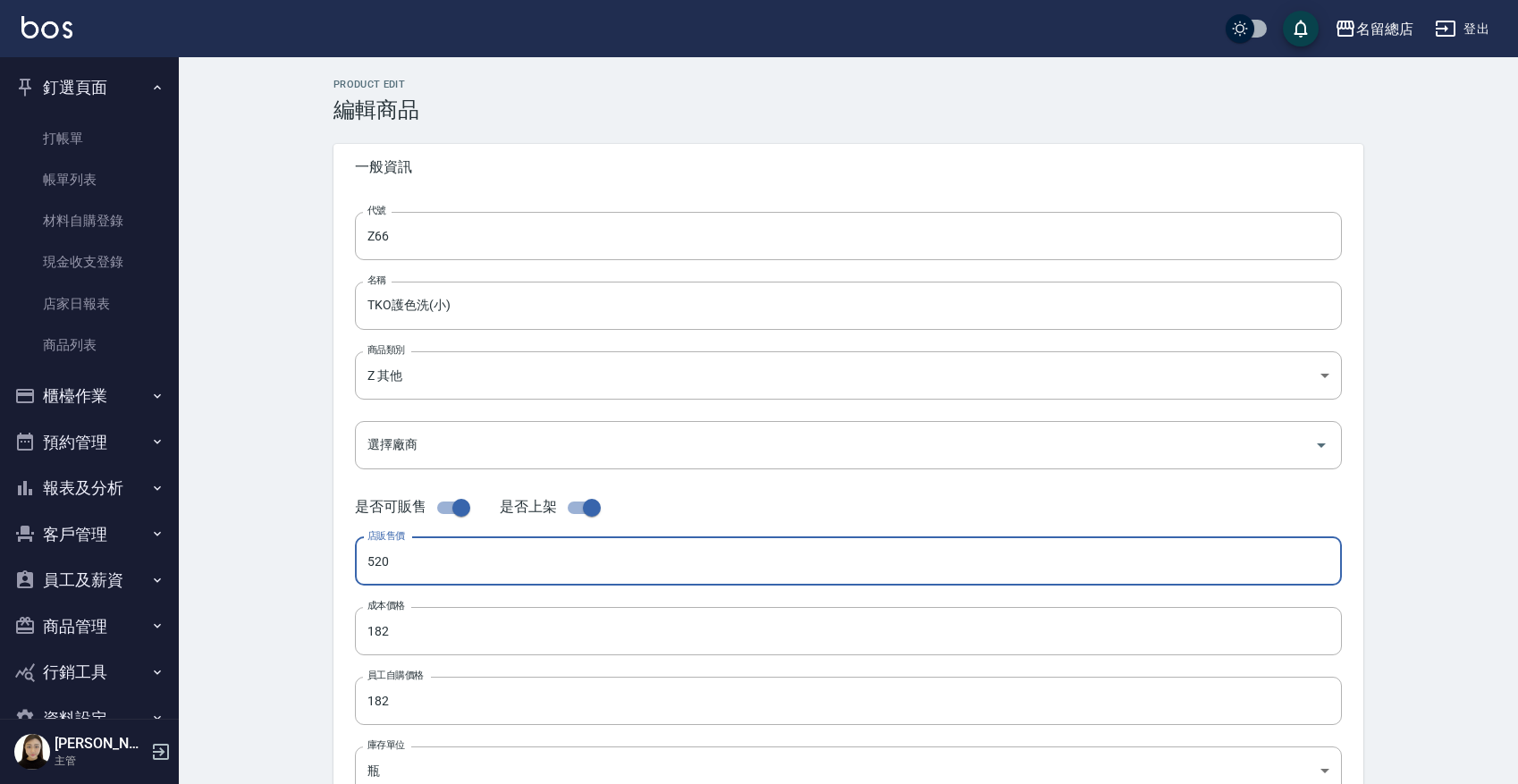
click at [501, 570] on input "520" at bounding box center [848, 561] width 987 height 48
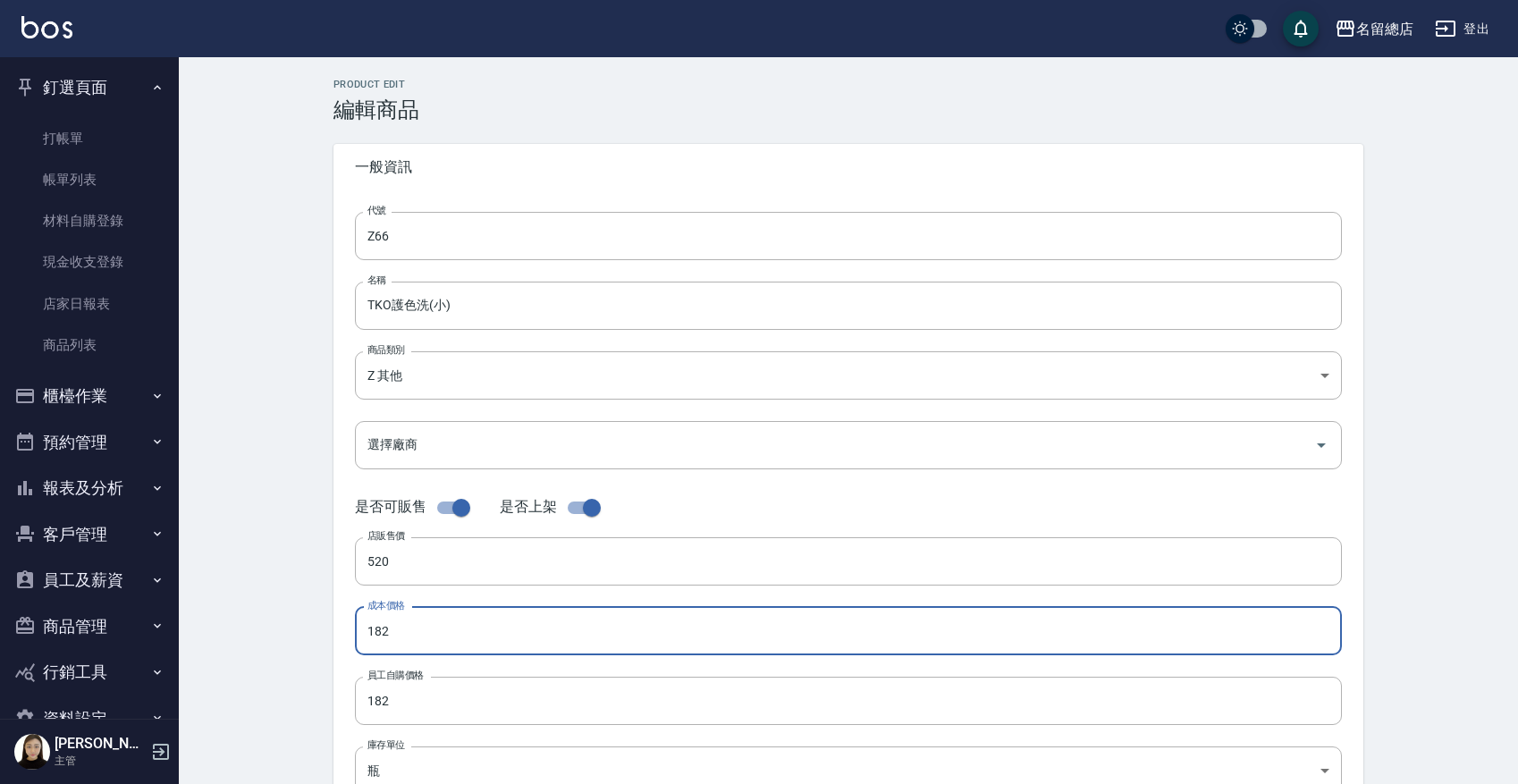
click at [490, 626] on input "182" at bounding box center [848, 631] width 987 height 48
type input "0200"
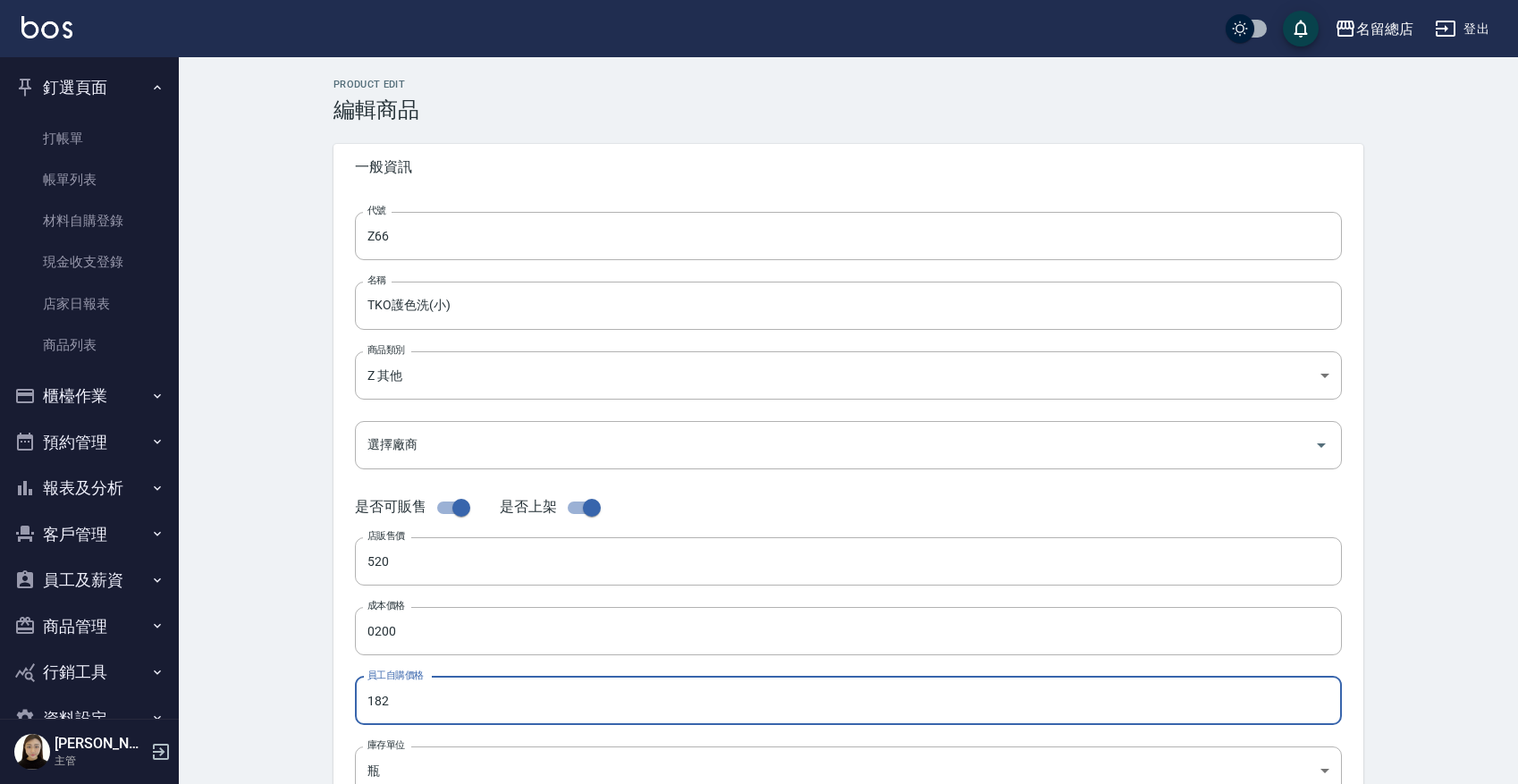
click at [483, 626] on input "182" at bounding box center [848, 700] width 987 height 48
type input "0200"
click at [298, 626] on div "Product Edit 編輯商品 一般資訊 代號 Z66 代號 名稱 TKO護色洗(小) 名稱 商品類別 Z 其他 b075eb9c-4000-42cd…" at bounding box center [848, 645] width 1339 height 1176
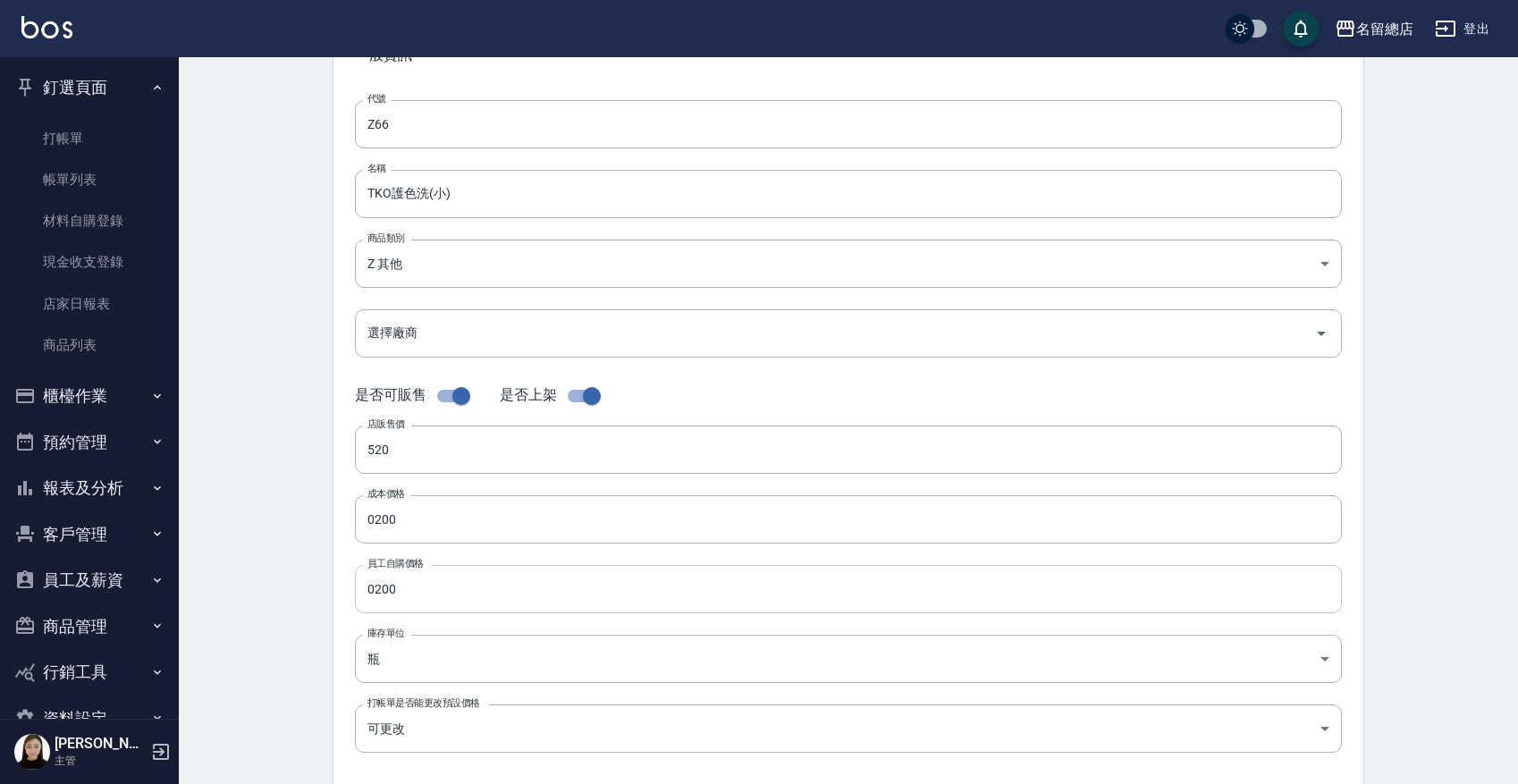
scroll to position [223, 0]
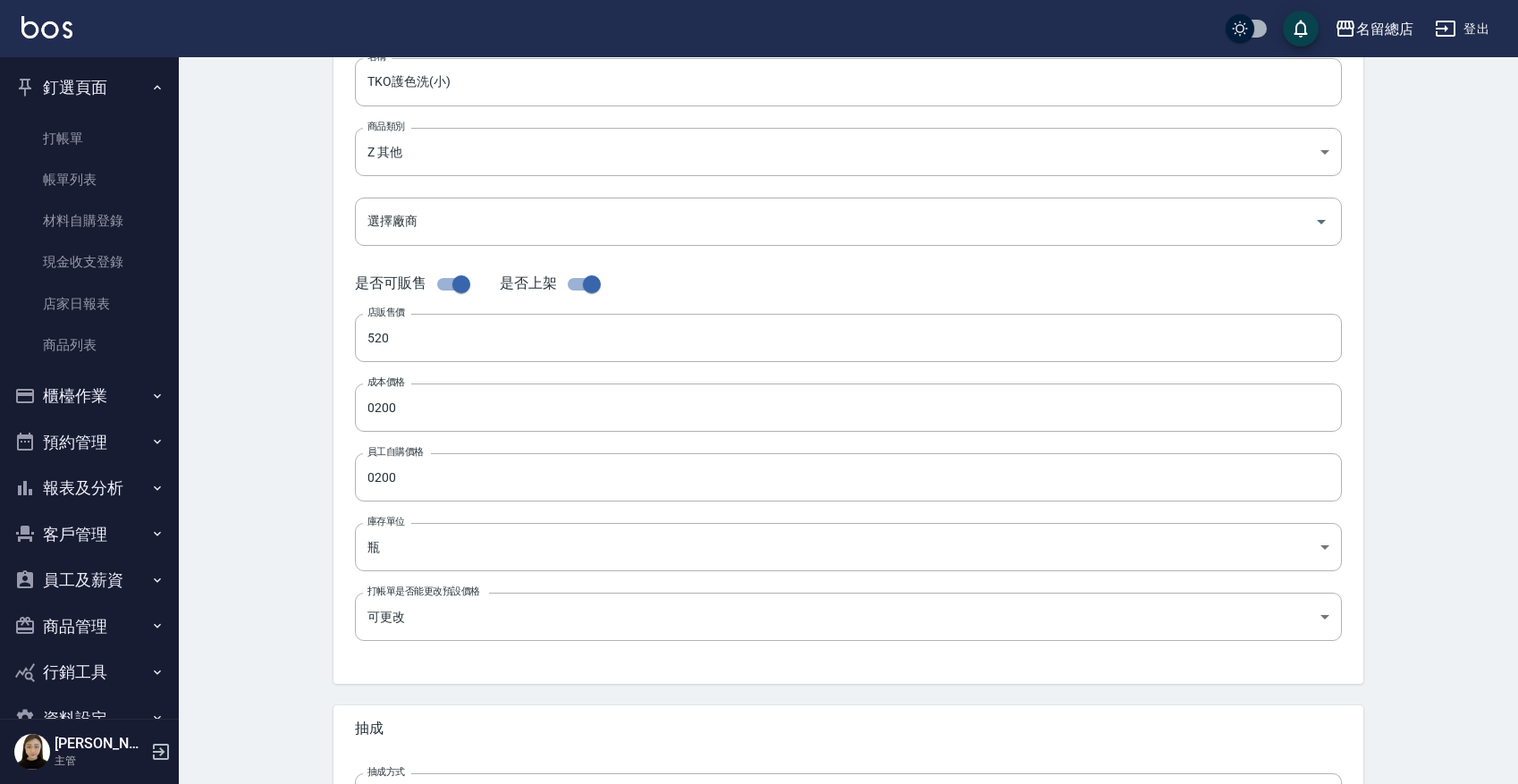
click at [258, 497] on div "Product Edit 編輯商品 一般資訊 代號 Z66 代號 名稱 TKO護色洗(小) 名稱 商品類別 Z 其他 b075eb9c-4000-42cd…" at bounding box center [848, 422] width 1339 height 1176
click at [258, 495] on div "Product Edit 編輯商品 一般資訊 代號 Z66 代號 名稱 TKO護色洗(小) 名稱 商品類別 Z 其他 b075eb9c-4000-42cd…" at bounding box center [848, 422] width 1339 height 1176
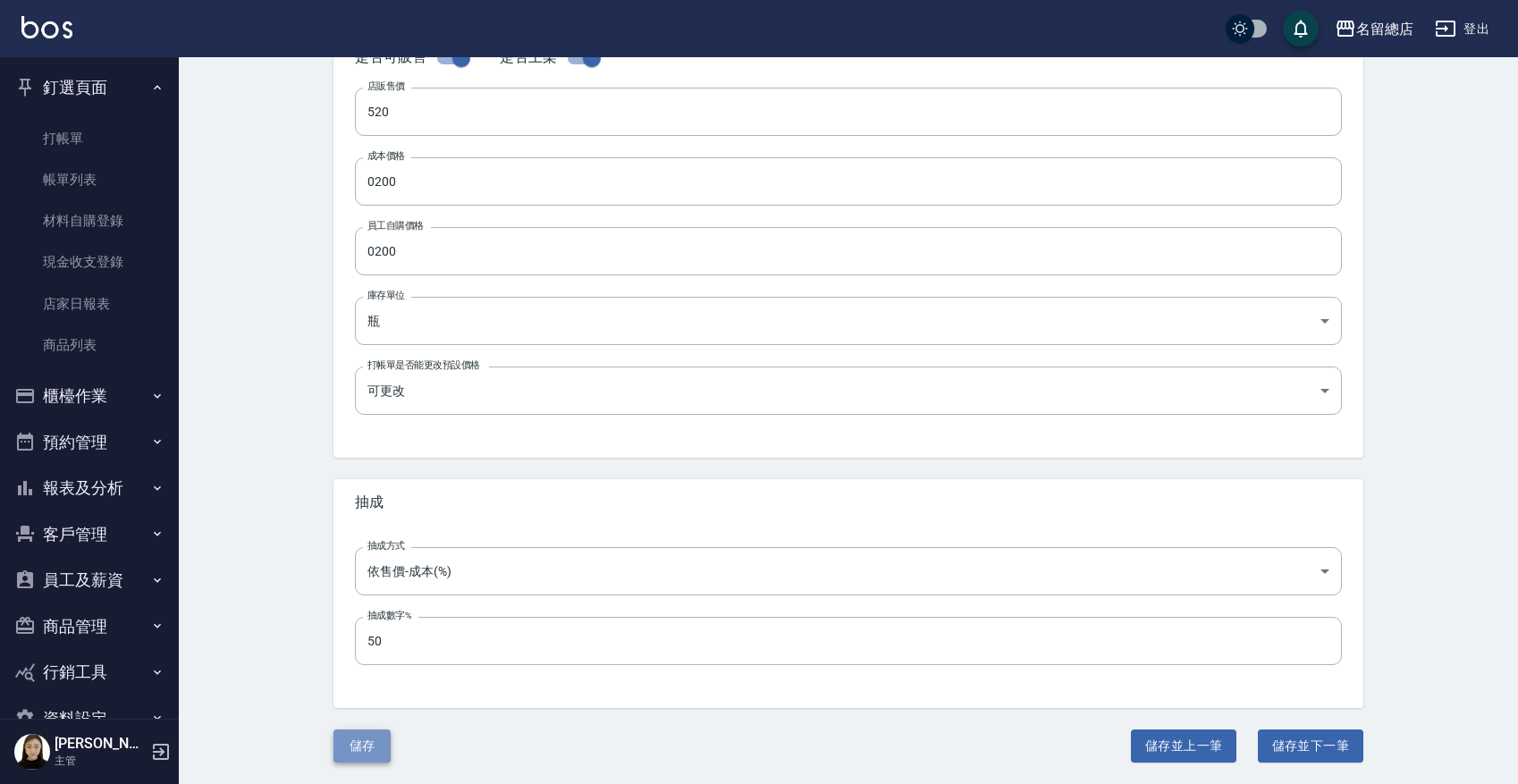
click at [373, 626] on button "儲存" at bounding box center [362, 746] width 57 height 33
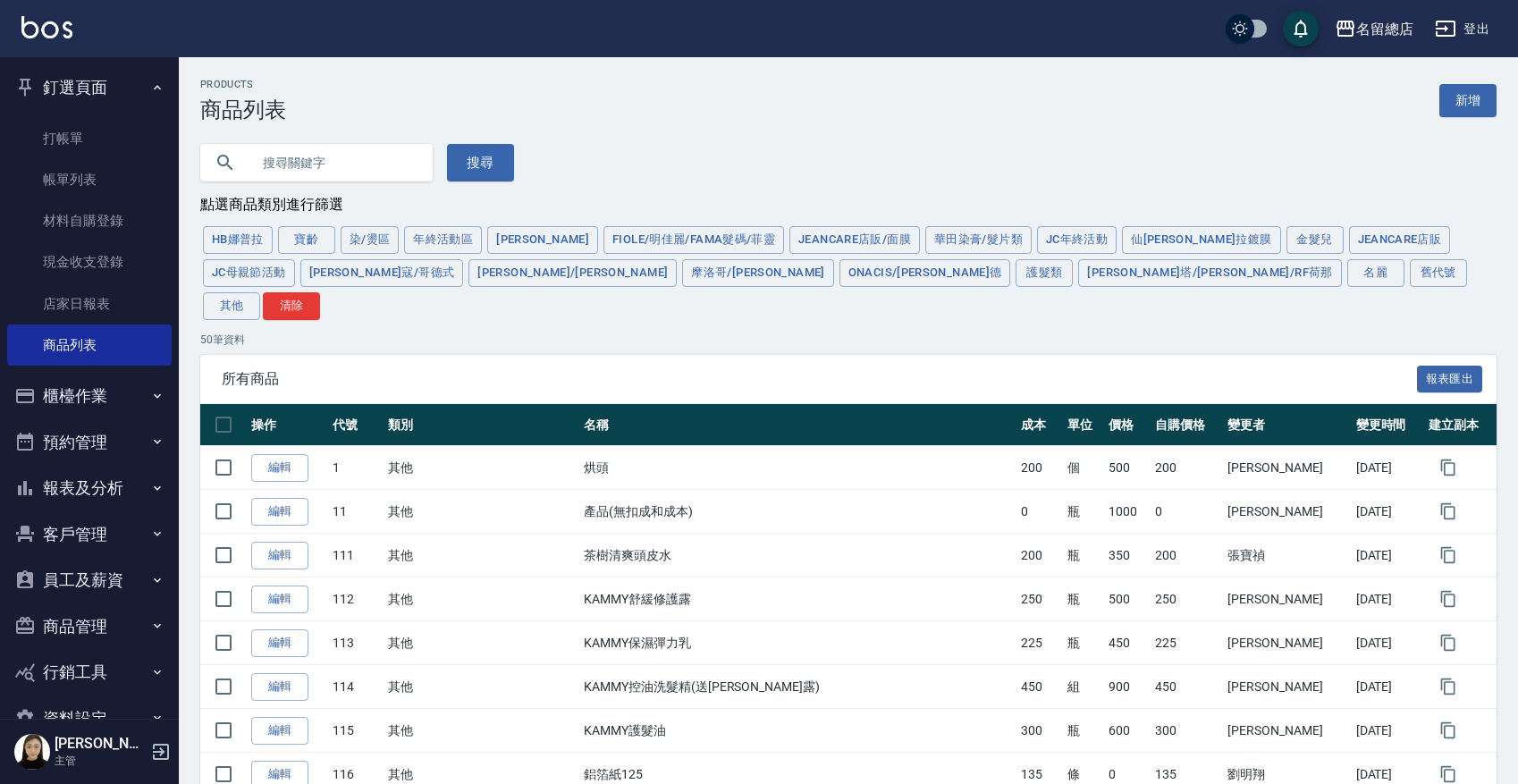
click at [295, 148] on input "text" at bounding box center [334, 162] width 168 height 48
click at [288, 171] on input "text" at bounding box center [334, 162] width 168 height 48
type input "R"
type input "建"
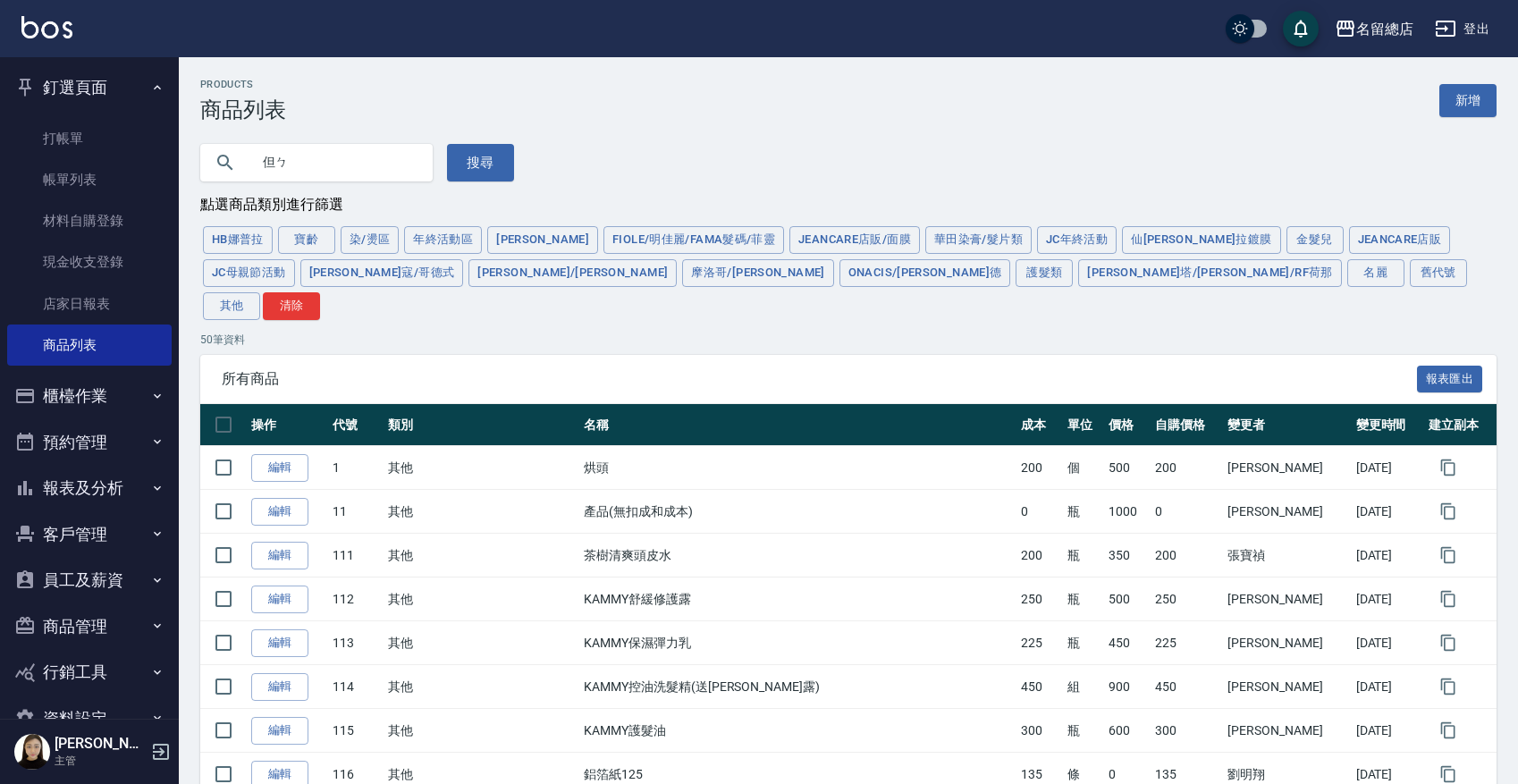
type input "但"
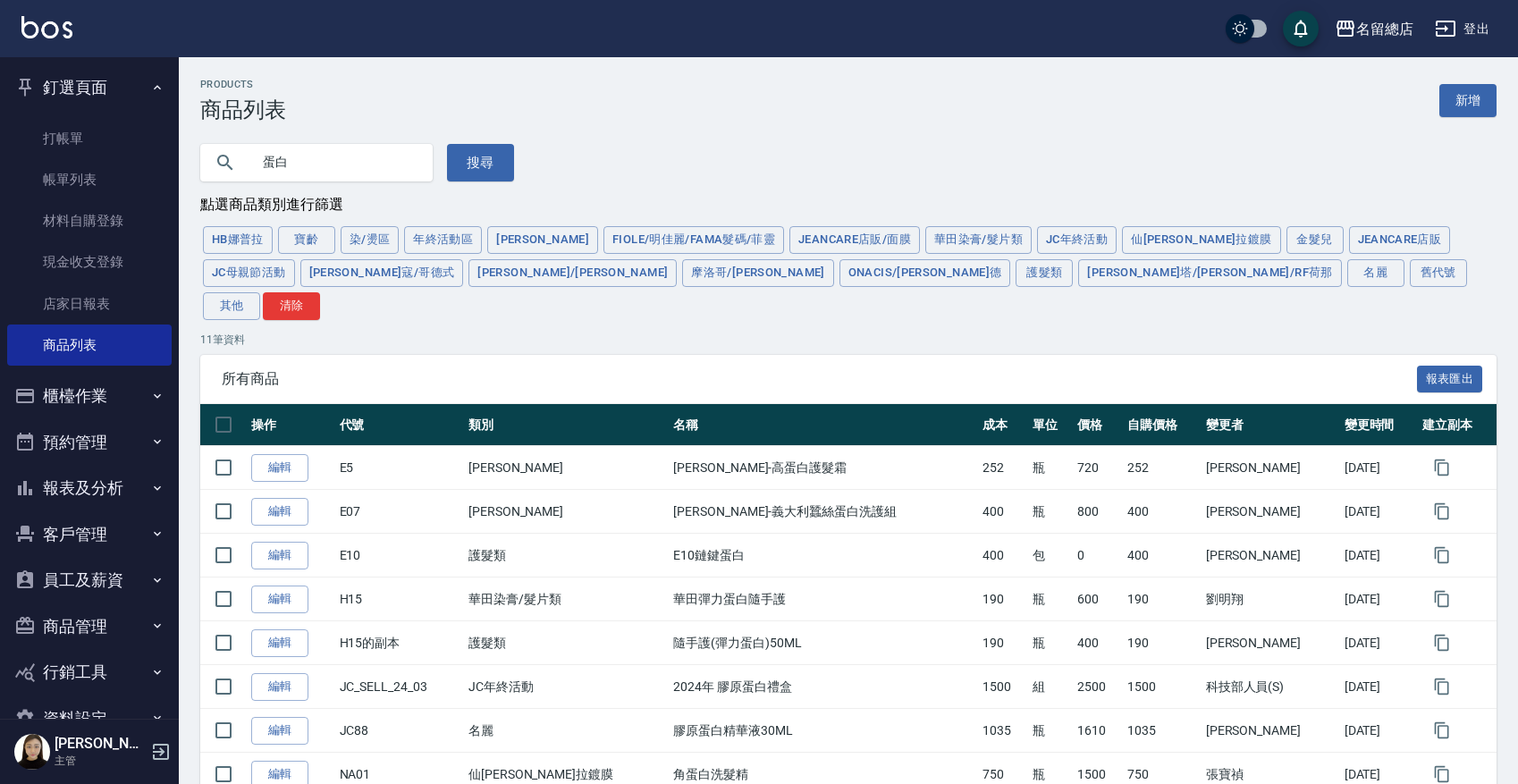
click at [329, 146] on input "蛋白" at bounding box center [334, 162] width 168 height 48
type input "蛋"
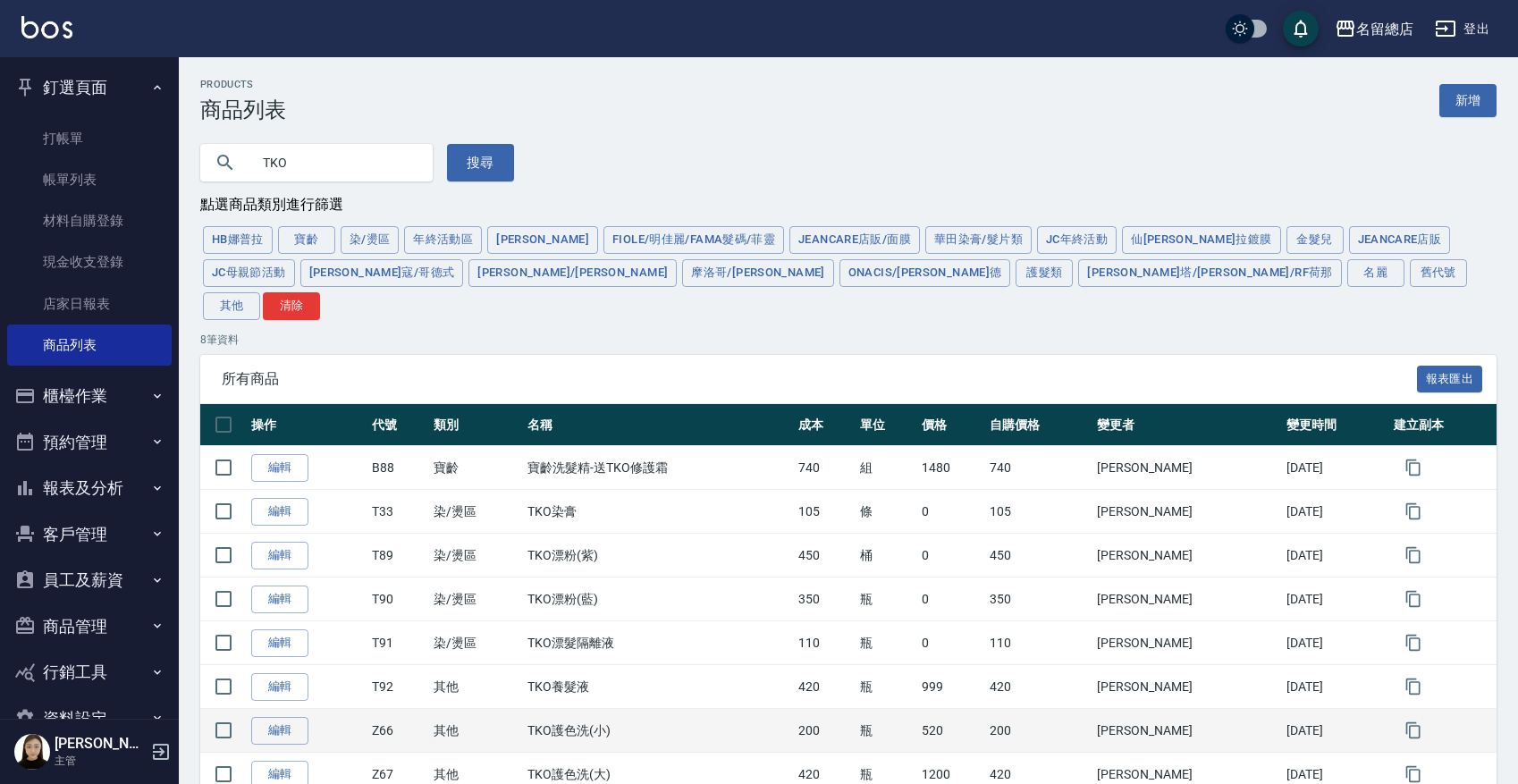
scroll to position [62, 0]
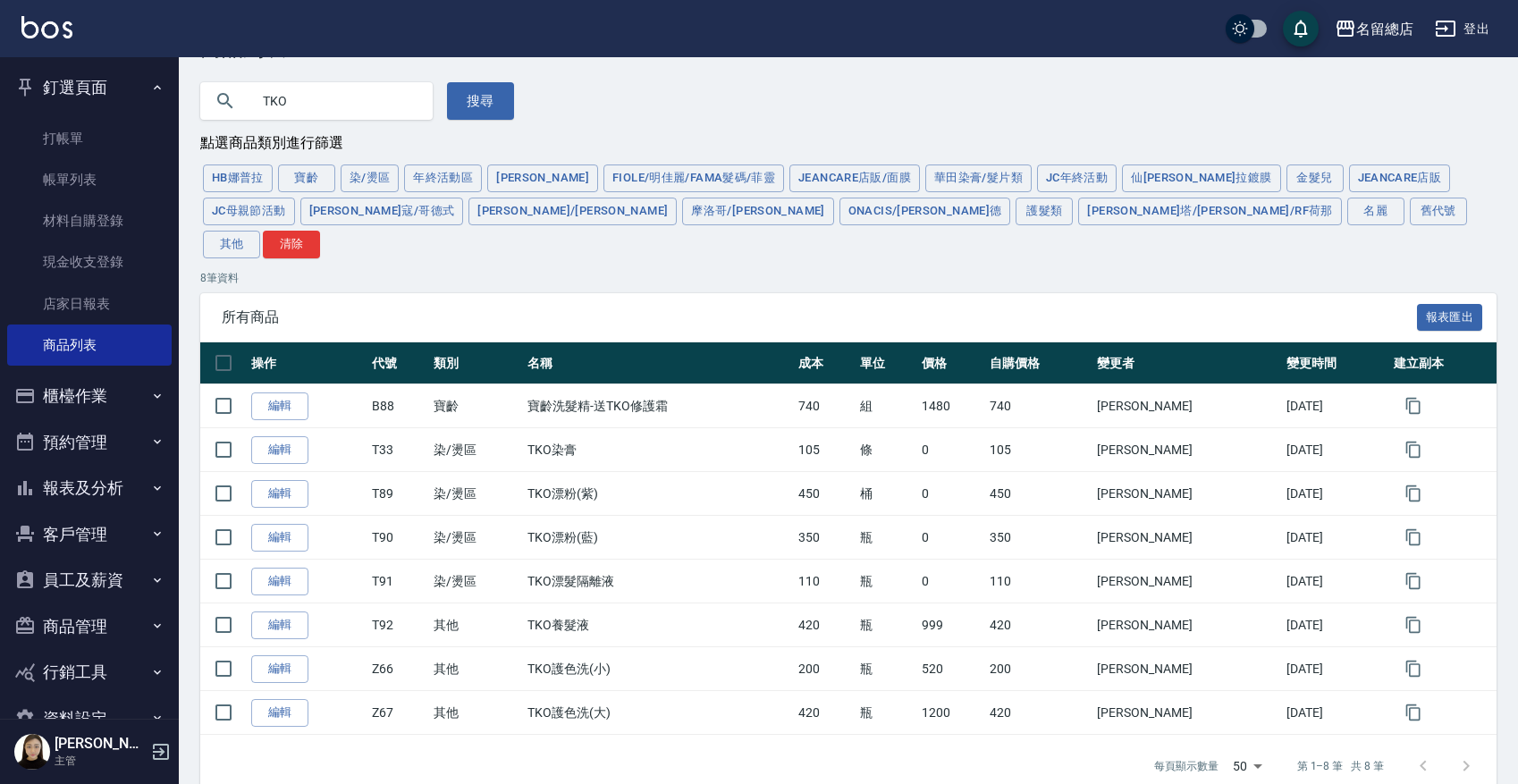
click at [728, 85] on div "TKO 搜尋" at bounding box center [837, 90] width 1317 height 59
click at [370, 92] on input "TKO" at bounding box center [334, 100] width 168 height 48
type input "T"
type input "寶齡"
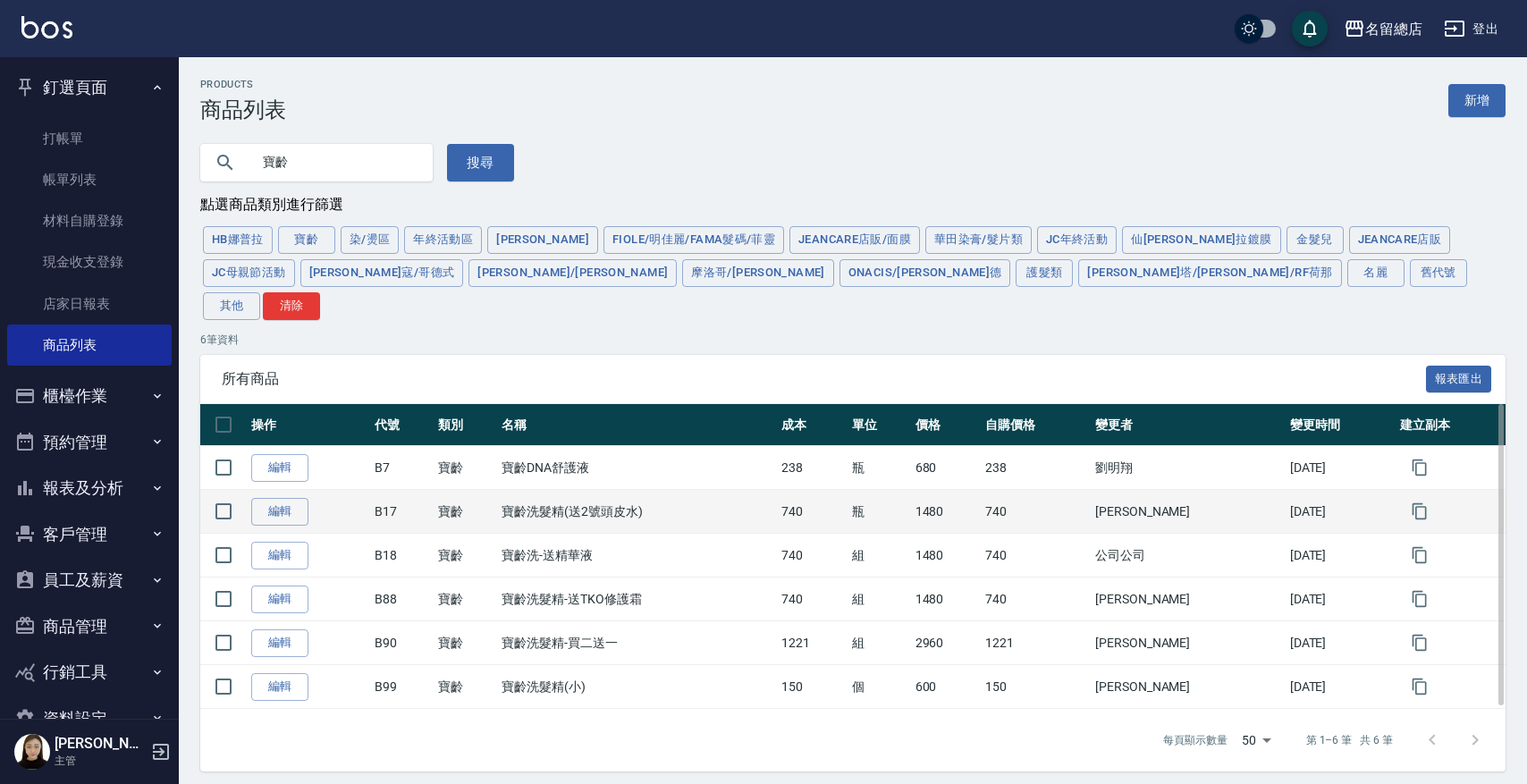
click at [542, 490] on td "寶齡洗髮精(送2號頭皮水)" at bounding box center [637, 512] width 279 height 44
drag, startPoint x: 515, startPoint y: 475, endPoint x: 572, endPoint y: 473, distance: 57.0
click at [572, 490] on td "寶齡洗髮精(送2號頭皮水)" at bounding box center [637, 512] width 279 height 44
copy td "寶齡洗髮精"
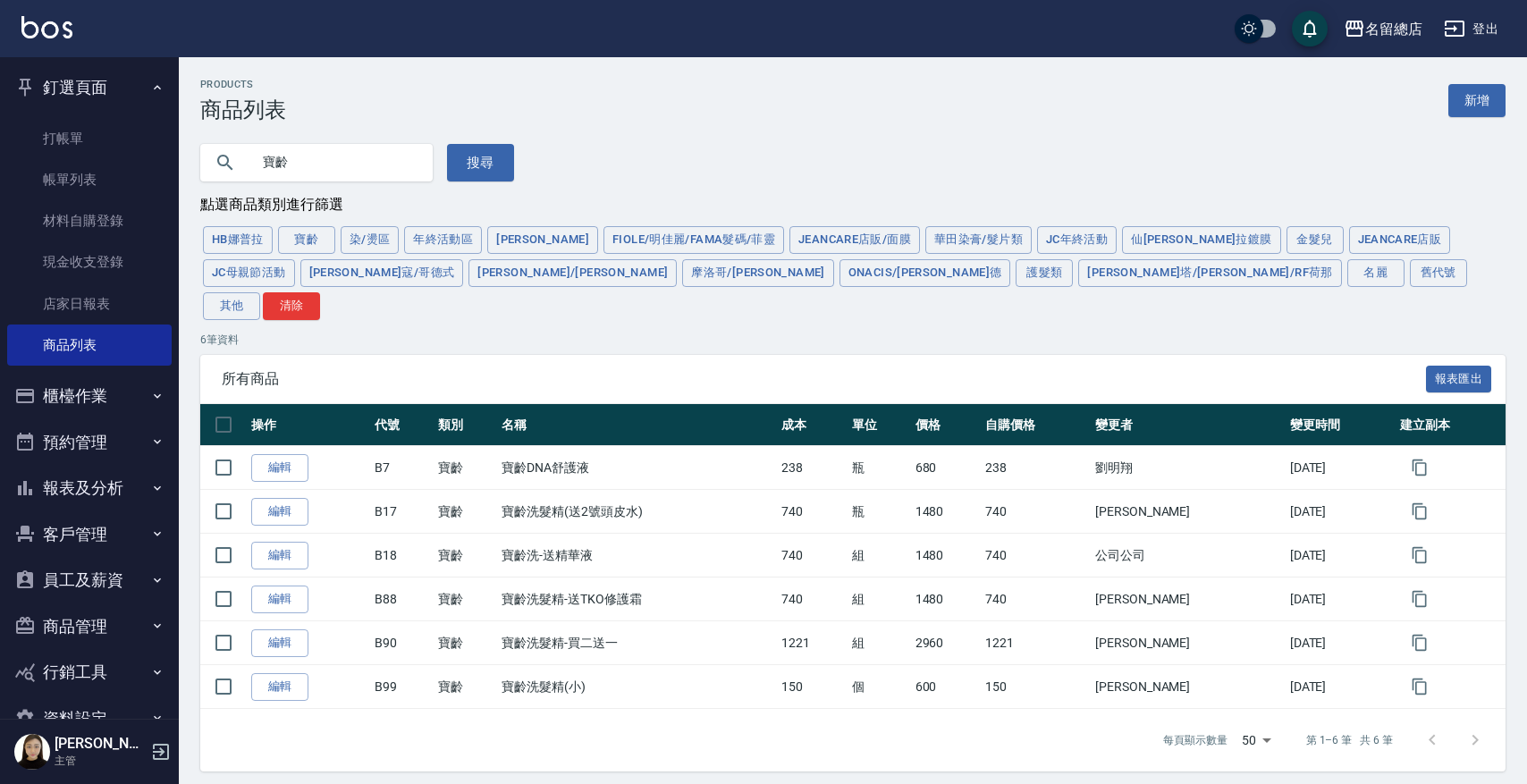
click at [277, 156] on input "寶齡" at bounding box center [334, 162] width 168 height 48
drag, startPoint x: 290, startPoint y: 158, endPoint x: 267, endPoint y: 161, distance: 23.2
click at [269, 161] on input "寶齡" at bounding box center [334, 162] width 168 height 48
type input "洗髮精"
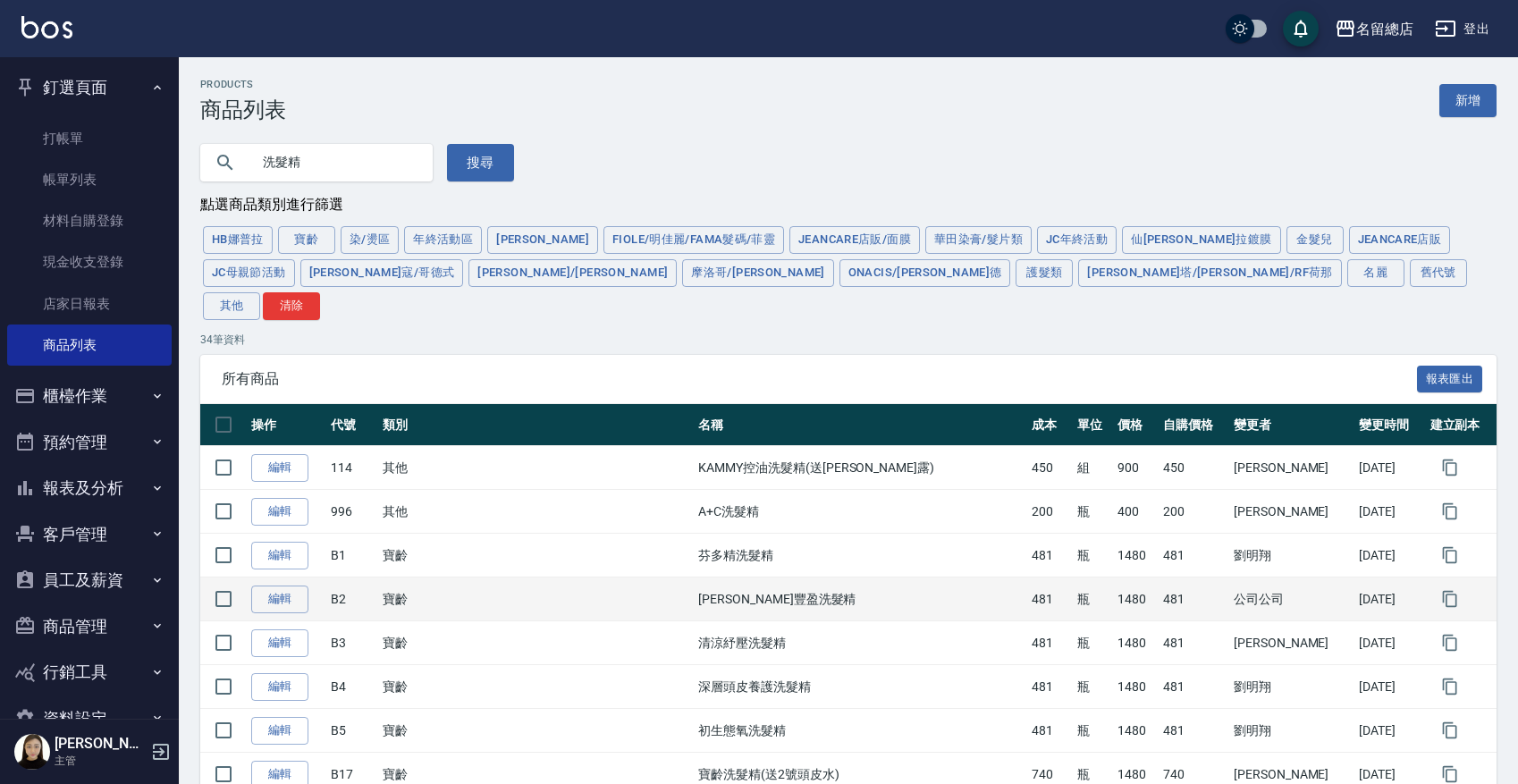
scroll to position [112, 0]
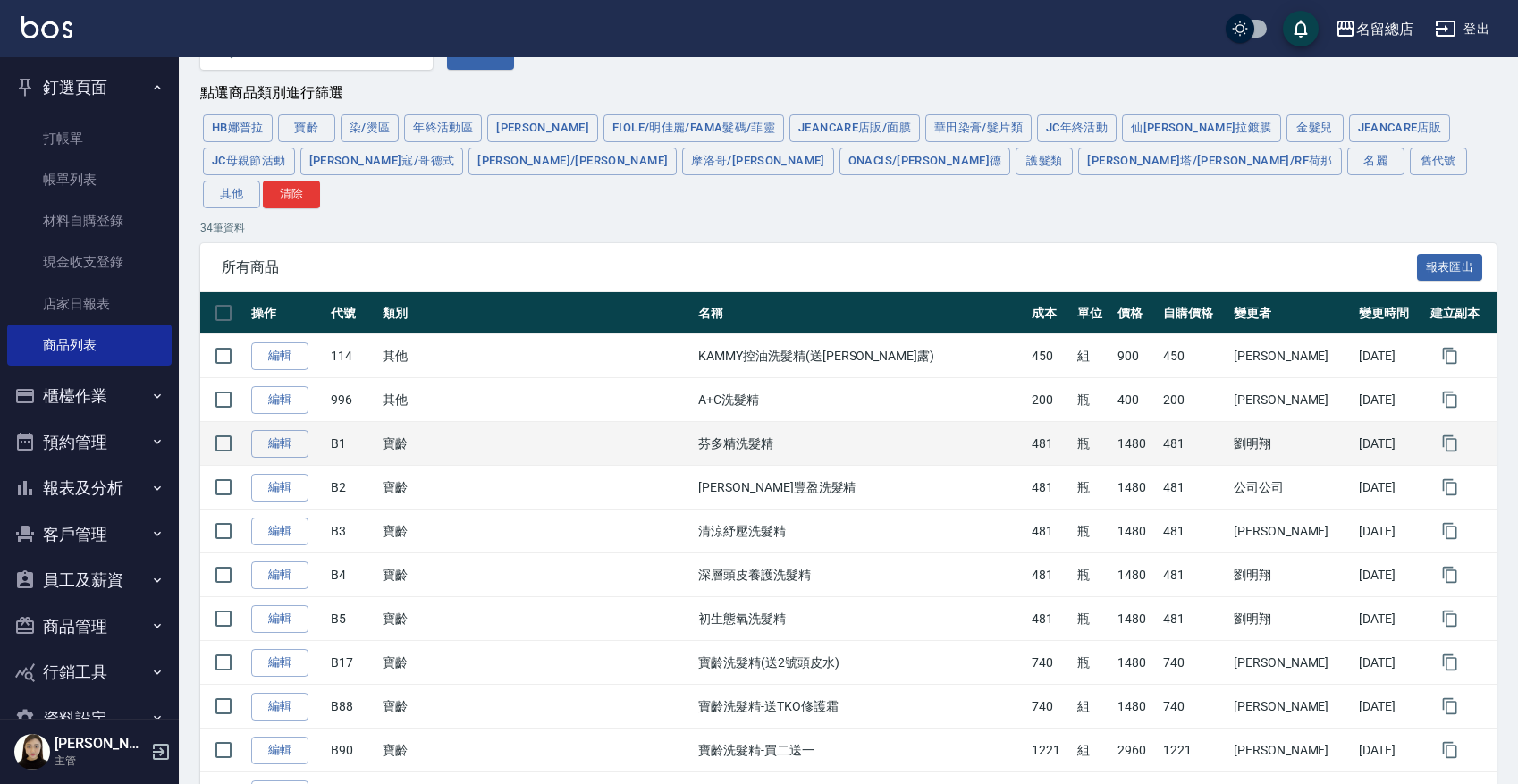
click at [698, 422] on td "芬多精洗髮精" at bounding box center [860, 444] width 334 height 44
